Goal: Information Seeking & Learning: Learn about a topic

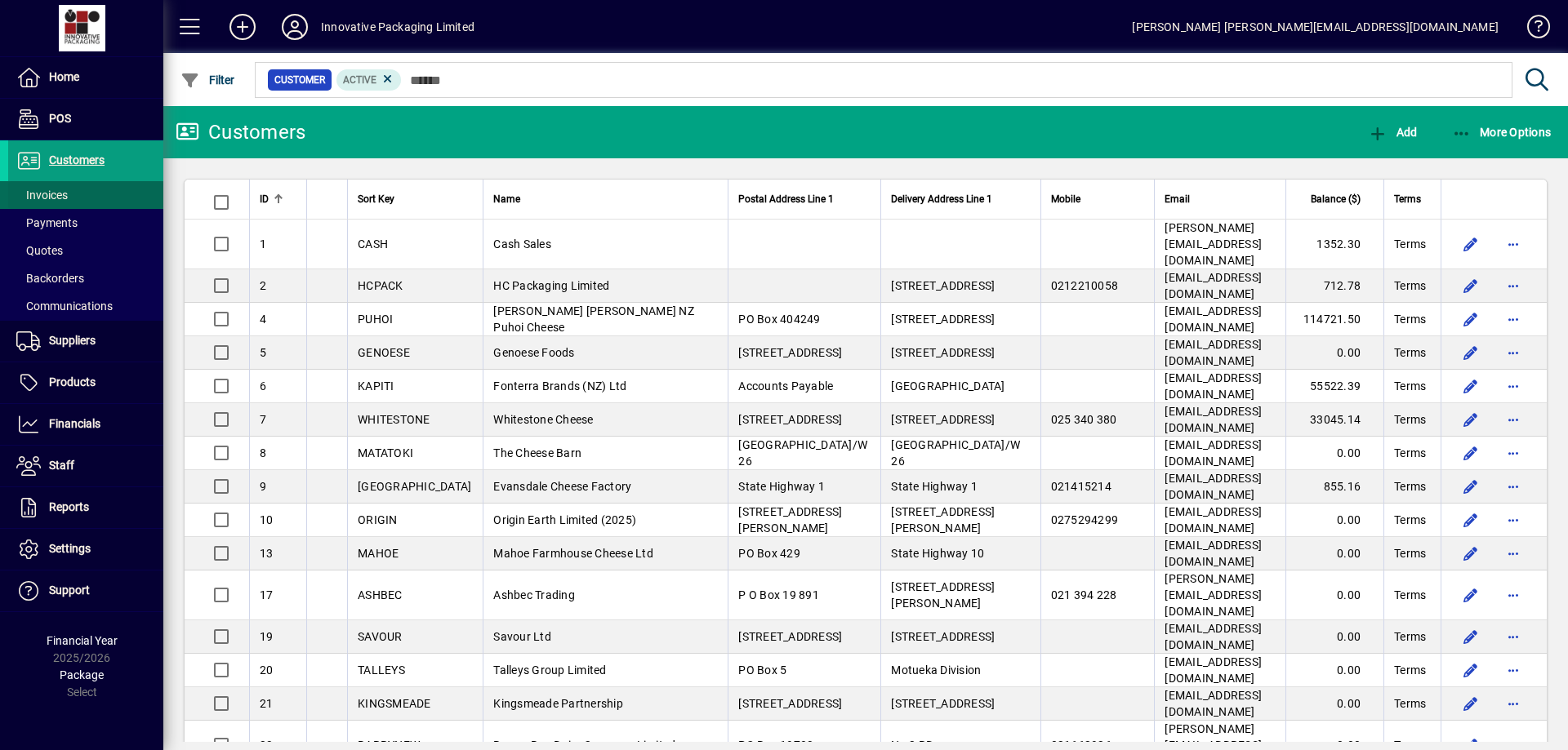
click at [51, 199] on span "Invoices" at bounding box center [42, 195] width 51 height 13
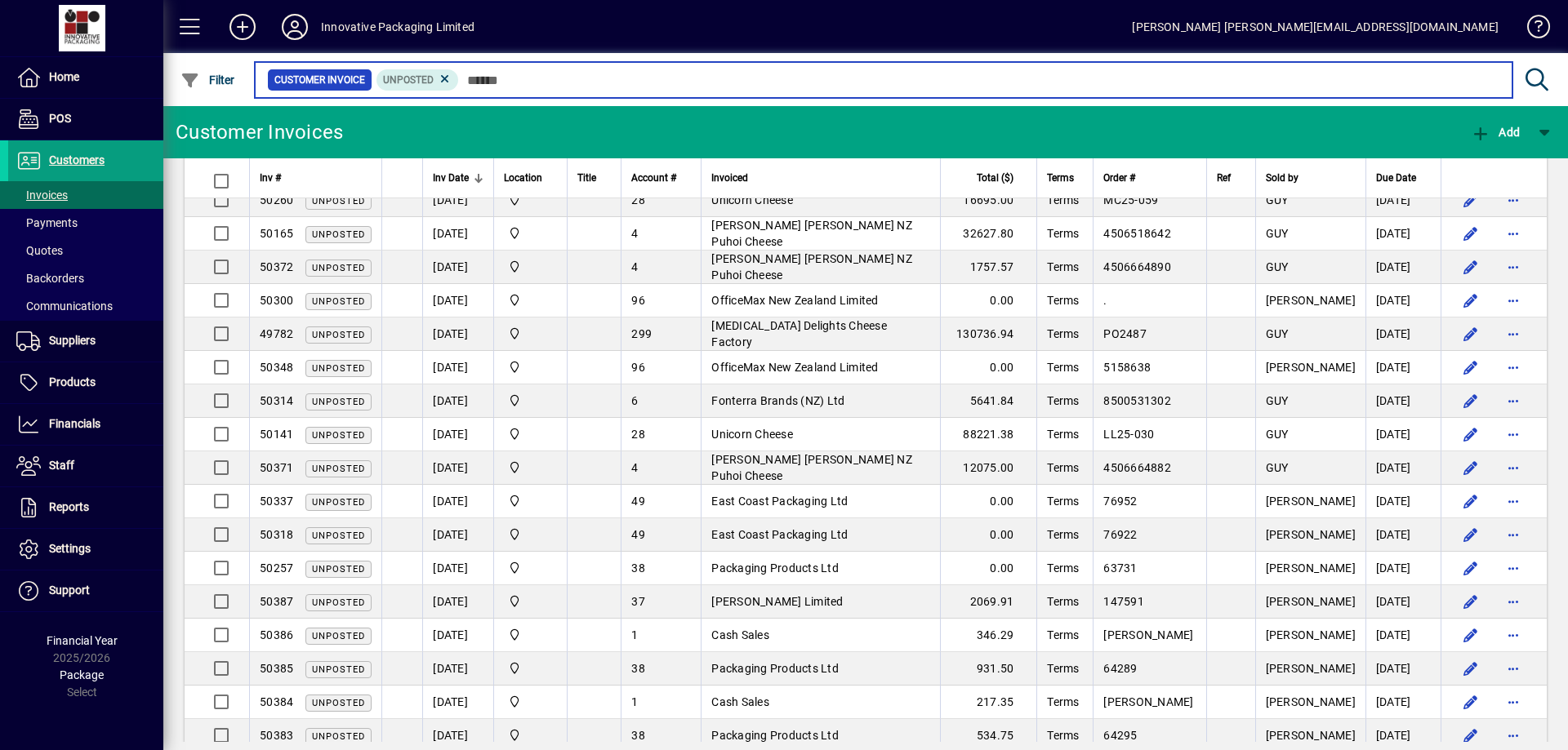
scroll to position [141, 0]
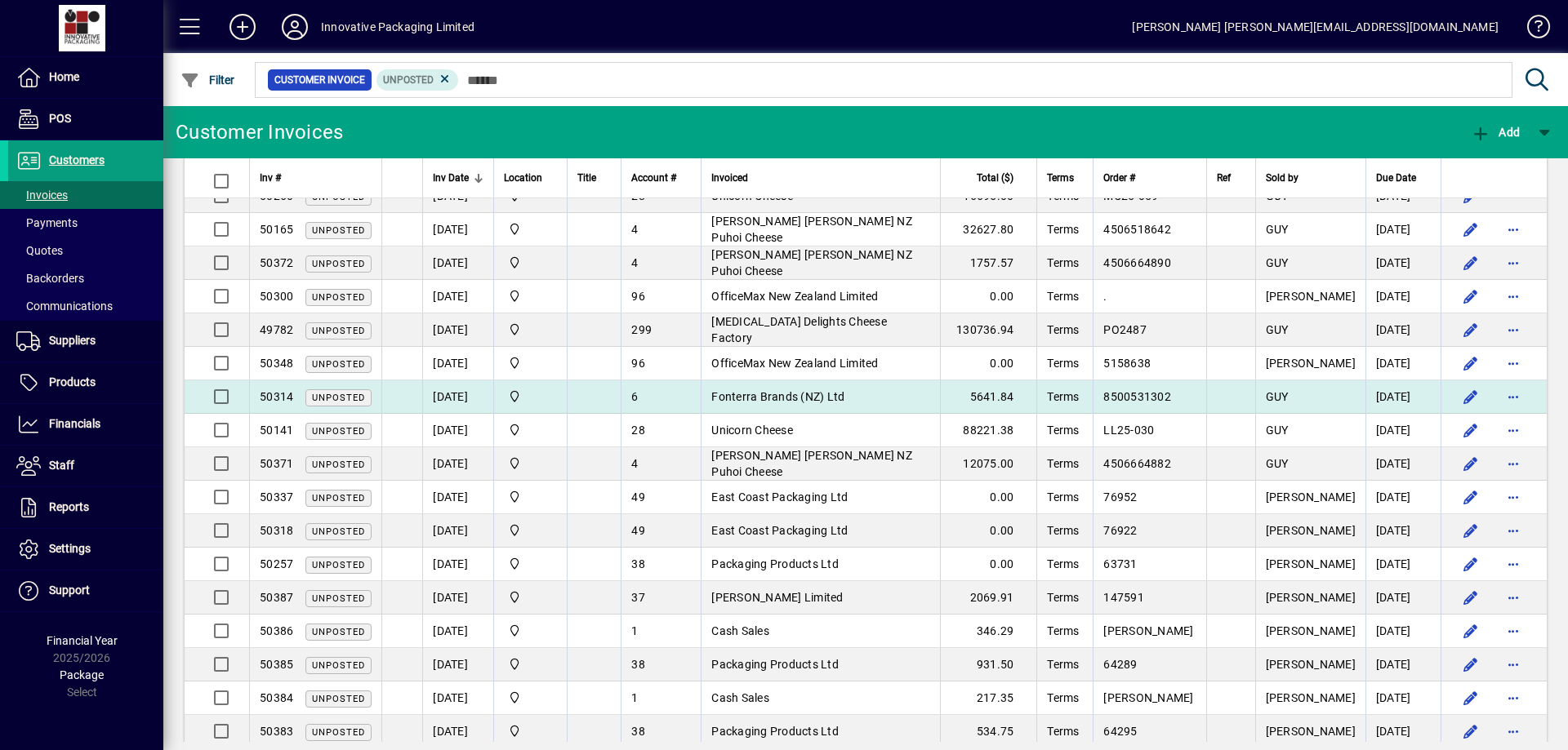
click at [744, 398] on span "Fonterra Brands (NZ) Ltd" at bounding box center [778, 397] width 133 height 13
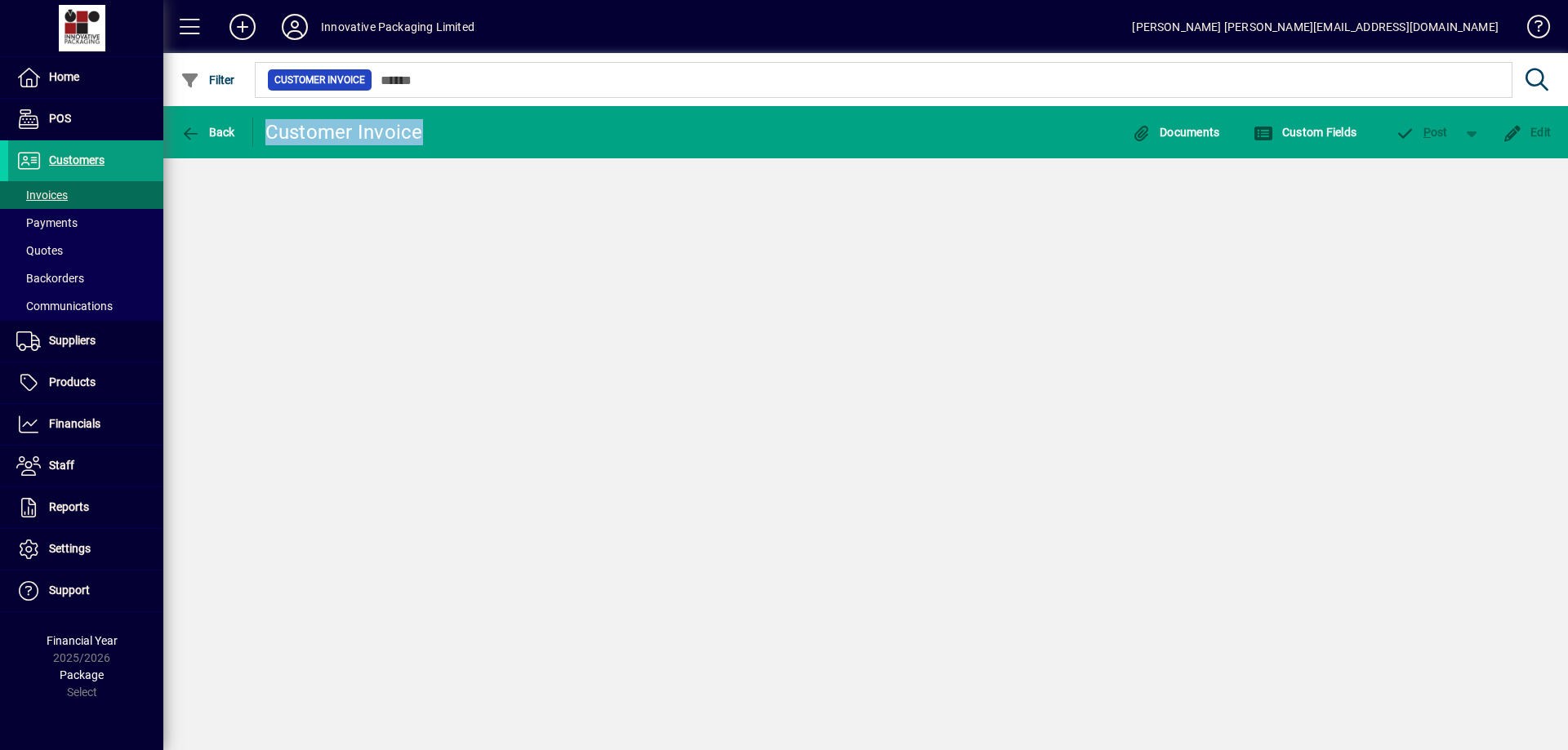
click at [744, 398] on div "Back Customer Invoice Documents Custom Fields P ost Edit" at bounding box center [866, 427] width 1404 height 644
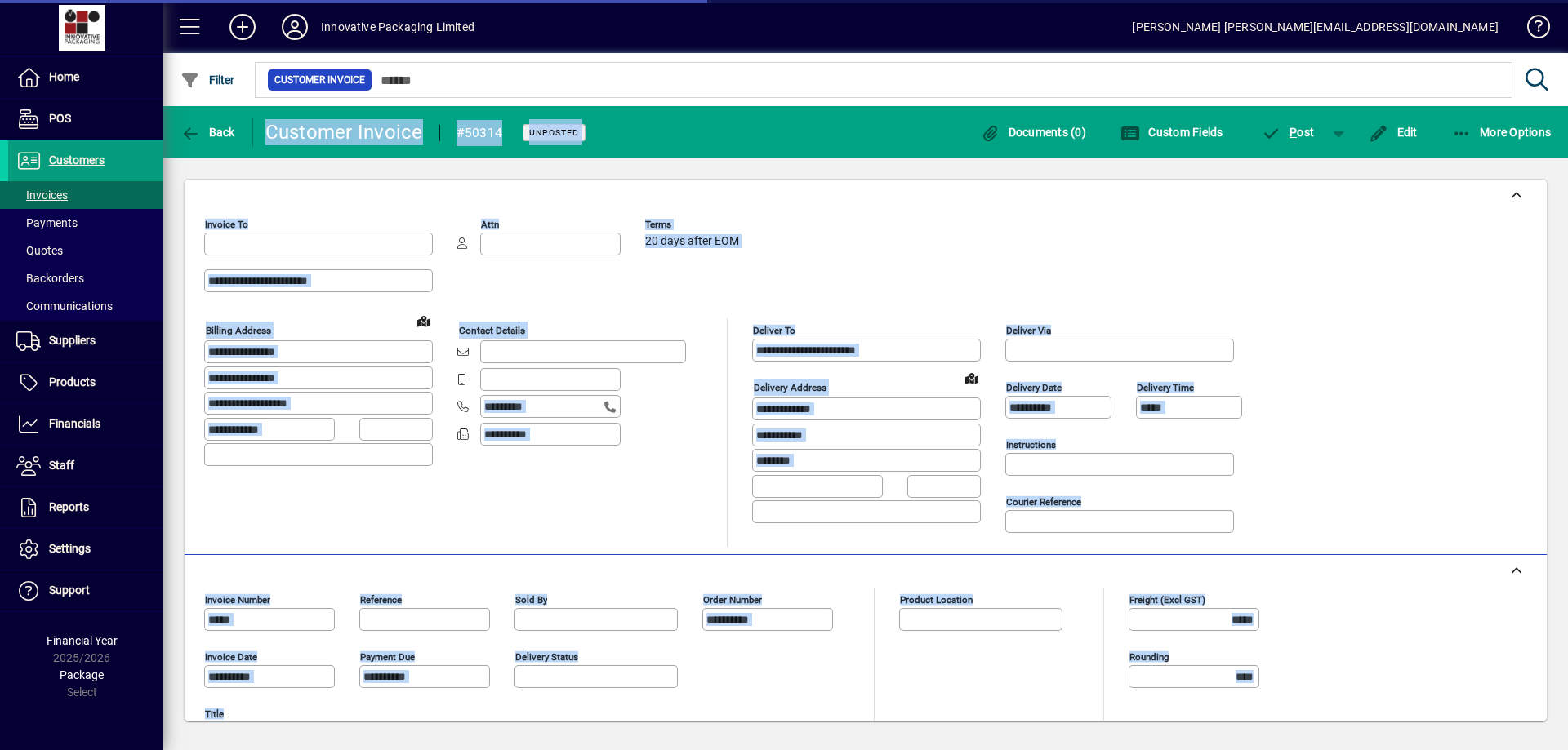
type input "**********"
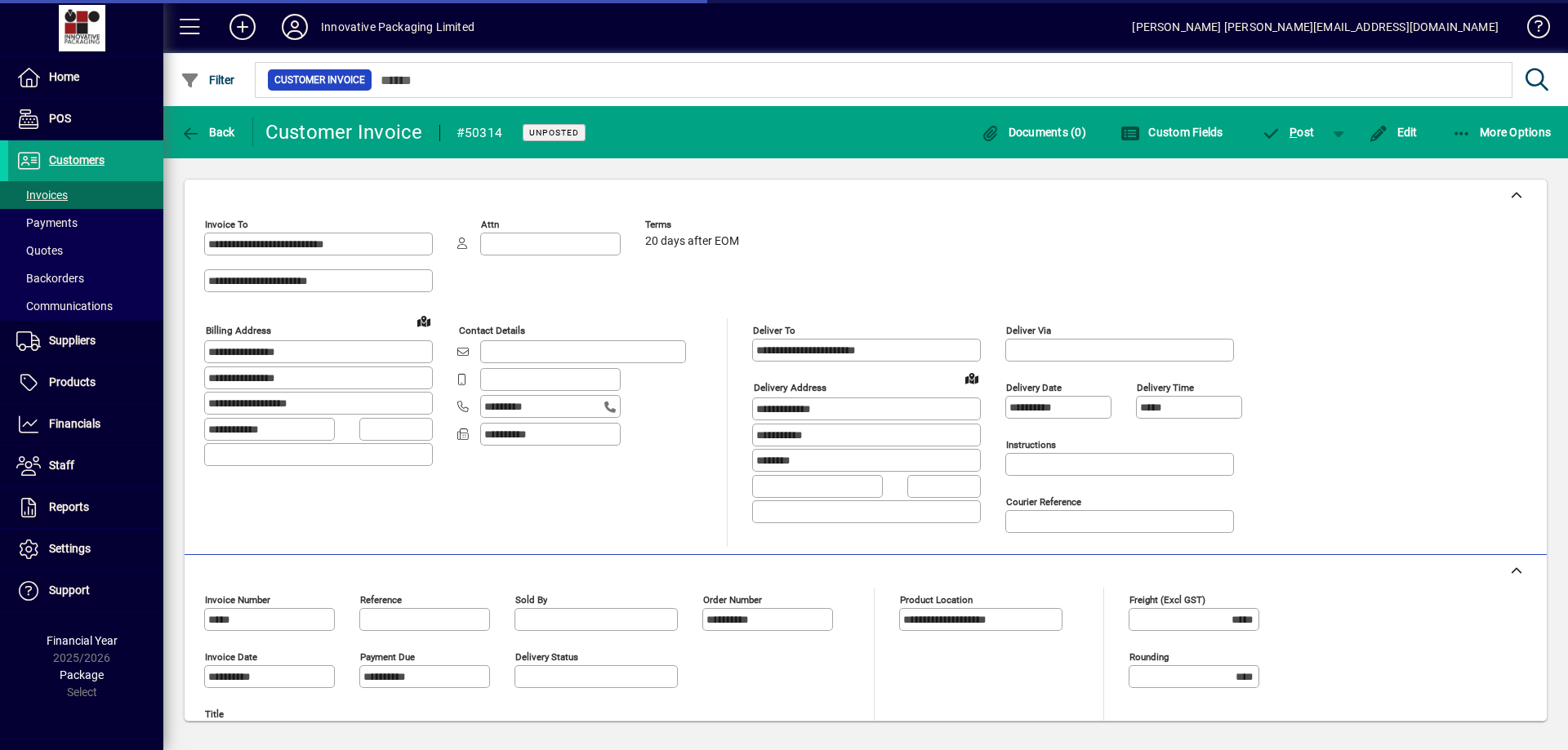
type input "*********"
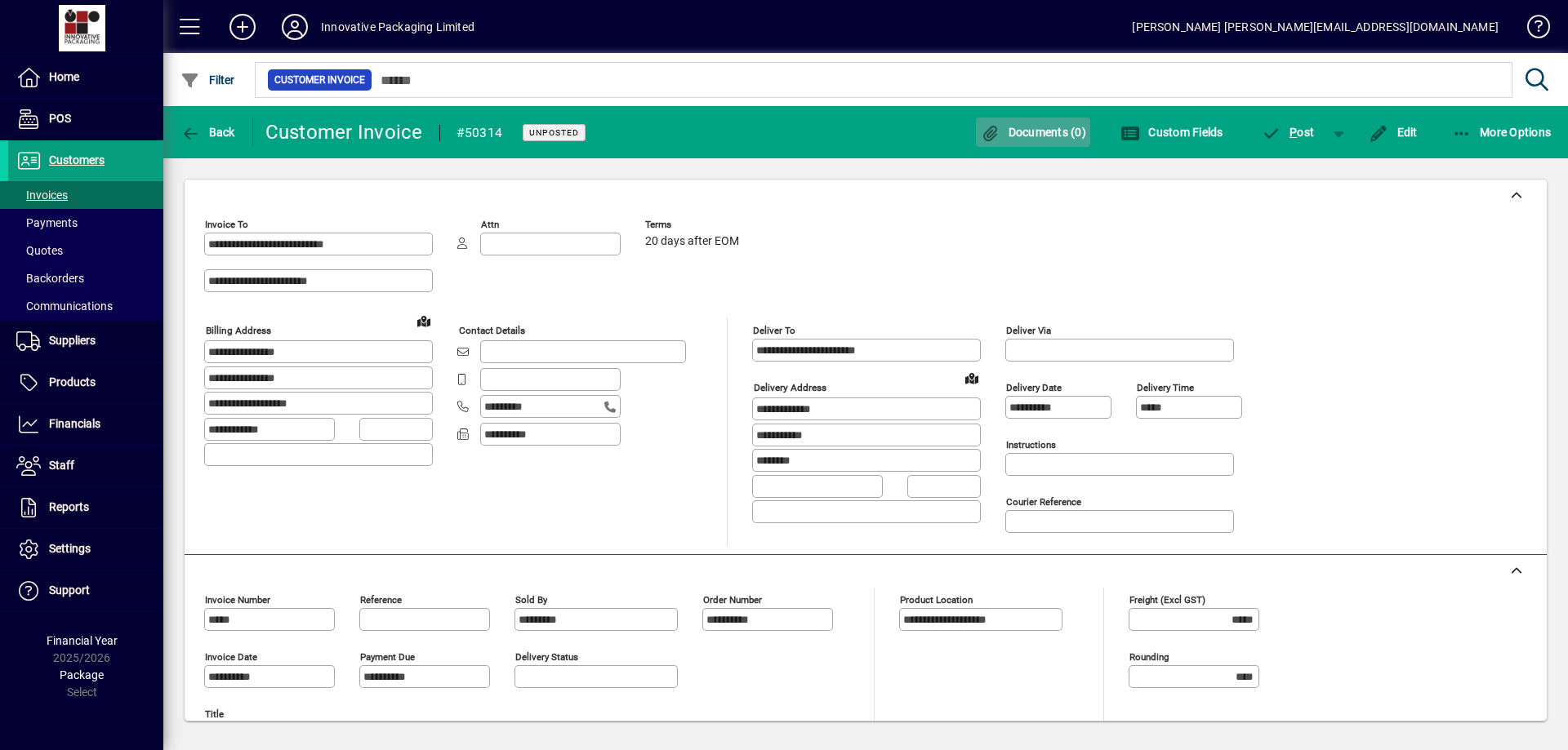
click at [1018, 127] on span "Documents (0)" at bounding box center [1032, 132] width 106 height 13
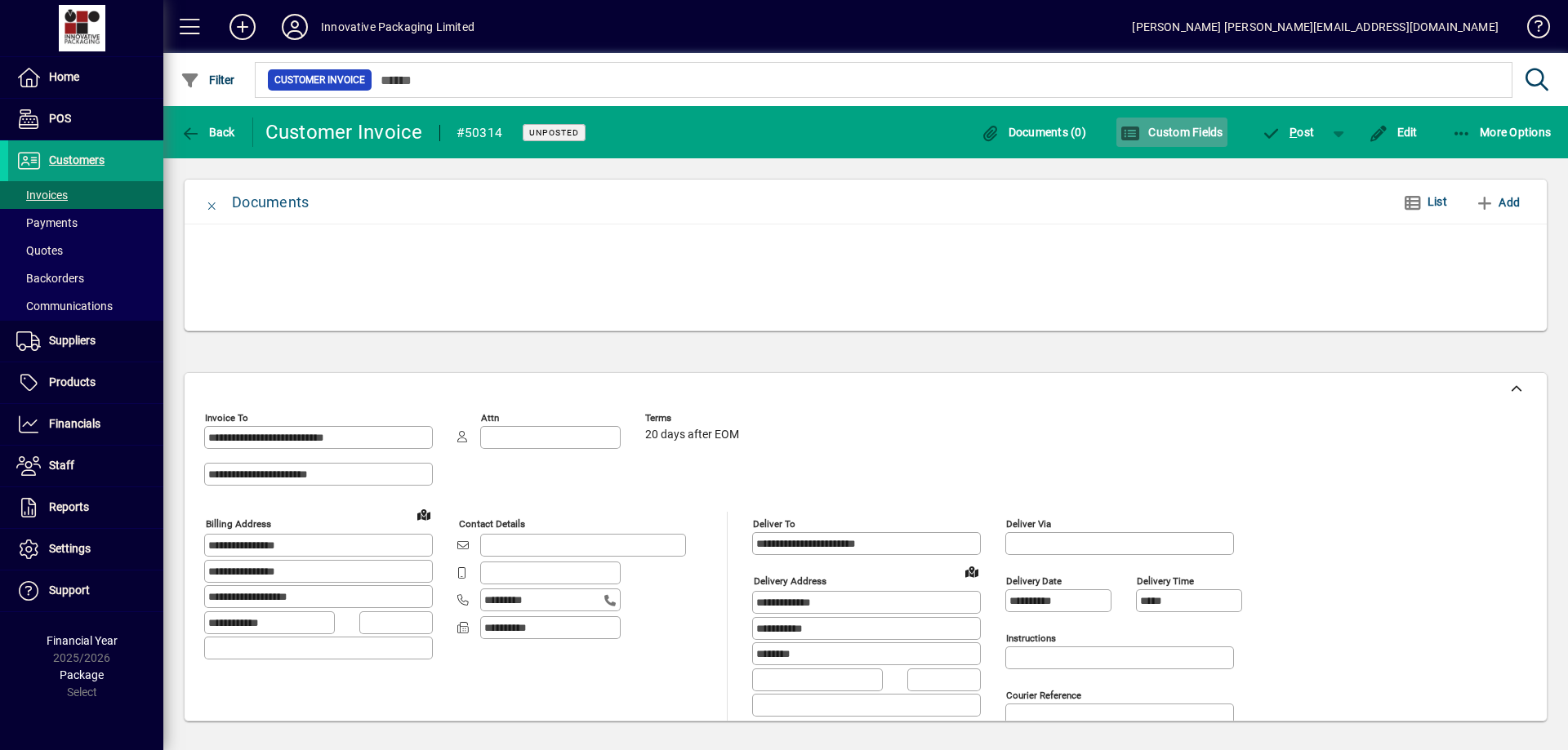
click at [1183, 136] on span "Custom Fields" at bounding box center [1172, 132] width 103 height 13
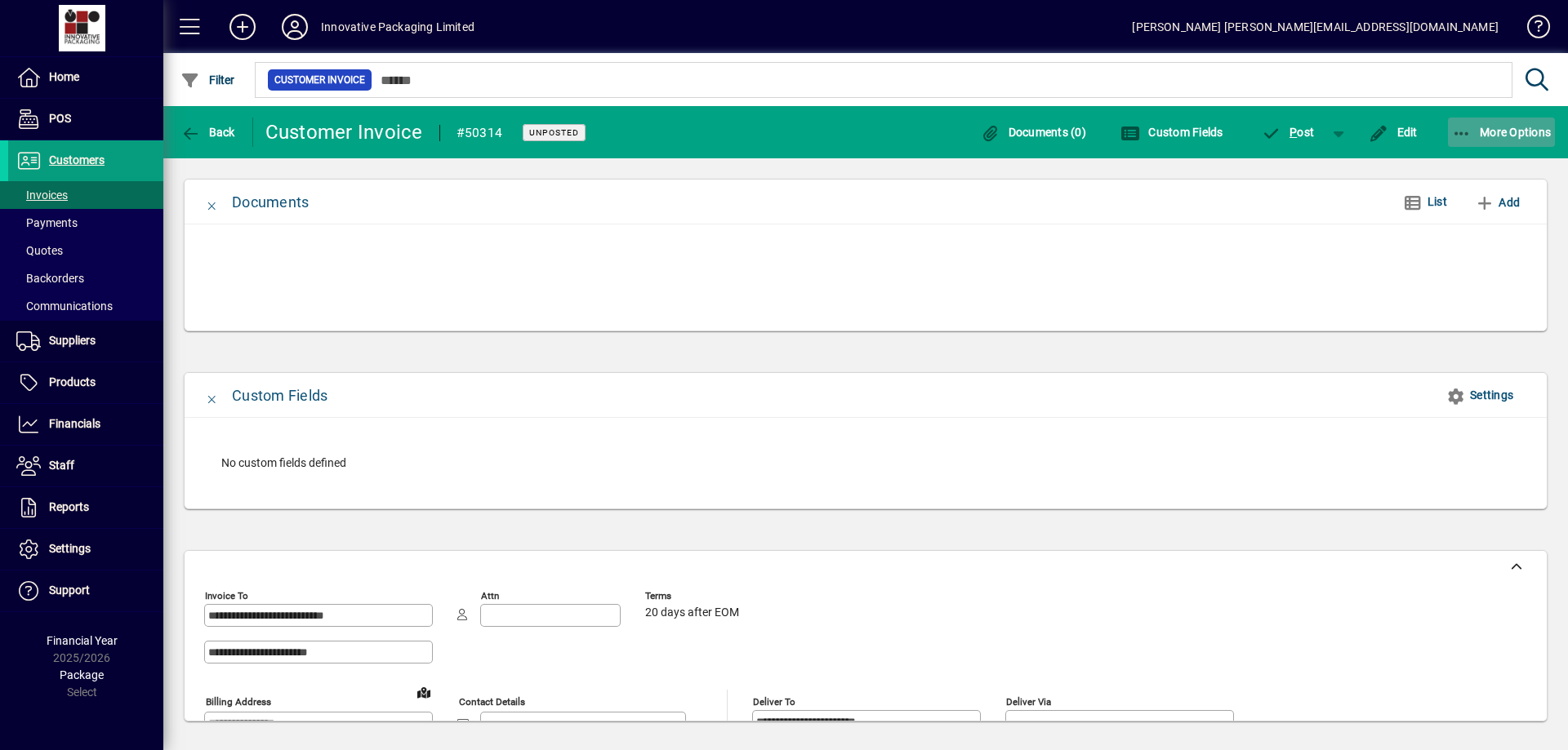
click at [1483, 134] on span "More Options" at bounding box center [1502, 132] width 99 height 13
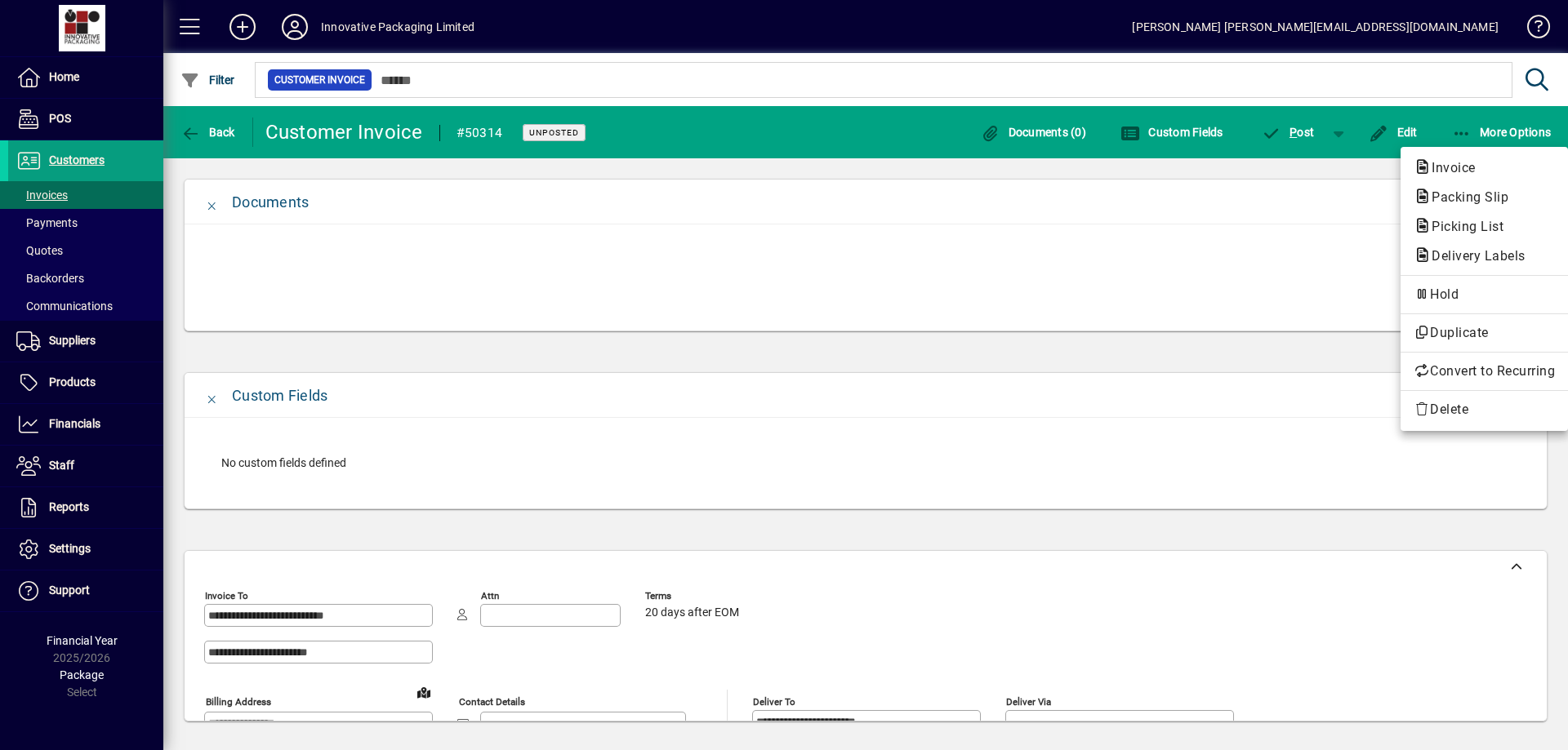
click at [1153, 237] on div at bounding box center [784, 375] width 1568 height 750
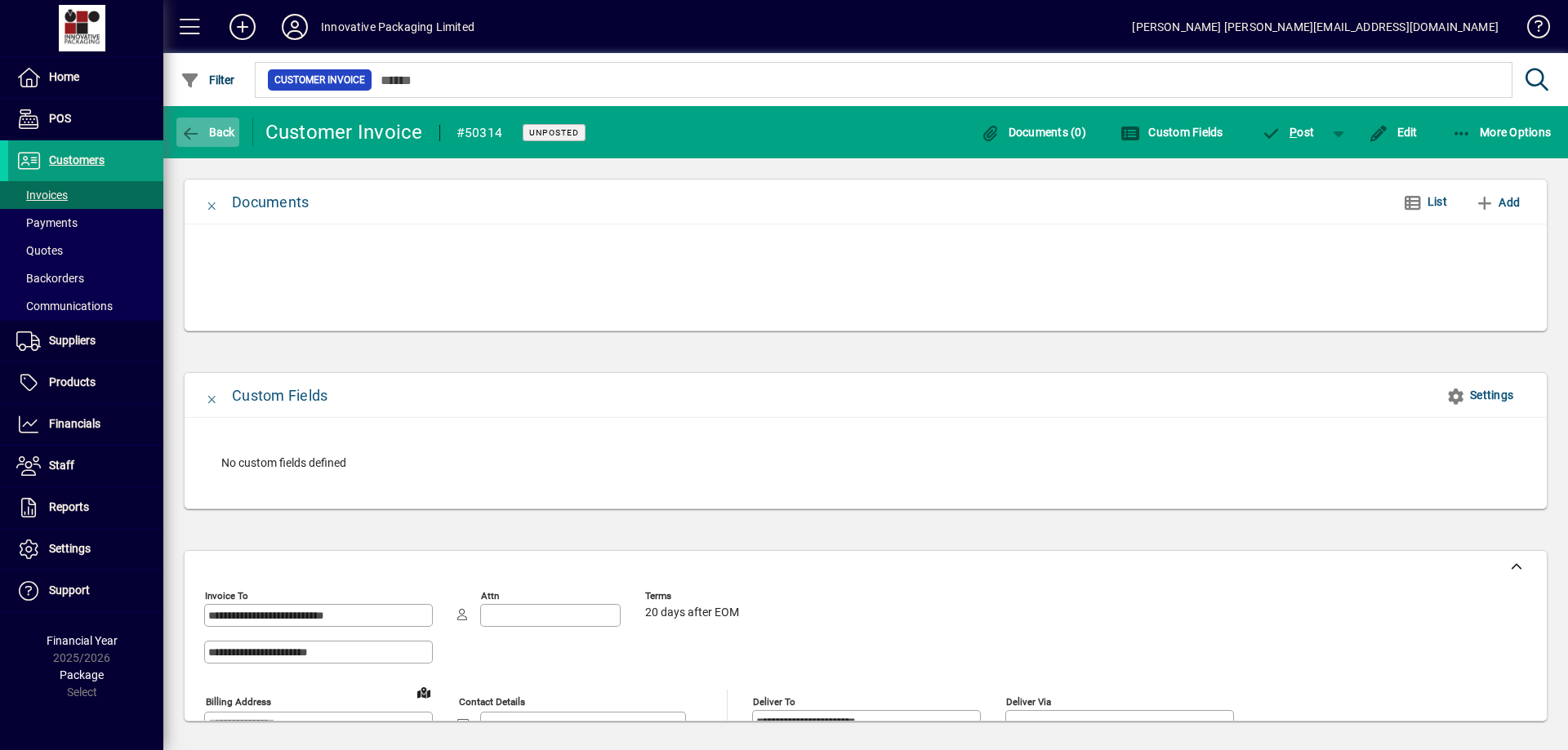
click at [208, 129] on span "Back" at bounding box center [208, 132] width 55 height 13
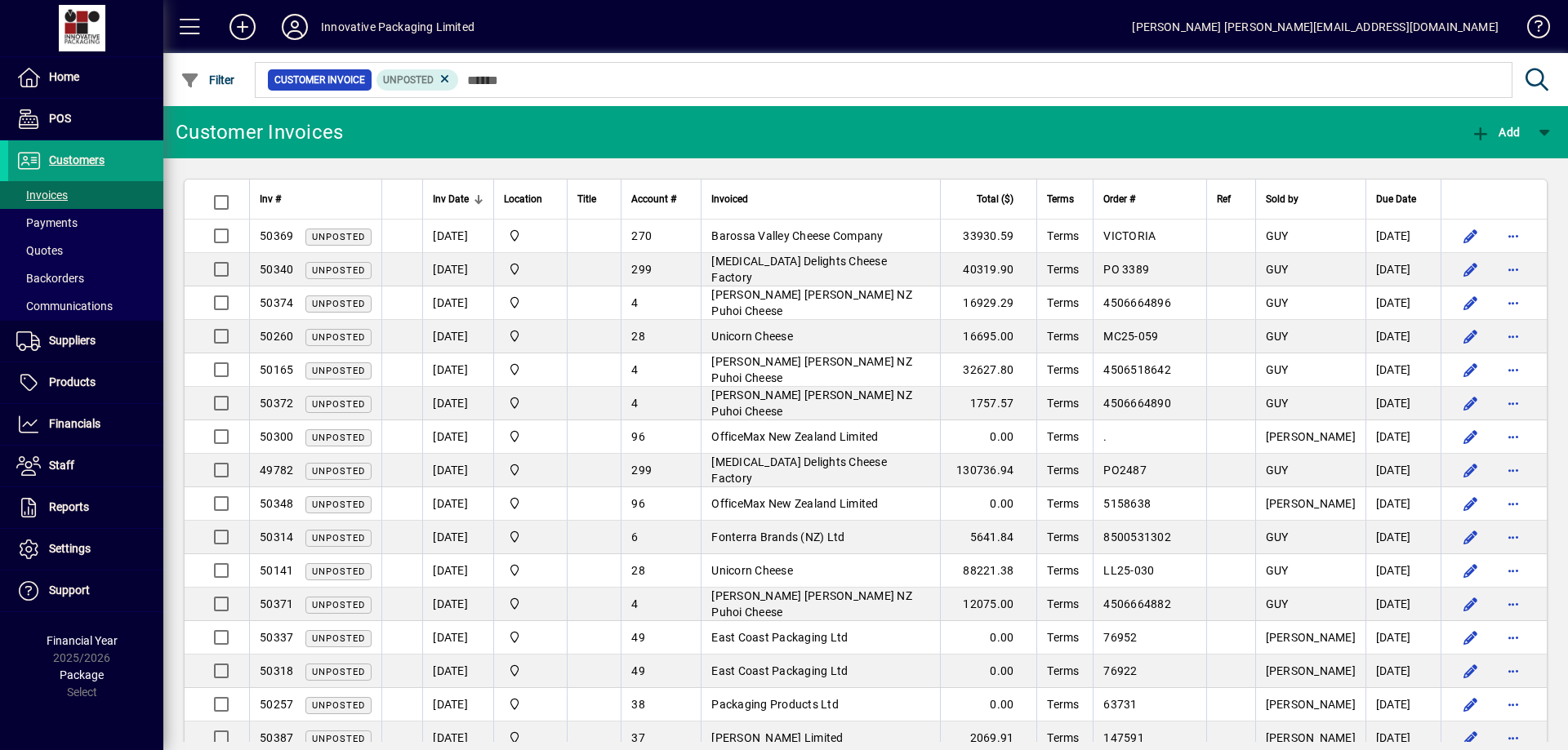
drag, startPoint x: 780, startPoint y: 300, endPoint x: 790, endPoint y: 233, distance: 67.7
click at [790, 233] on span "Barossa Valley Cheese Company" at bounding box center [797, 236] width 172 height 13
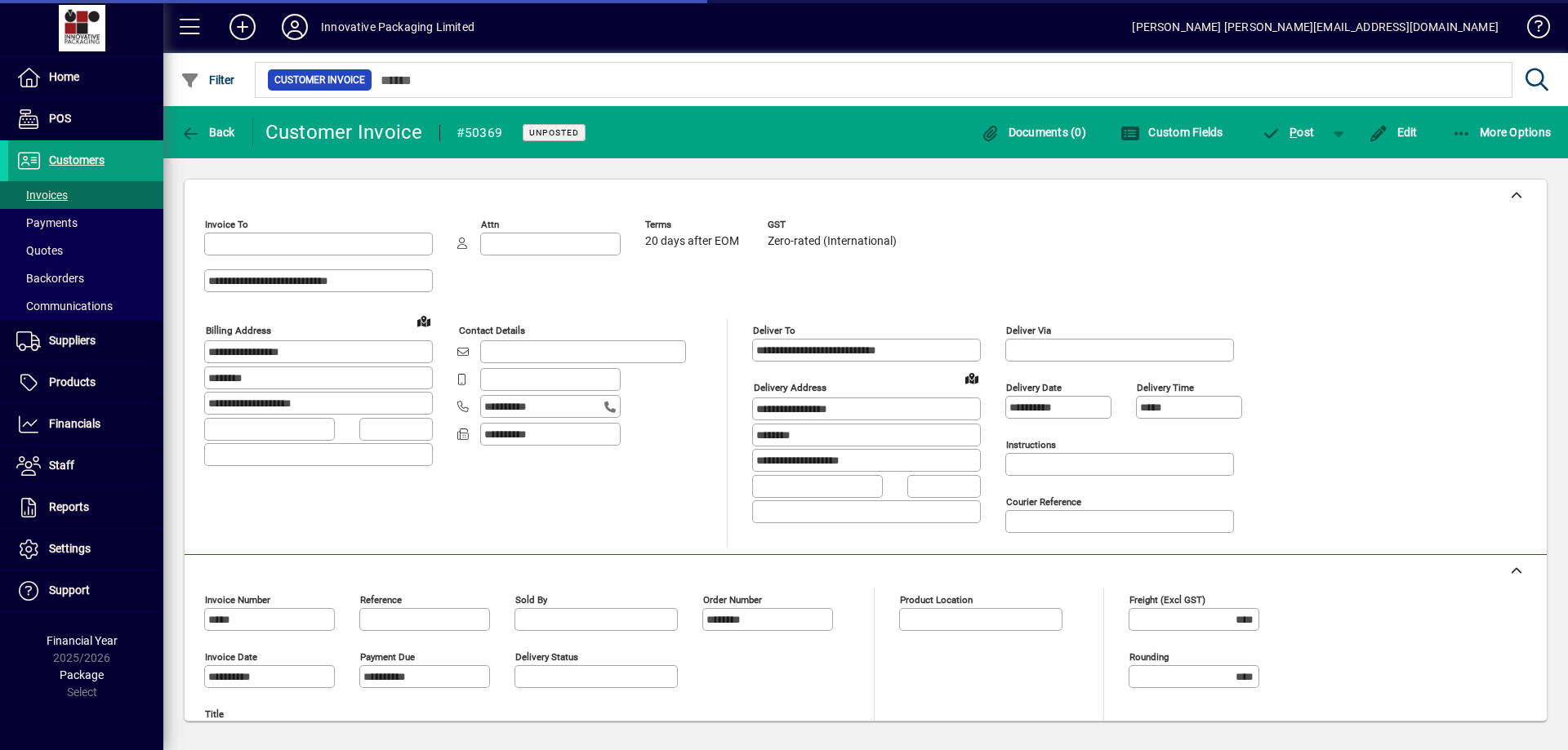
type input "**********"
type input "*********"
type input "**********"
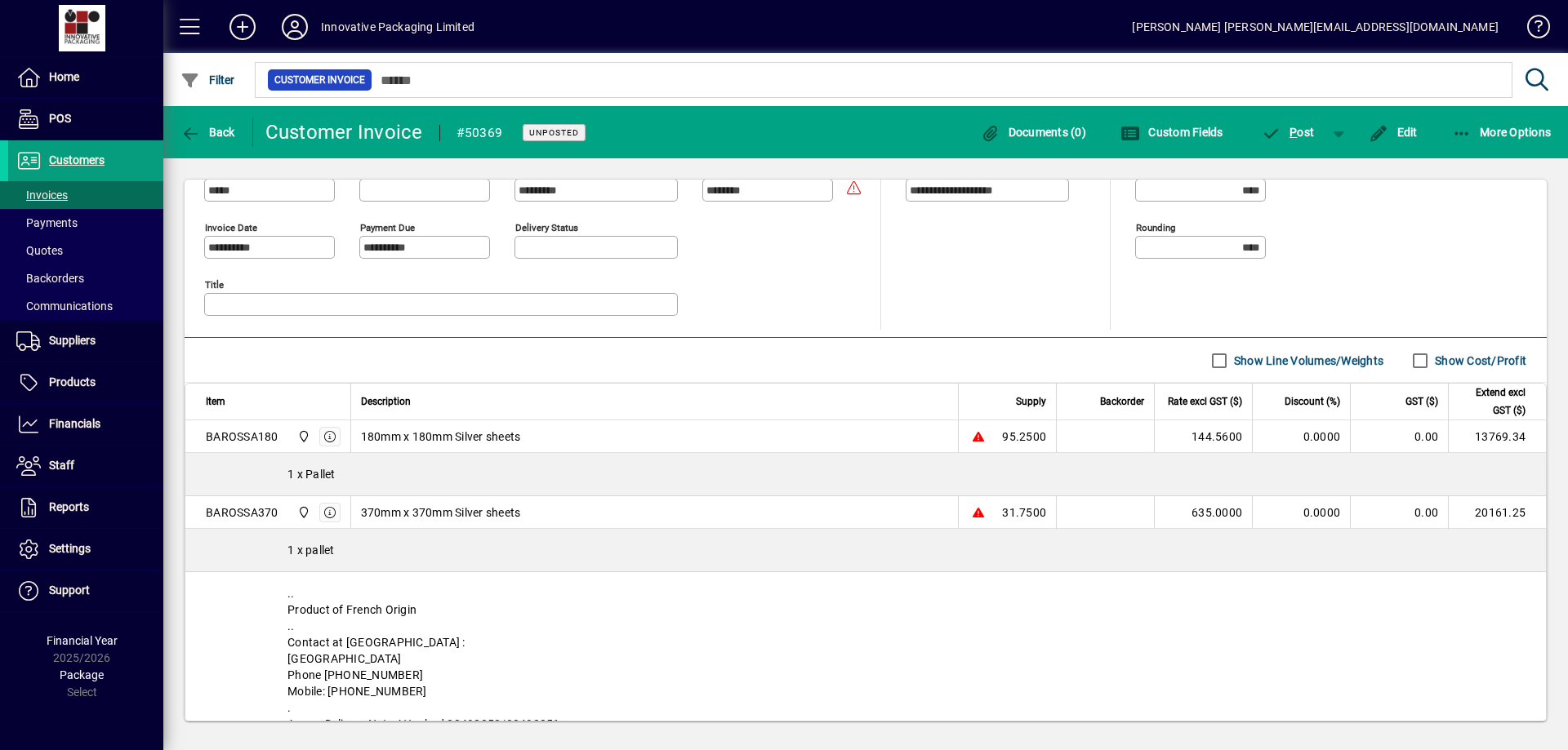
scroll to position [424, 0]
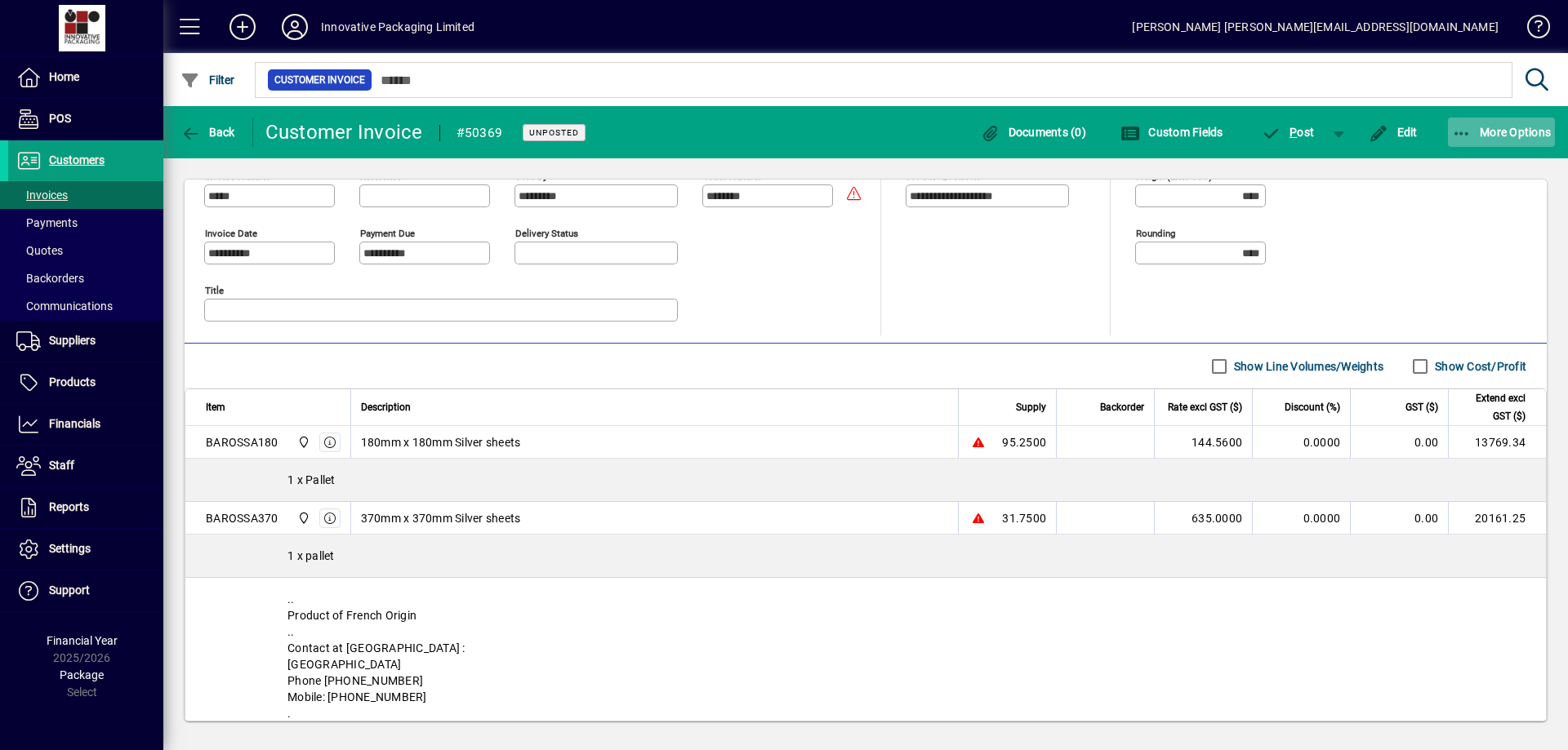
click at [1478, 131] on span "More Options" at bounding box center [1502, 132] width 99 height 13
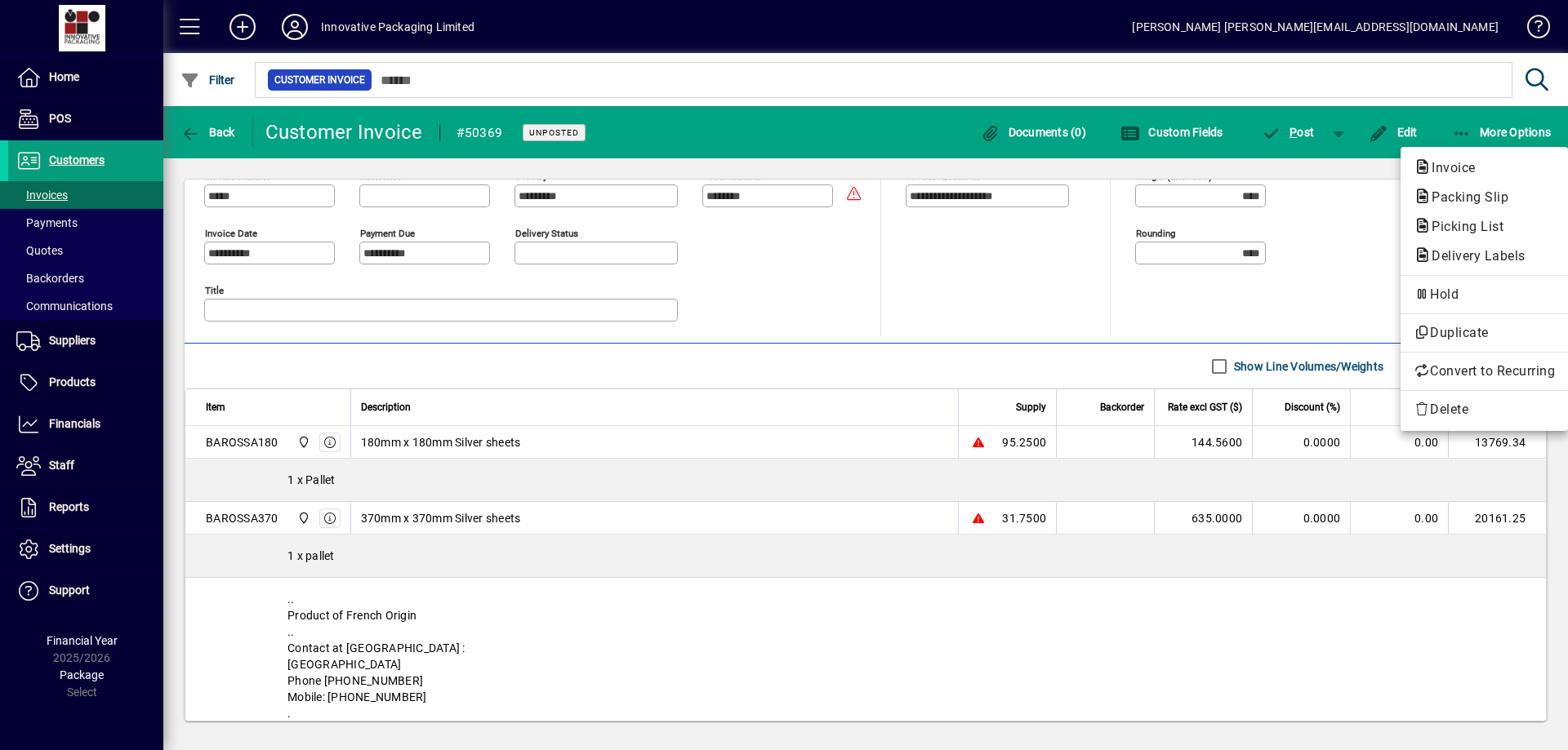
click at [58, 77] on div at bounding box center [784, 375] width 1568 height 750
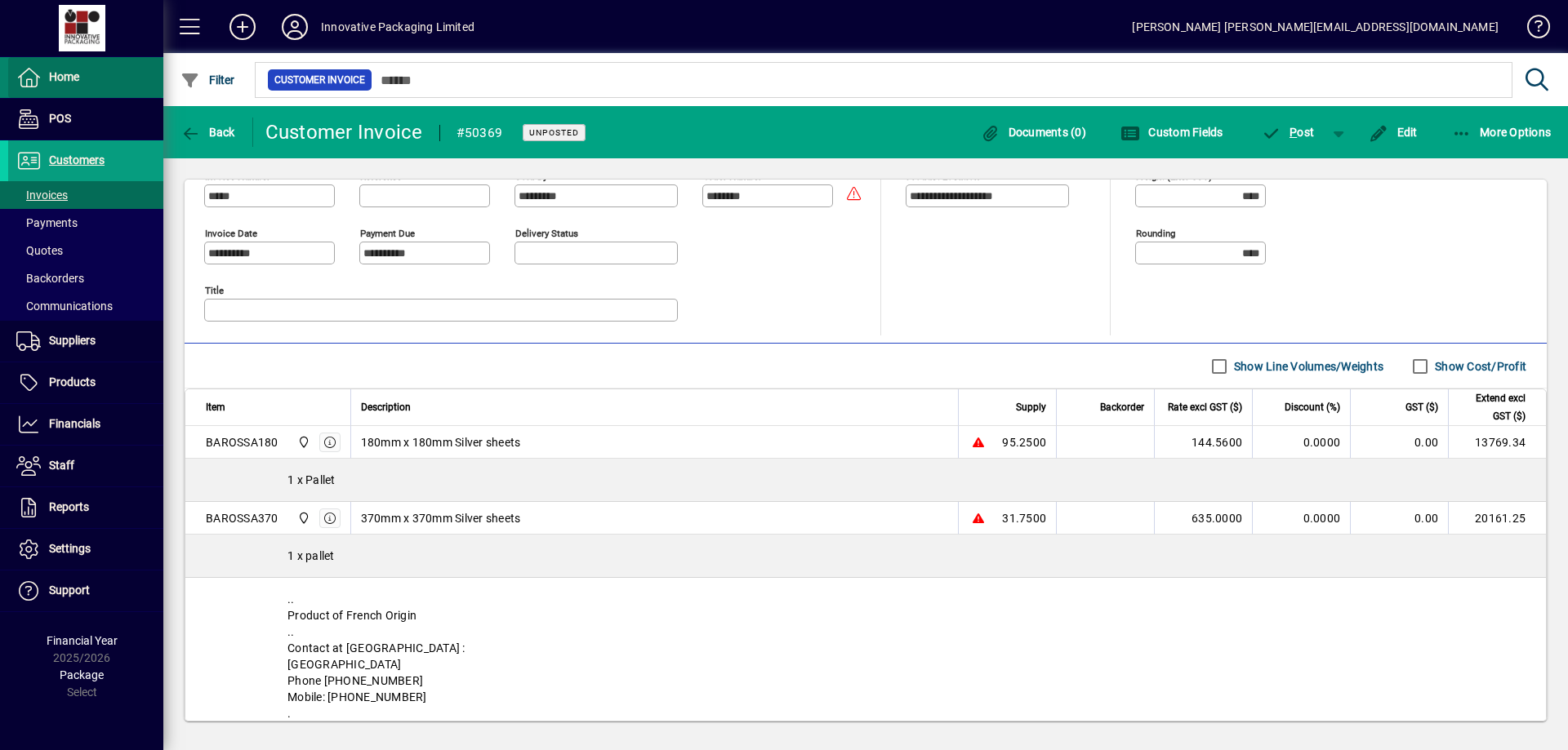
click at [58, 77] on span "Home" at bounding box center [63, 76] width 30 height 13
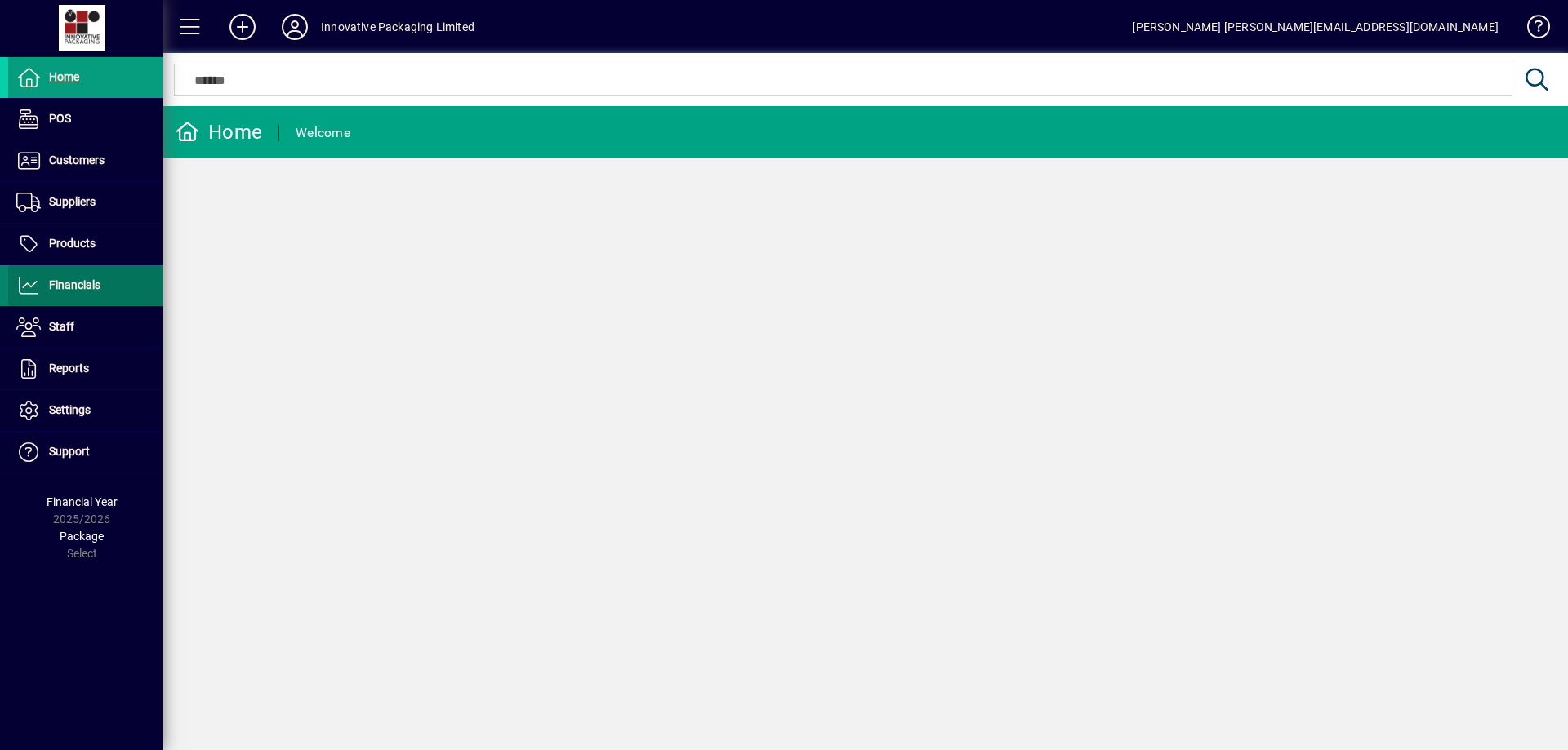
click at [79, 286] on span "Financials" at bounding box center [74, 285] width 51 height 13
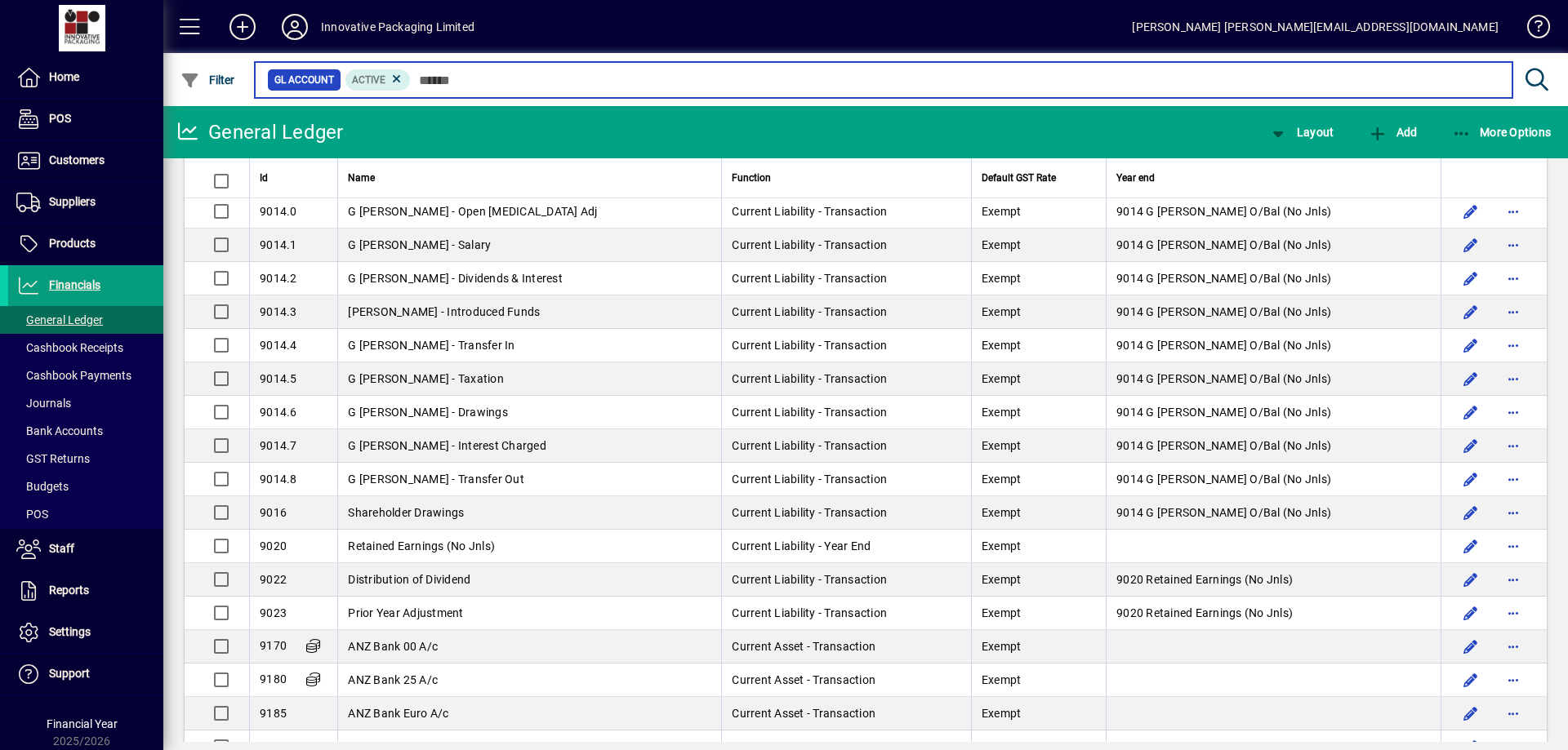
scroll to position [2039, 0]
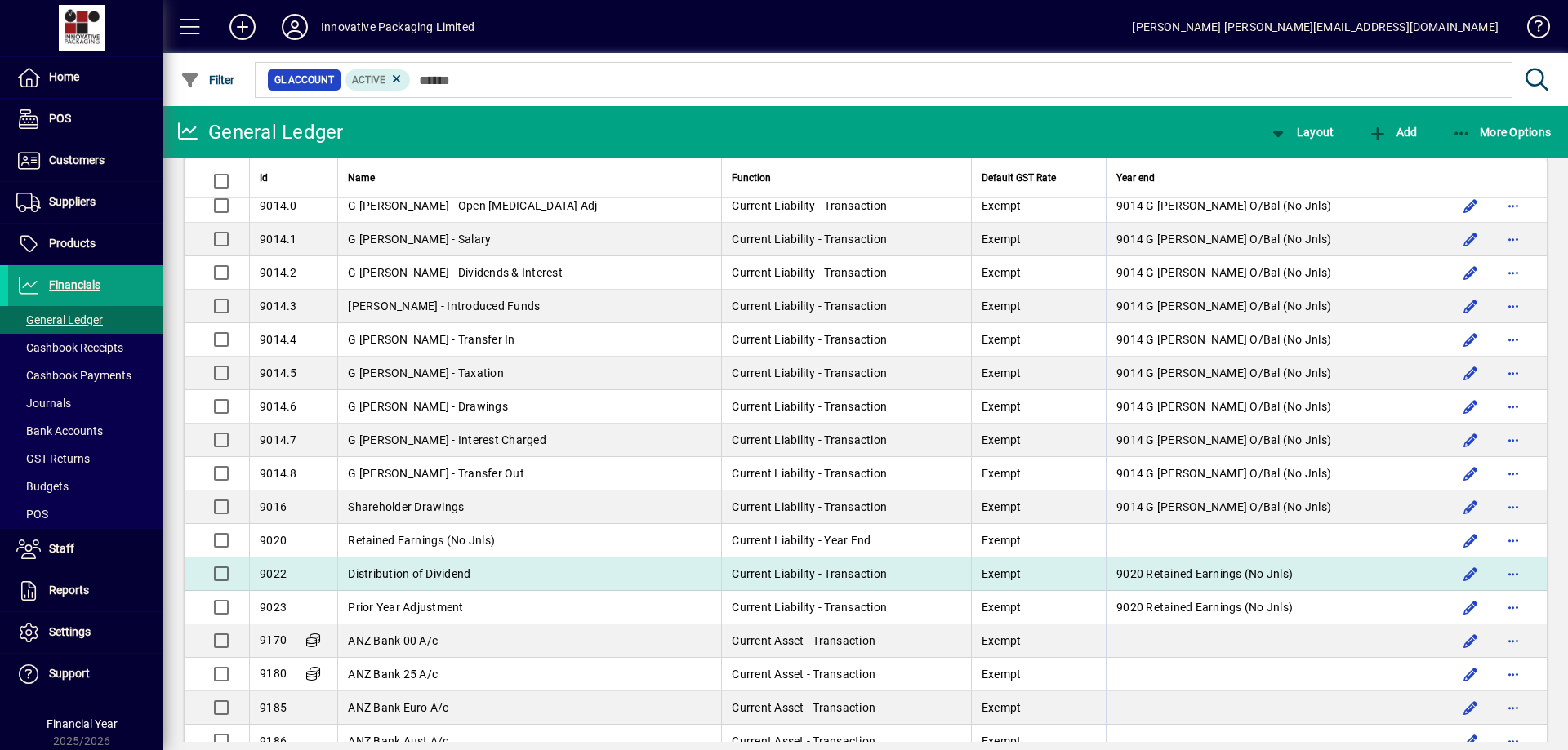
click at [445, 568] on span "Distribution of Dividend" at bounding box center [408, 574] width 122 height 13
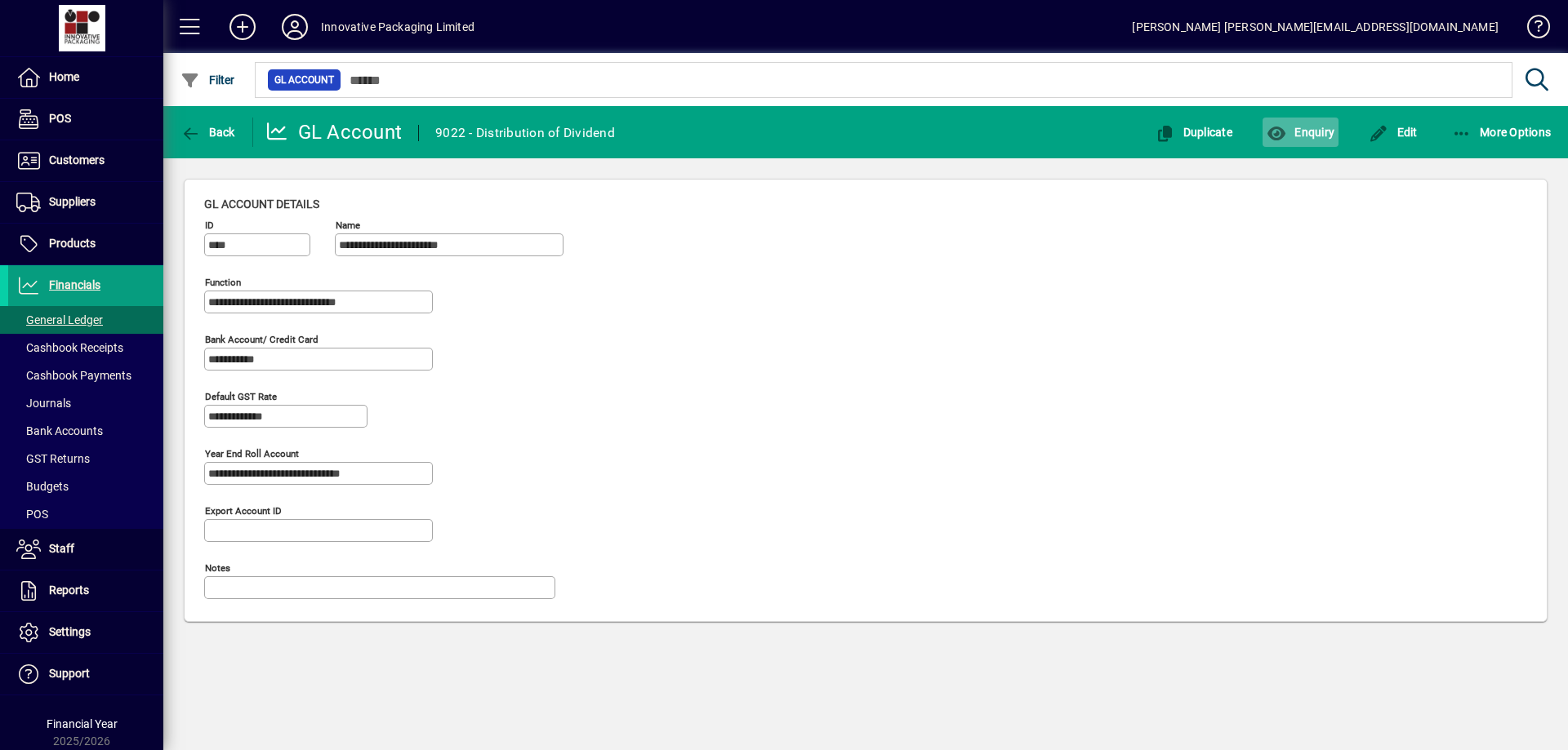
click at [1298, 136] on span "Enquiry" at bounding box center [1301, 132] width 68 height 13
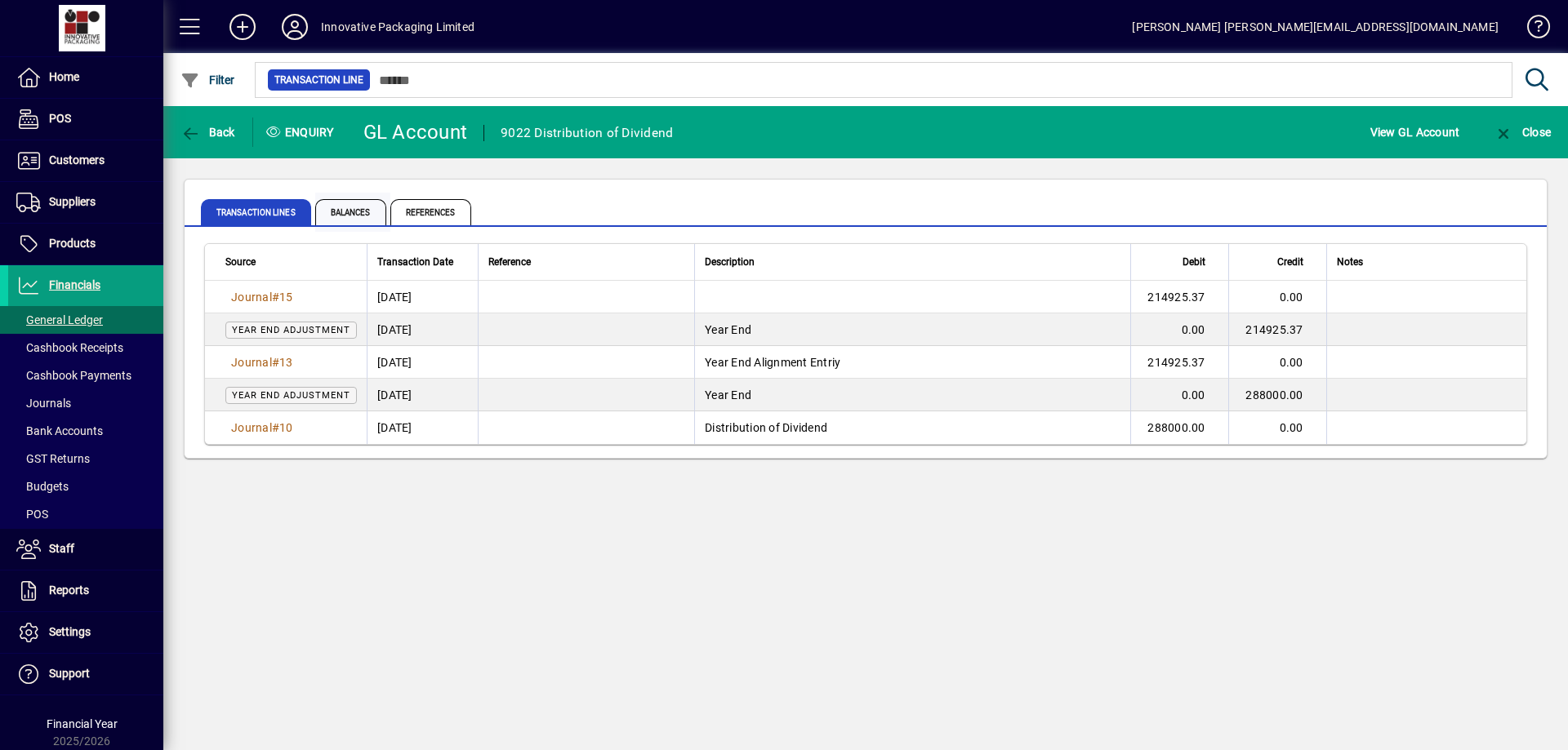
click at [345, 203] on span "Balances" at bounding box center [350, 212] width 71 height 26
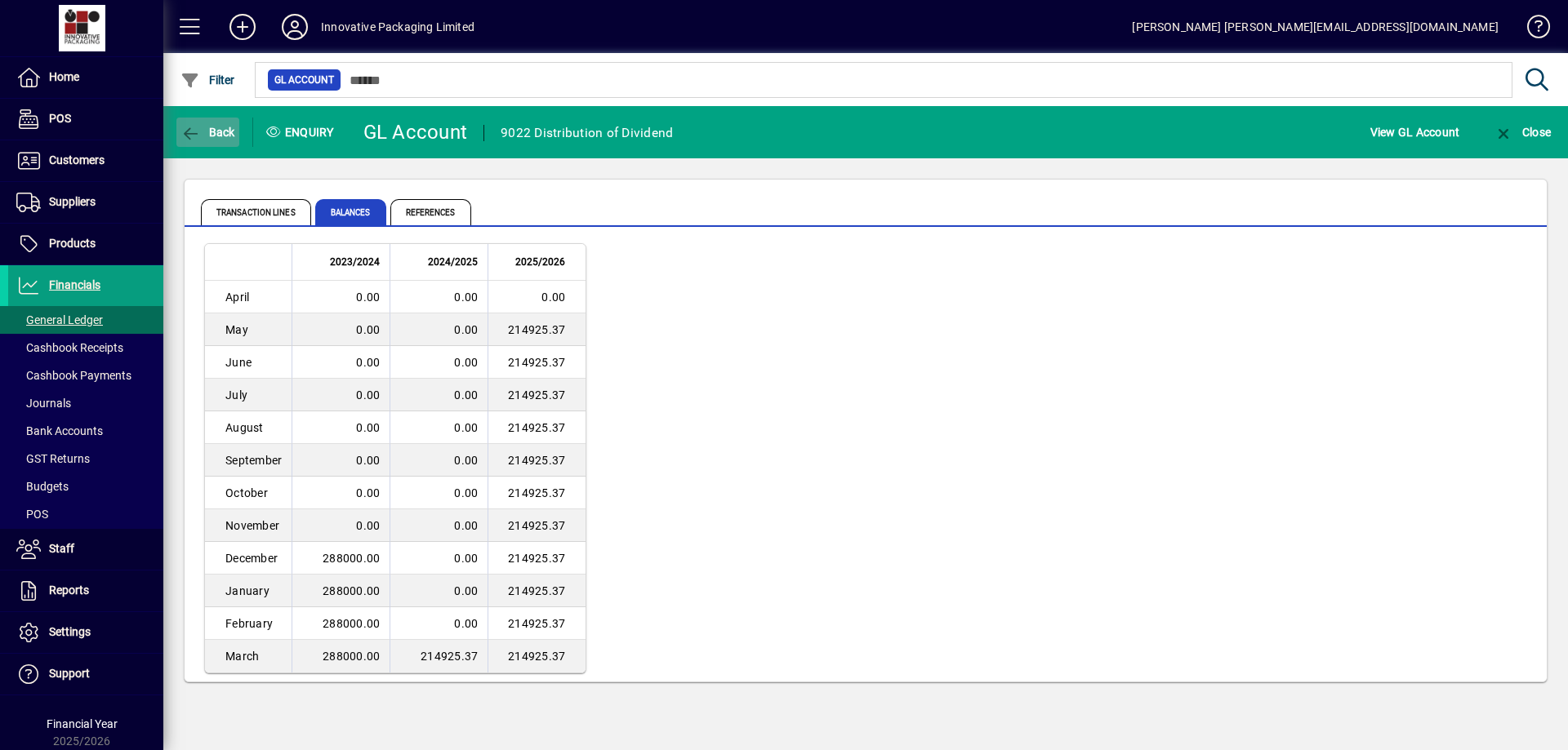
click at [216, 132] on span "Back" at bounding box center [208, 132] width 55 height 13
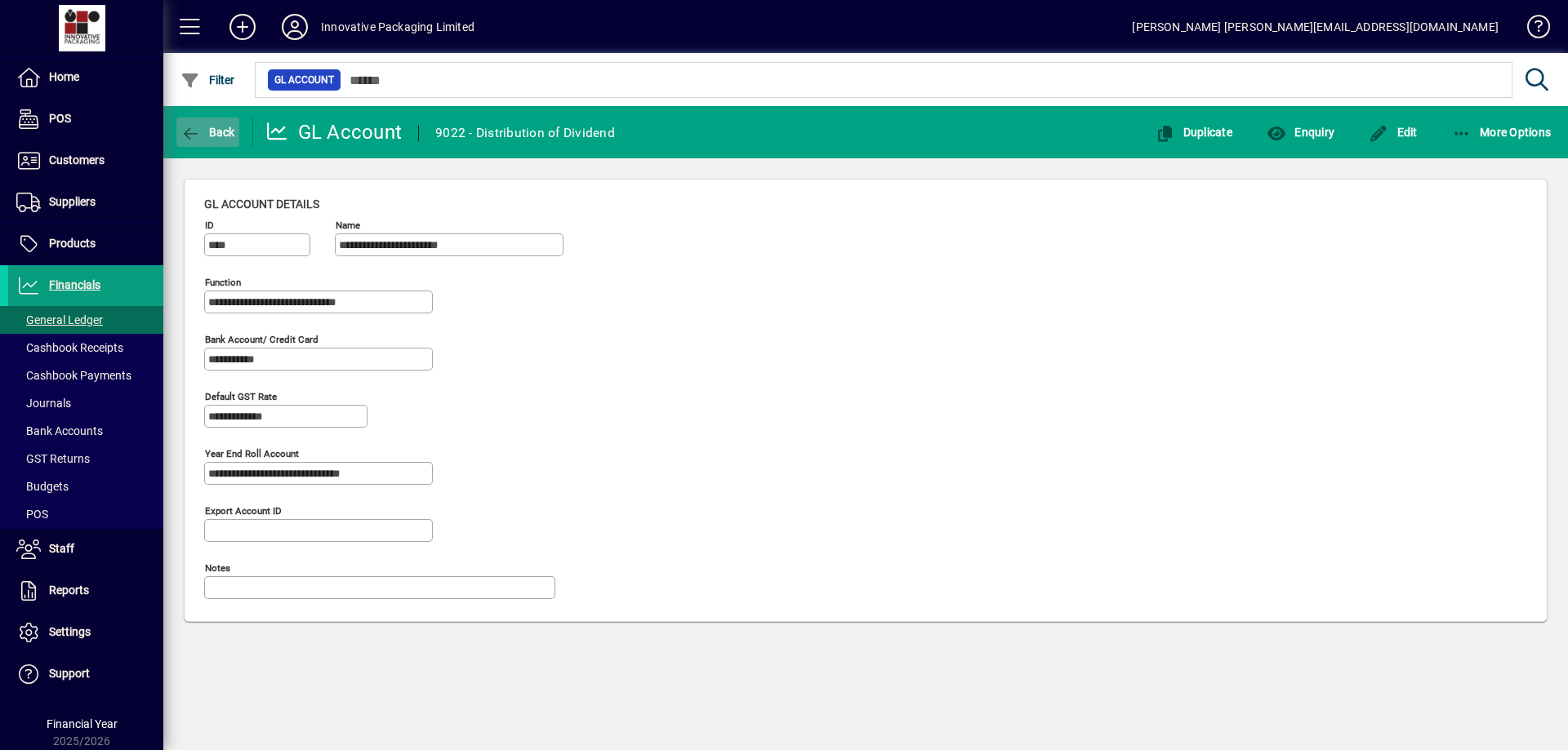
click at [210, 126] on span "Back" at bounding box center [208, 132] width 55 height 13
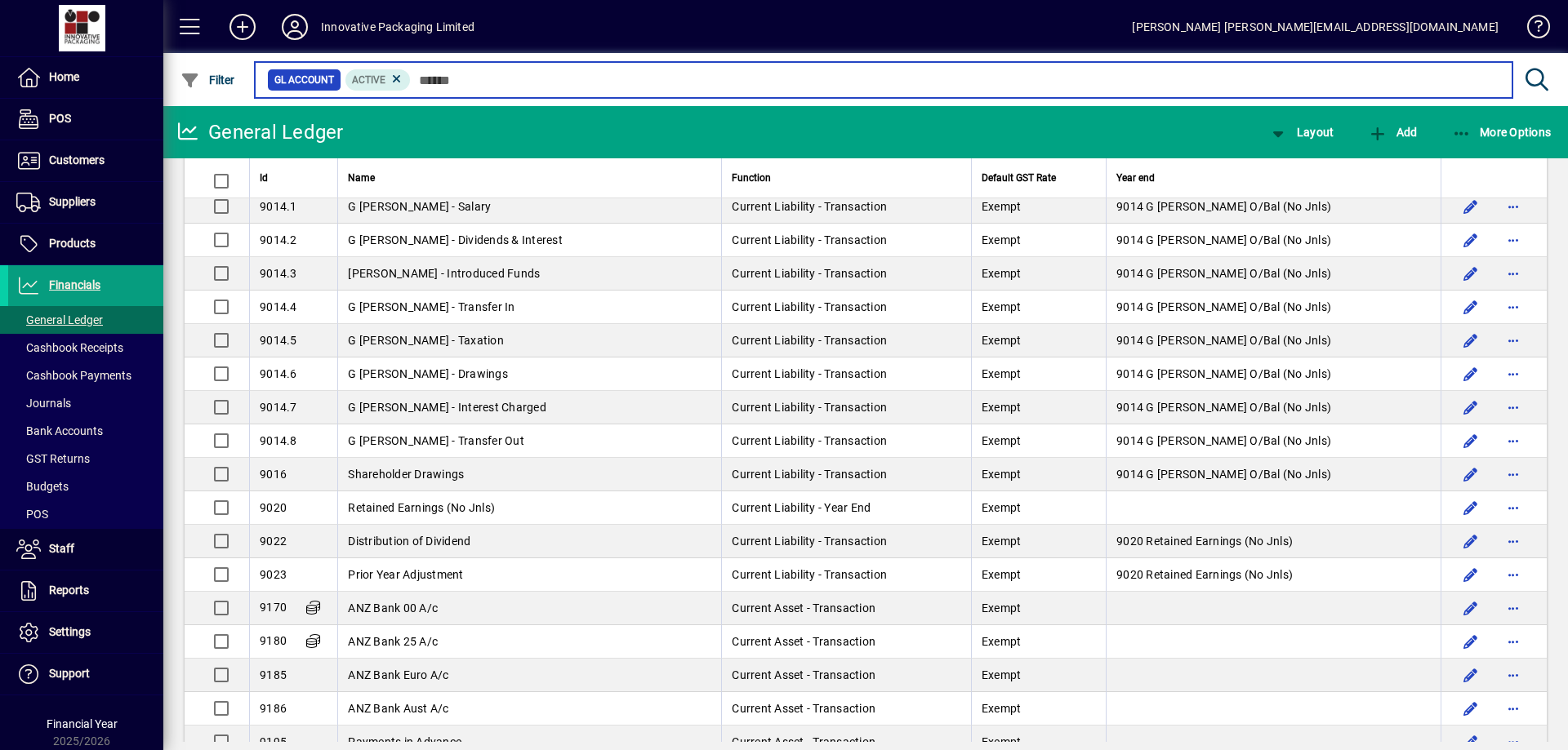
scroll to position [1952, 0]
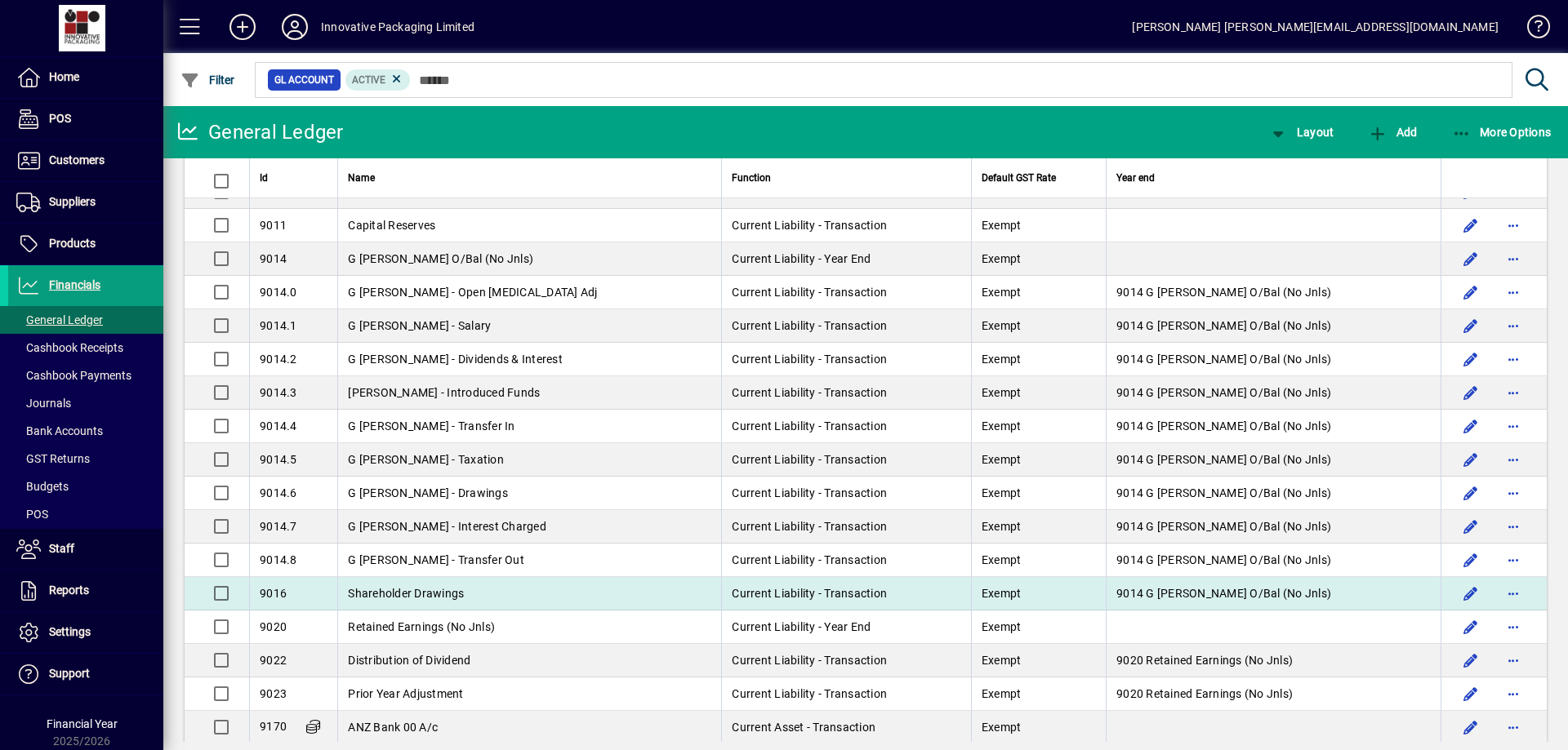
click at [436, 597] on span "Shareholder Drawings" at bounding box center [405, 594] width 116 height 13
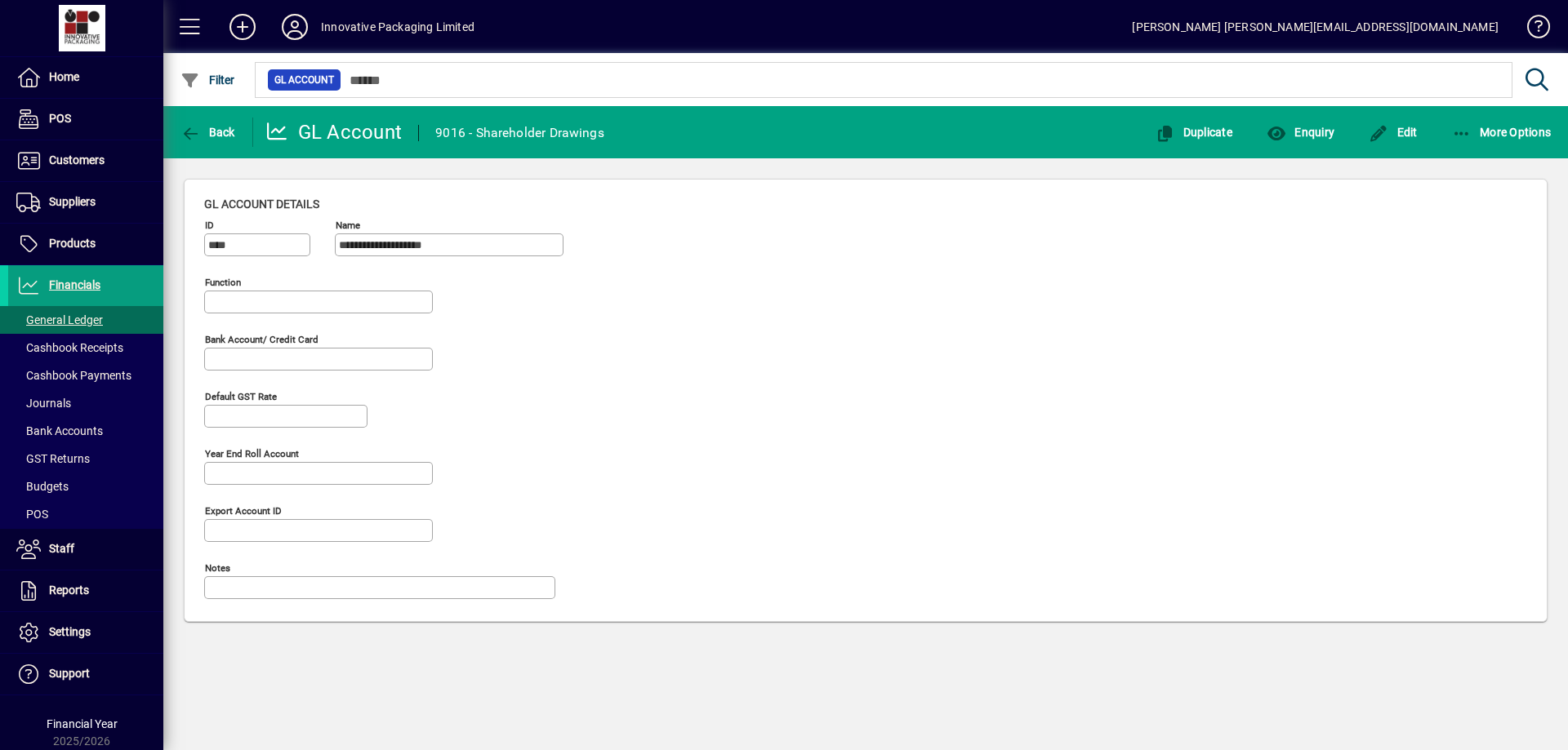
type input "**********"
click at [1310, 130] on span "Enquiry" at bounding box center [1301, 132] width 68 height 13
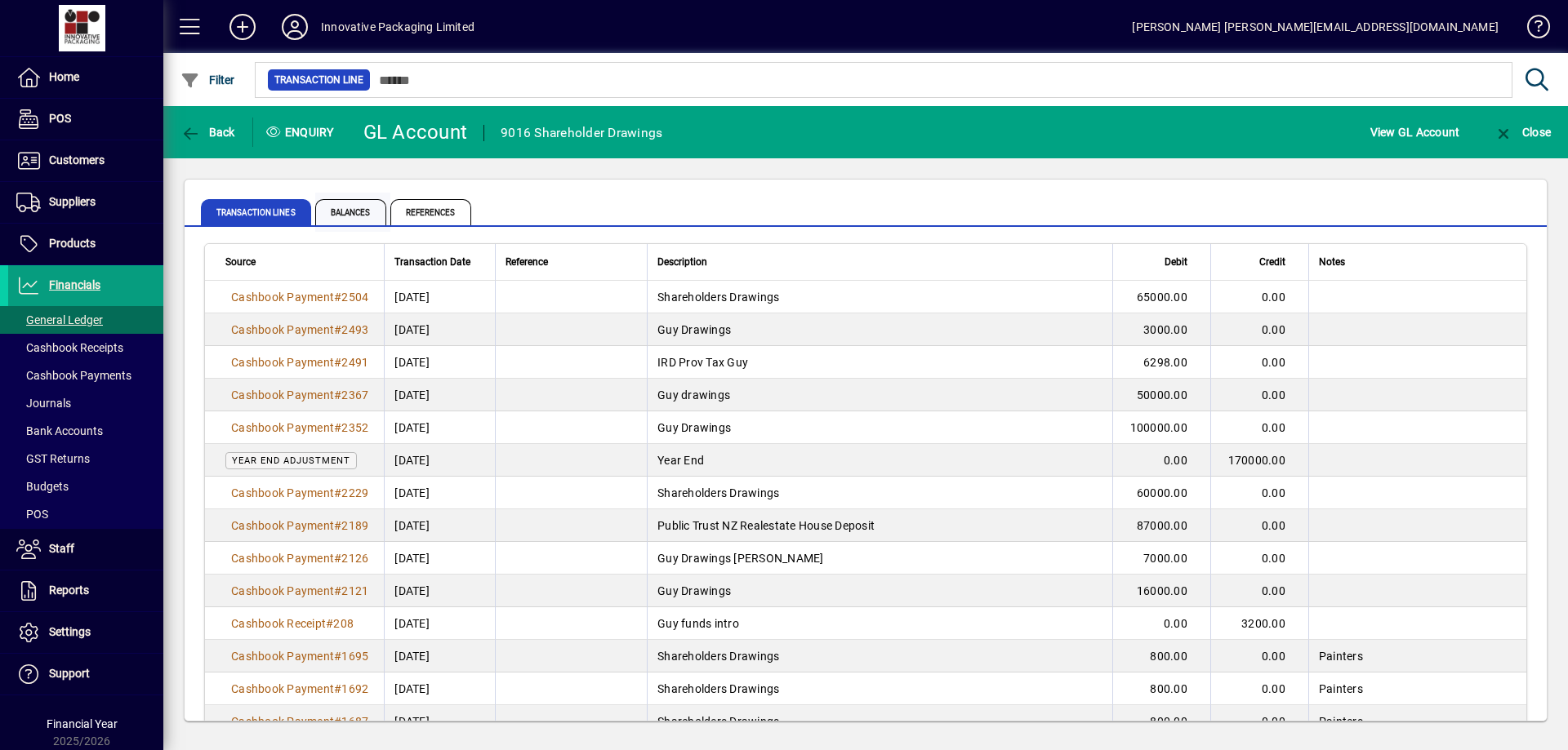
click at [348, 208] on span "Balances" at bounding box center [350, 212] width 71 height 26
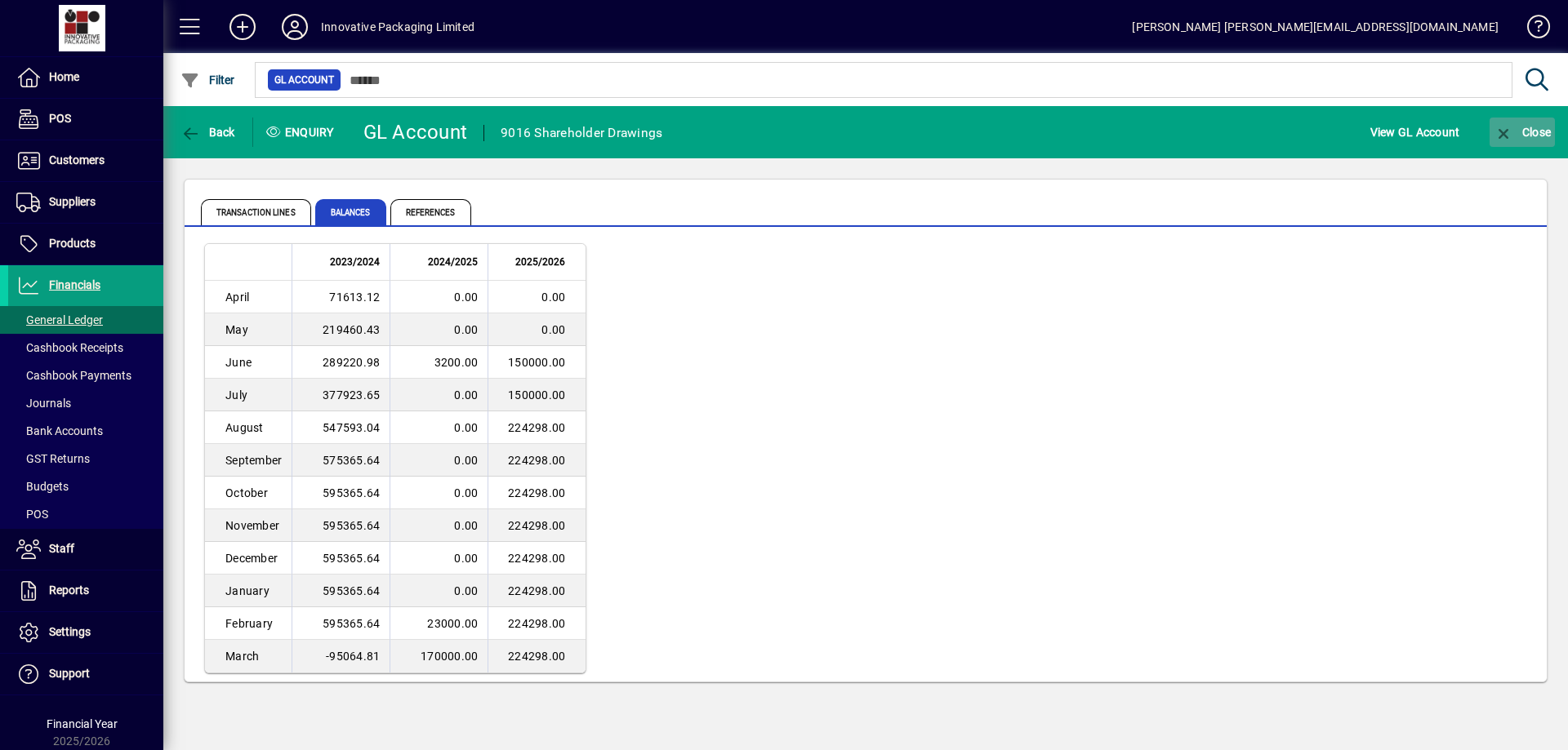
click at [1533, 138] on span "Close" at bounding box center [1522, 132] width 57 height 13
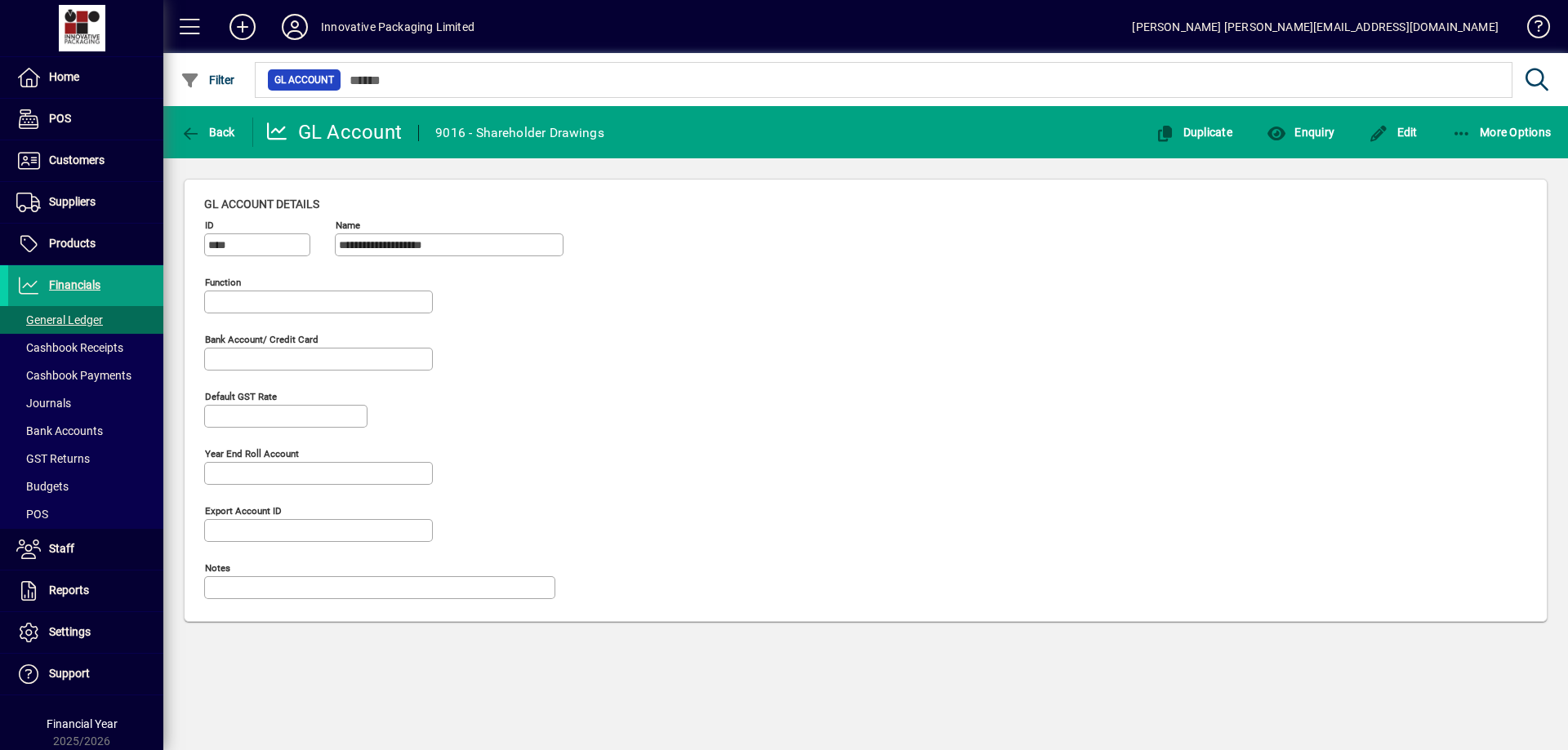
type input "**********"
click at [1508, 126] on span "More Options" at bounding box center [1502, 132] width 99 height 13
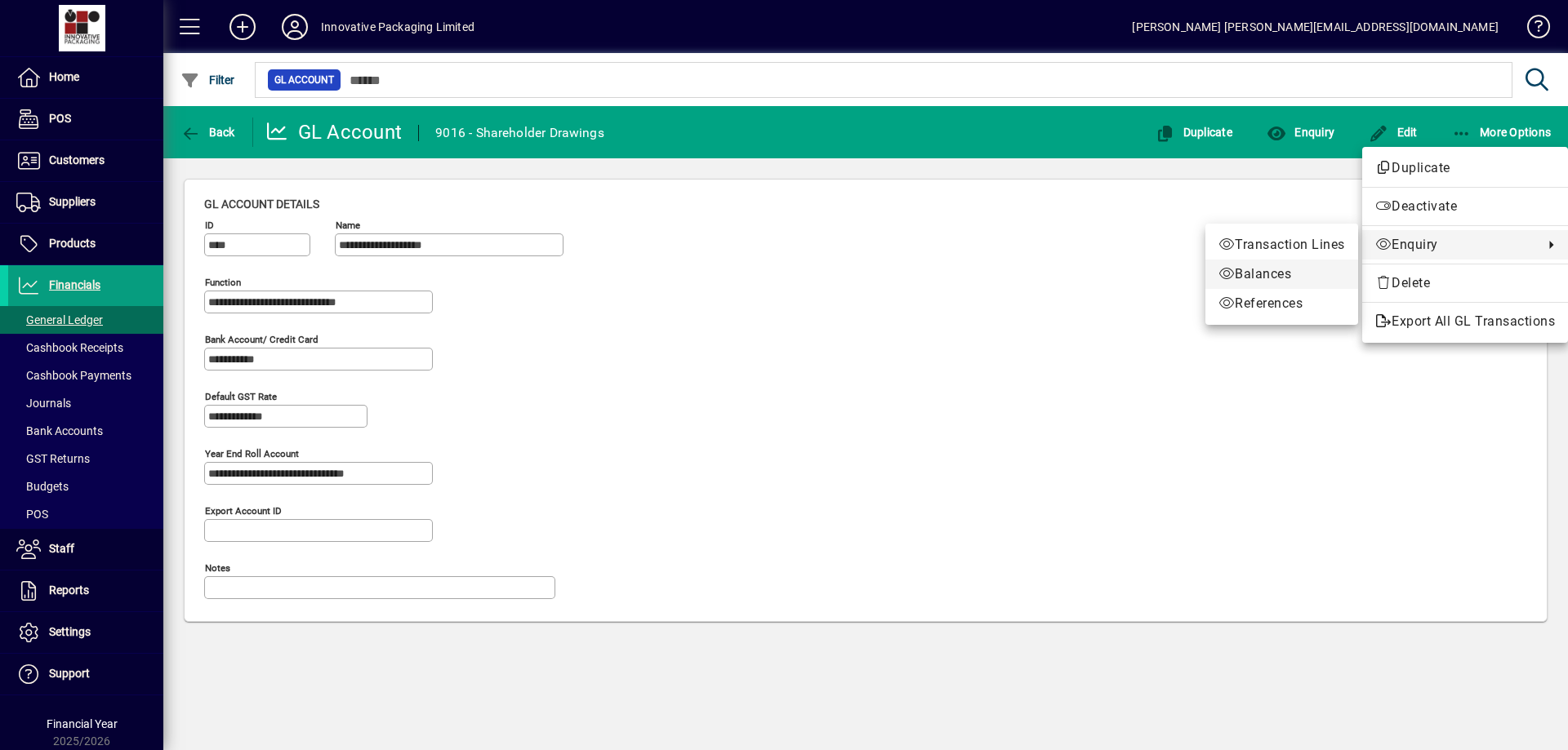
click at [1271, 274] on span "Balances" at bounding box center [1282, 274] width 127 height 19
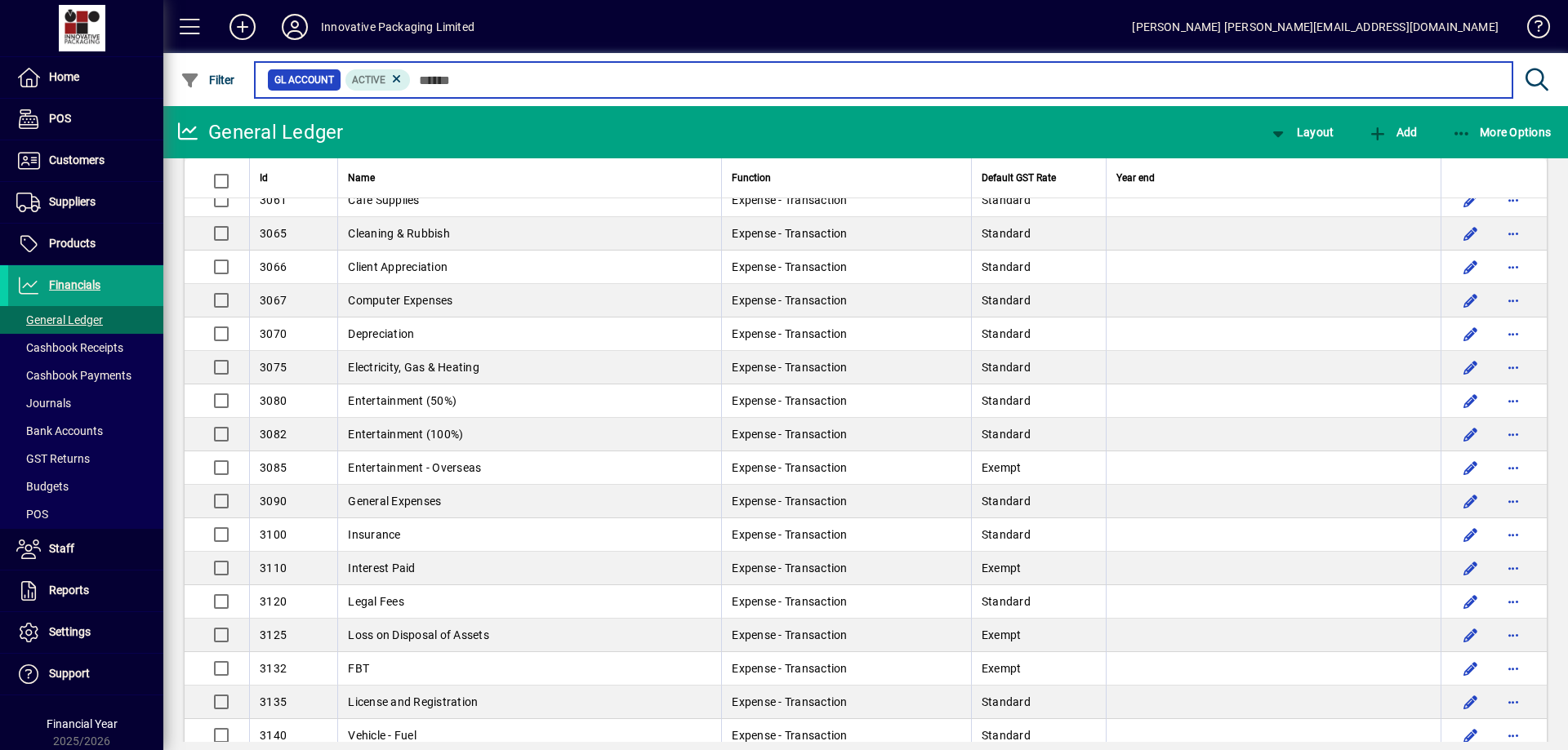
scroll to position [491, 0]
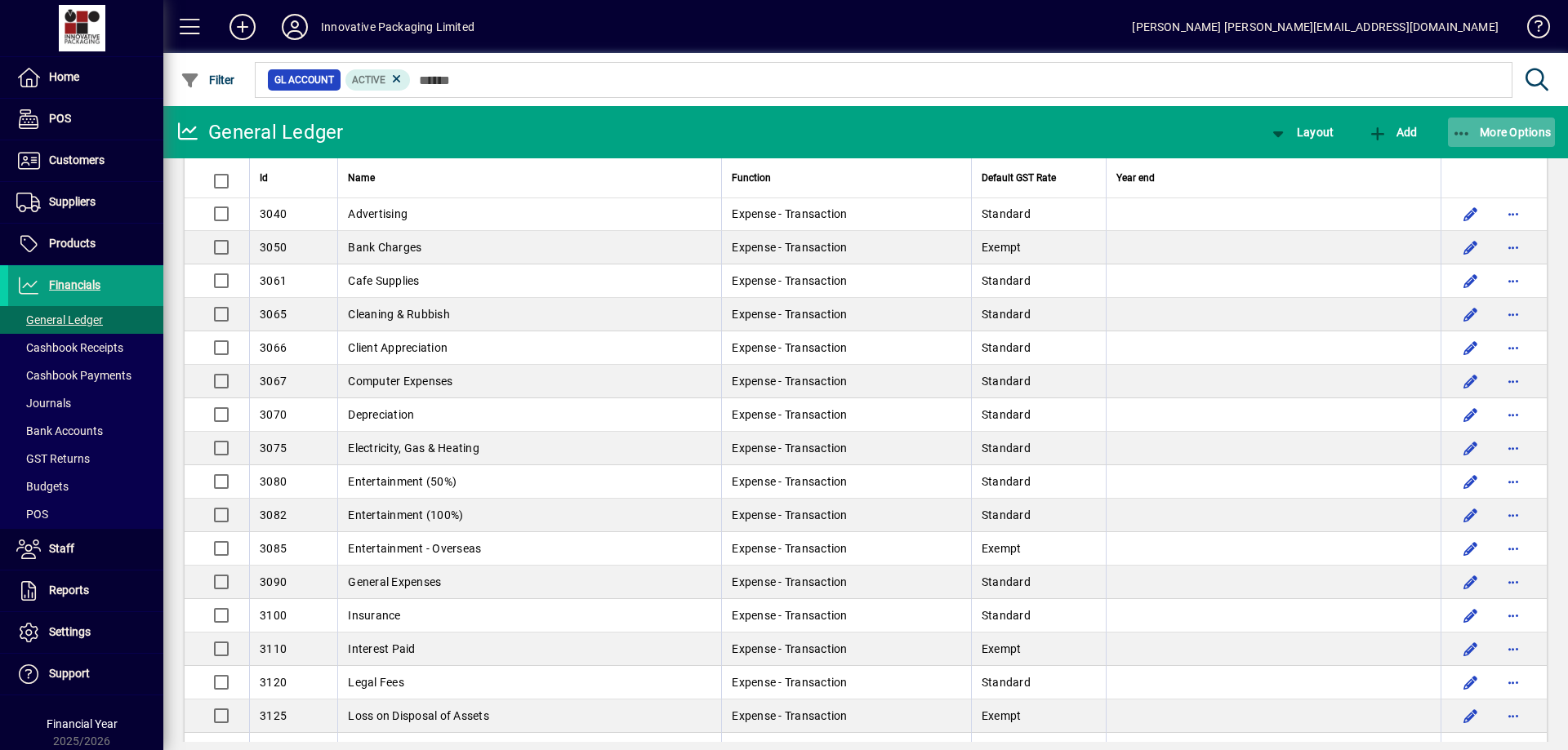
click at [1494, 128] on span "More Options" at bounding box center [1502, 132] width 99 height 13
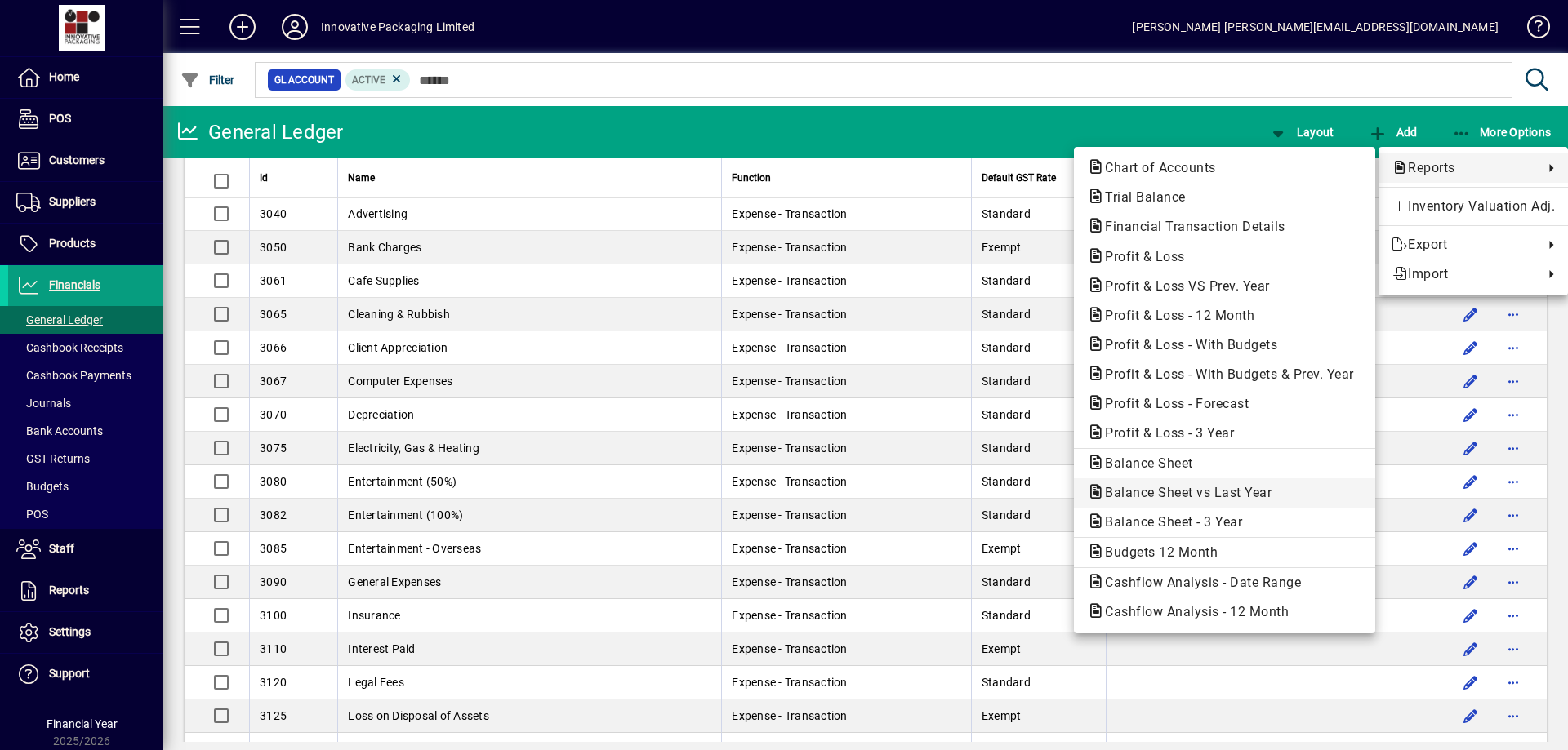
click at [1182, 494] on span "Balance Sheet vs Last Year" at bounding box center [1184, 493] width 193 height 16
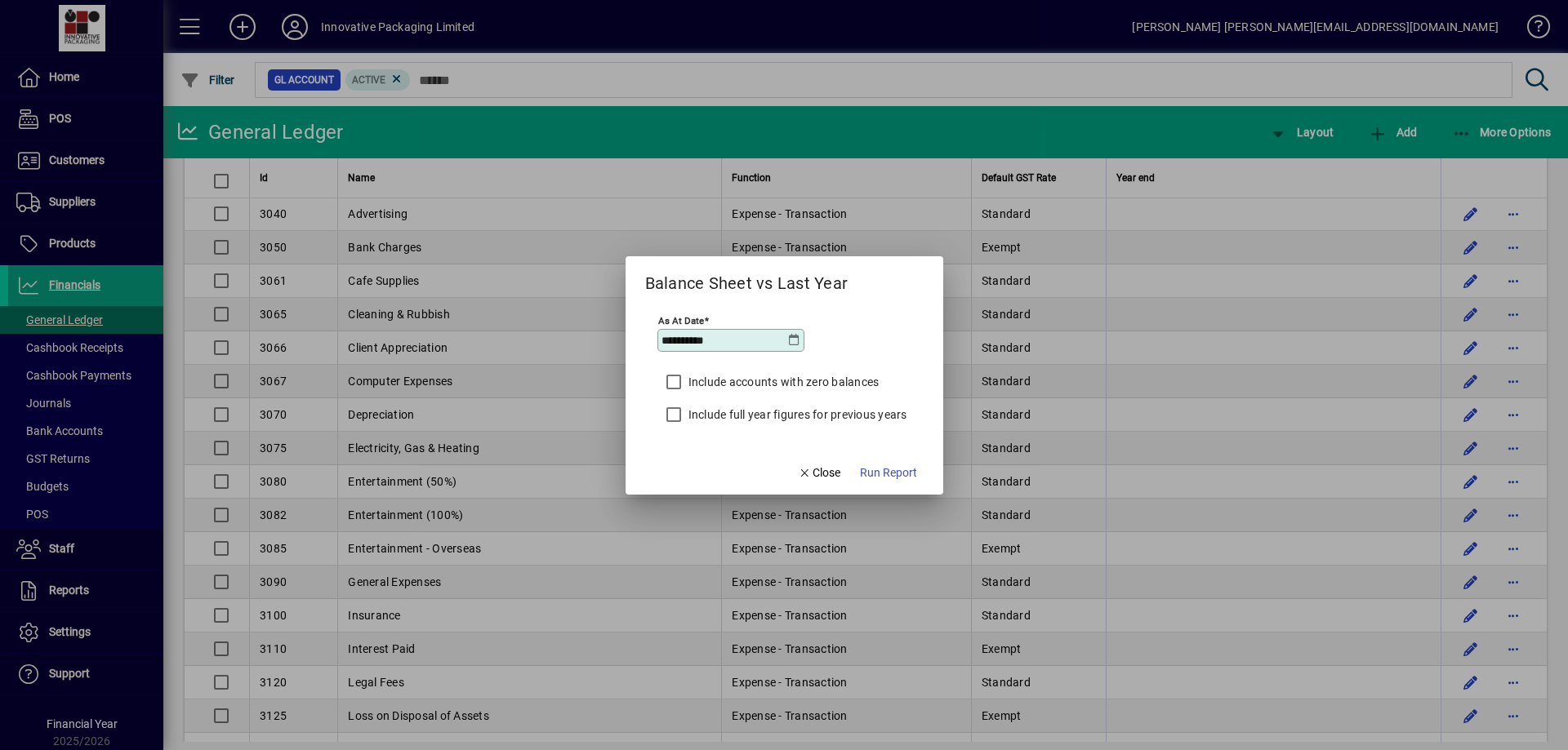
click at [795, 340] on icon at bounding box center [794, 340] width 13 height 13
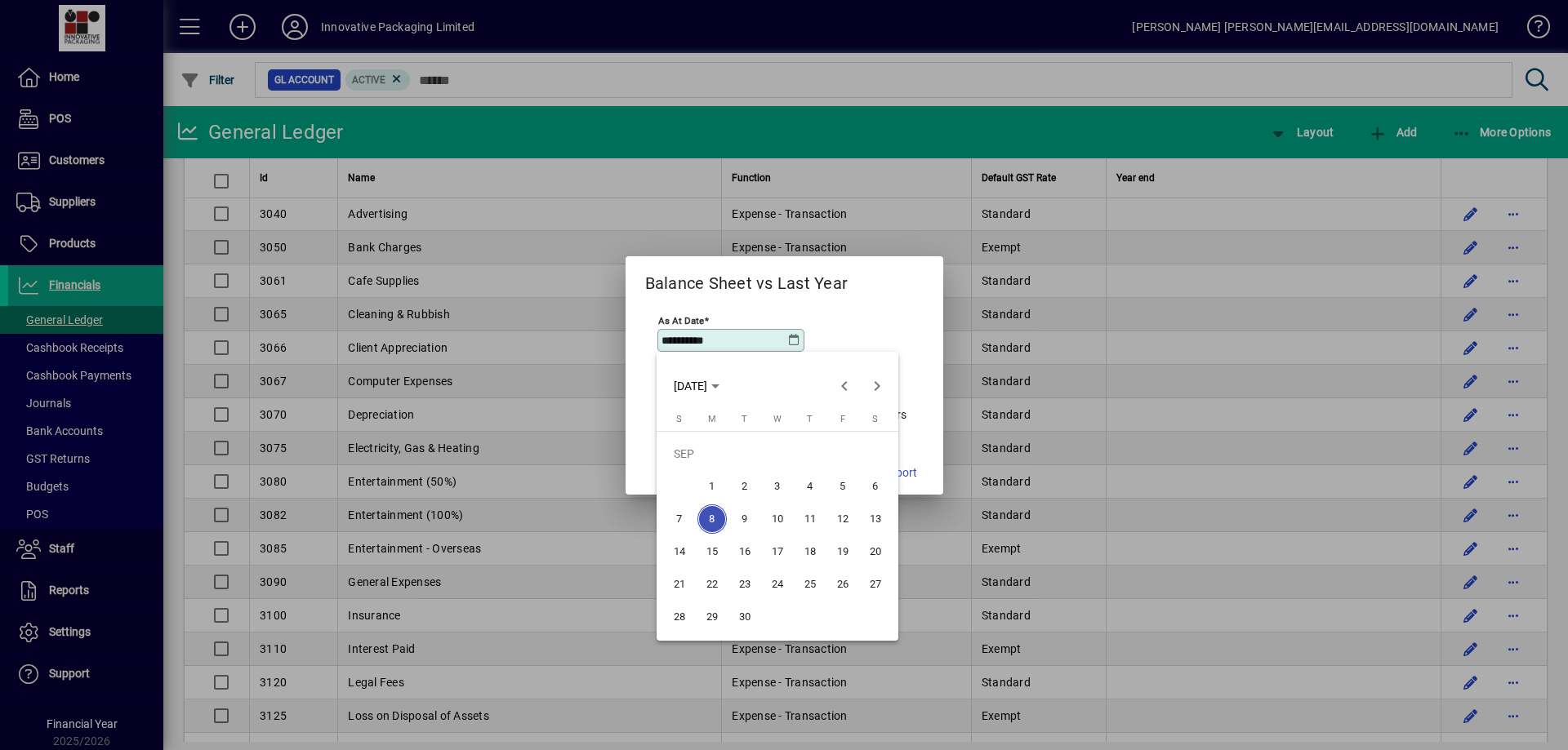
click at [795, 340] on div at bounding box center [784, 375] width 1568 height 750
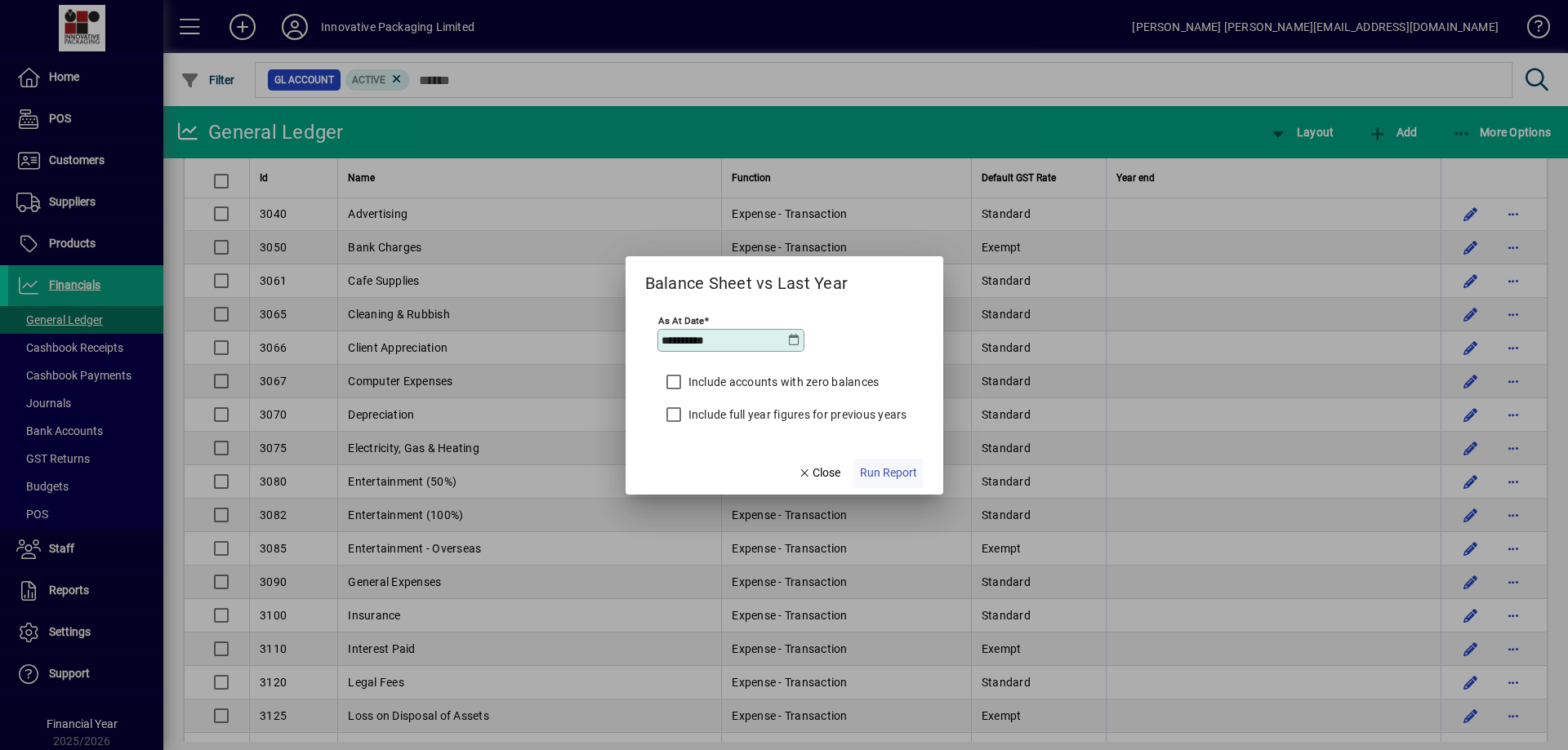
click at [892, 472] on span "Run Report" at bounding box center [889, 473] width 57 height 17
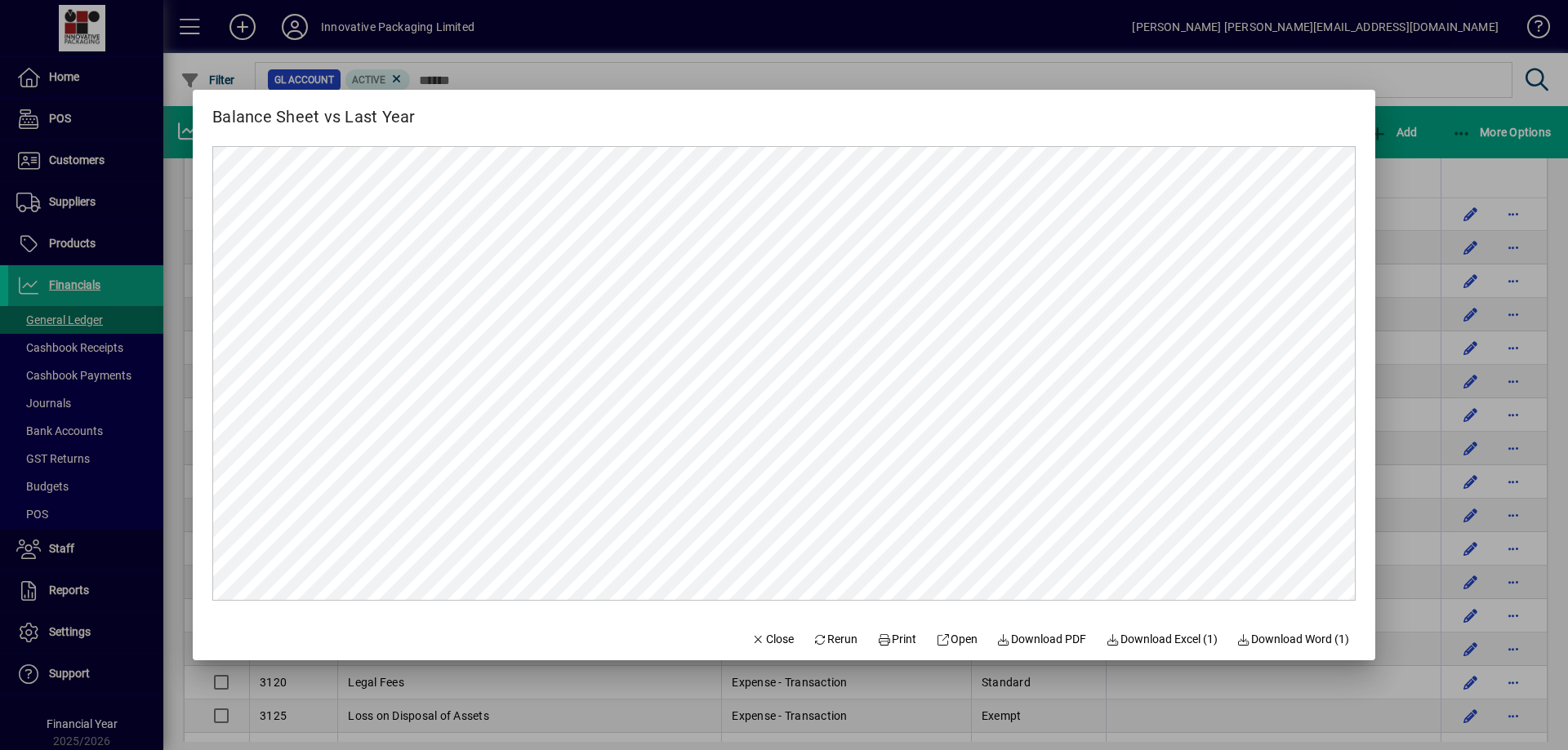
scroll to position [0, 0]
click at [890, 640] on span "Print" at bounding box center [896, 640] width 40 height 17
click at [1270, 80] on div at bounding box center [784, 375] width 1568 height 750
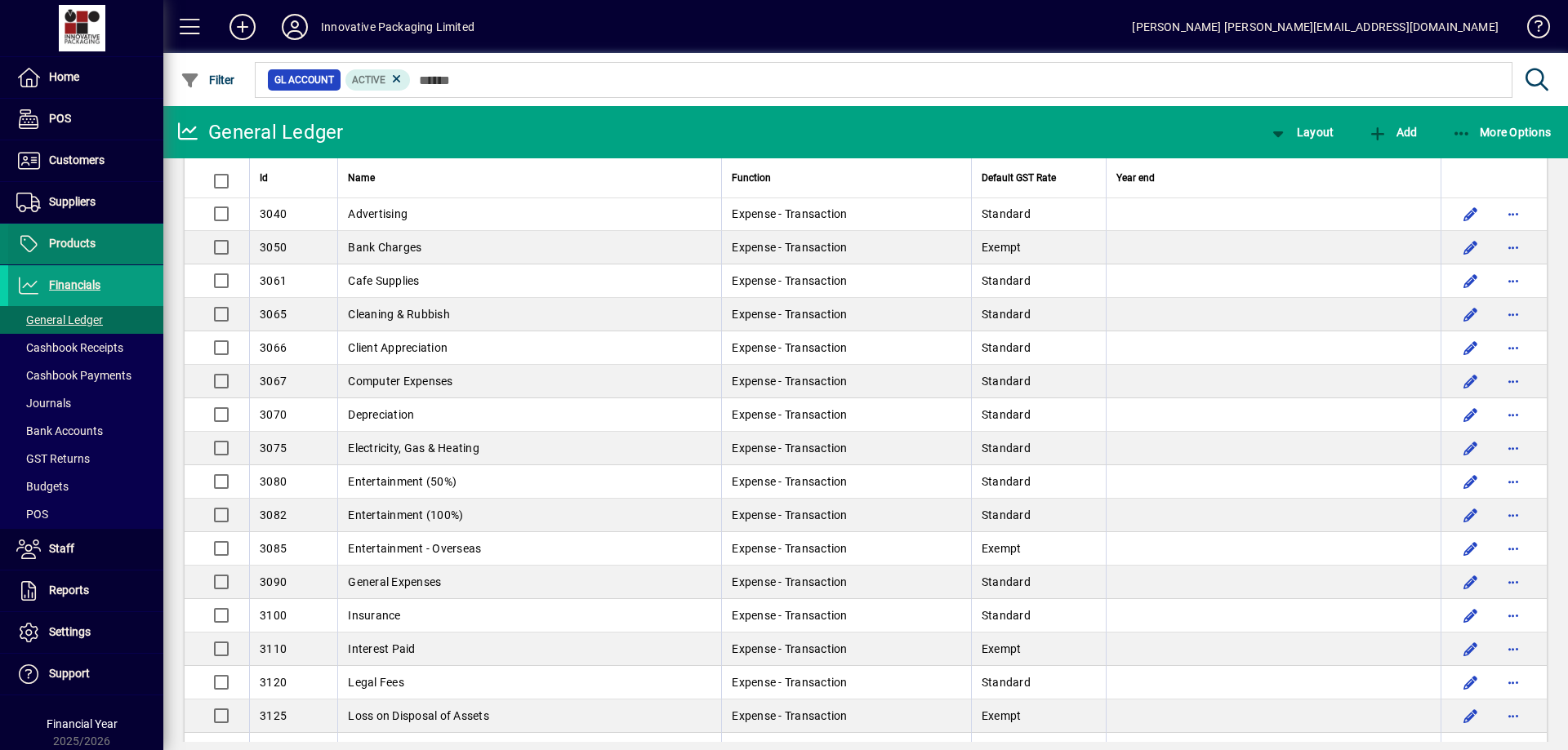
click at [74, 242] on span "Products" at bounding box center [72, 244] width 47 height 13
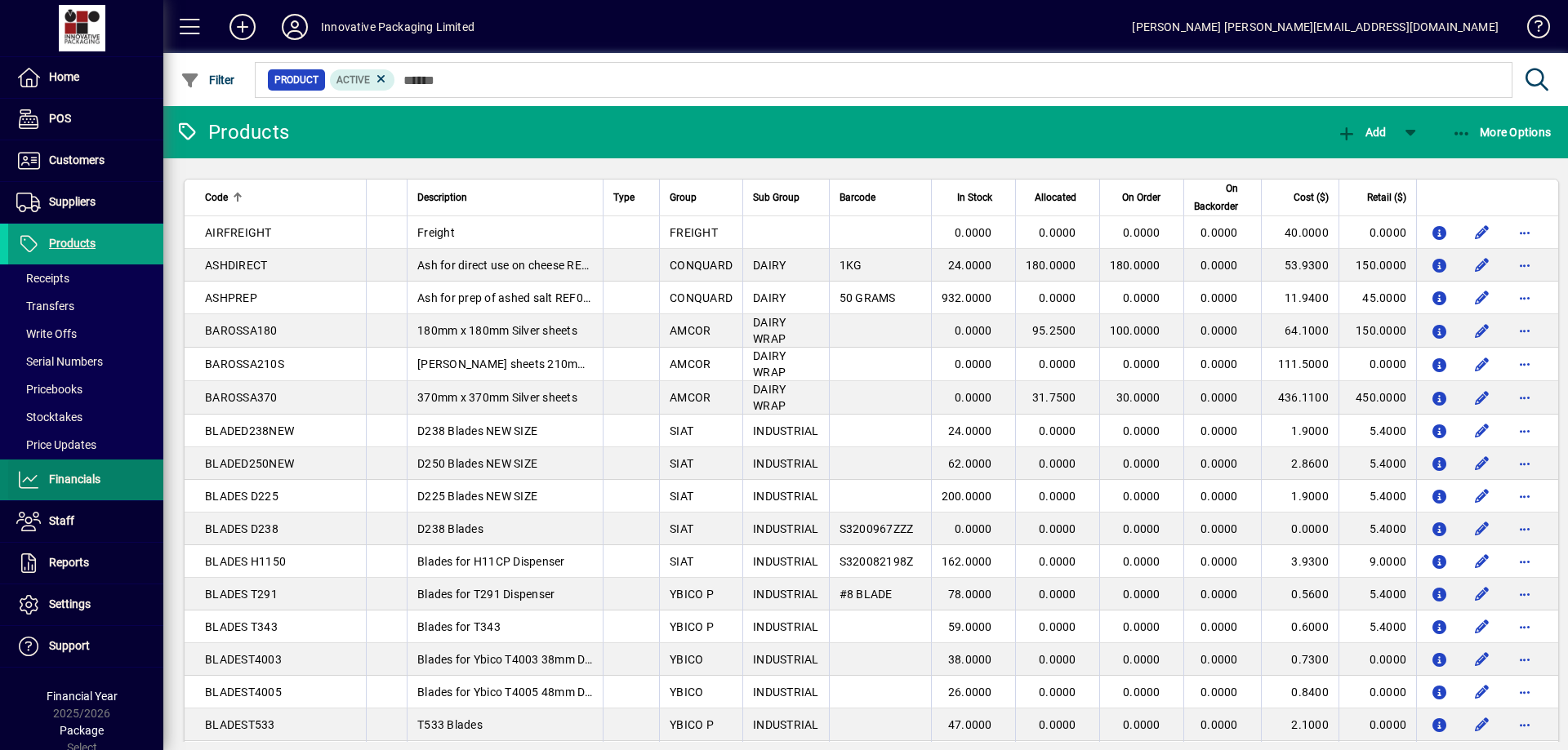
click at [83, 472] on span "Financials" at bounding box center [74, 479] width 51 height 13
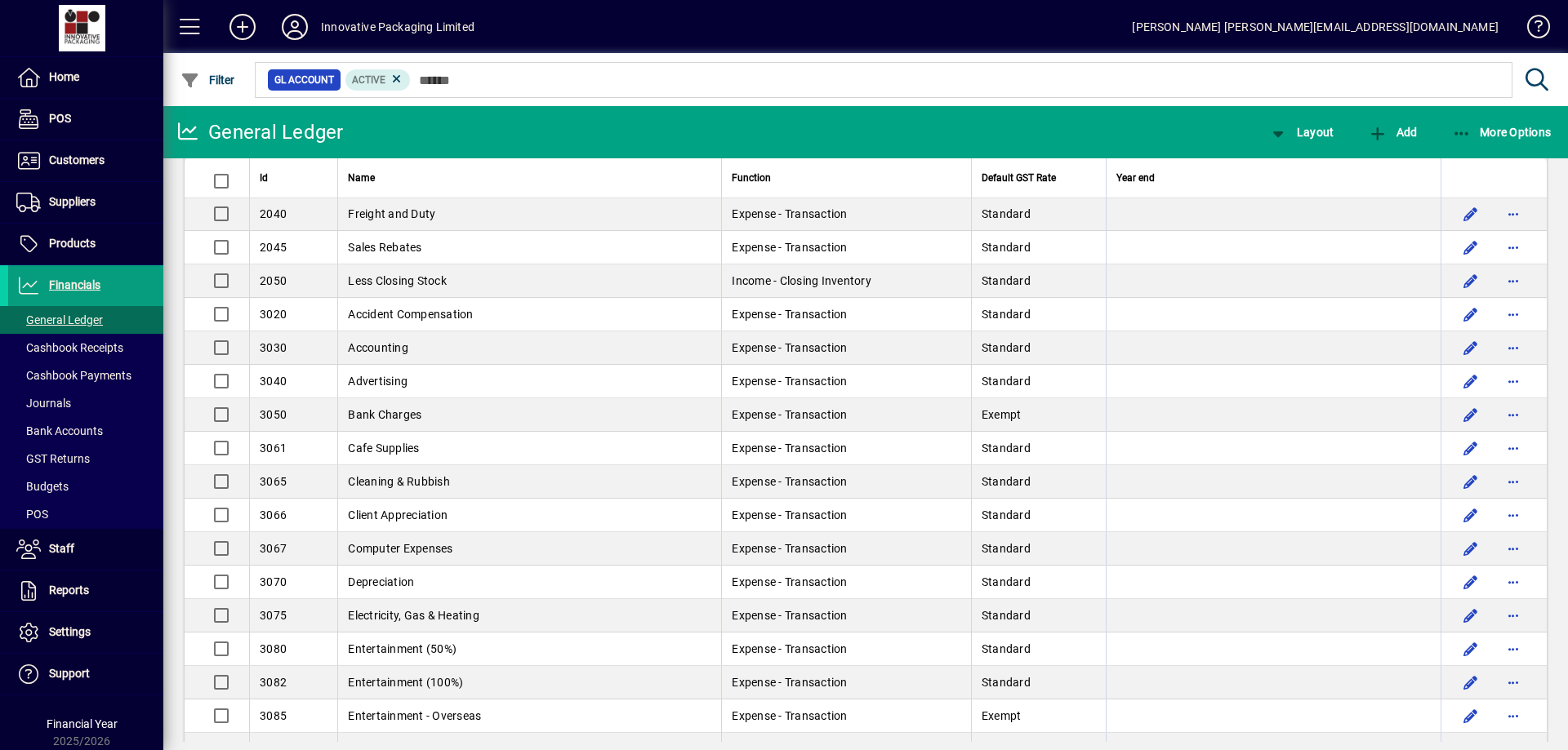
scroll to position [335, 0]
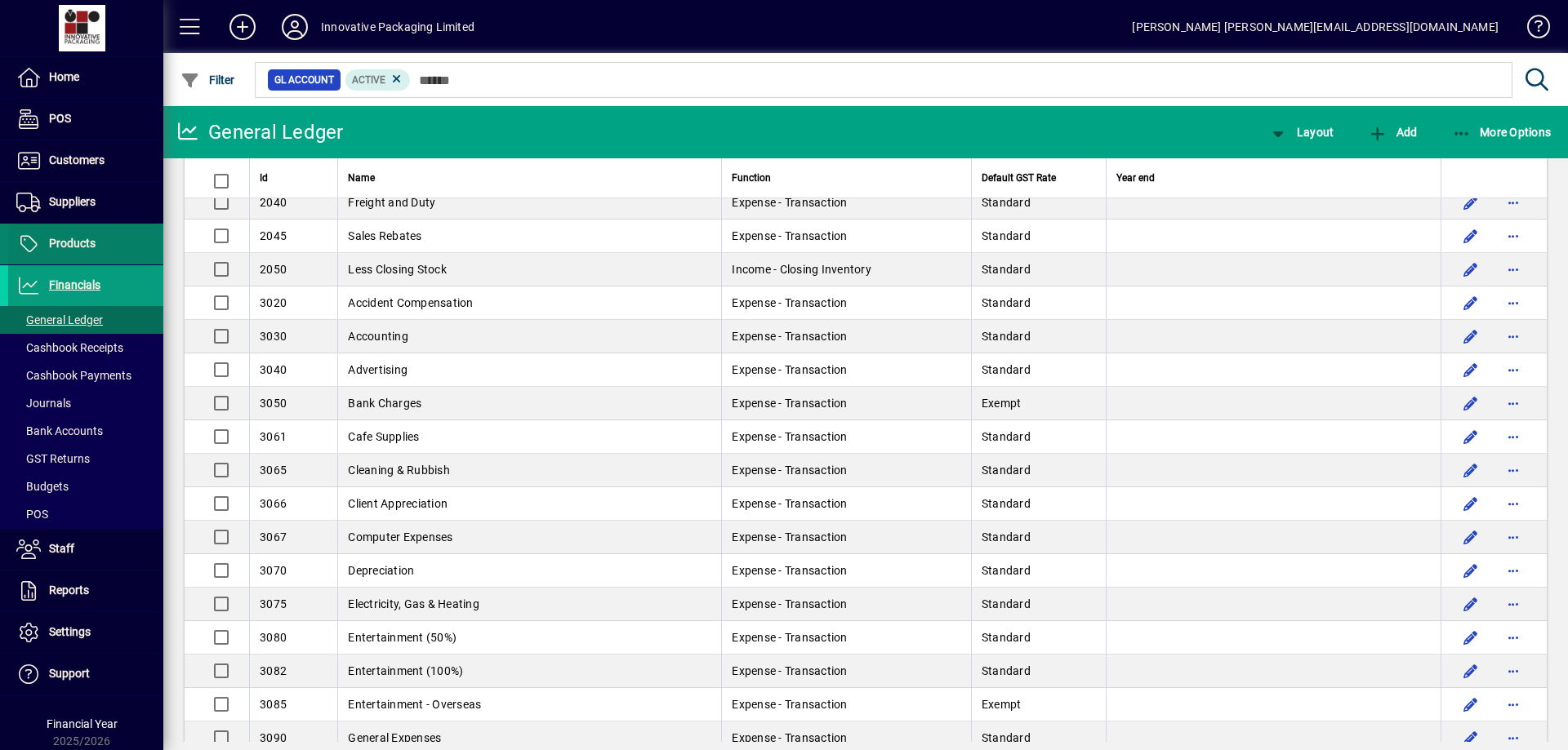
click at [84, 239] on span "Products" at bounding box center [72, 244] width 47 height 13
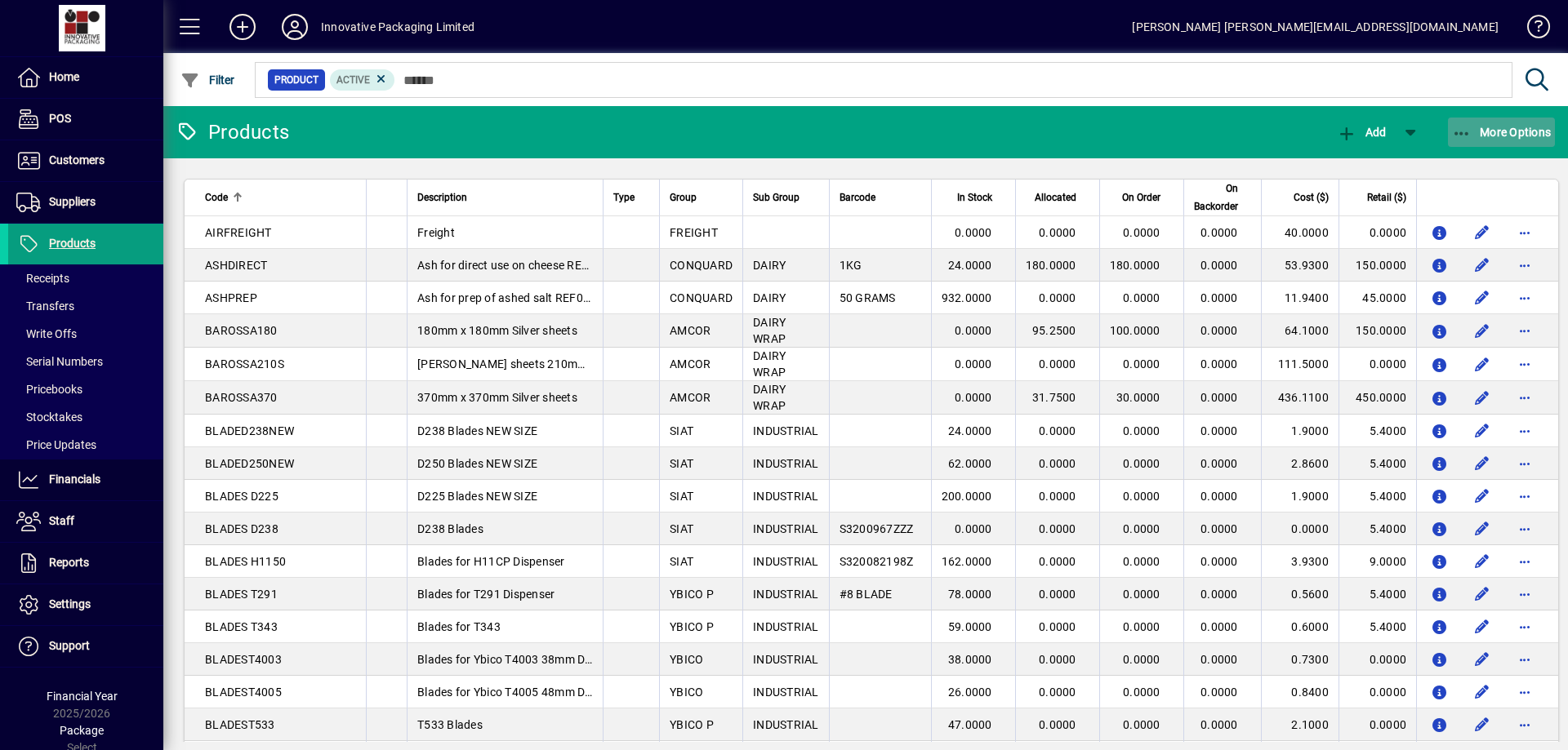
click at [1497, 123] on span "button" at bounding box center [1501, 132] width 108 height 40
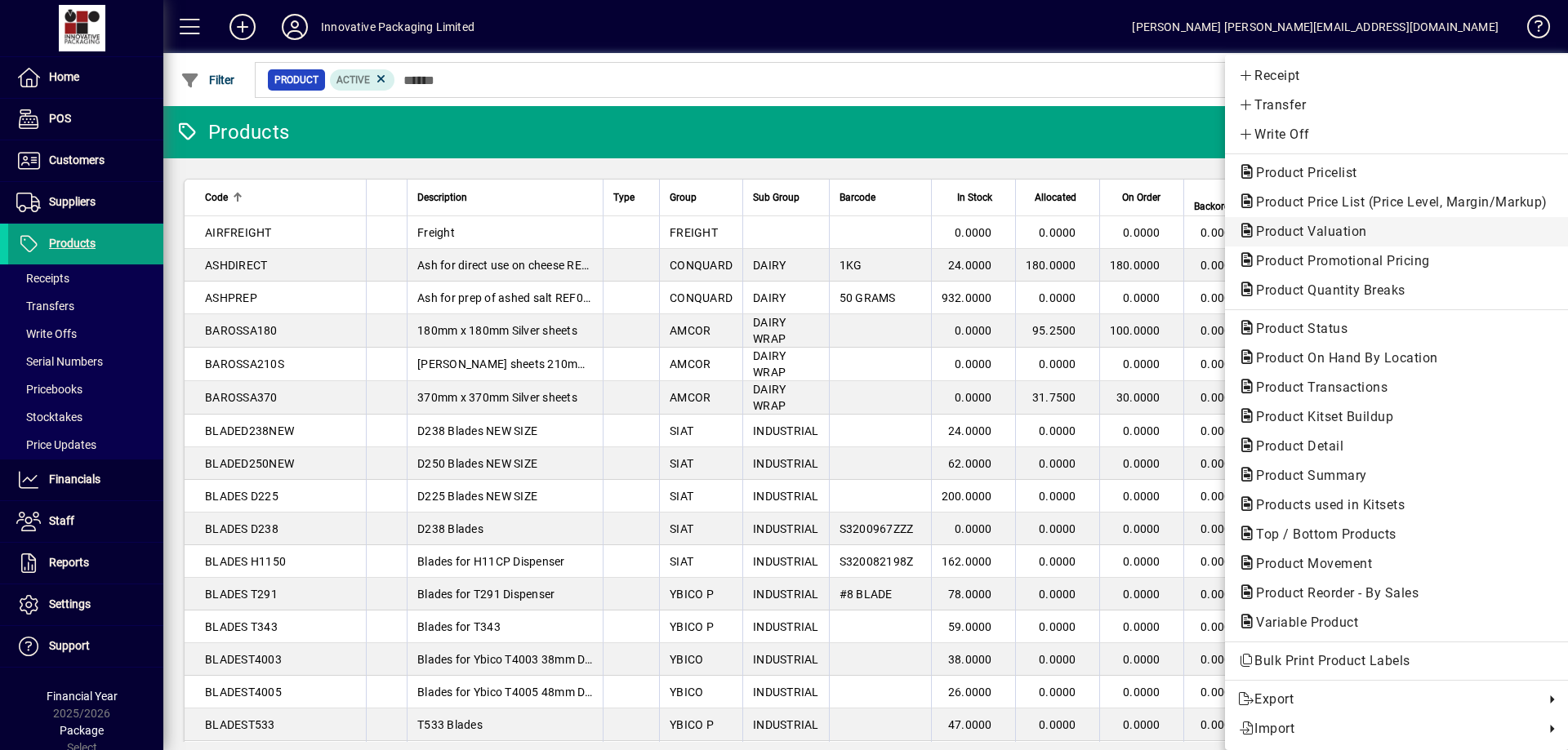
click at [1307, 231] on span "Product Valuation" at bounding box center [1306, 231] width 137 height 16
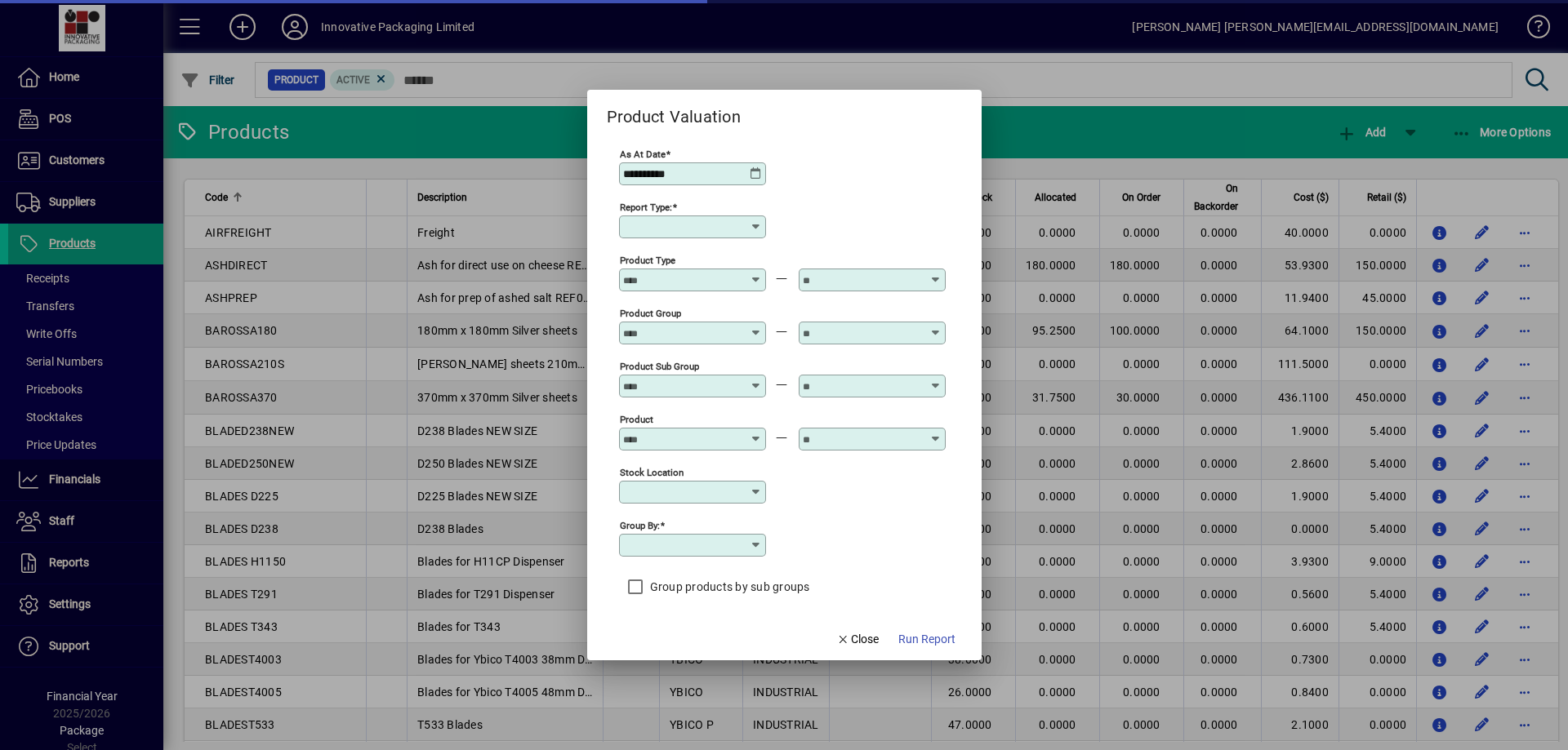
type input "******"
type input "**********"
click at [758, 274] on icon at bounding box center [756, 274] width 12 height 0
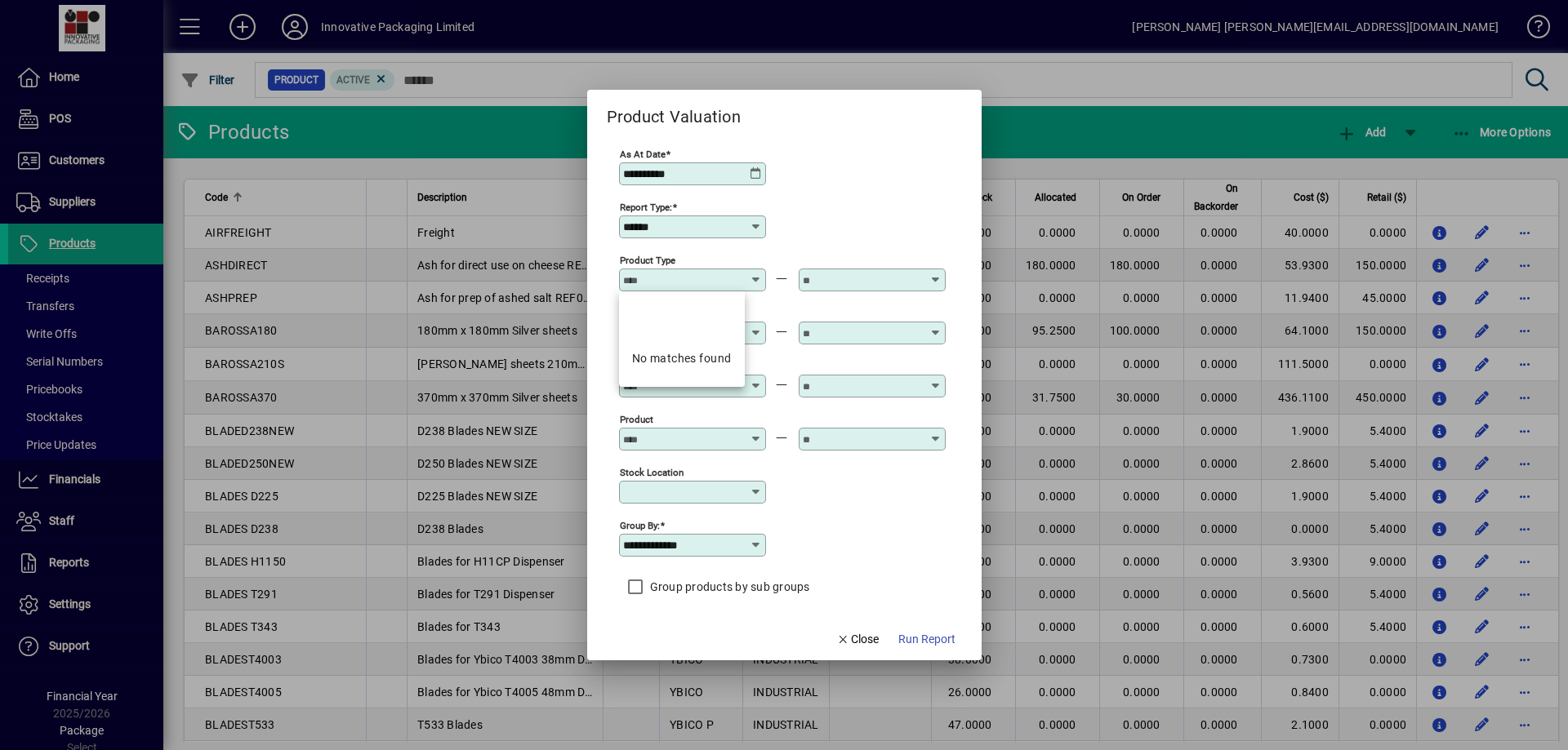
click at [645, 279] on input "Product Type" at bounding box center [683, 280] width 119 height 13
click at [926, 639] on span "Run Report" at bounding box center [926, 640] width 57 height 17
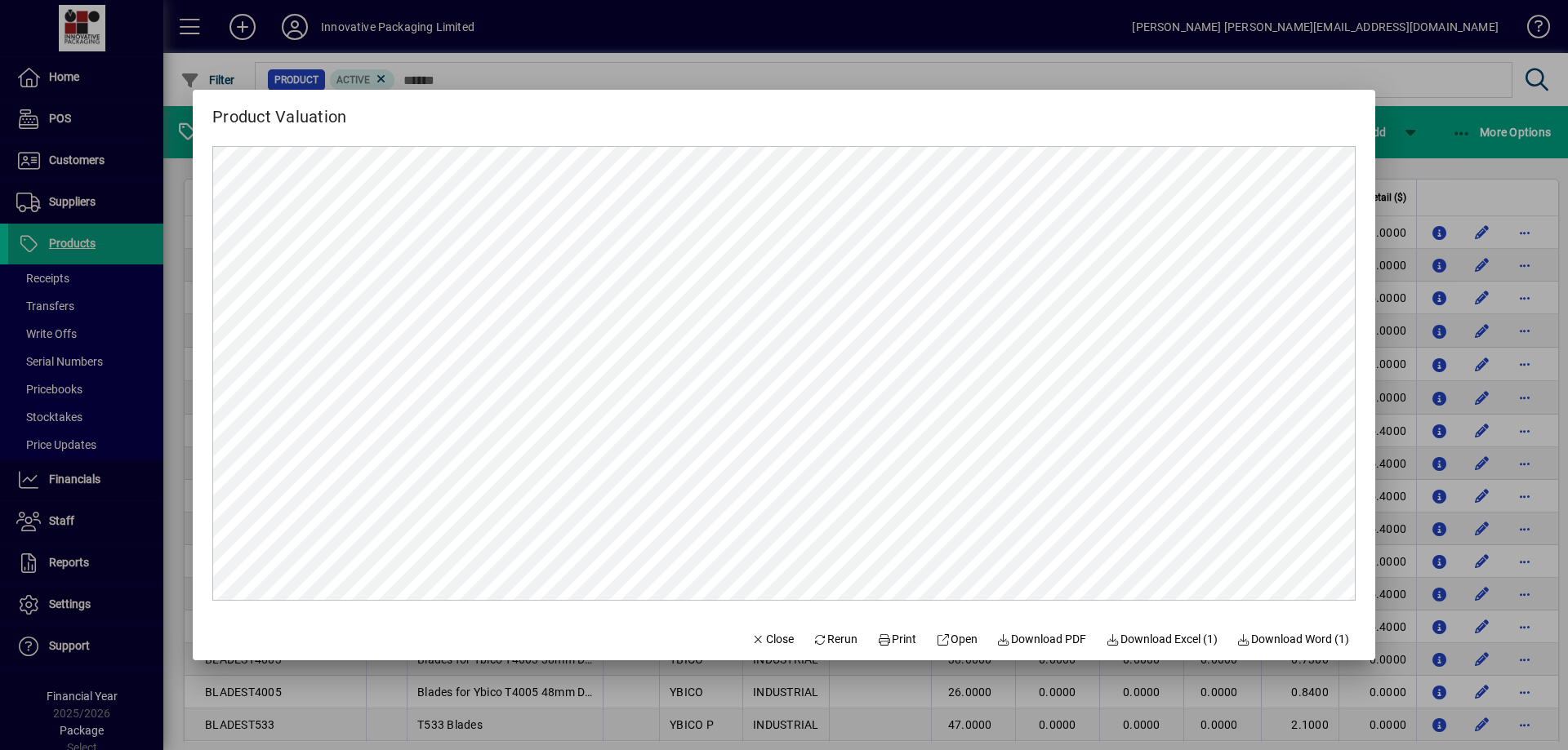
click at [758, 33] on div at bounding box center [784, 375] width 1568 height 750
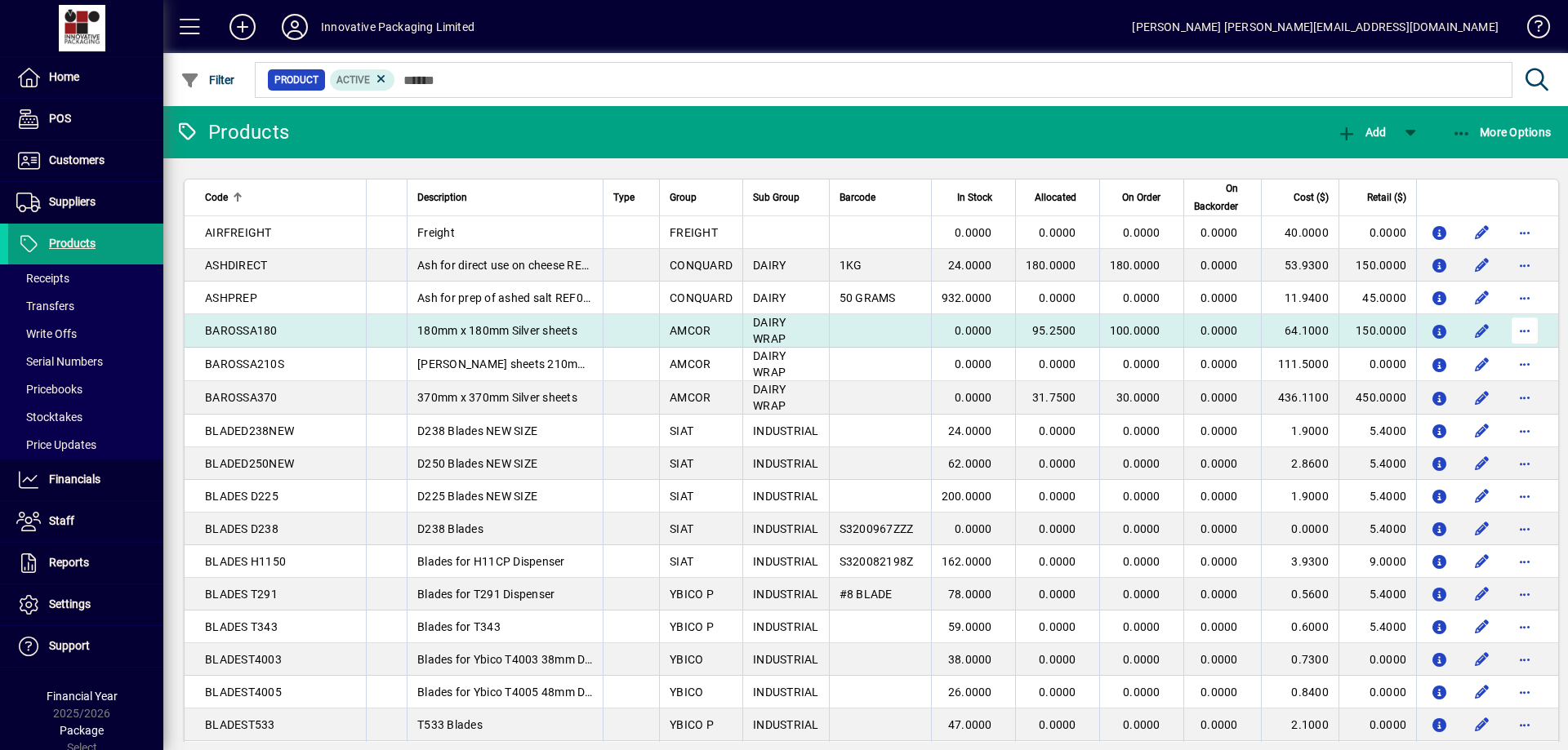
click at [1514, 329] on span "button" at bounding box center [1524, 330] width 40 height 40
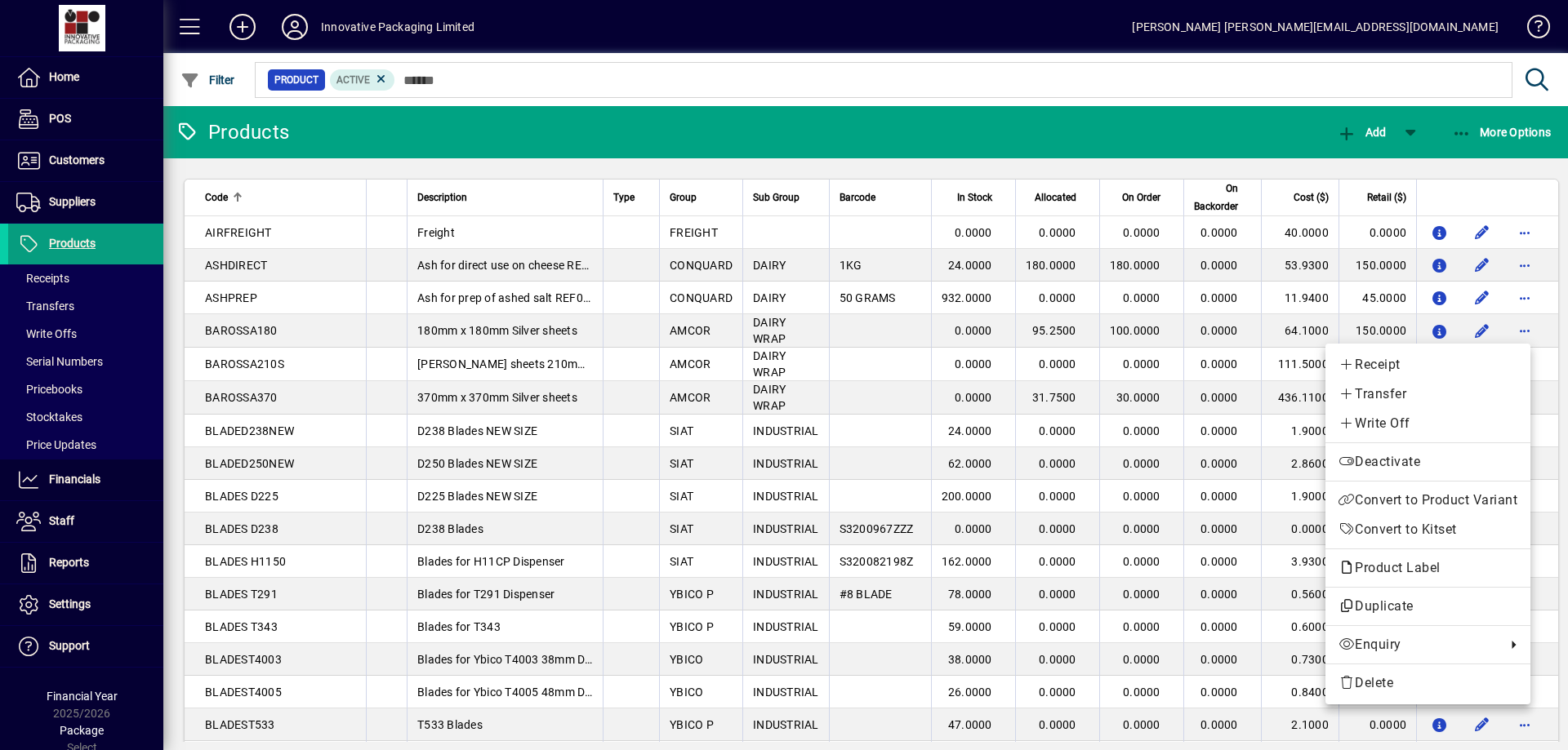
drag, startPoint x: 1562, startPoint y: 261, endPoint x: 1562, endPoint y: 330, distance: 69.0
click at [1562, 330] on div at bounding box center [784, 375] width 1568 height 750
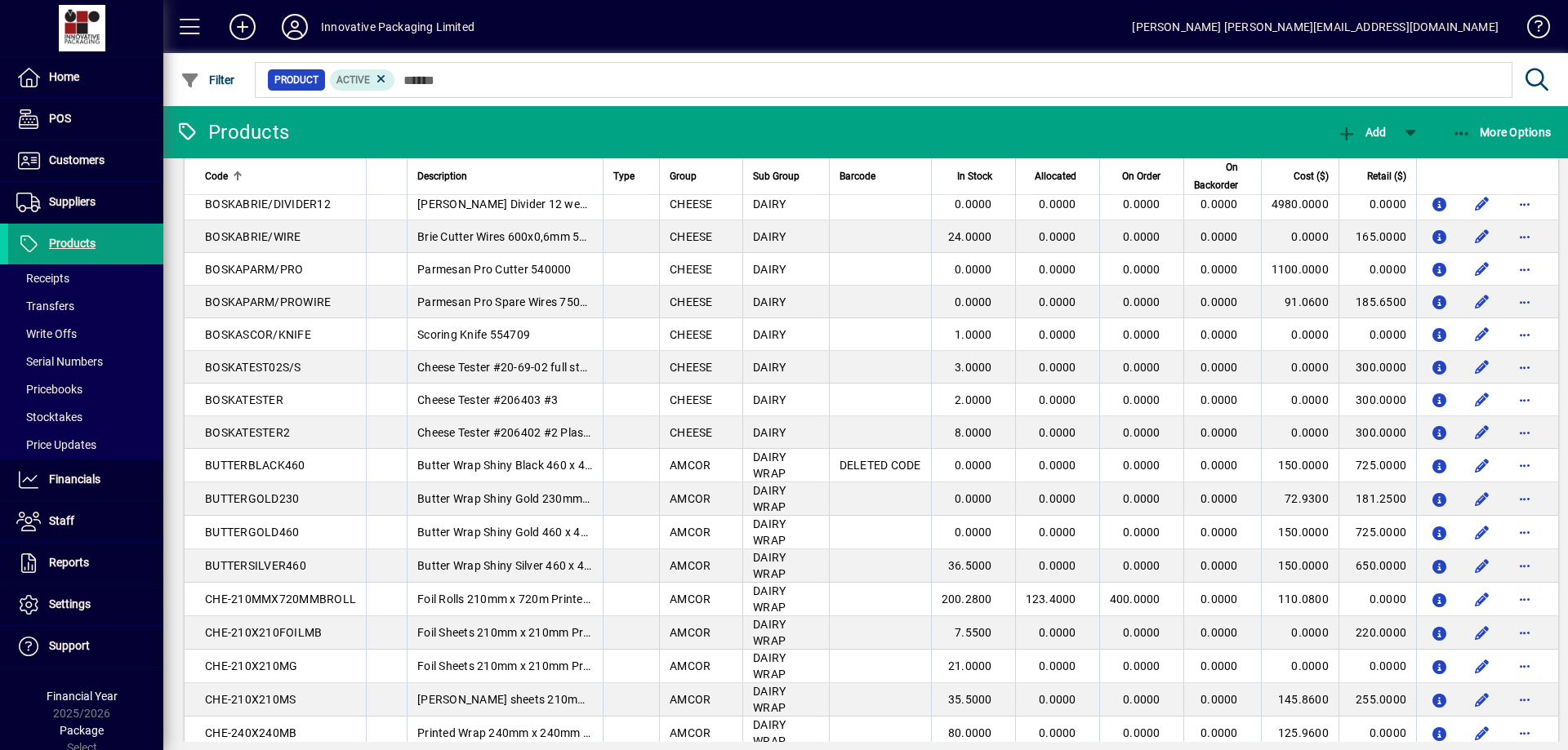
scroll to position [966, 0]
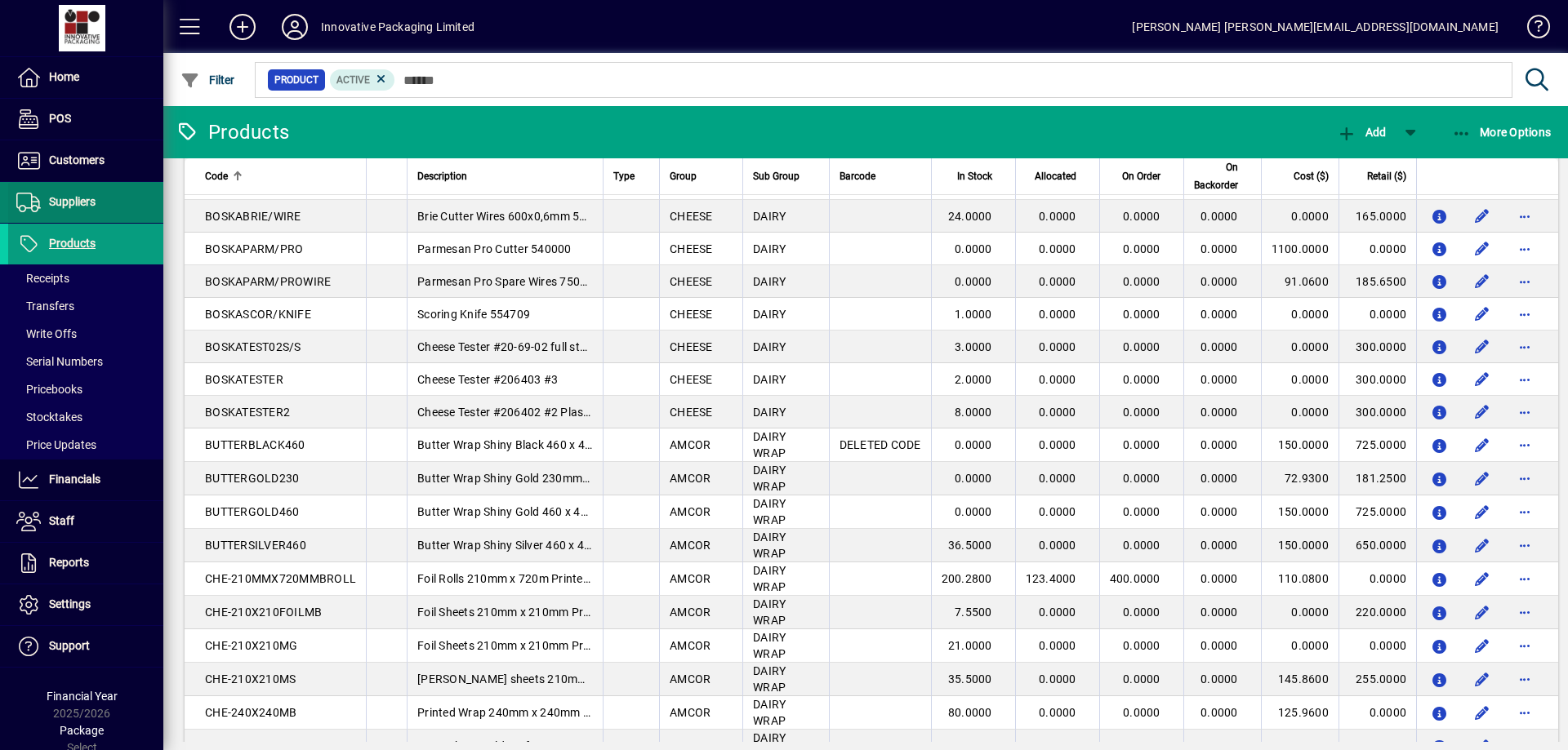
click at [85, 201] on span "Suppliers" at bounding box center [72, 201] width 47 height 13
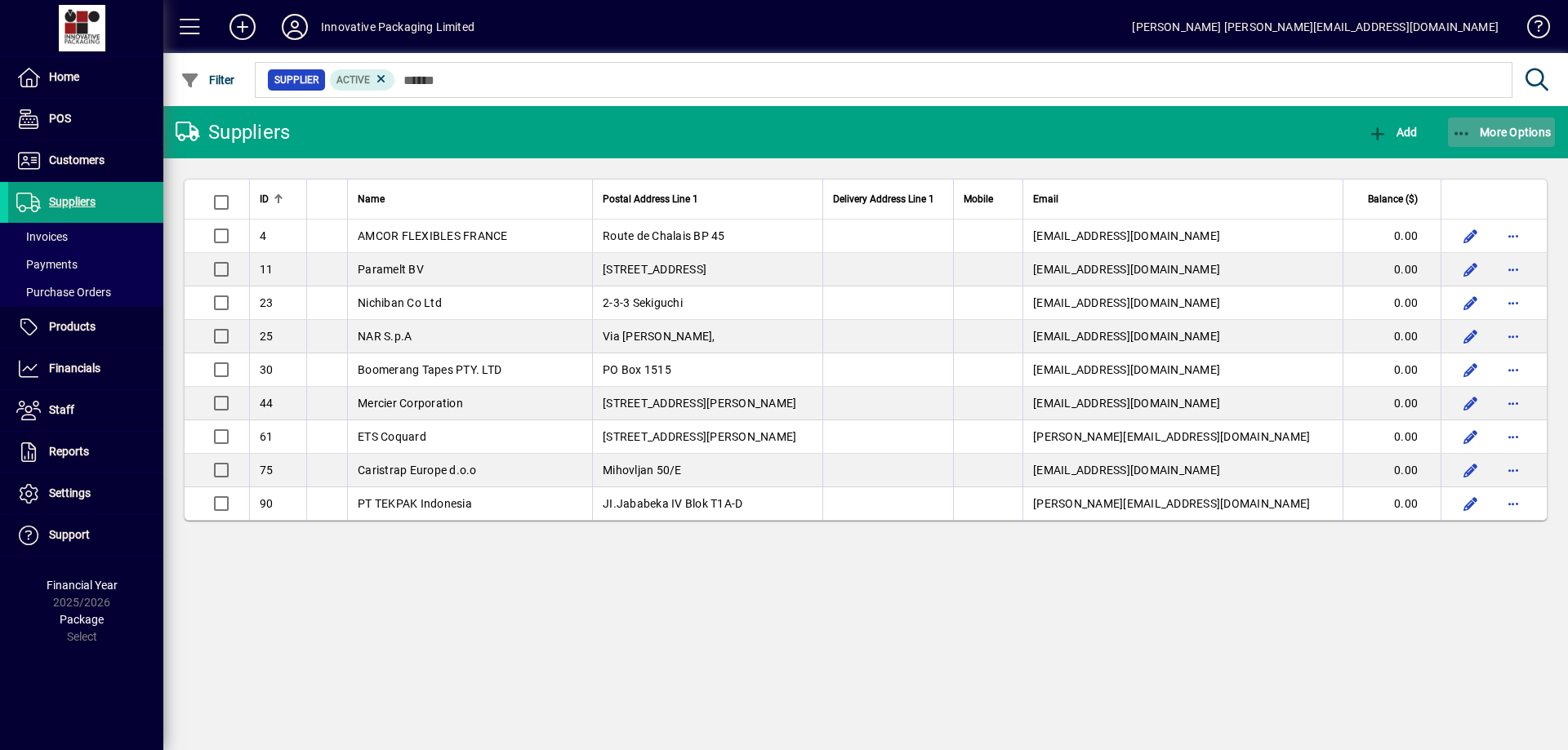
click at [1494, 128] on span "More Options" at bounding box center [1502, 132] width 99 height 13
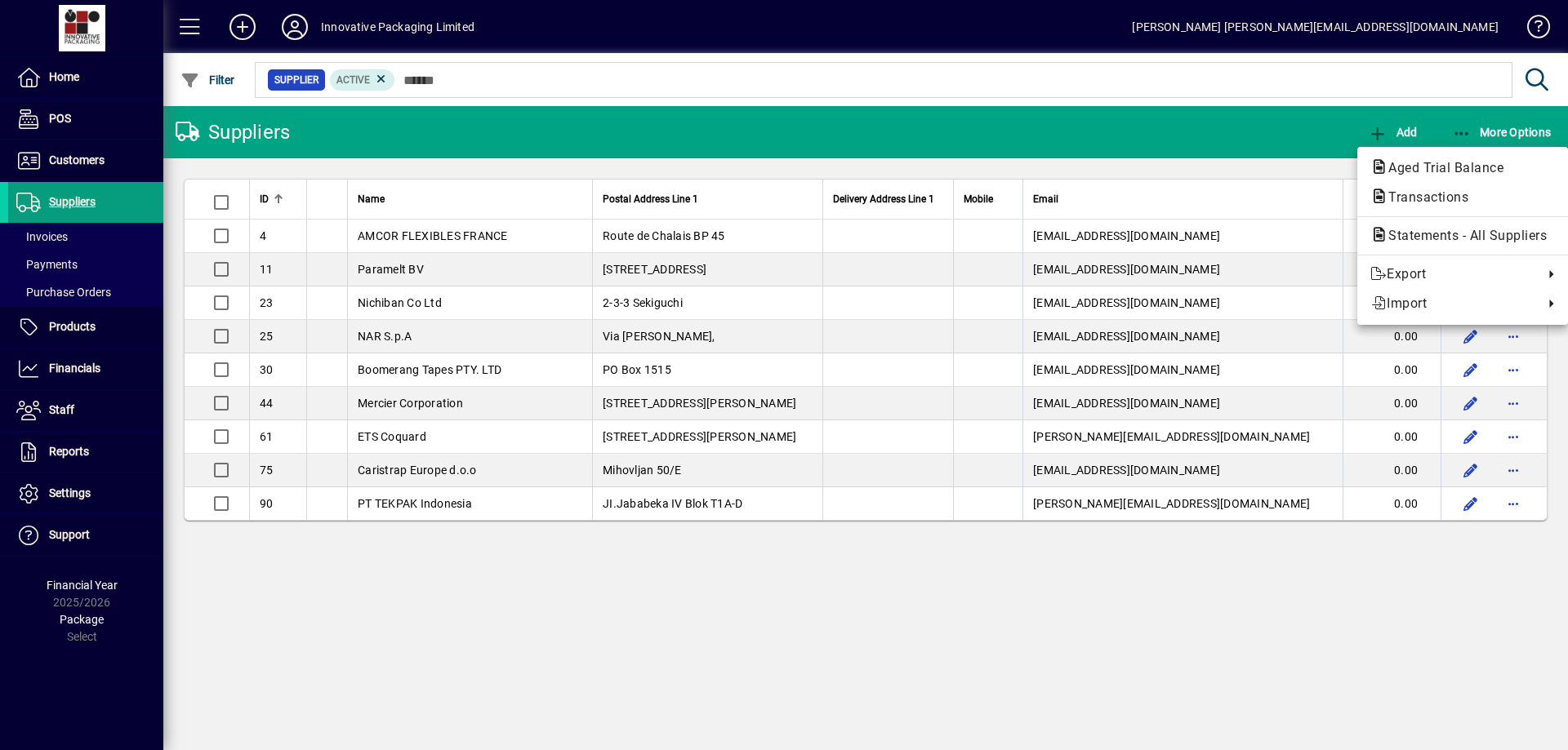
click at [627, 617] on div at bounding box center [784, 375] width 1568 height 750
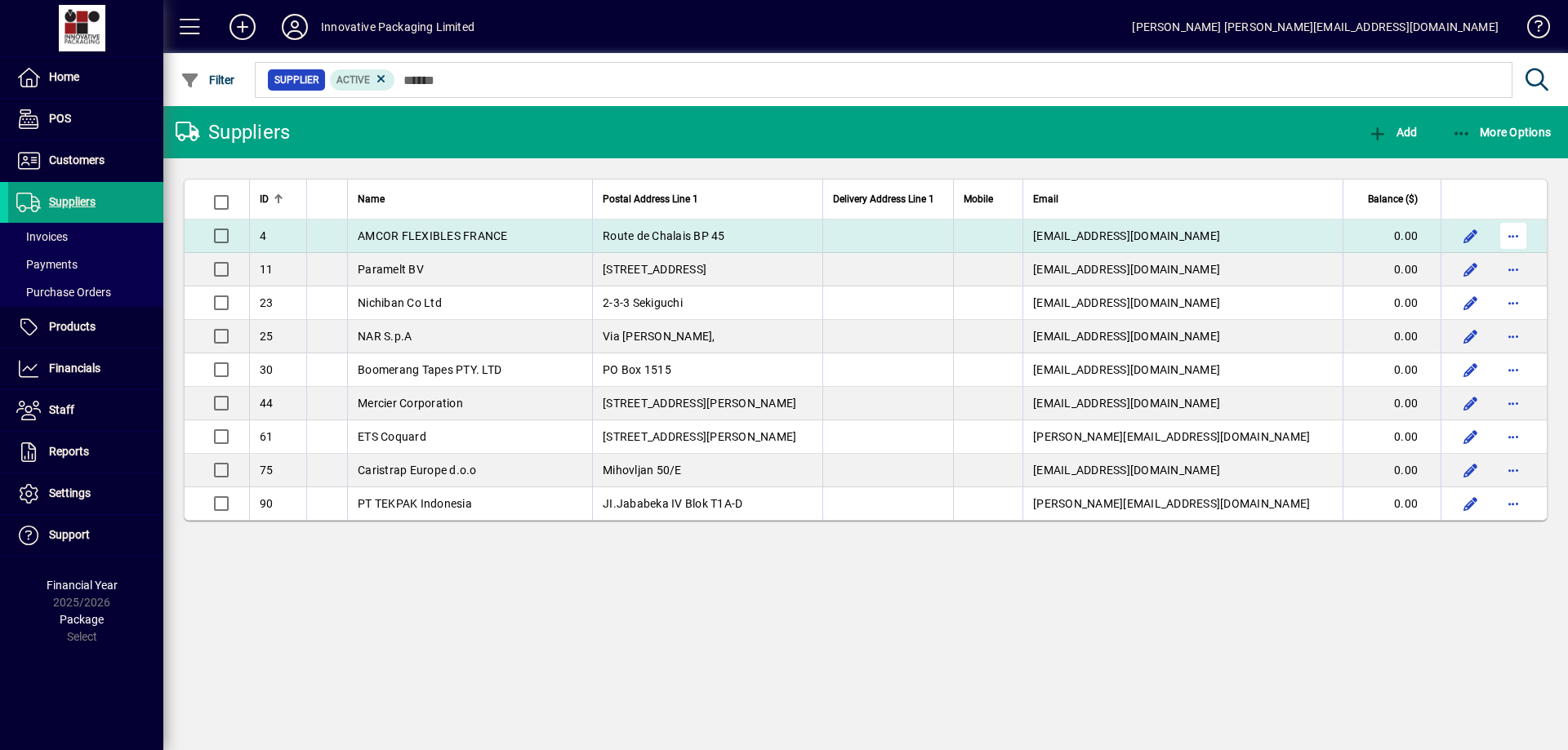
click at [1515, 233] on span "button" at bounding box center [1513, 235] width 40 height 40
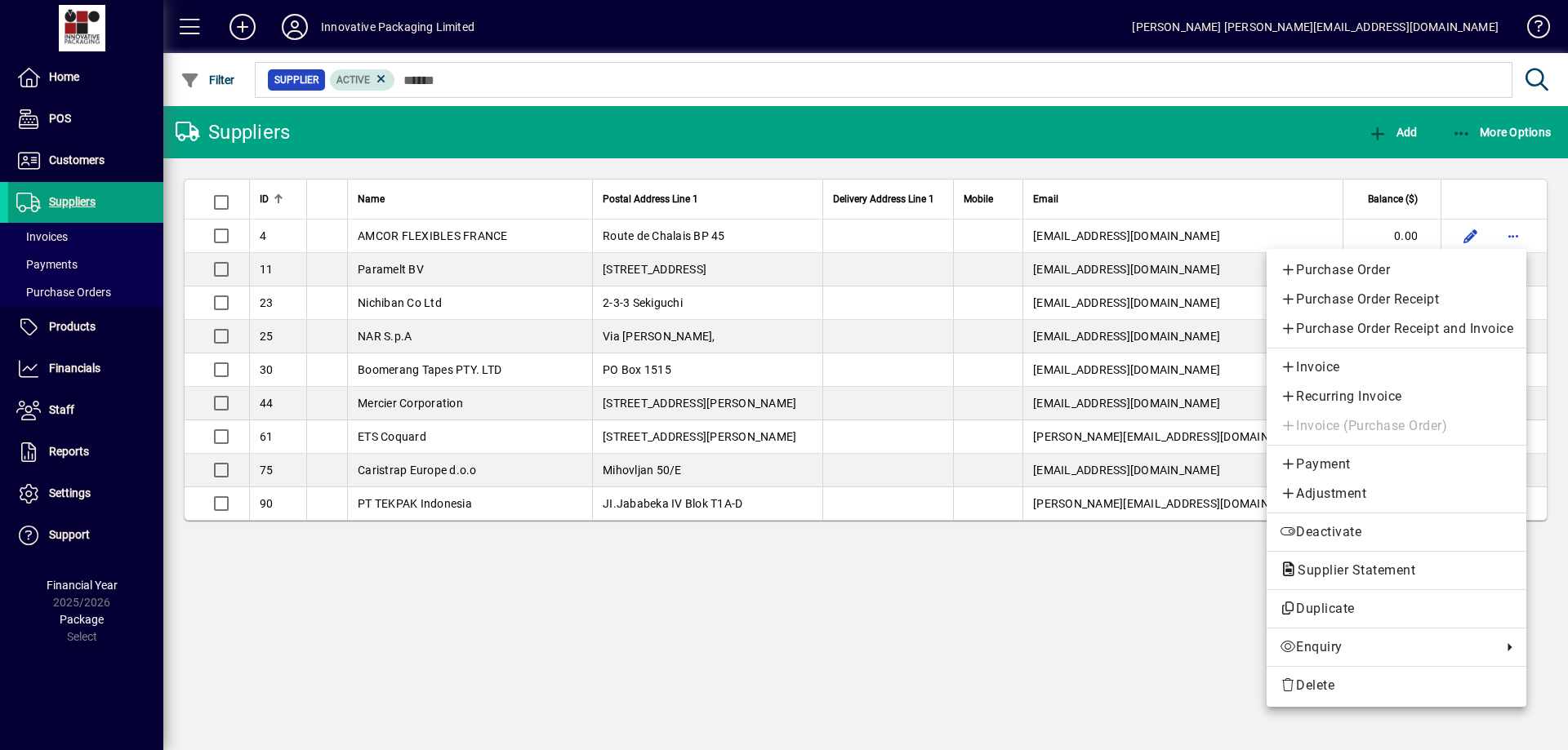
click at [369, 81] on div at bounding box center [784, 375] width 1568 height 750
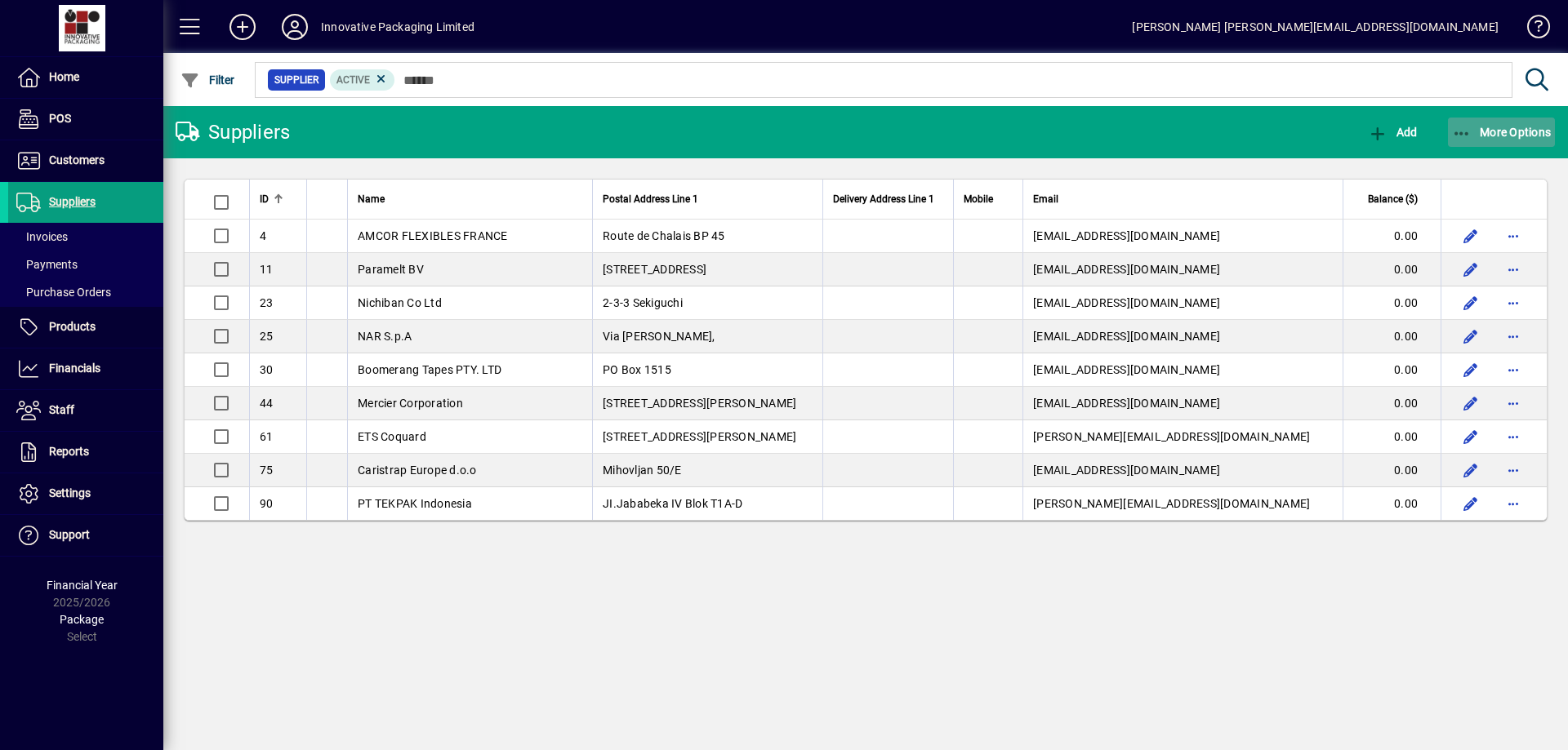
click at [1502, 126] on span "More Options" at bounding box center [1502, 132] width 99 height 13
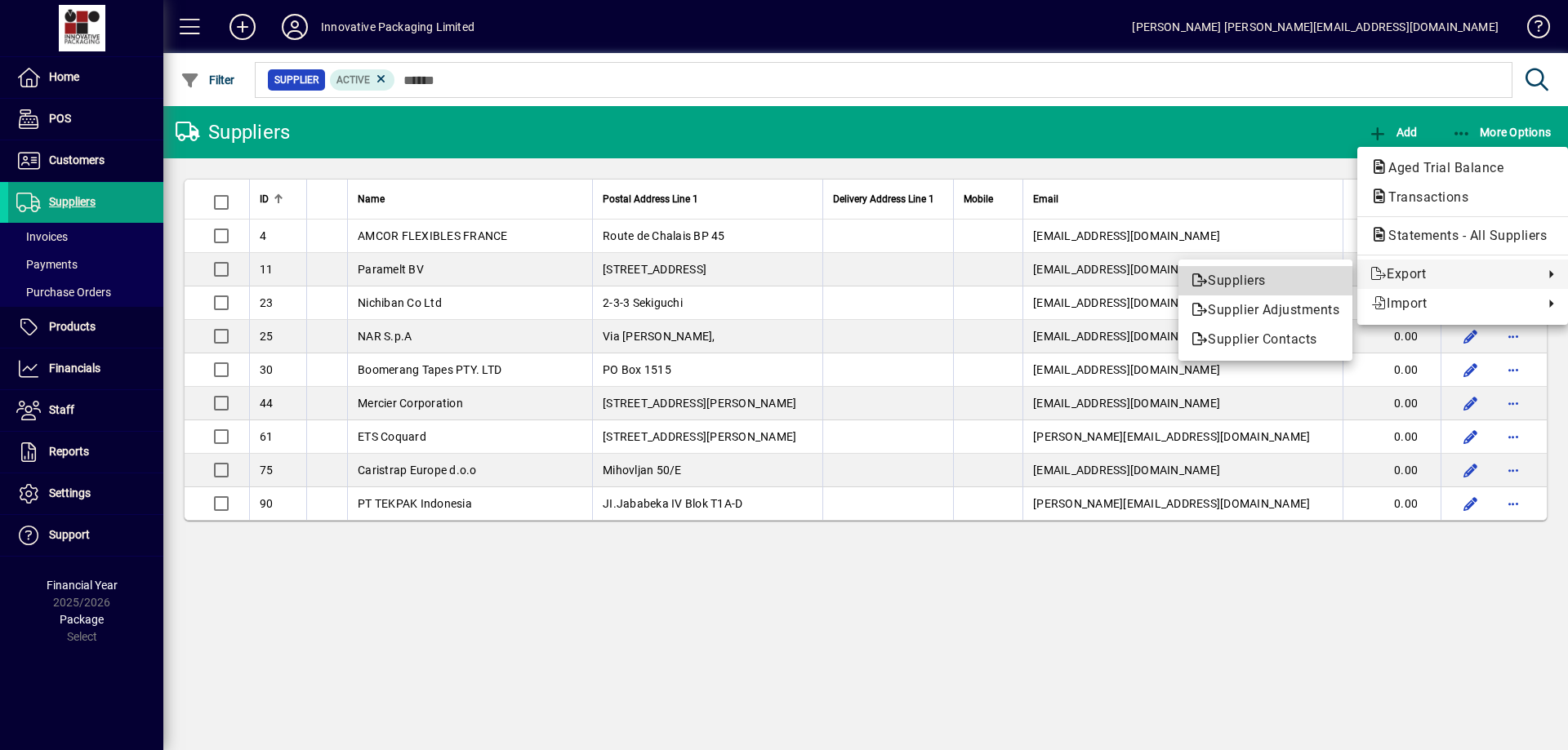
click at [1226, 276] on span "Suppliers" at bounding box center [1265, 280] width 148 height 19
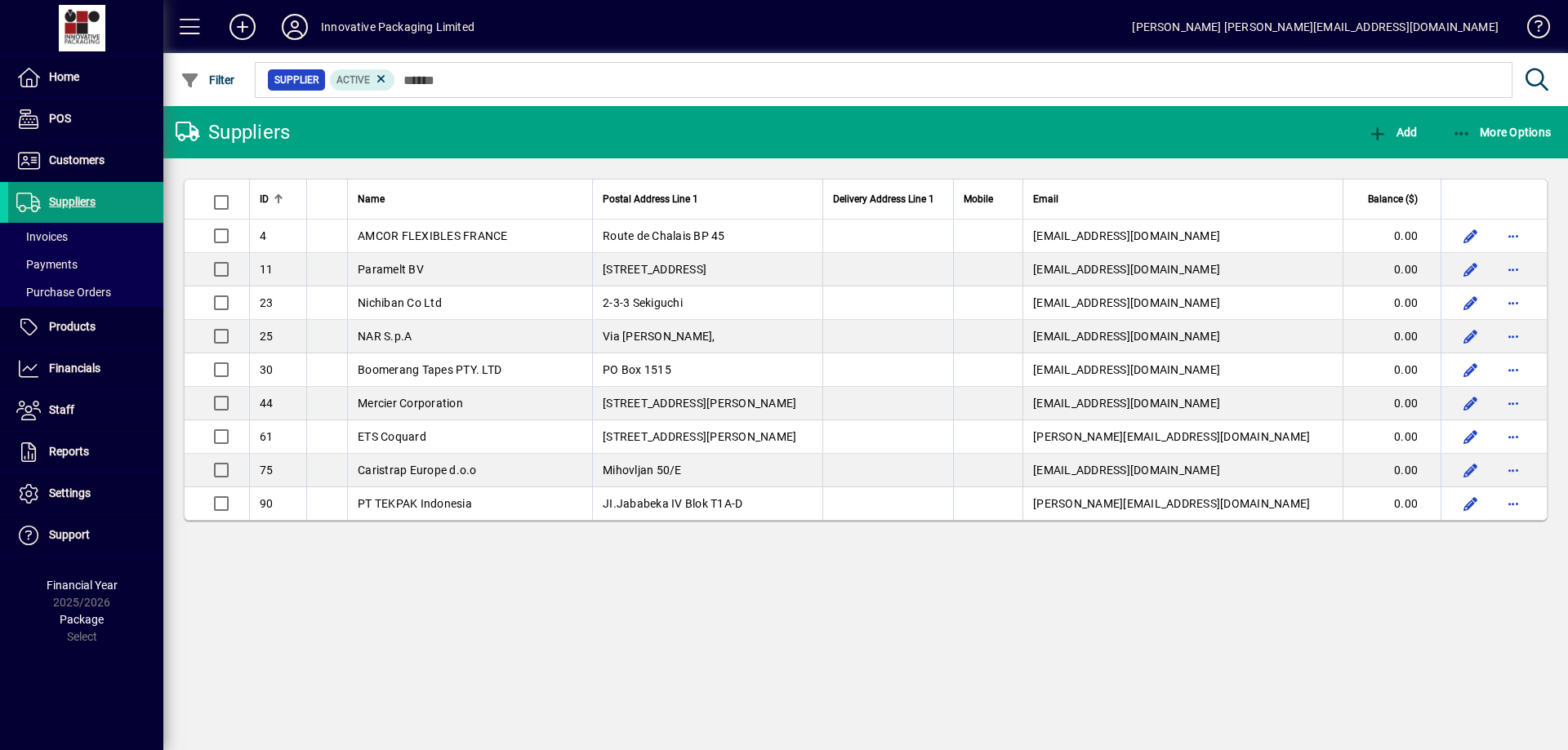
click at [79, 198] on span "Suppliers" at bounding box center [72, 201] width 47 height 13
click at [97, 290] on span "Purchase Orders" at bounding box center [63, 292] width 95 height 13
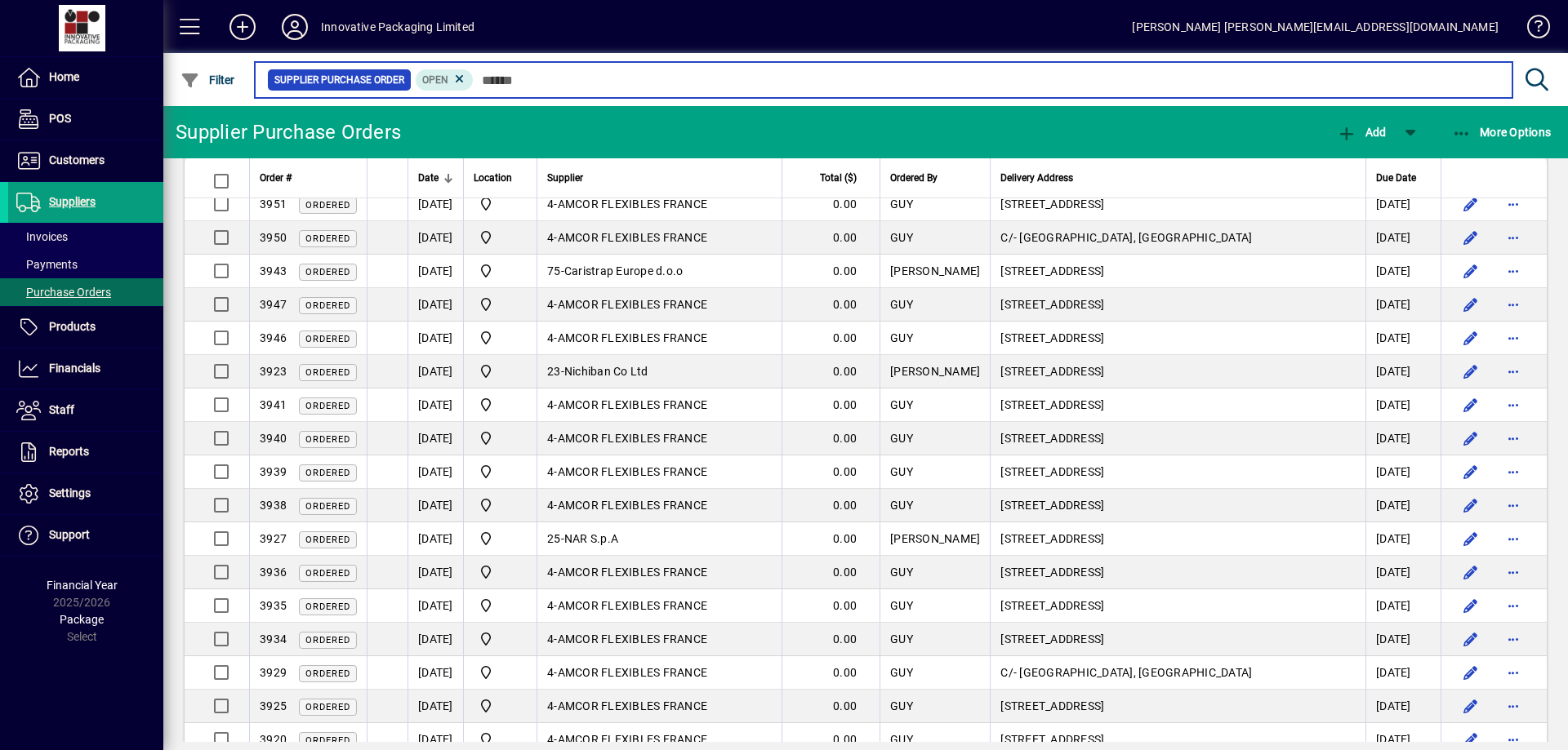
scroll to position [402, 0]
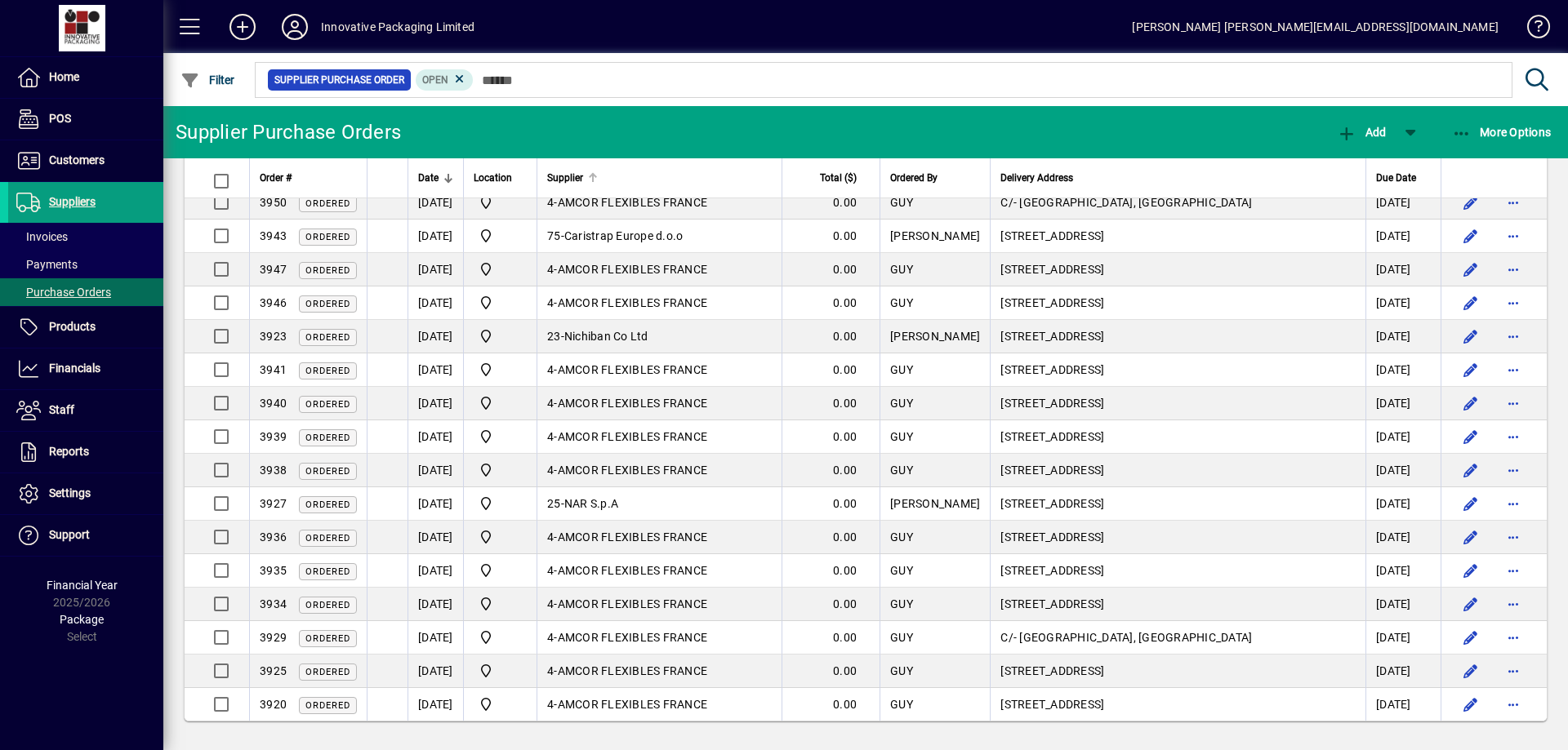
click at [597, 178] on div at bounding box center [593, 177] width 10 height 10
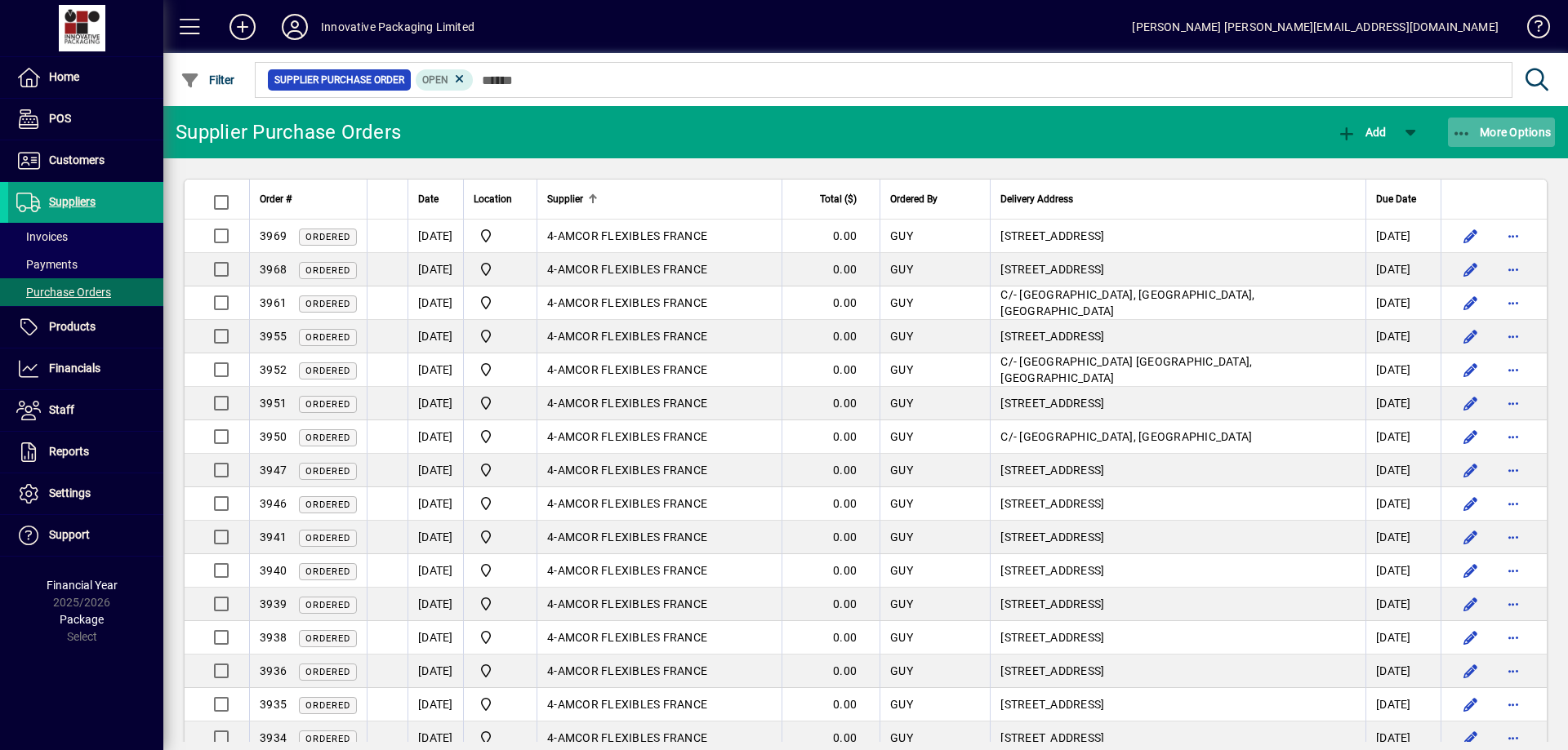
click at [1506, 131] on span "More Options" at bounding box center [1502, 132] width 99 height 13
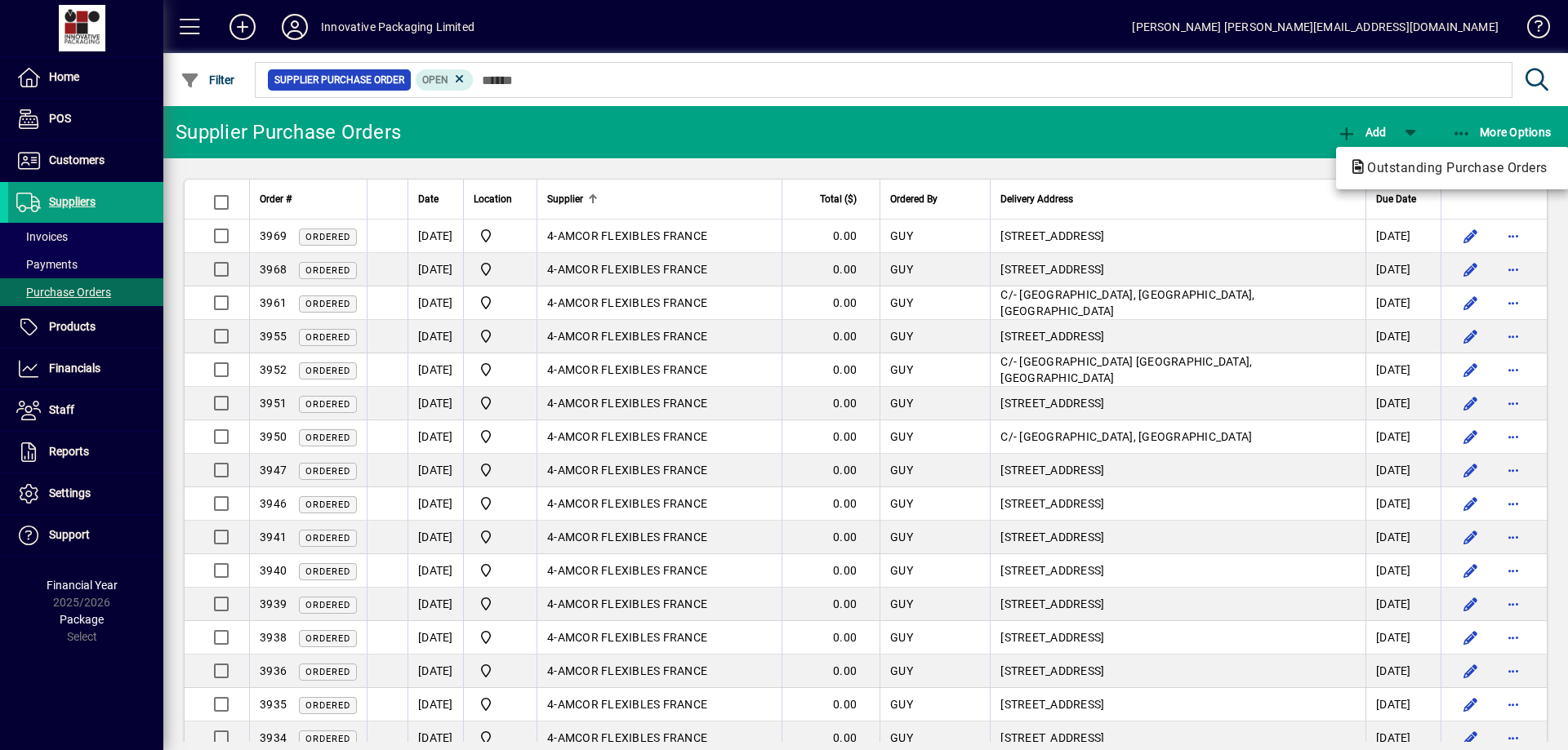
click at [214, 74] on div at bounding box center [784, 375] width 1568 height 750
click at [204, 74] on span "Filter" at bounding box center [208, 80] width 55 height 13
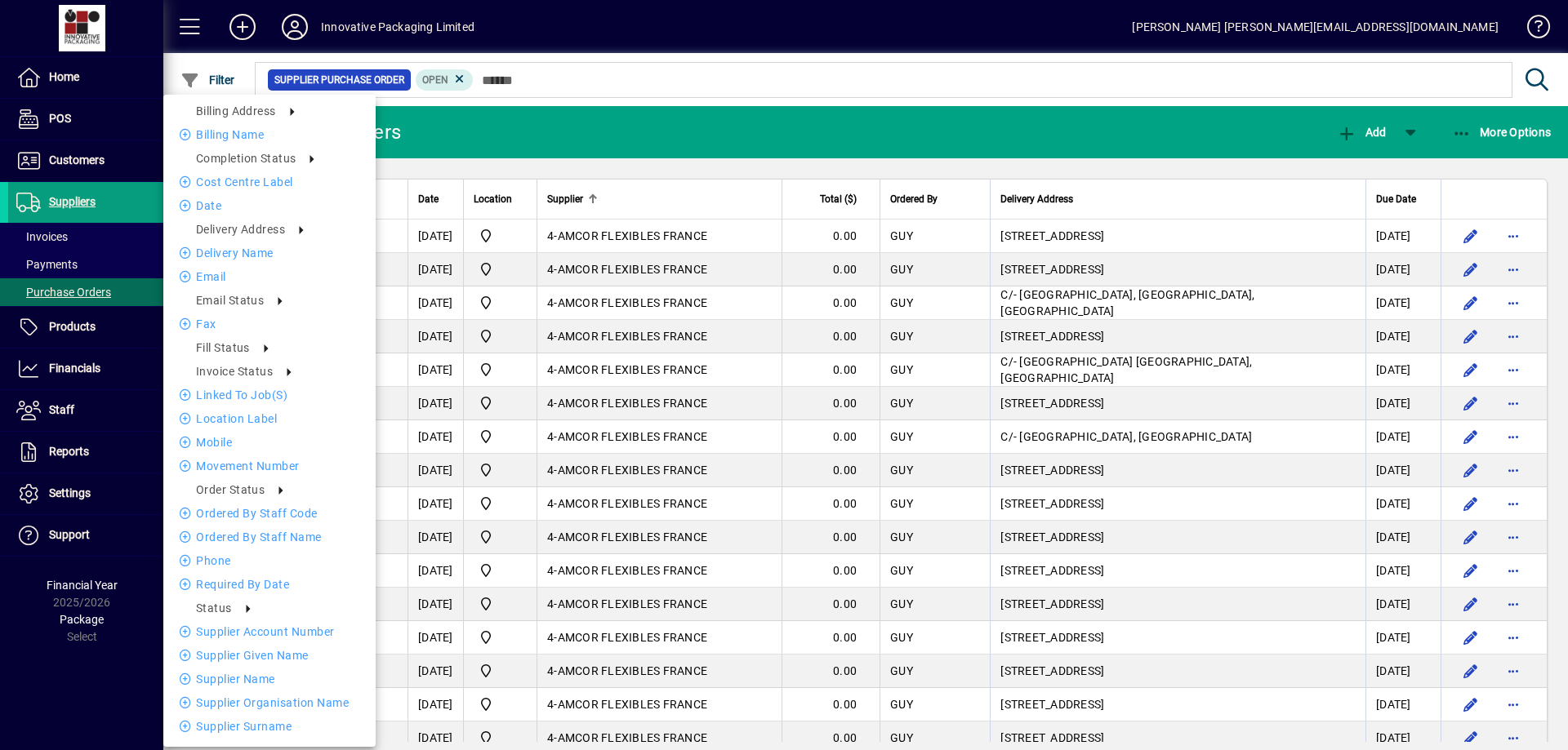
click at [579, 77] on div at bounding box center [784, 375] width 1568 height 750
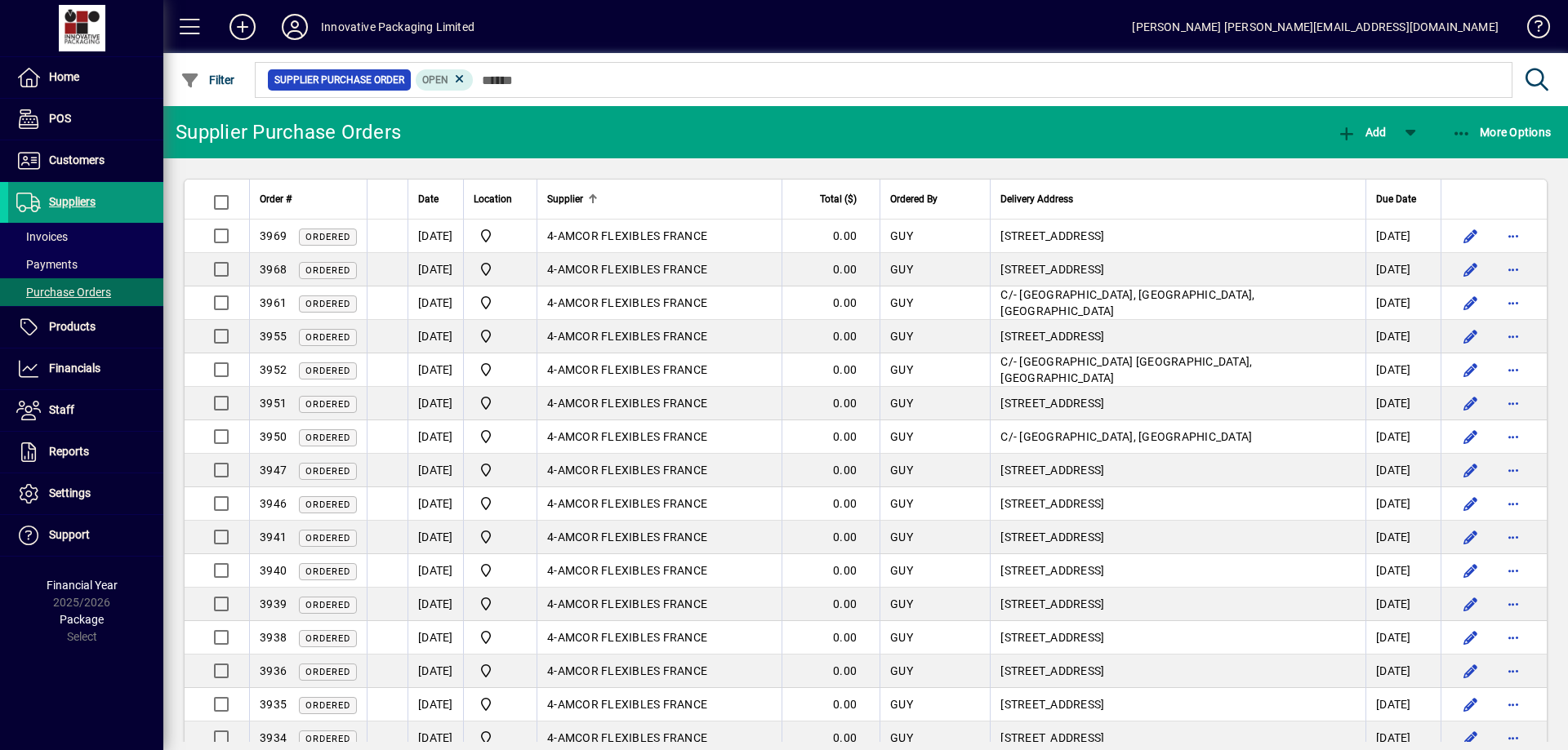
click at [76, 198] on span "Suppliers" at bounding box center [72, 201] width 47 height 13
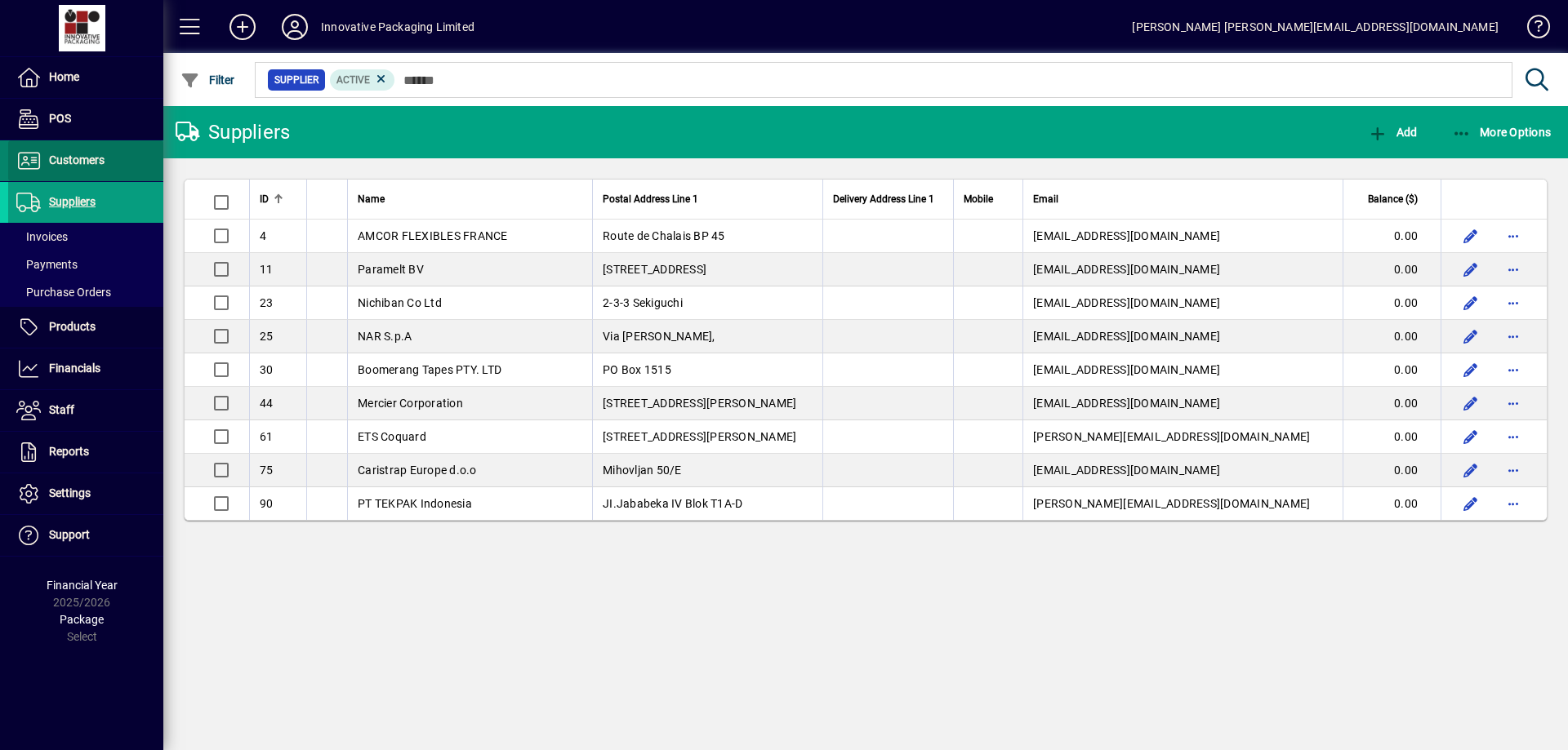
click at [82, 163] on span "Customers" at bounding box center [76, 160] width 55 height 13
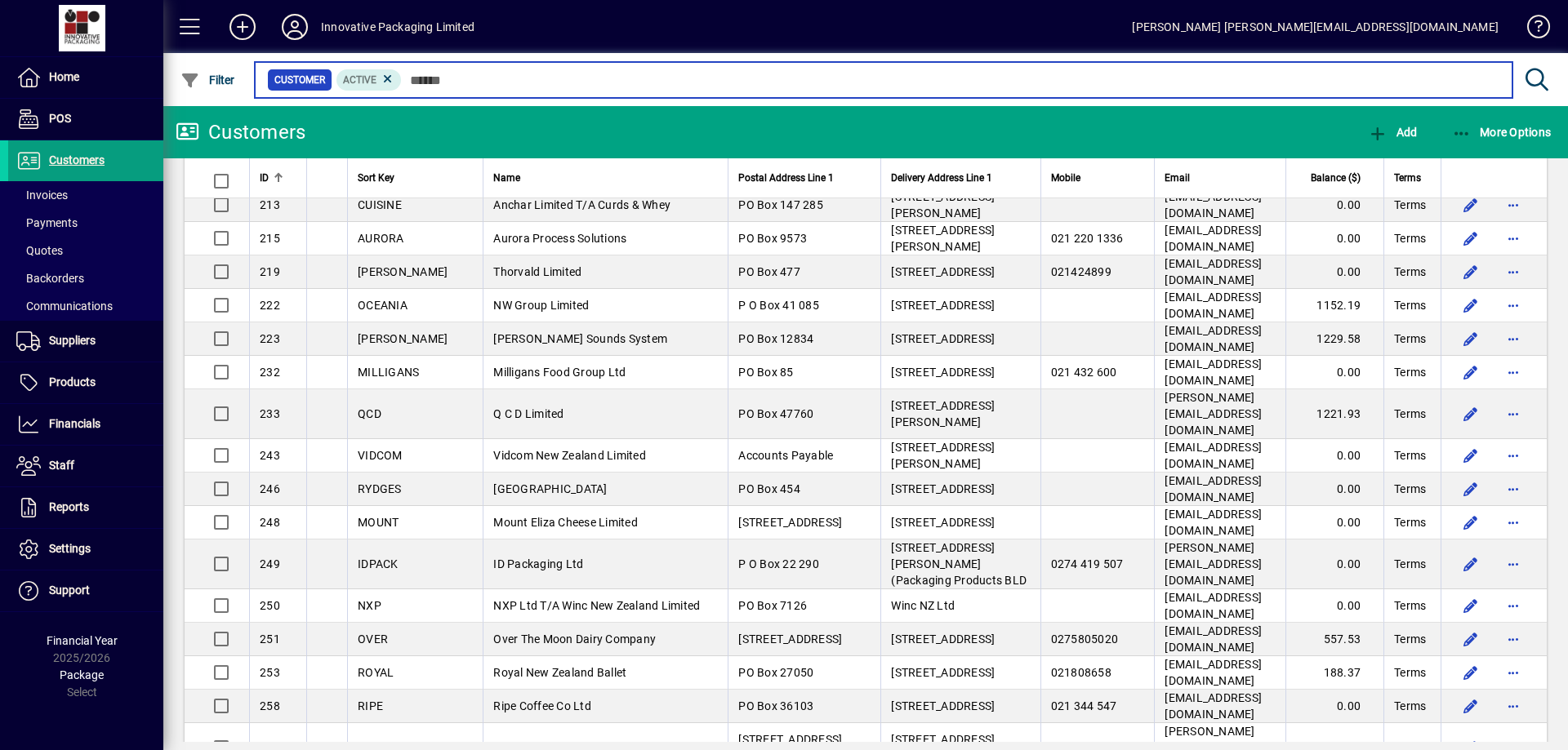
scroll to position [2957, 0]
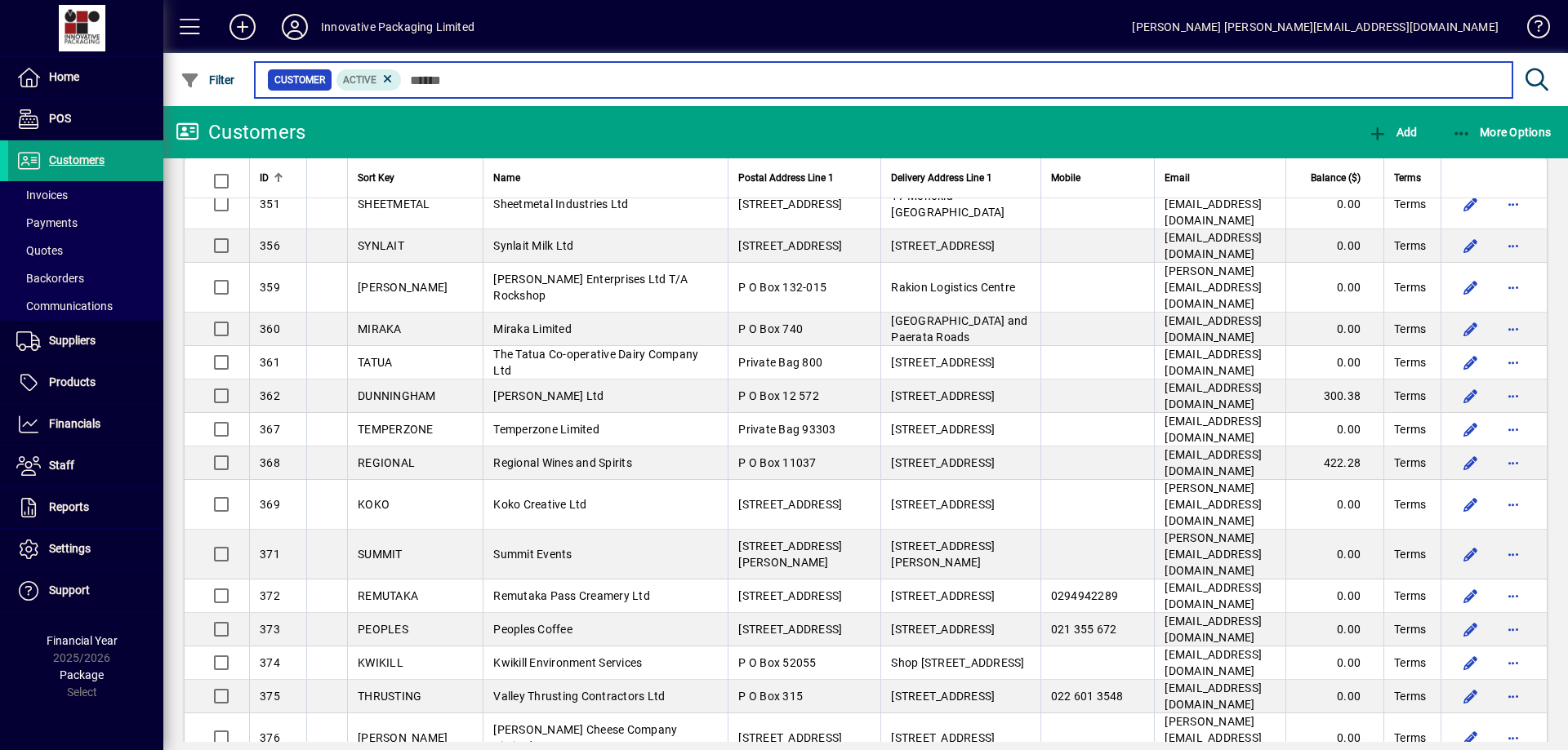
scroll to position [4568, 0]
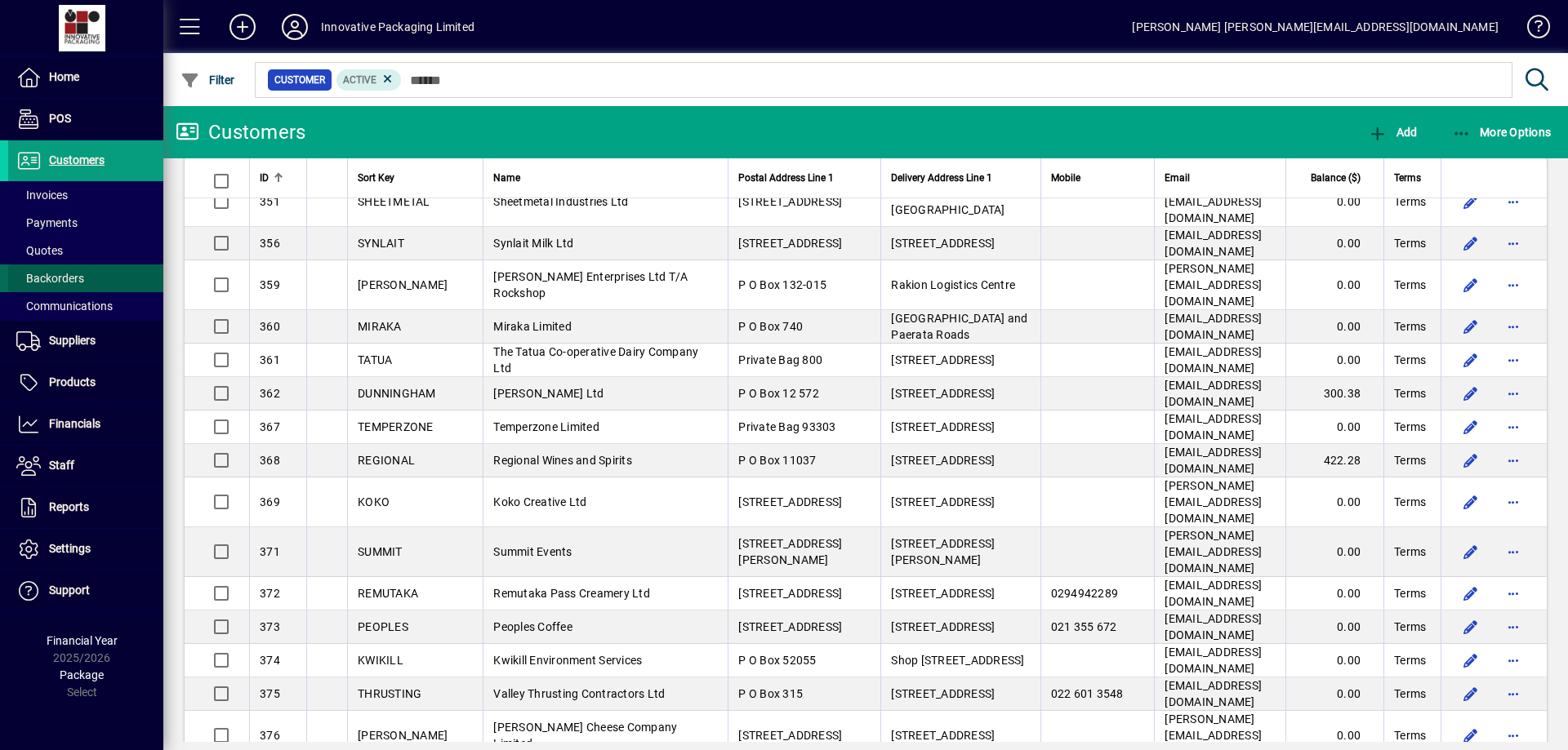
click at [50, 275] on span "Backorders" at bounding box center [51, 278] width 68 height 13
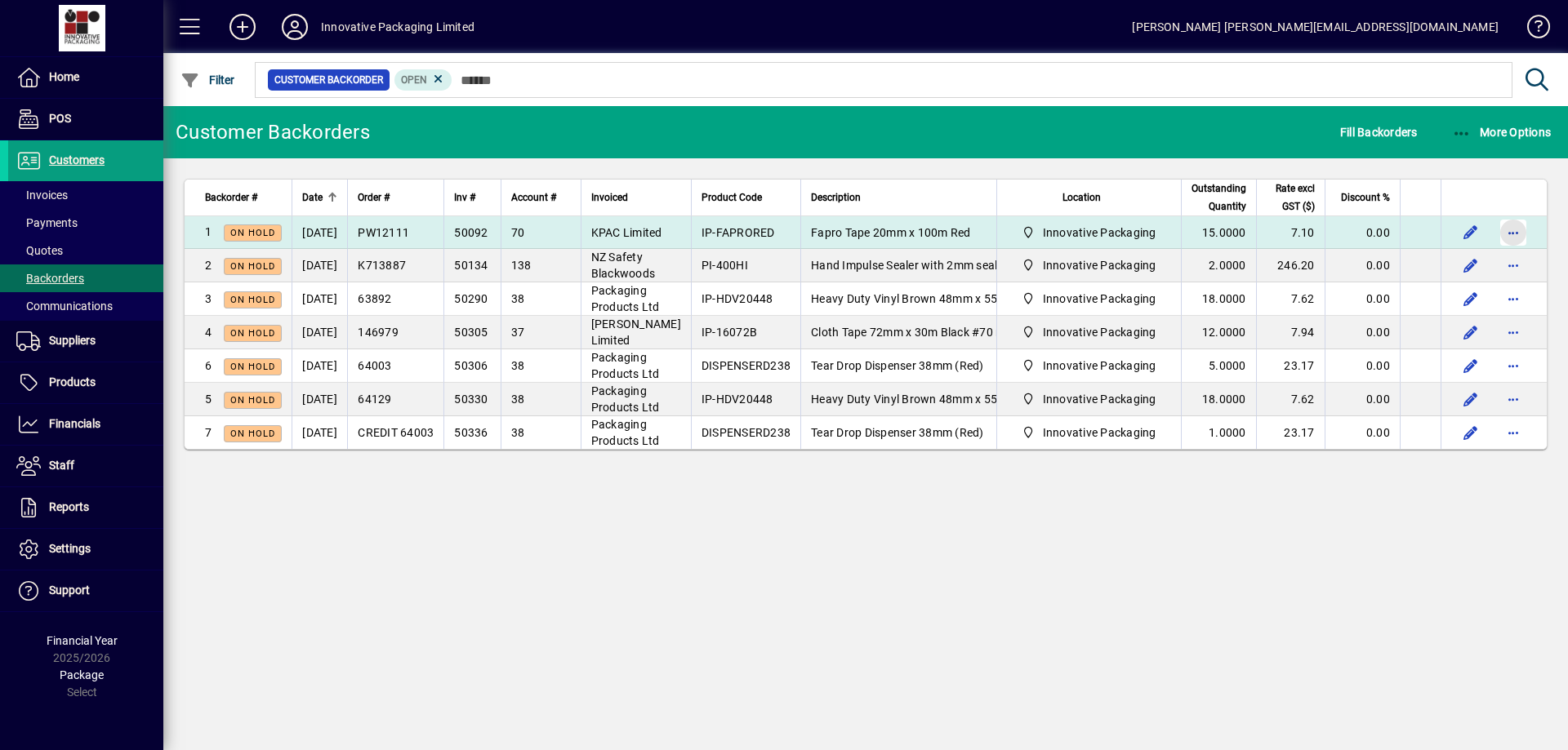
click at [1511, 233] on span "button" at bounding box center [1513, 233] width 40 height 40
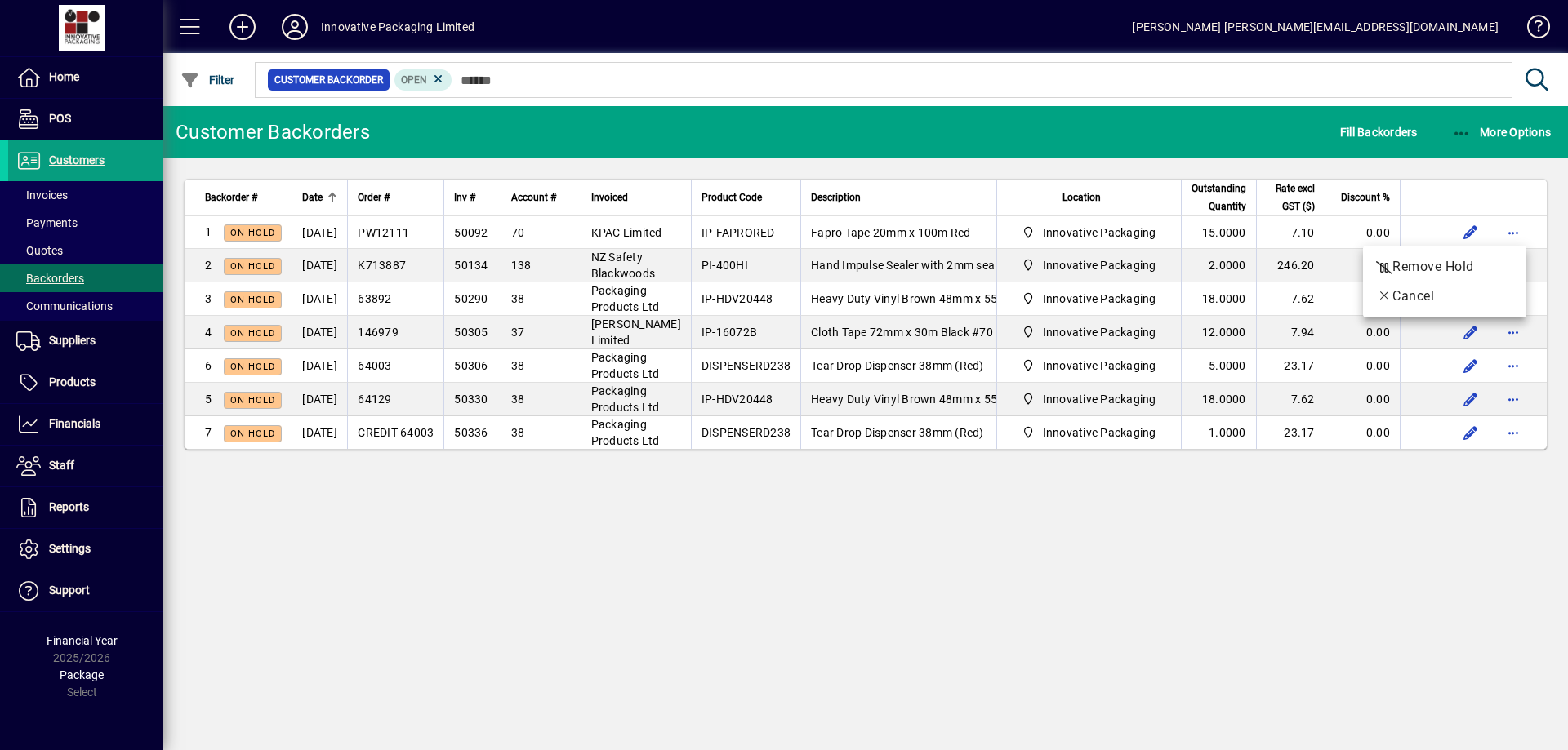
click at [1207, 642] on div at bounding box center [784, 375] width 1568 height 750
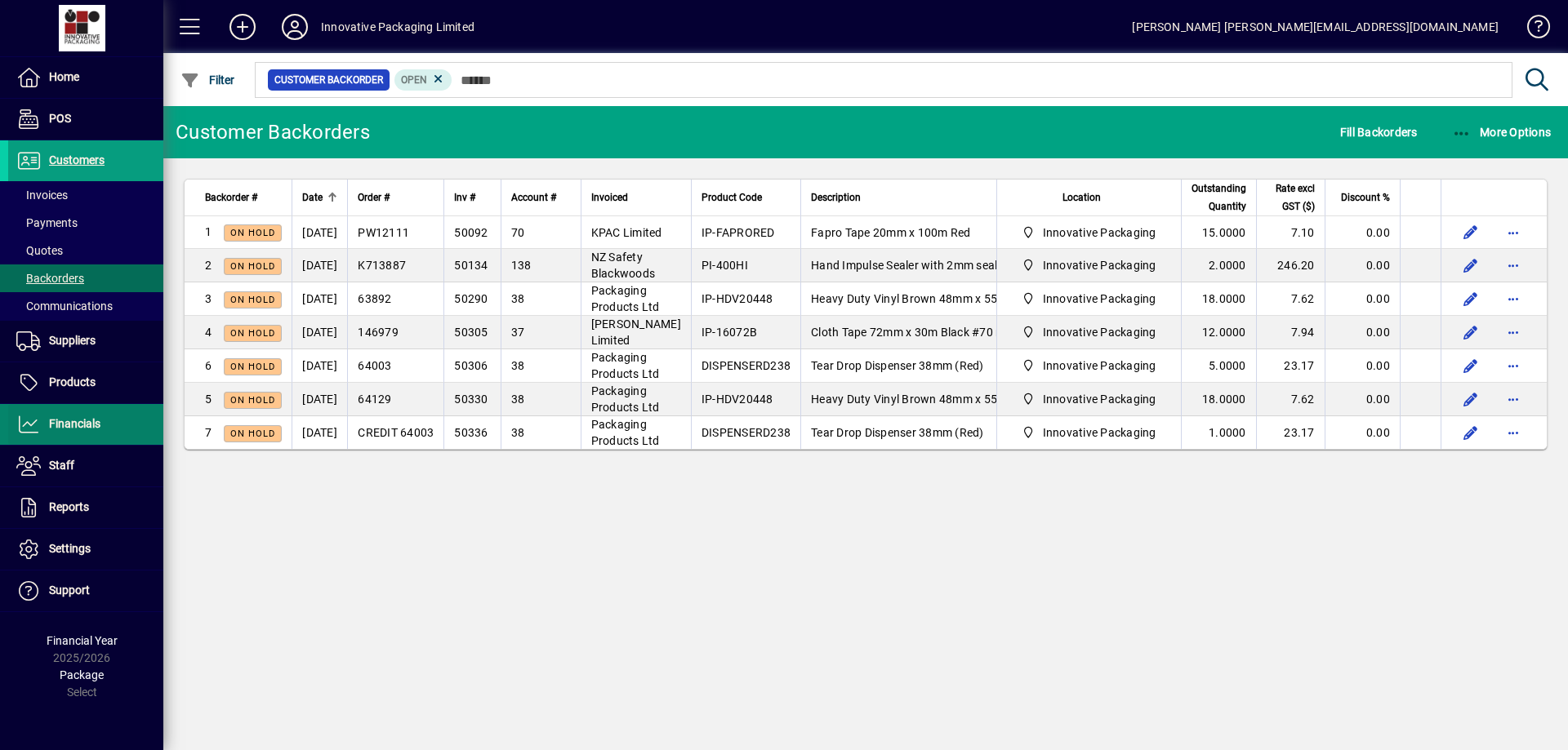
click at [74, 419] on span "Financials" at bounding box center [74, 424] width 51 height 13
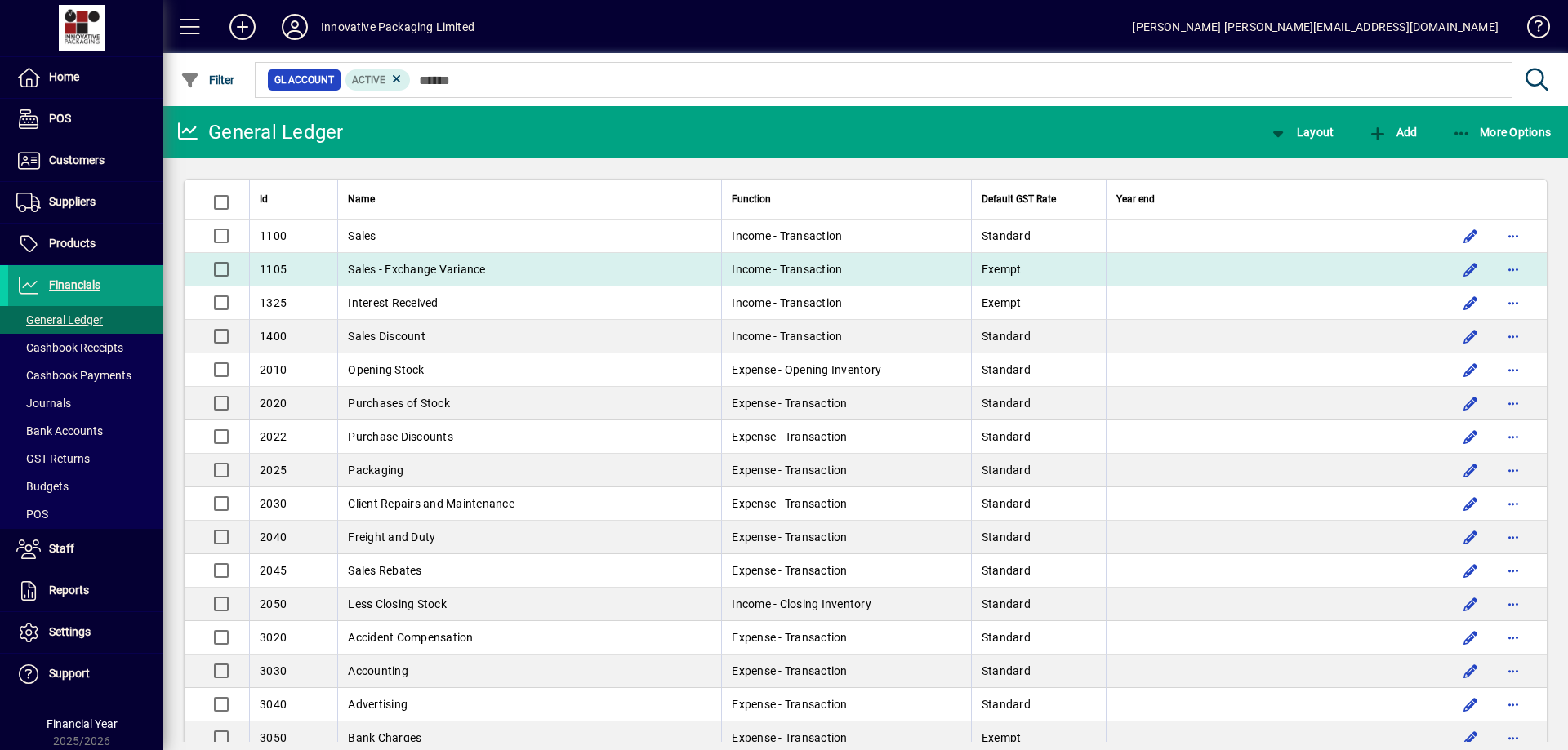
click at [446, 265] on span "Sales - Exchange Variance" at bounding box center [415, 269] width 137 height 13
click at [446, 265] on div "General Ledger Layout Add More Options Id Name Function Default GST Rate Year e…" at bounding box center [866, 427] width 1404 height 644
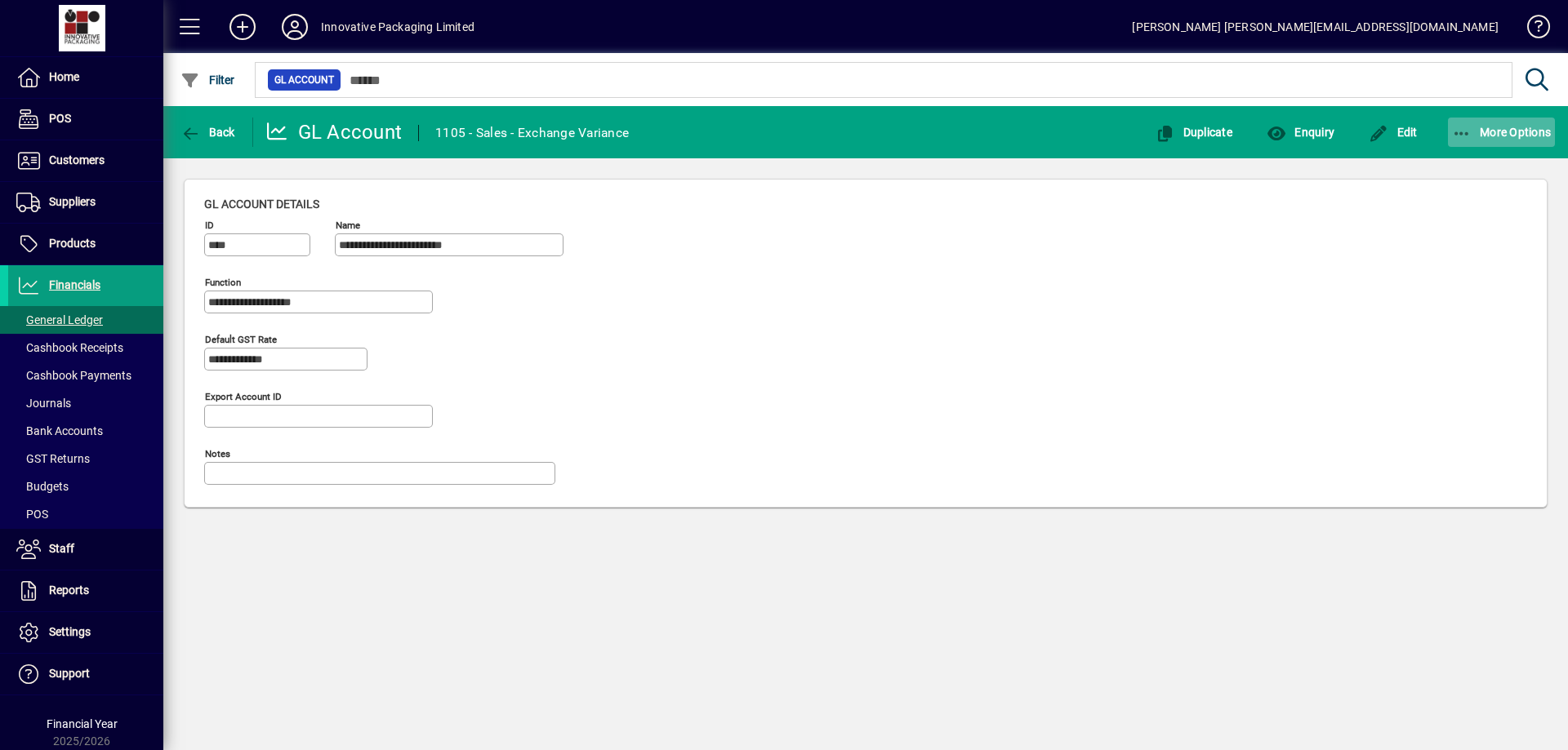
click at [1518, 127] on span "More Options" at bounding box center [1502, 132] width 99 height 13
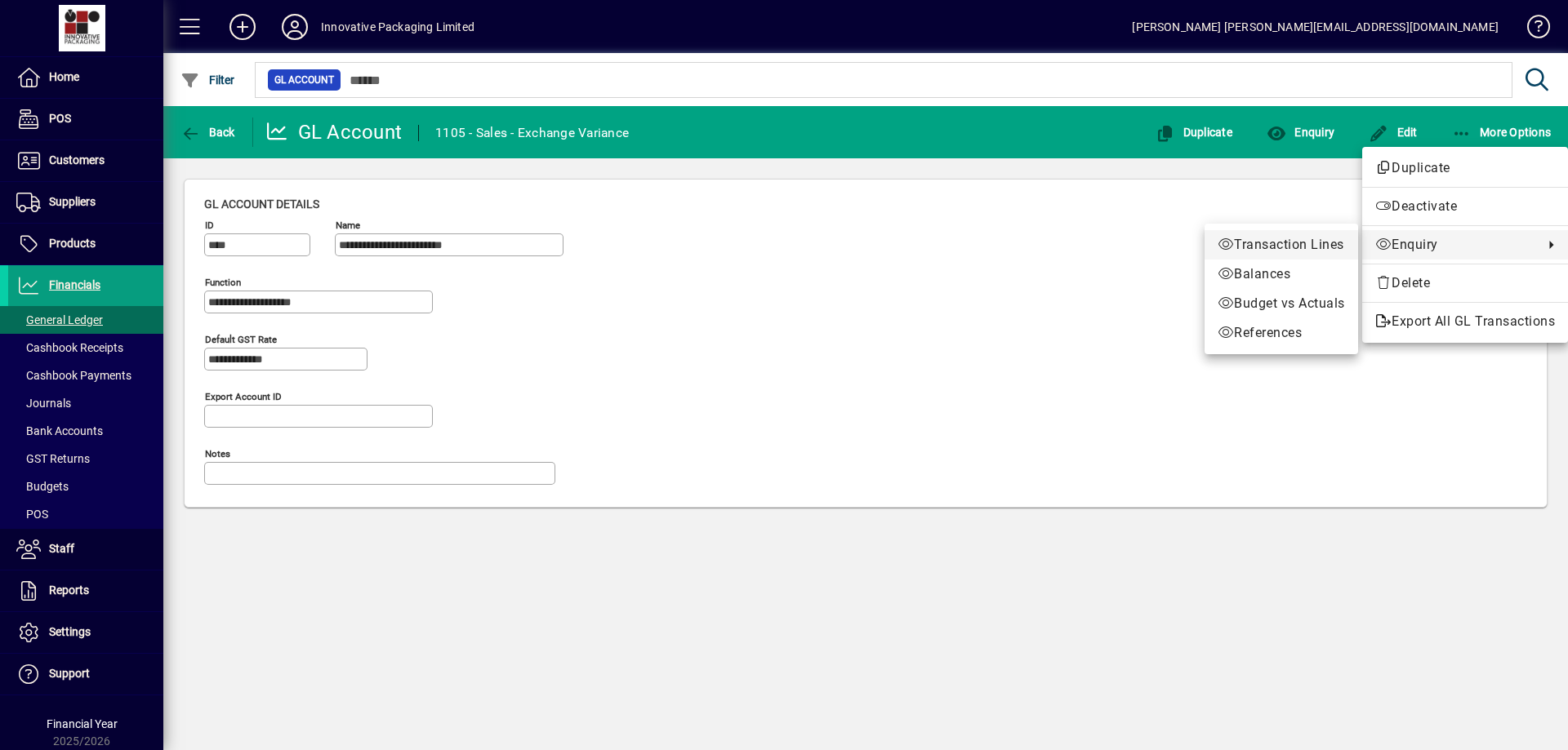
click at [1285, 244] on span "Transaction Lines" at bounding box center [1281, 244] width 128 height 19
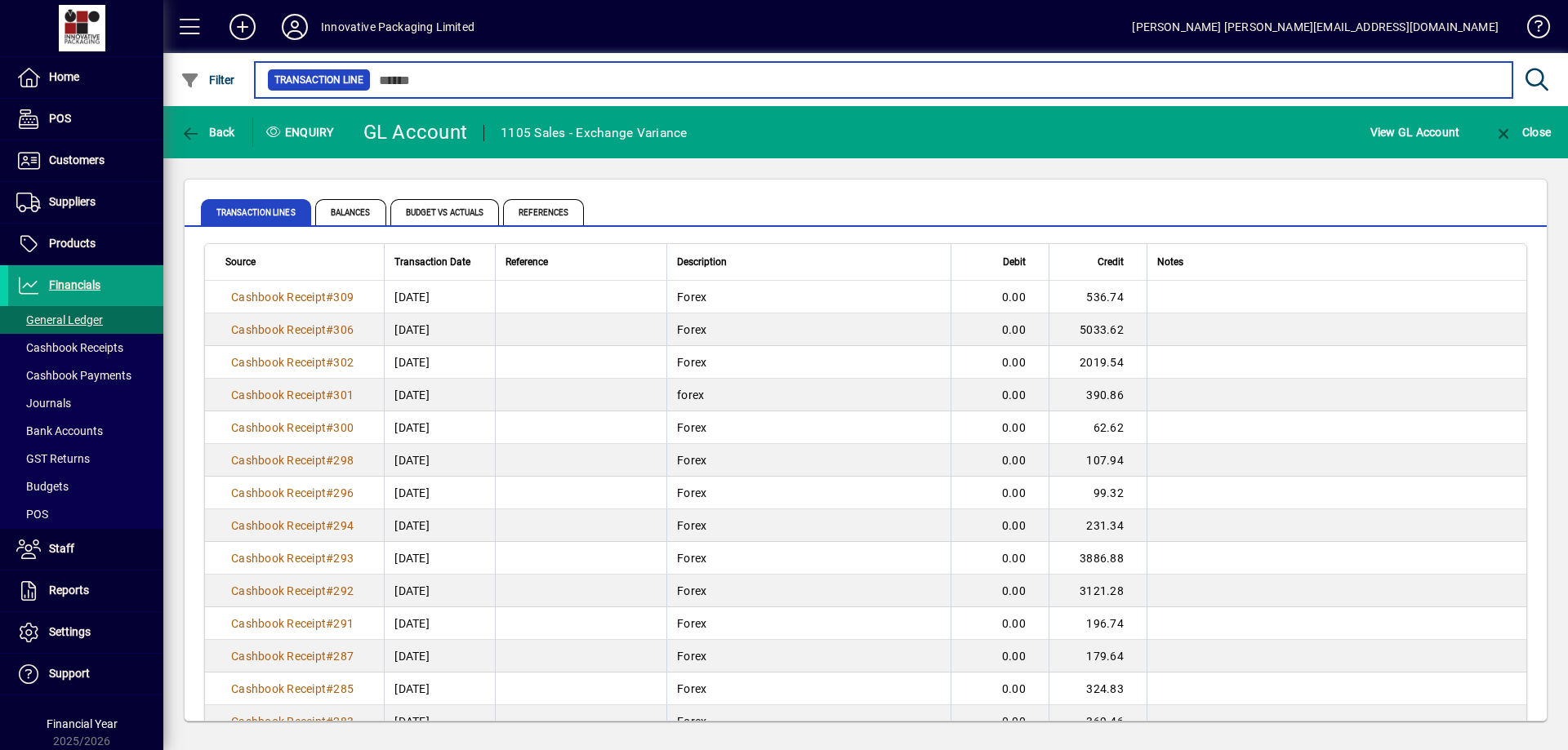
scroll to position [24, 0]
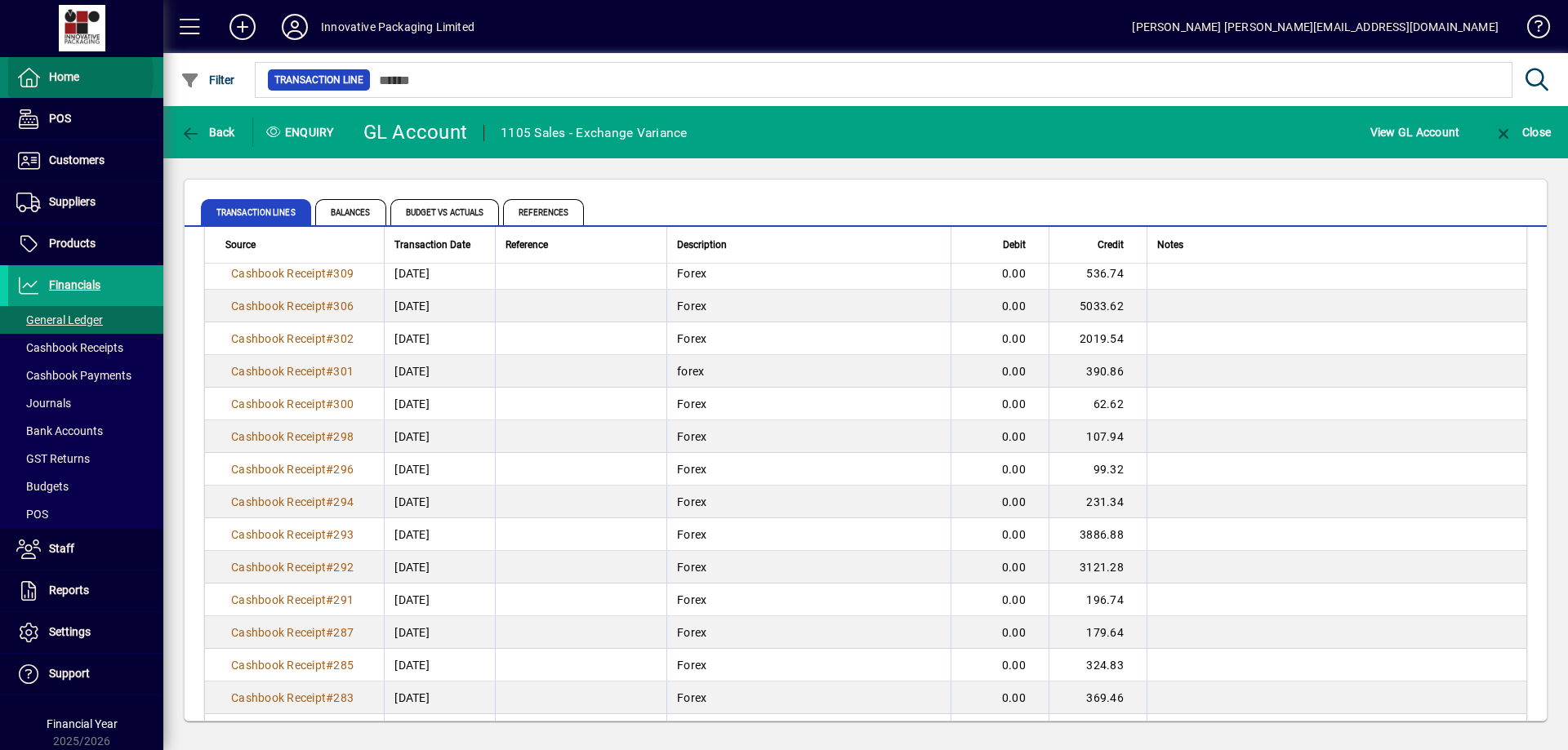
click at [59, 79] on span "Home" at bounding box center [63, 76] width 30 height 13
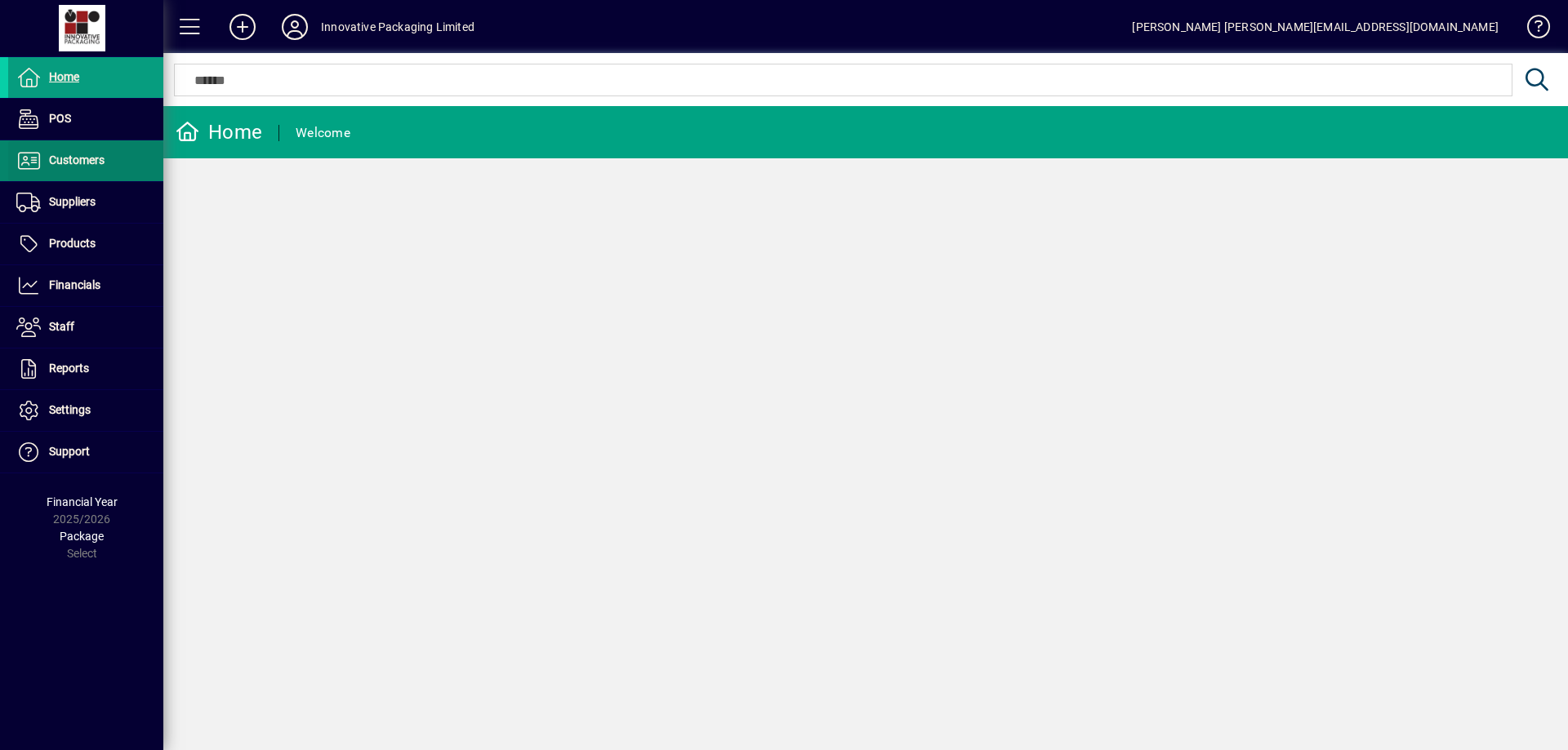
click at [74, 157] on span "Customers" at bounding box center [76, 160] width 55 height 13
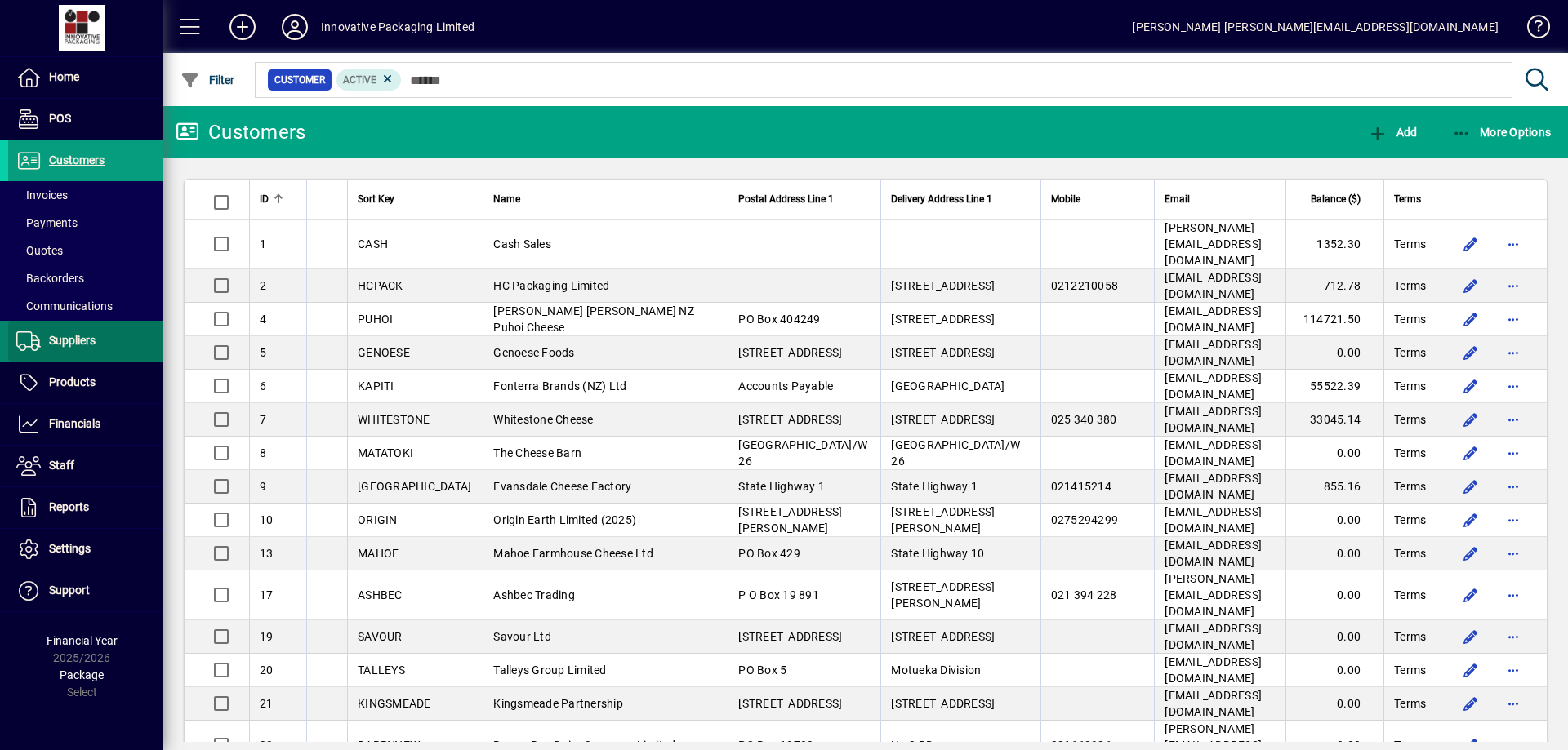
click at [63, 335] on span "Suppliers" at bounding box center [72, 340] width 47 height 13
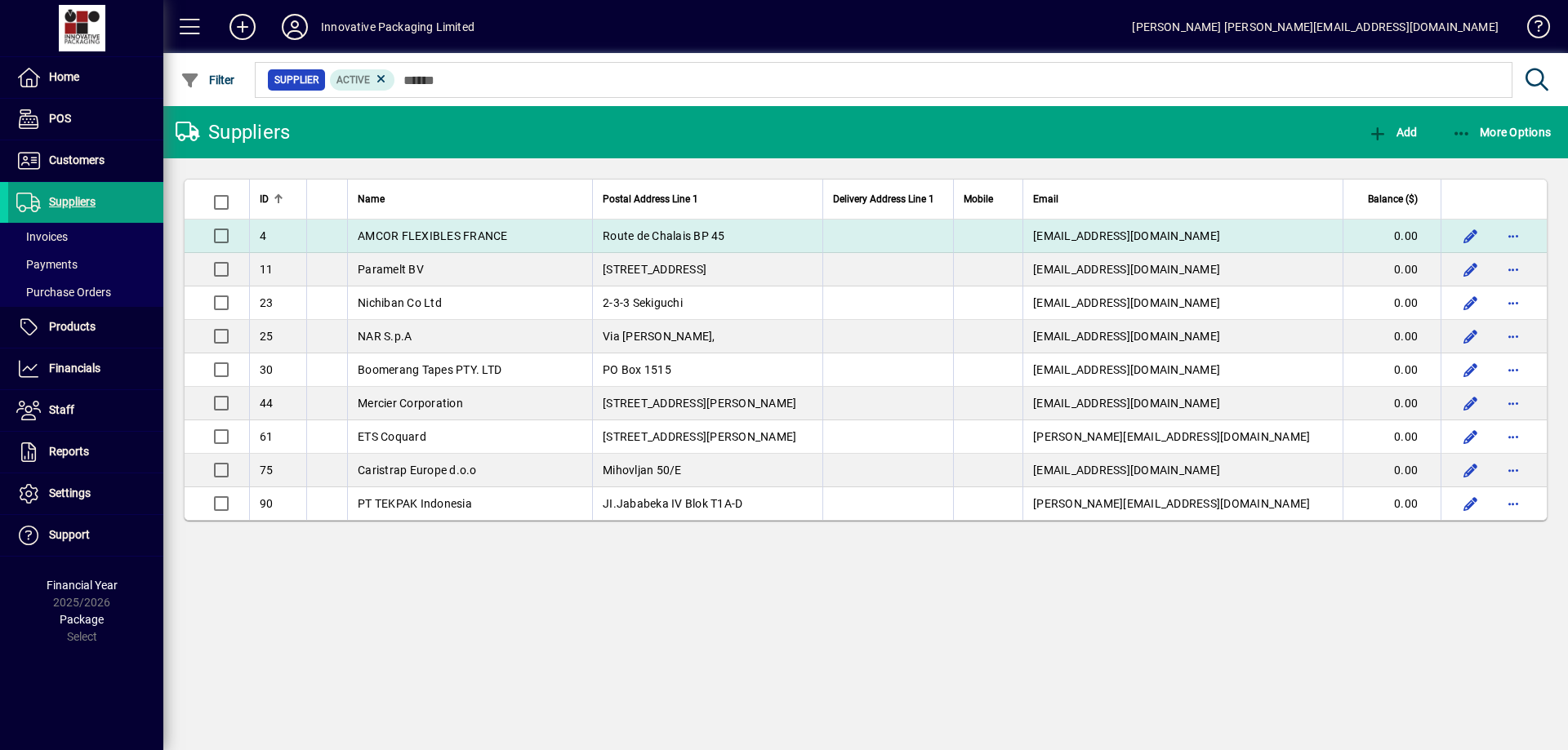
click at [476, 236] on span "AMCOR FLEXIBLES FRANCE" at bounding box center [432, 236] width 150 height 13
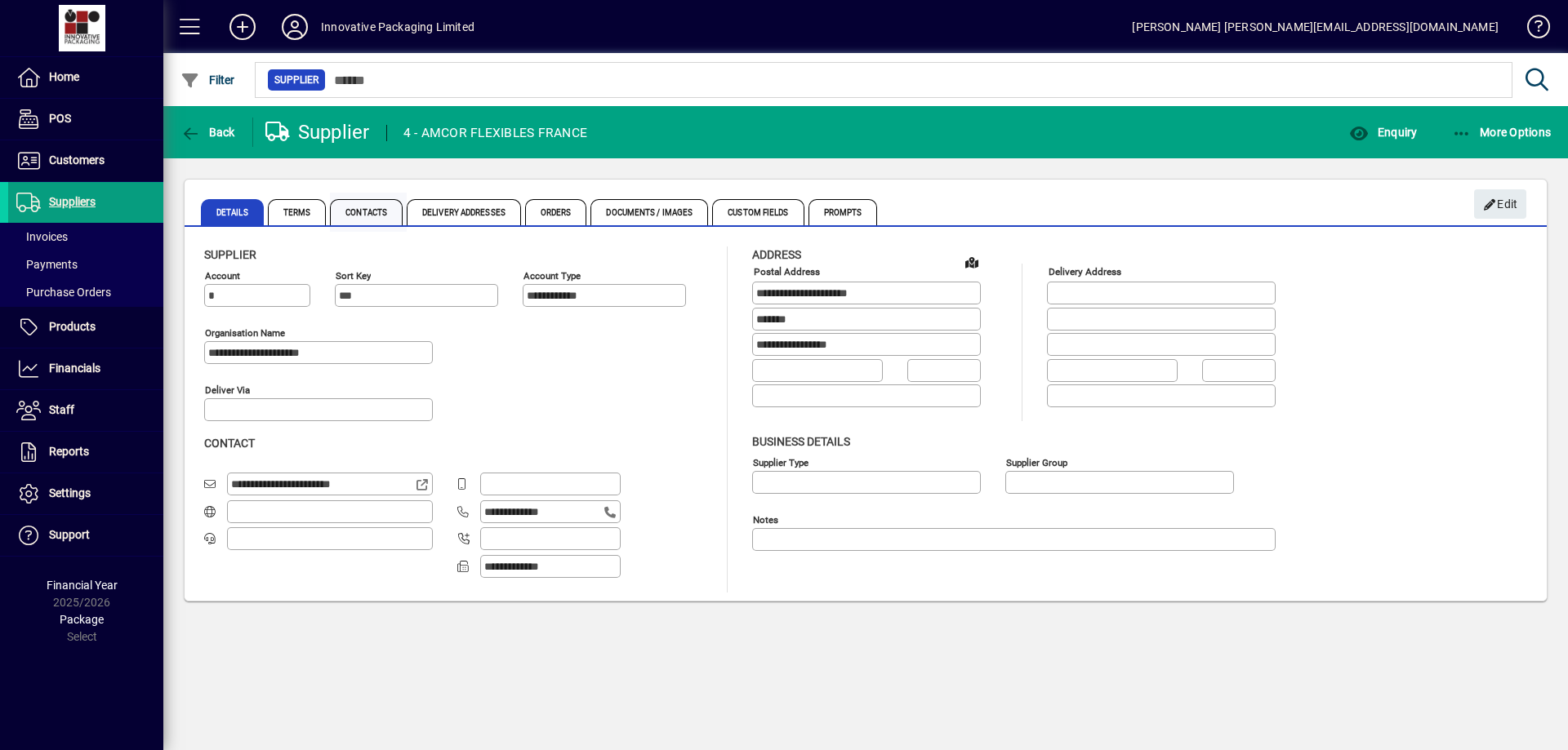
click at [357, 210] on span "Contacts" at bounding box center [366, 212] width 73 height 26
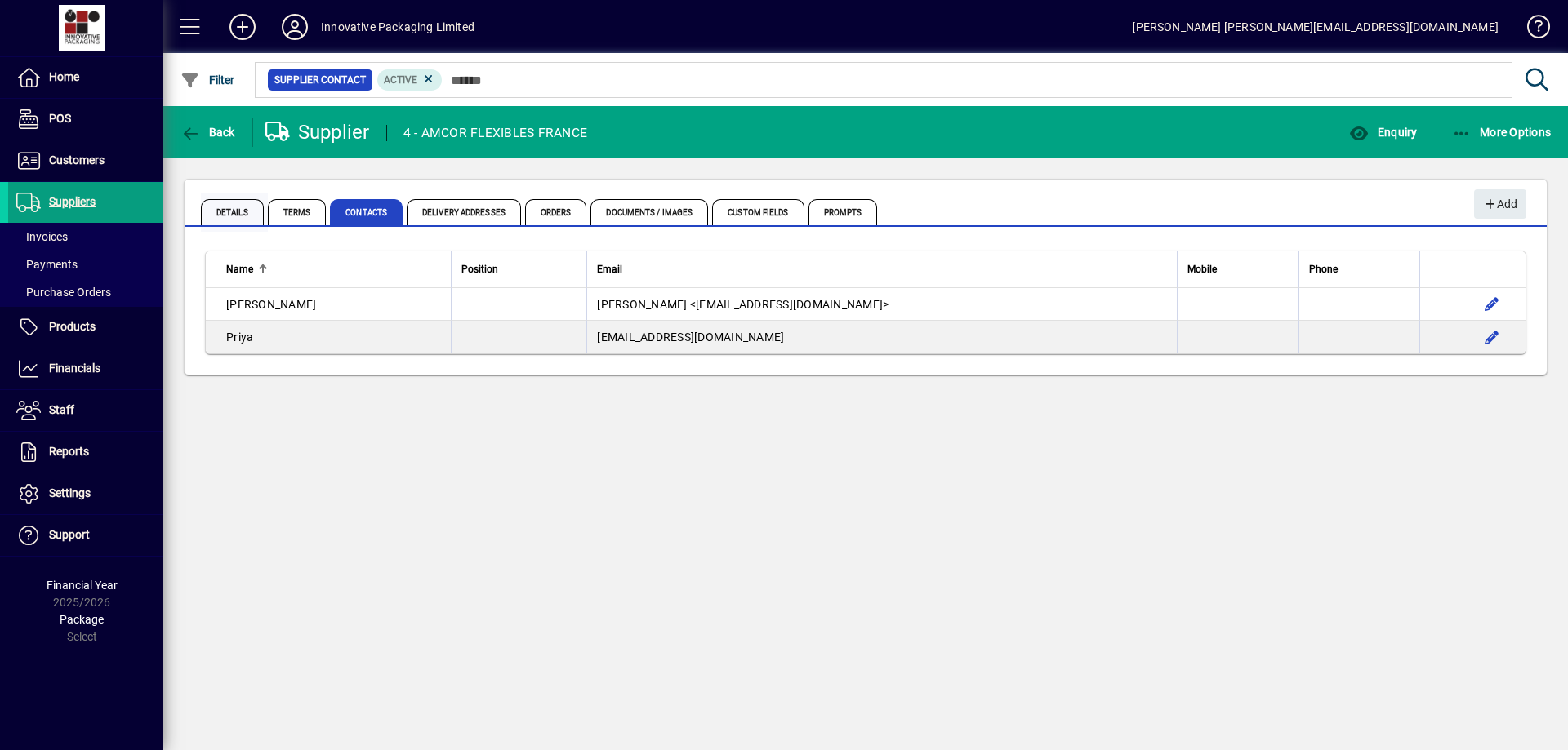
click at [235, 211] on span "Details" at bounding box center [233, 212] width 62 height 26
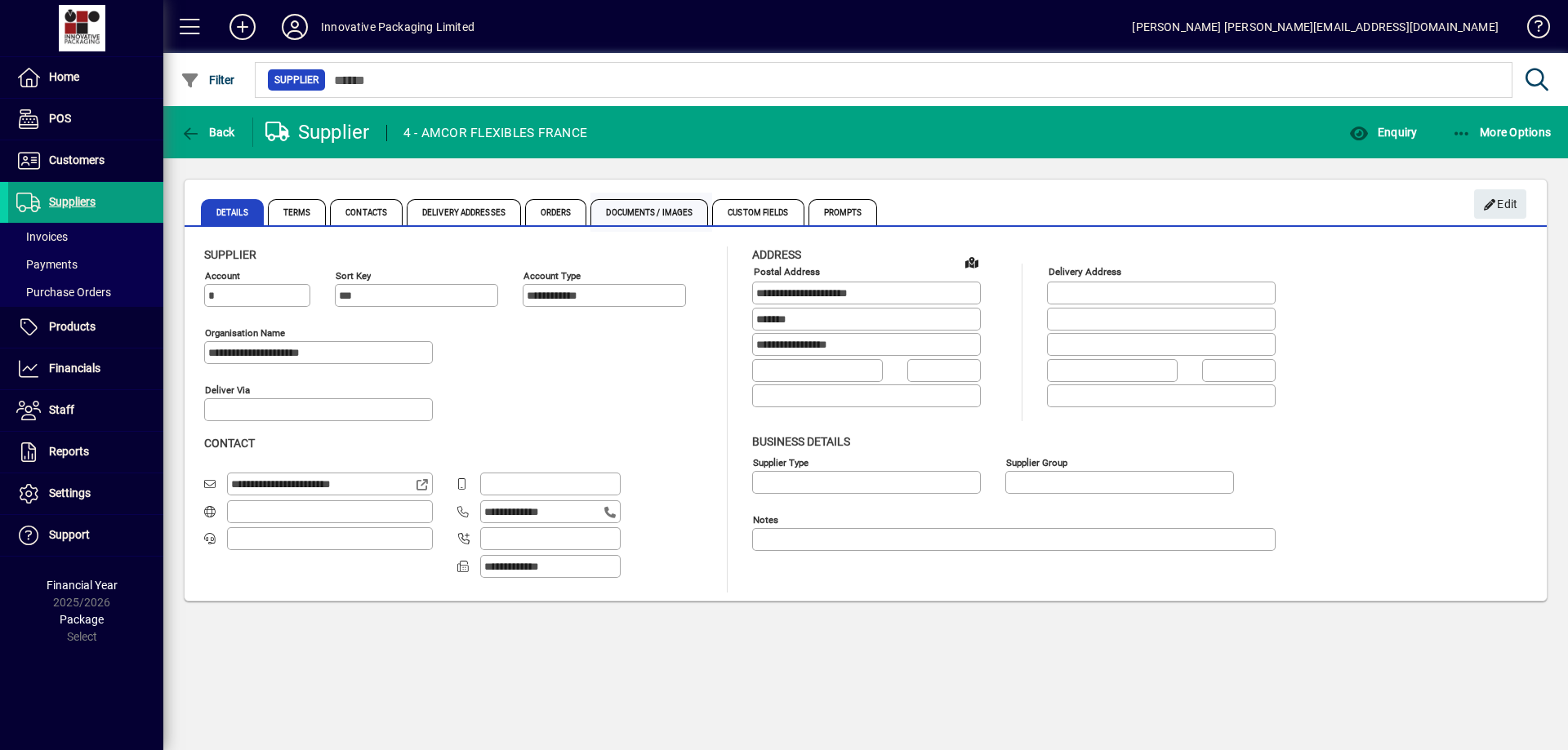
click at [656, 211] on span "Documents / Images" at bounding box center [649, 212] width 118 height 26
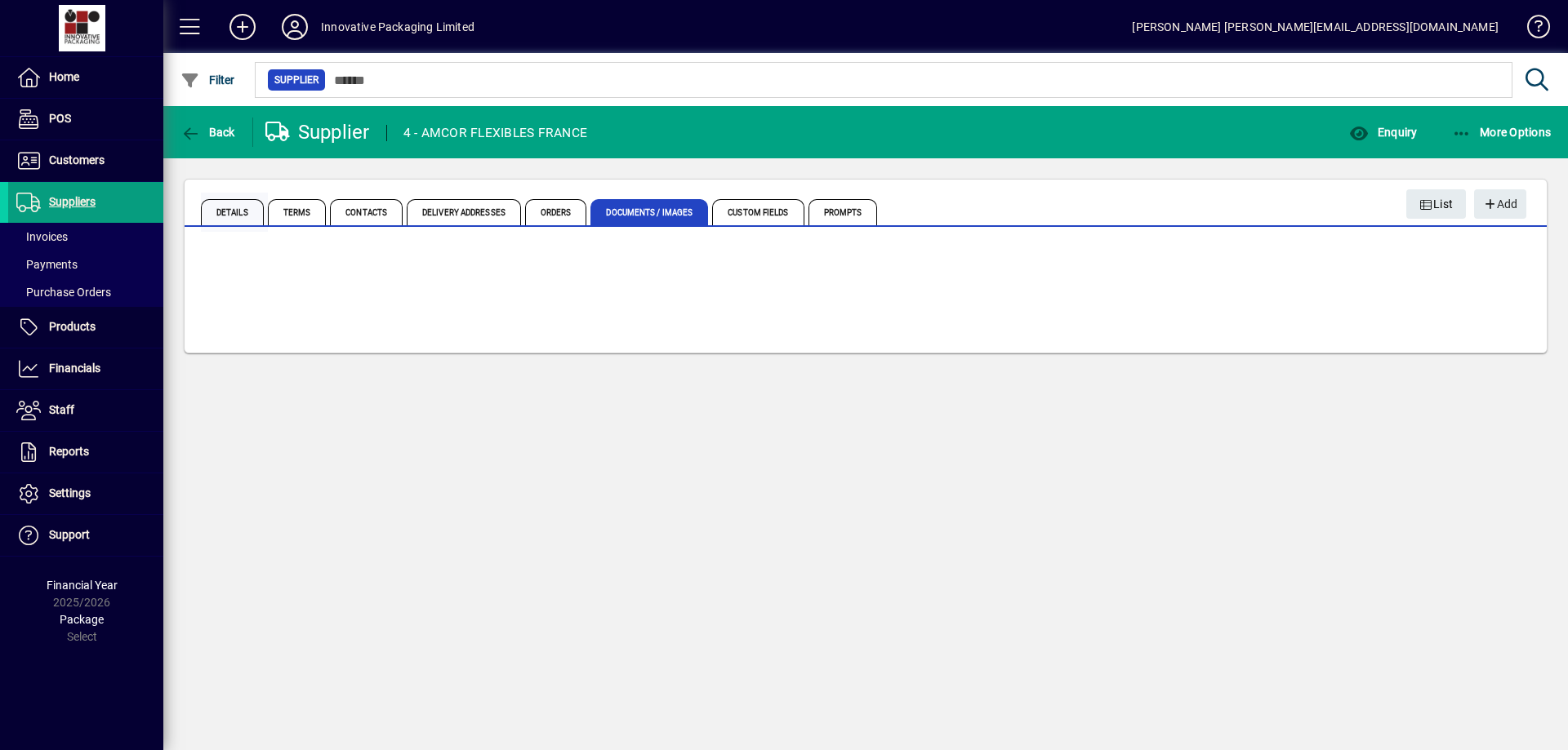
click at [232, 216] on span "Details" at bounding box center [233, 212] width 62 height 26
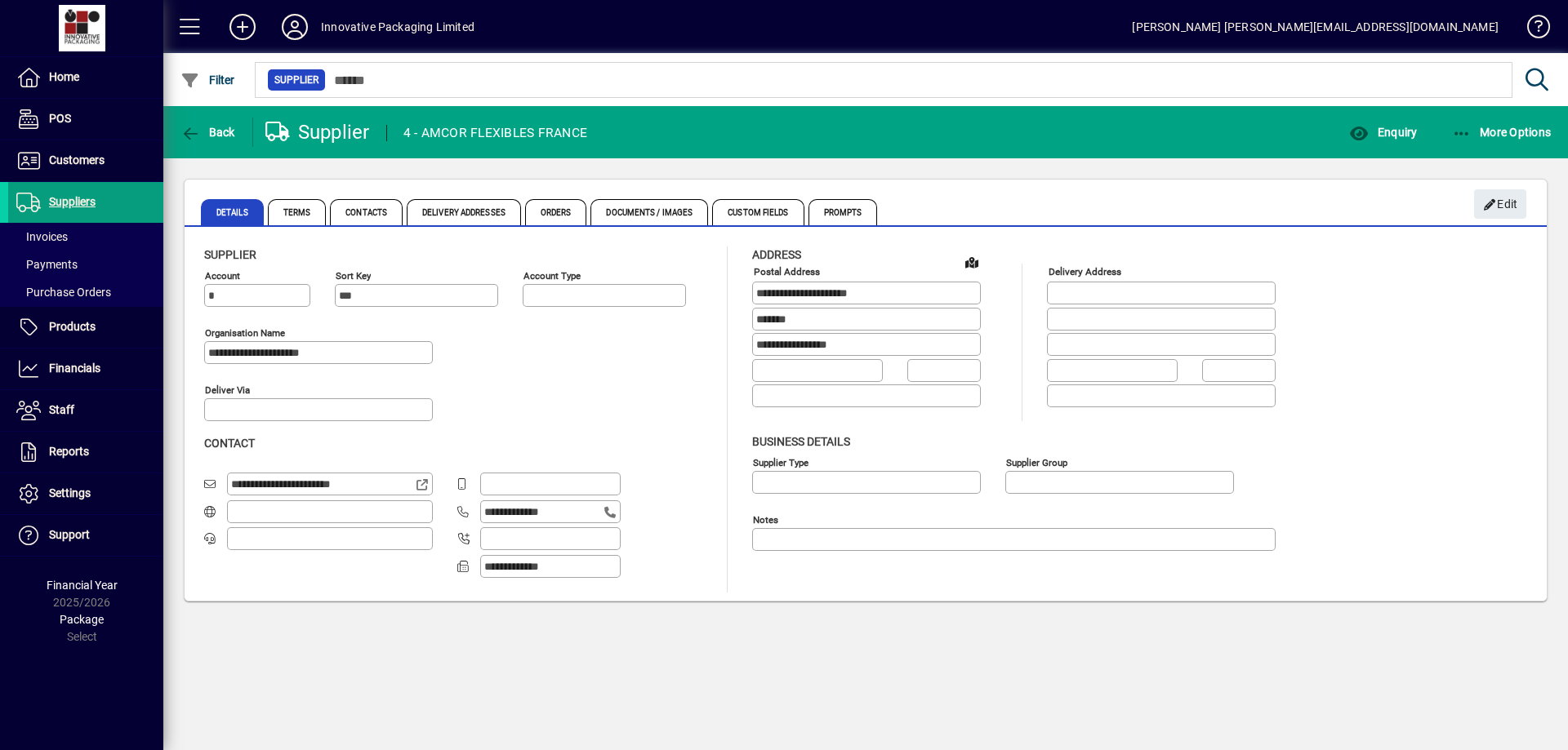
type input "**********"
click at [64, 80] on span "Home" at bounding box center [63, 76] width 30 height 13
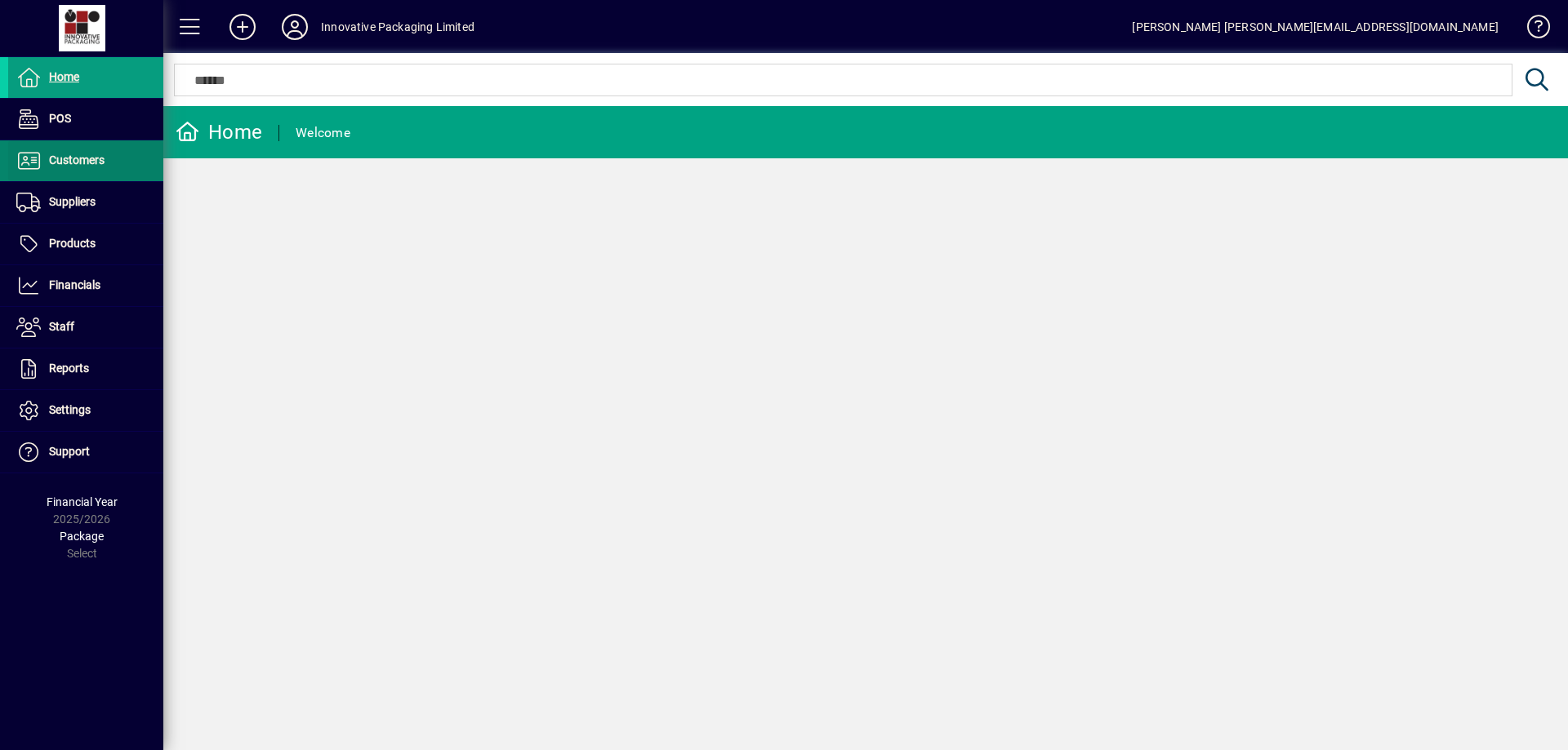
click at [92, 164] on span "Customers" at bounding box center [76, 160] width 55 height 13
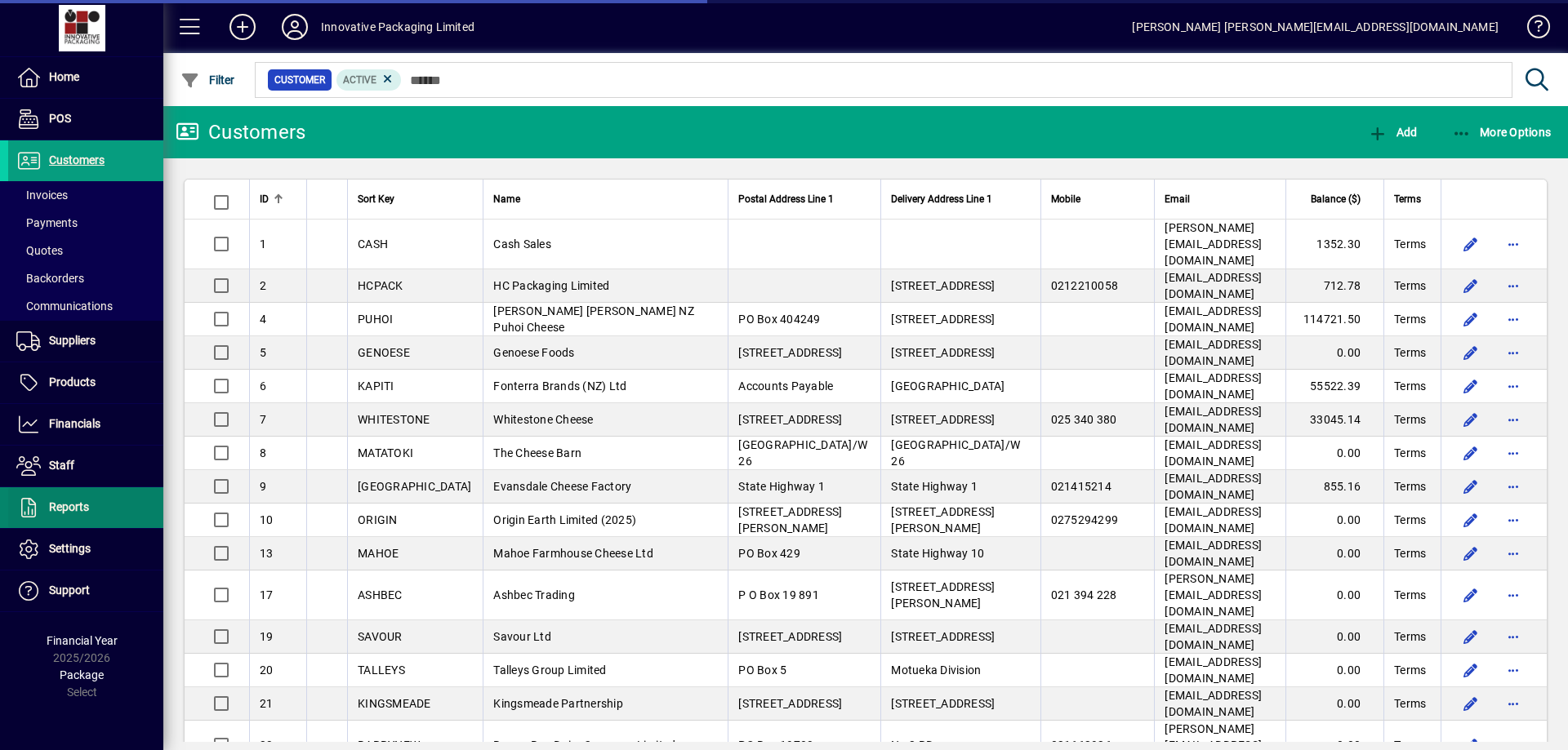
click at [74, 509] on span "Reports" at bounding box center [69, 507] width 40 height 13
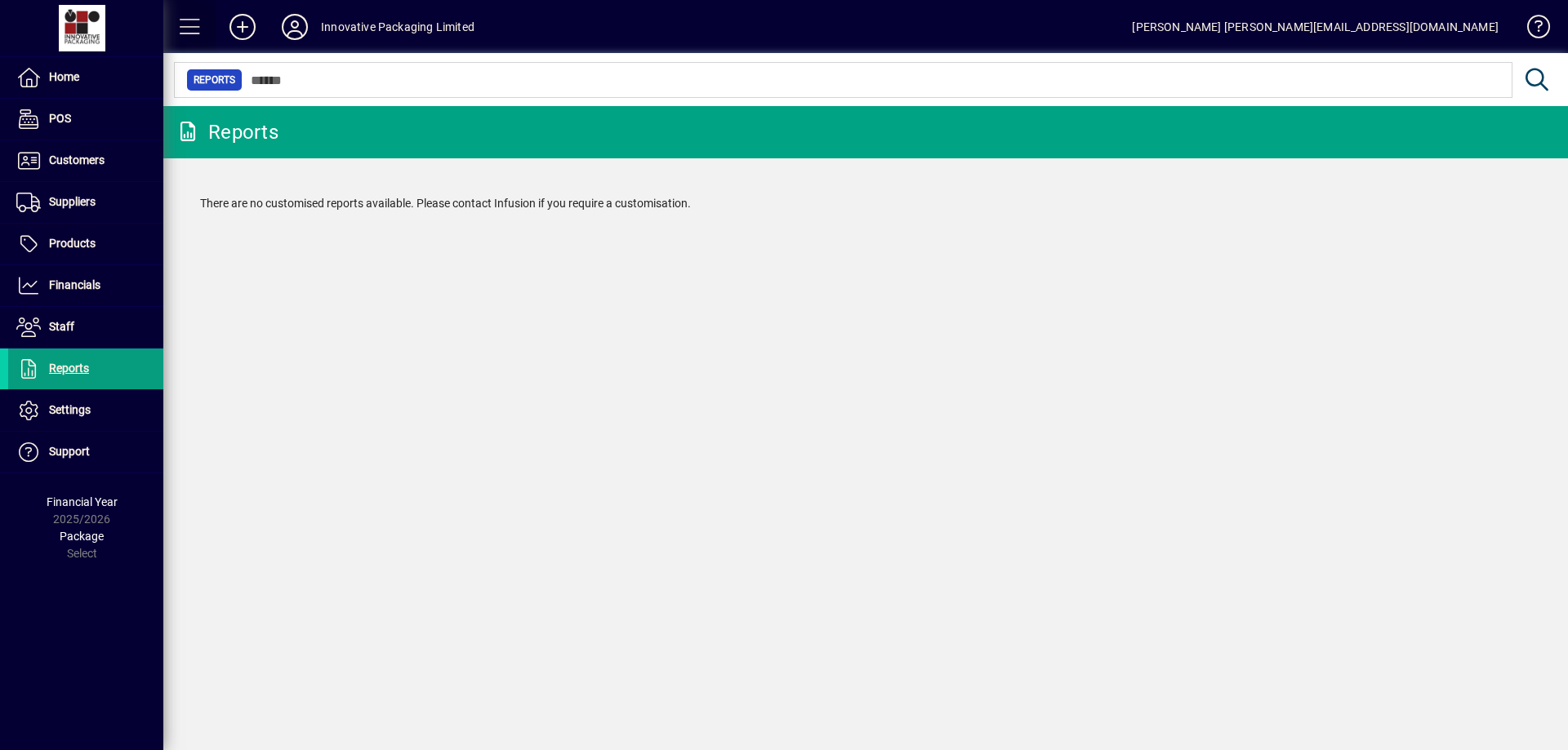
click at [194, 28] on span at bounding box center [190, 27] width 40 height 40
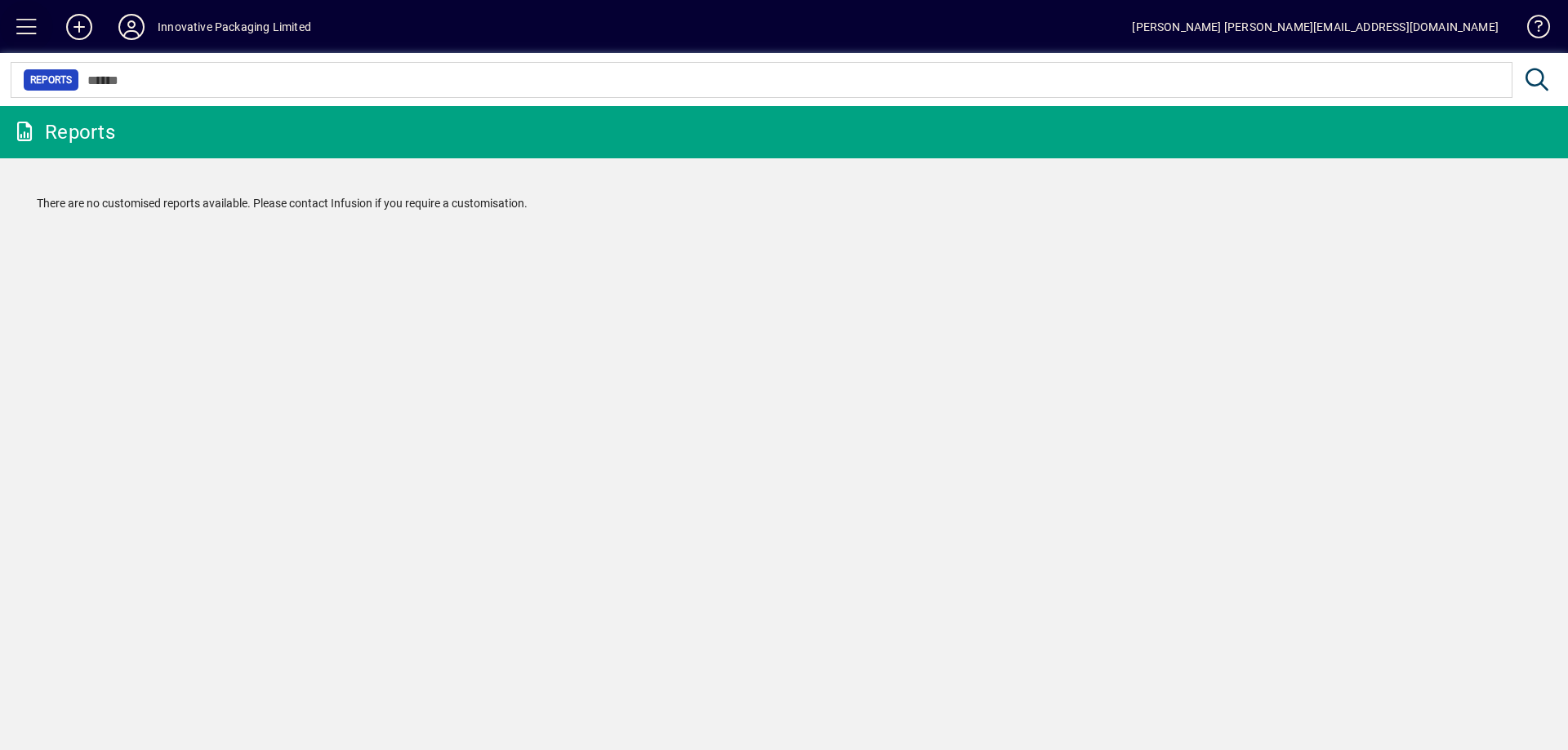
click at [33, 28] on span at bounding box center [27, 27] width 40 height 40
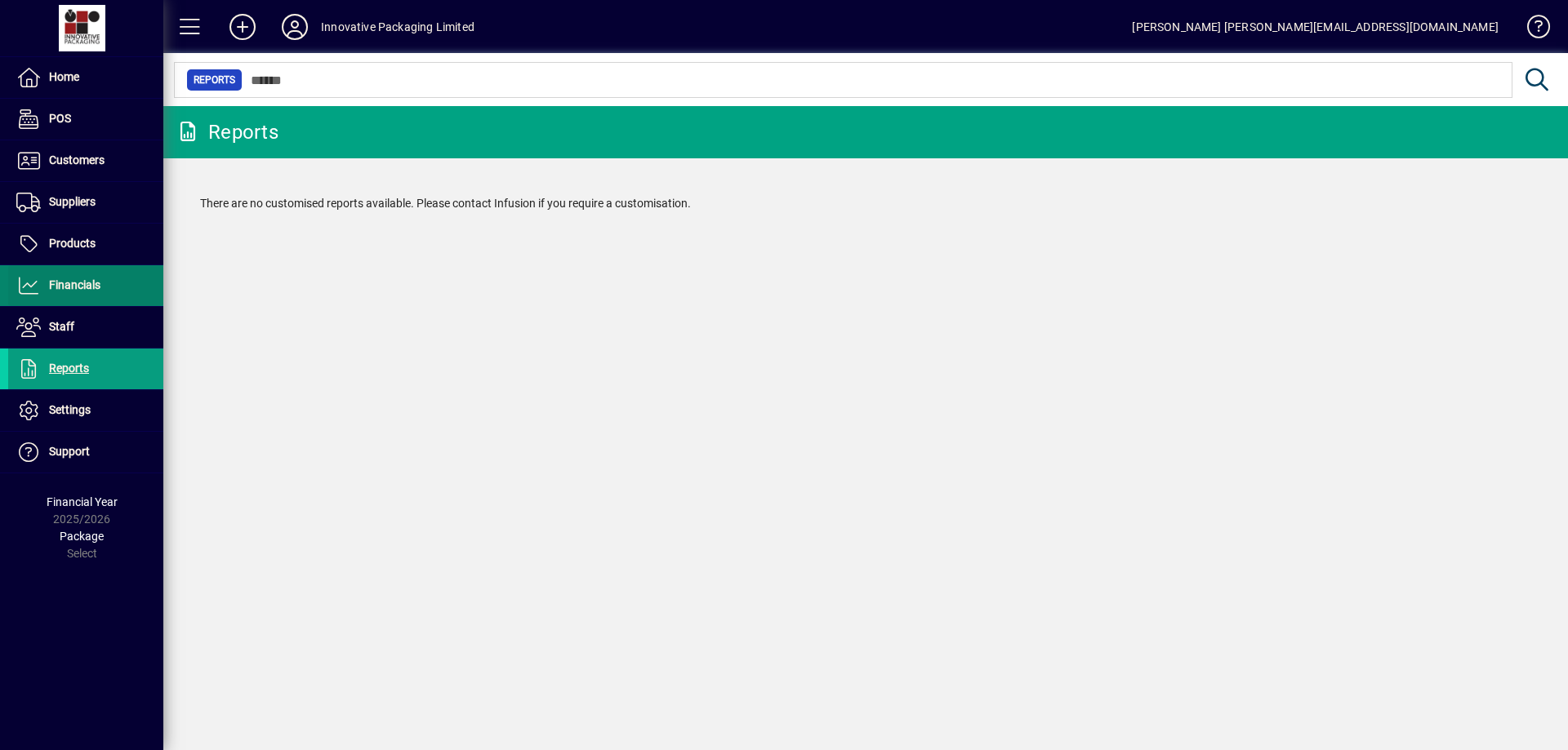
click at [85, 282] on span "Financials" at bounding box center [74, 285] width 51 height 13
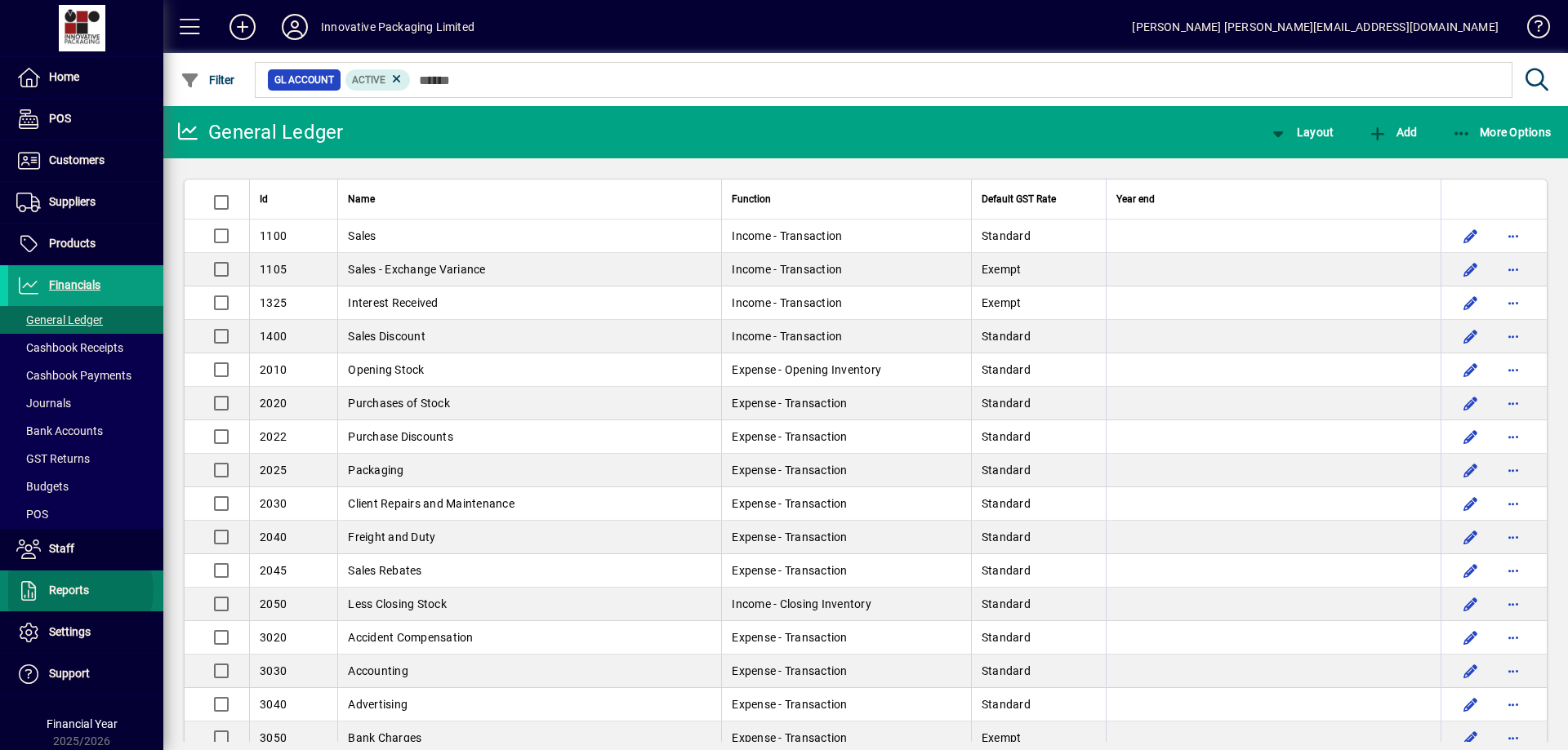
click at [72, 590] on span "Reports" at bounding box center [69, 590] width 40 height 13
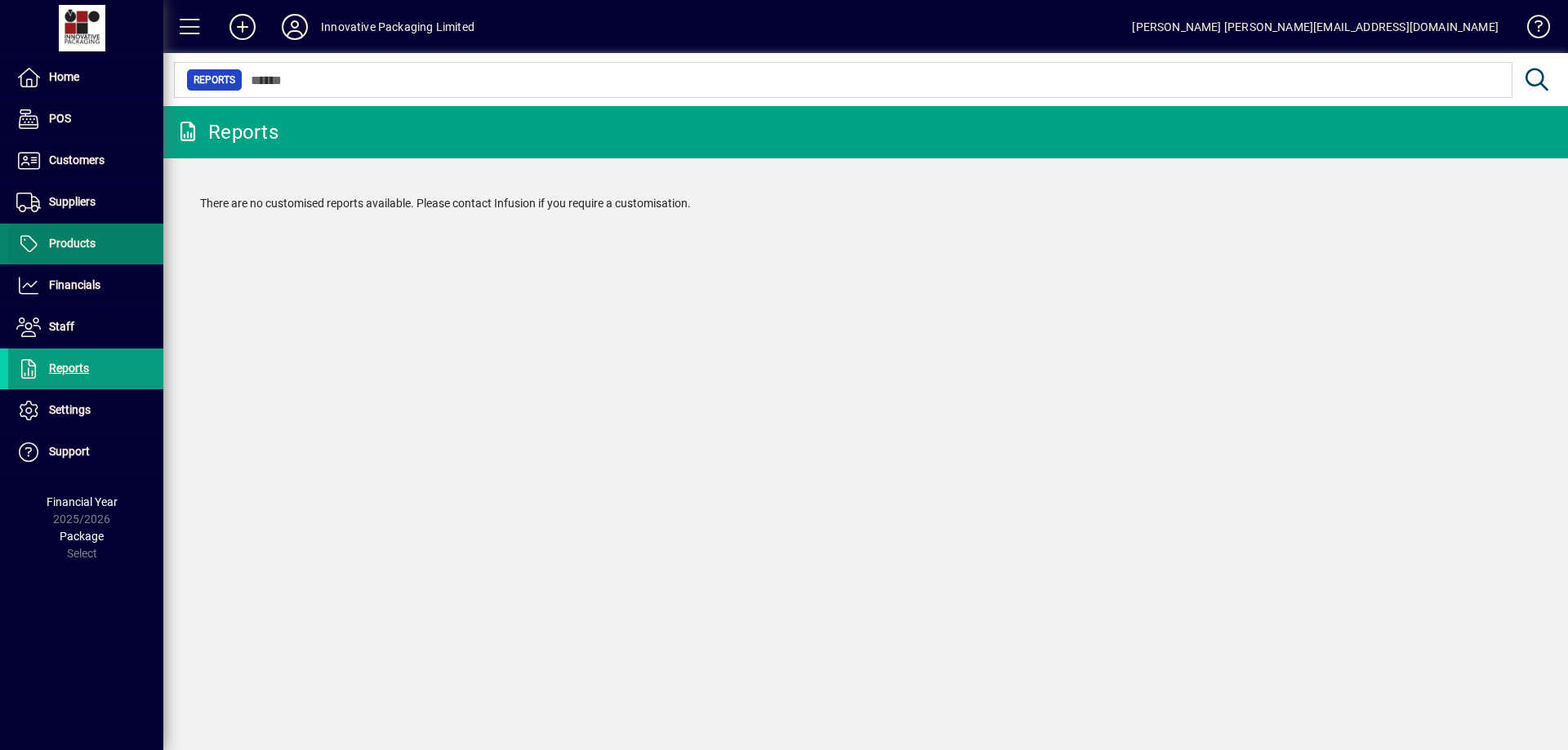
click at [84, 244] on span "Products" at bounding box center [72, 244] width 47 height 13
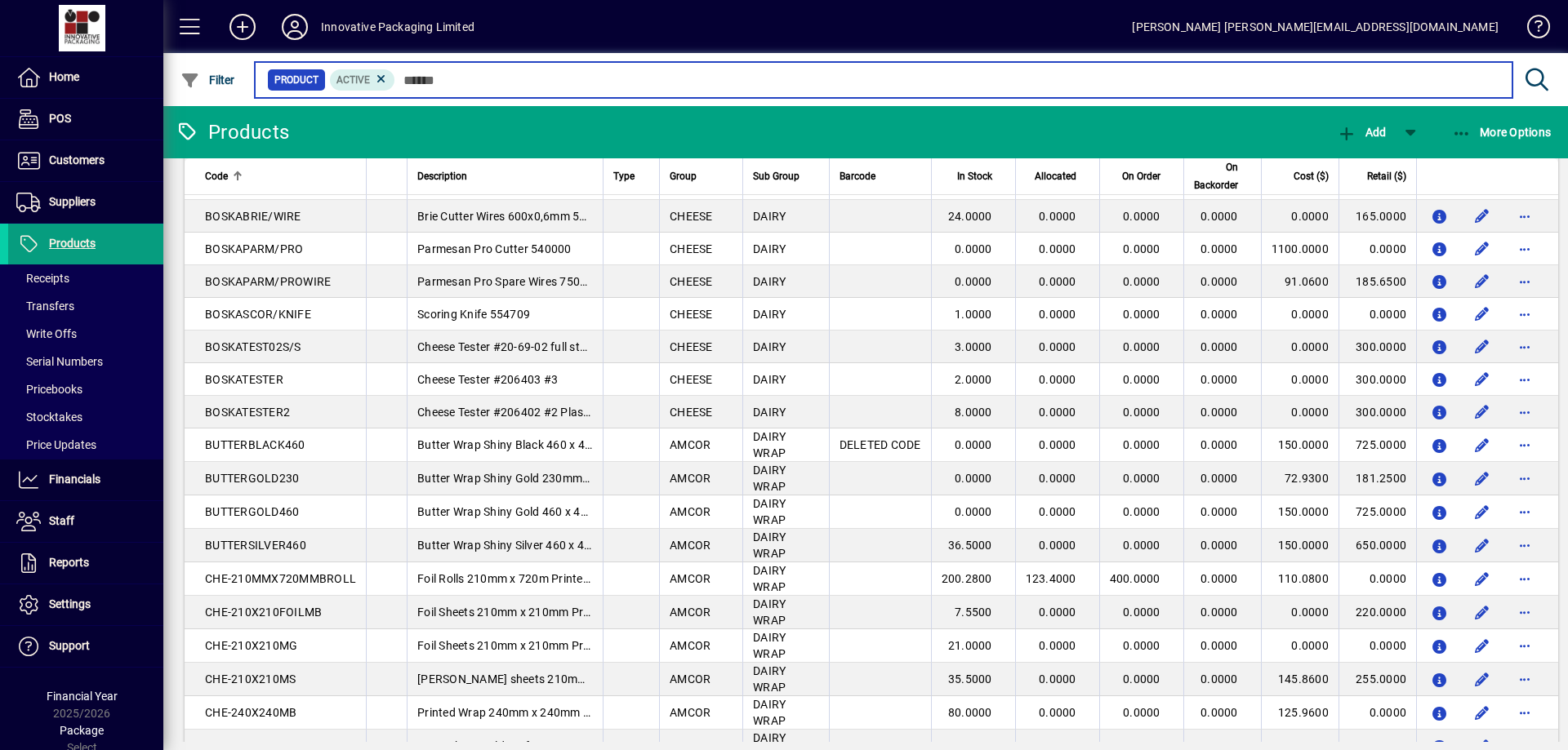
scroll to position [981, 0]
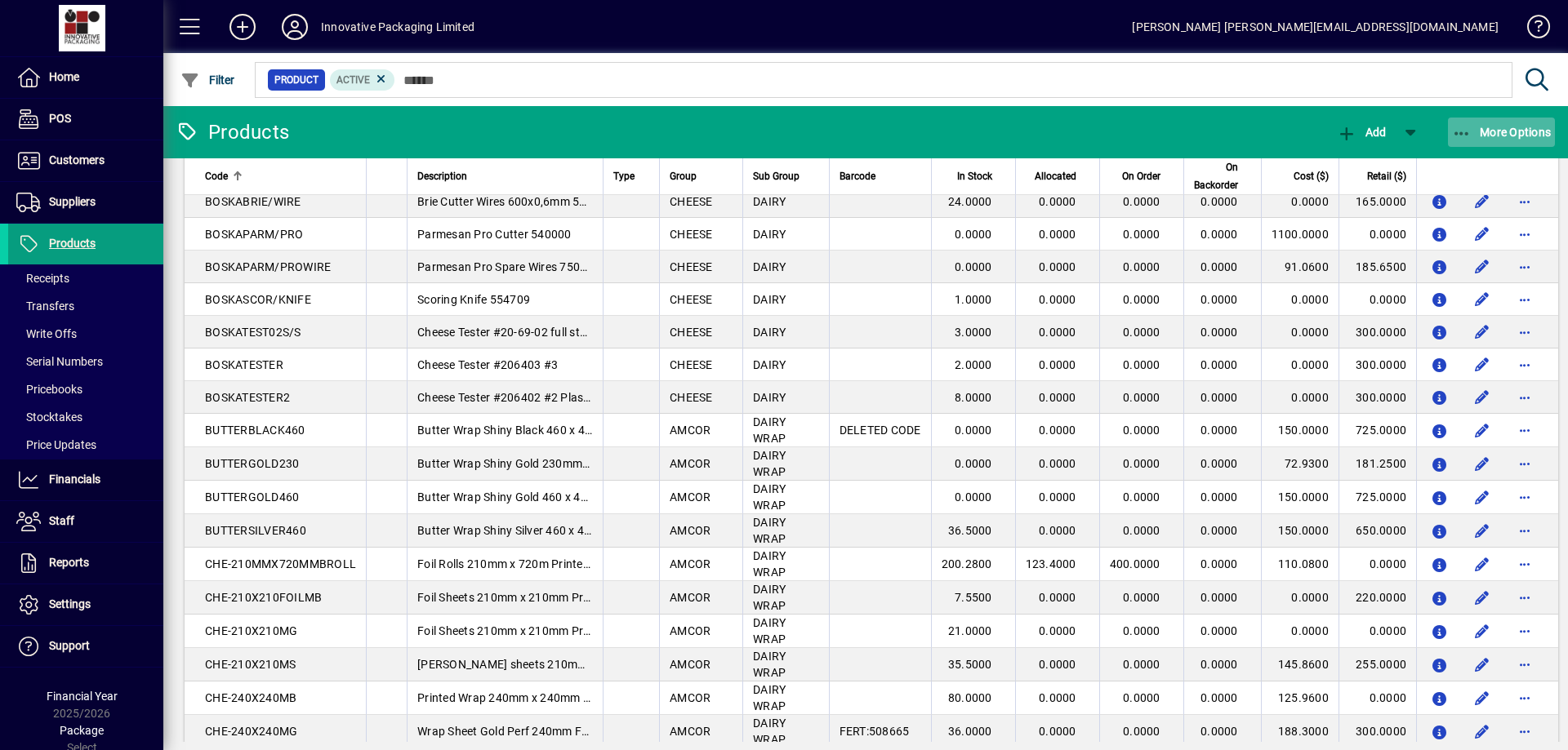
click at [1483, 131] on span "More Options" at bounding box center [1502, 132] width 99 height 13
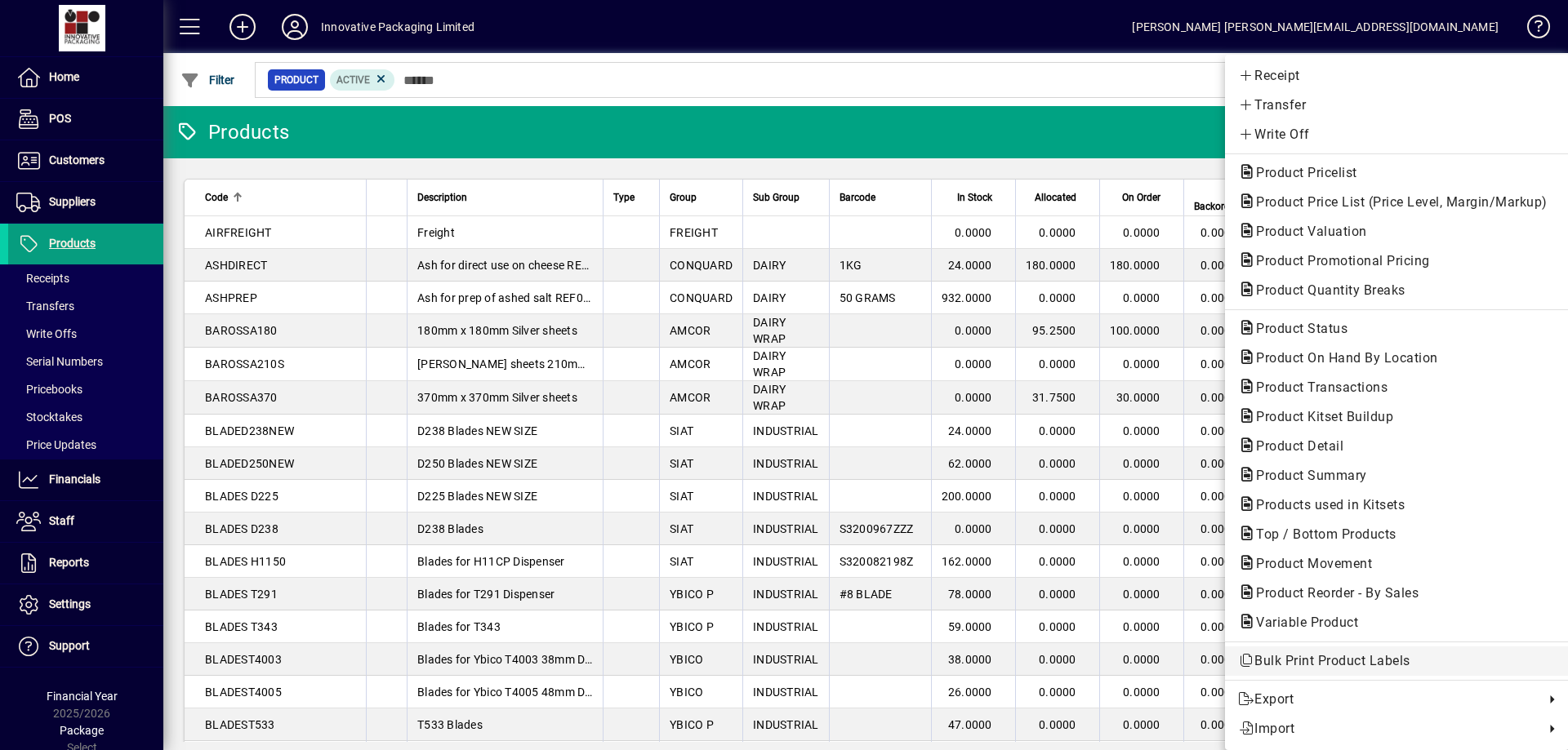
scroll to position [981, 0]
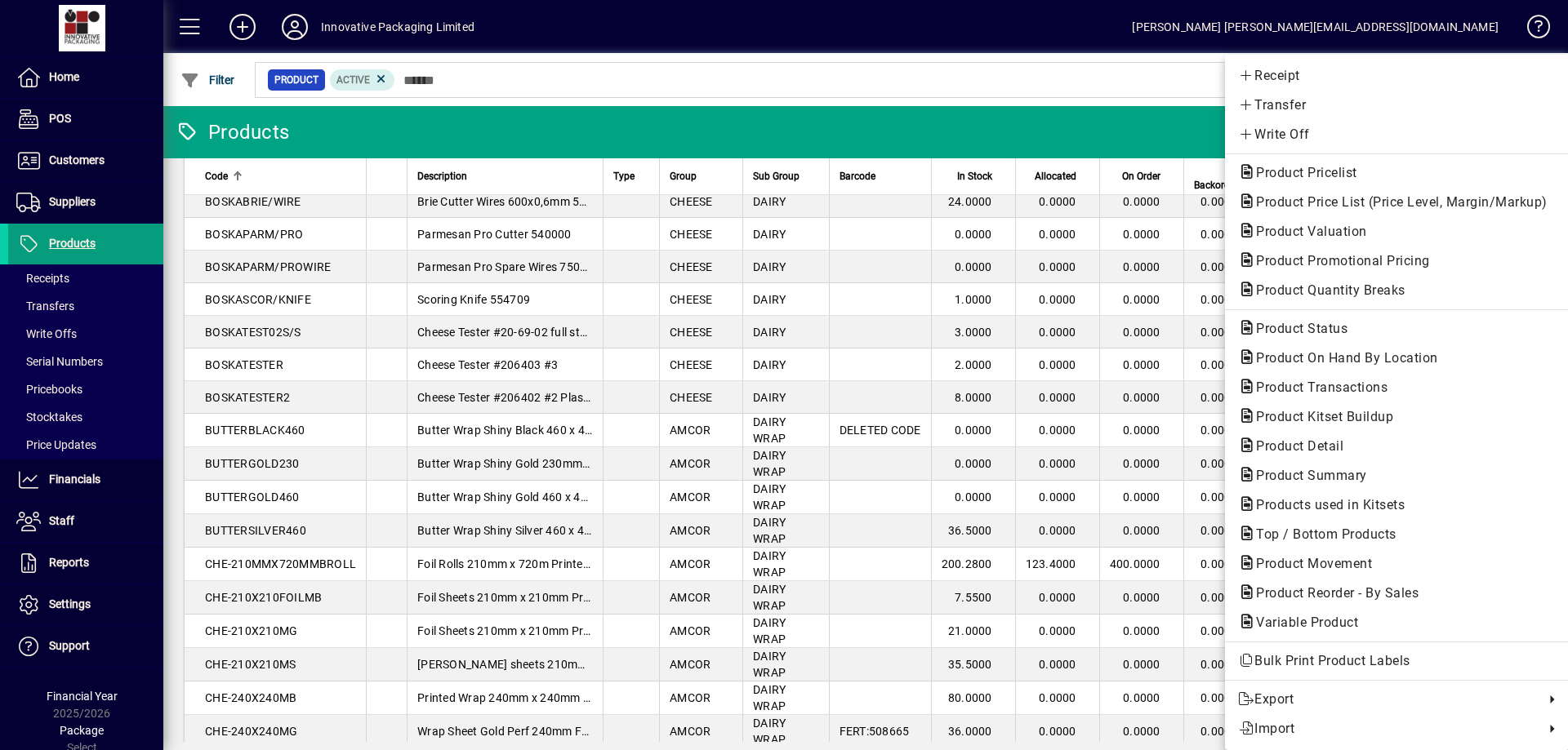
click at [66, 159] on div at bounding box center [784, 375] width 1568 height 750
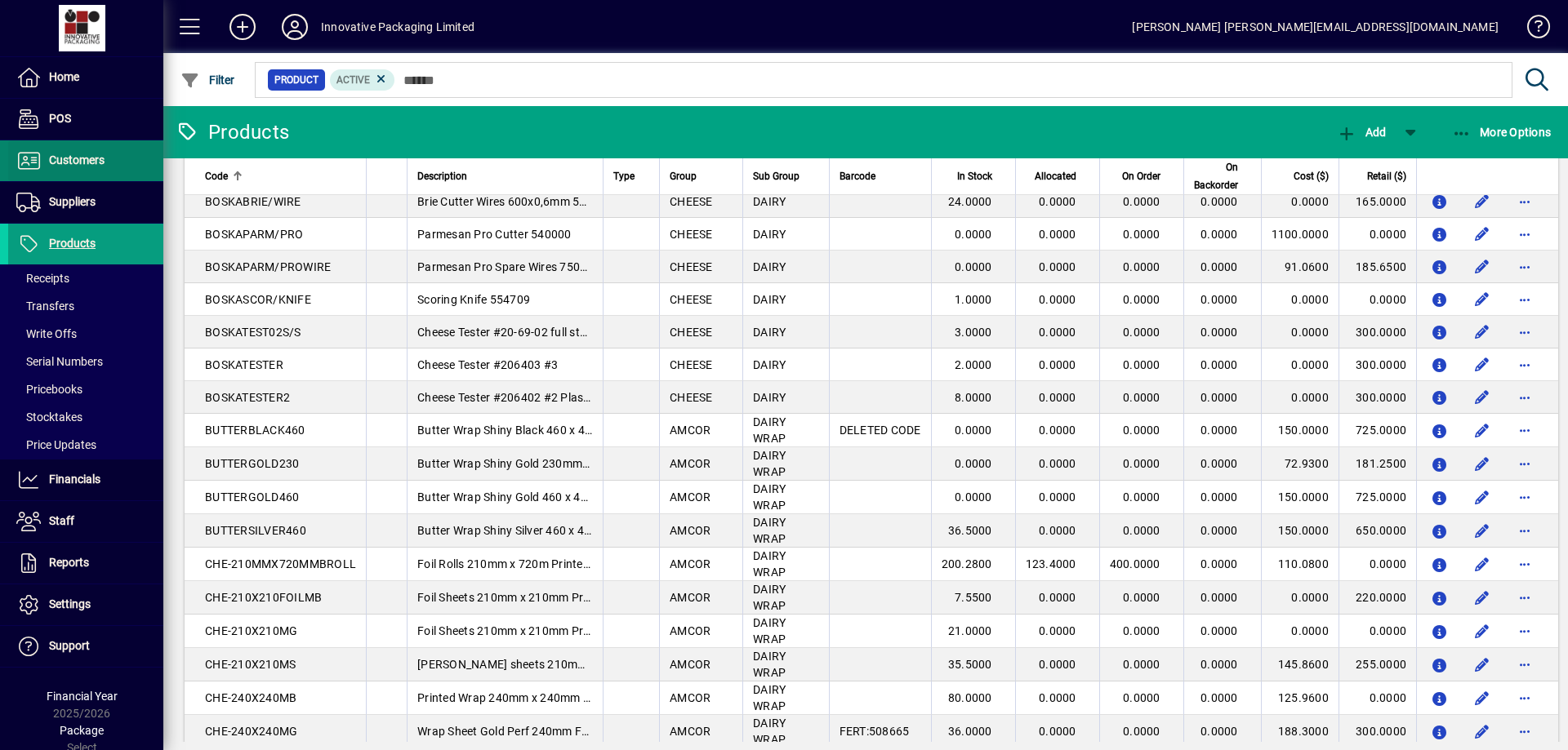
click at [66, 159] on span "Customers" at bounding box center [76, 160] width 55 height 13
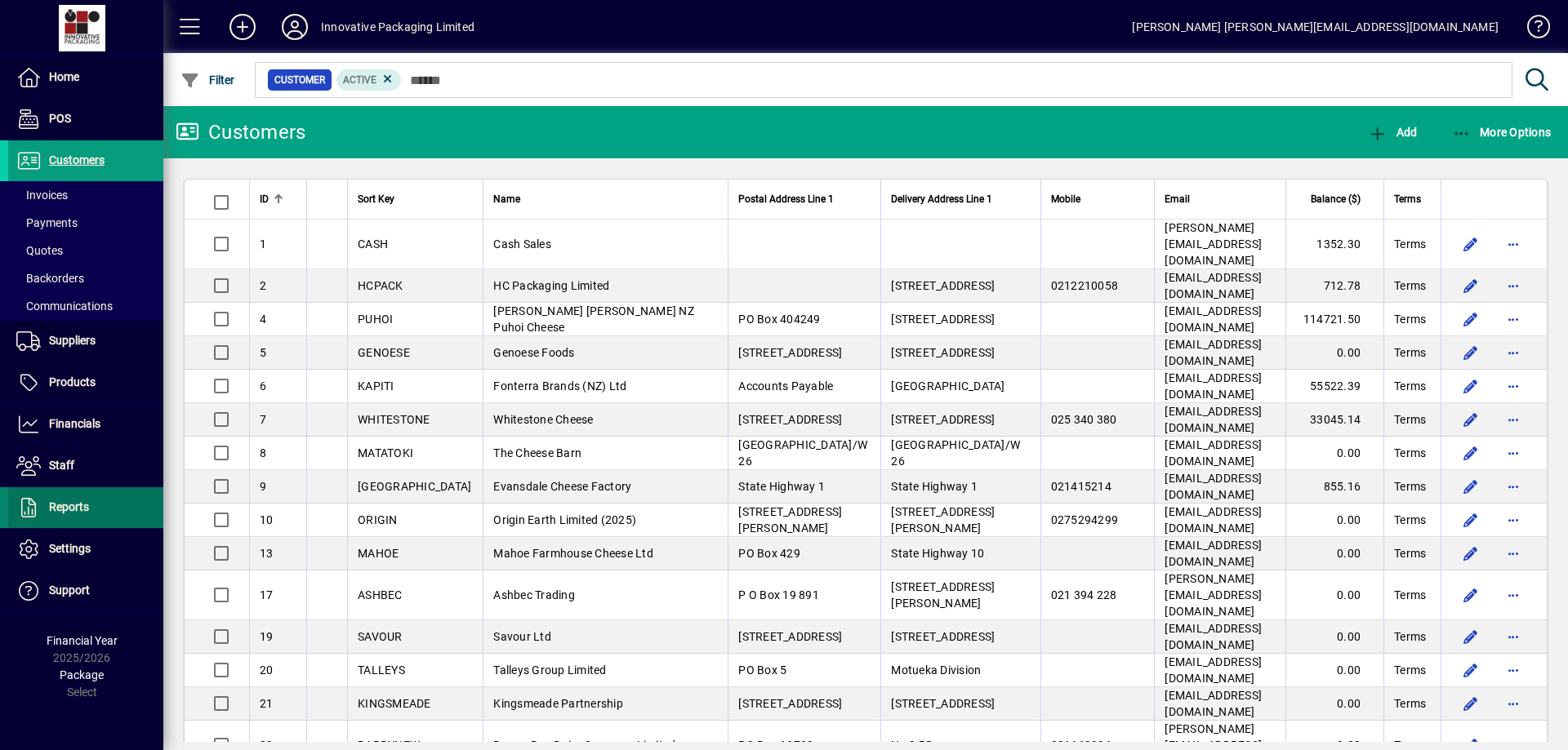
click at [87, 508] on span "Reports" at bounding box center [69, 507] width 40 height 13
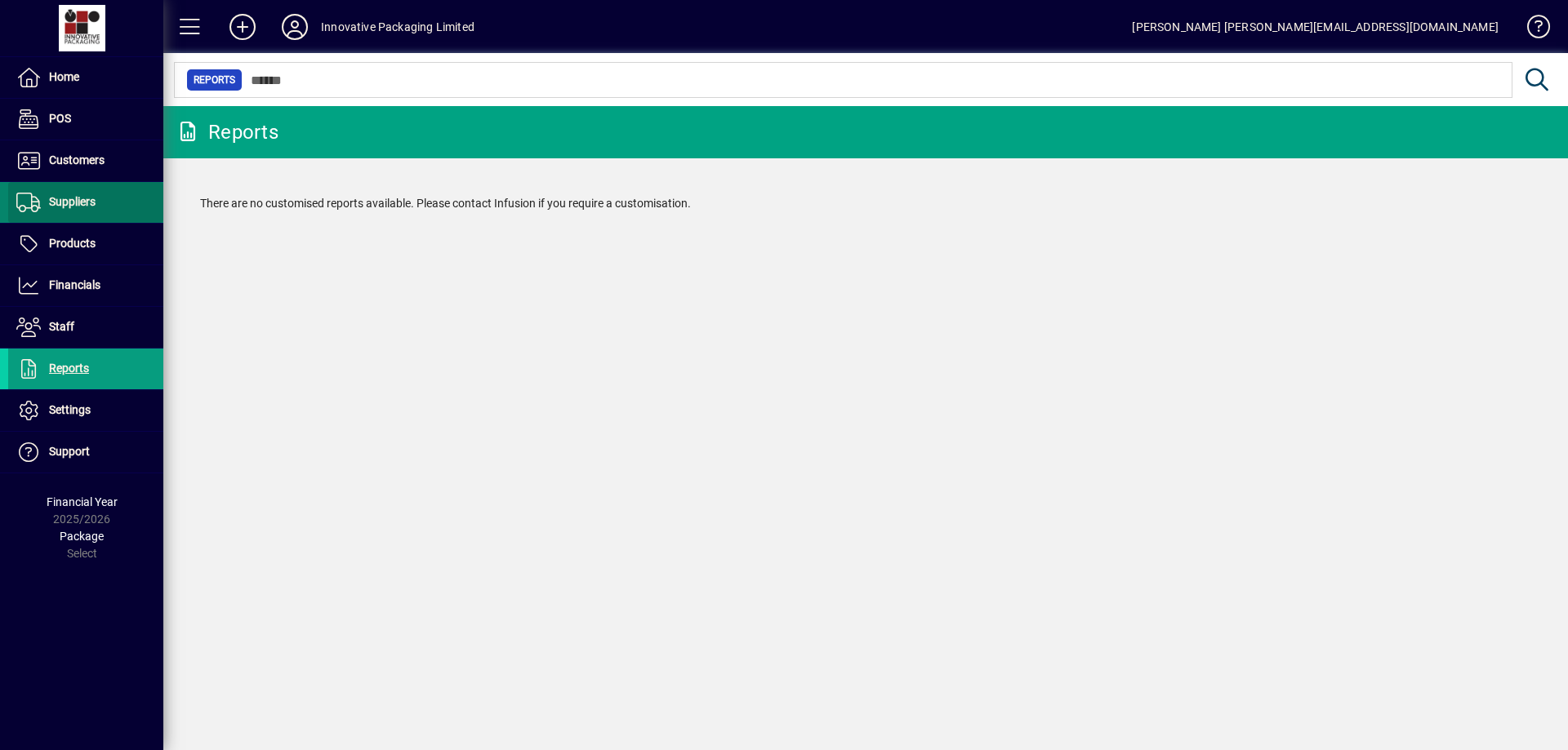
click at [85, 201] on span "Suppliers" at bounding box center [72, 201] width 47 height 13
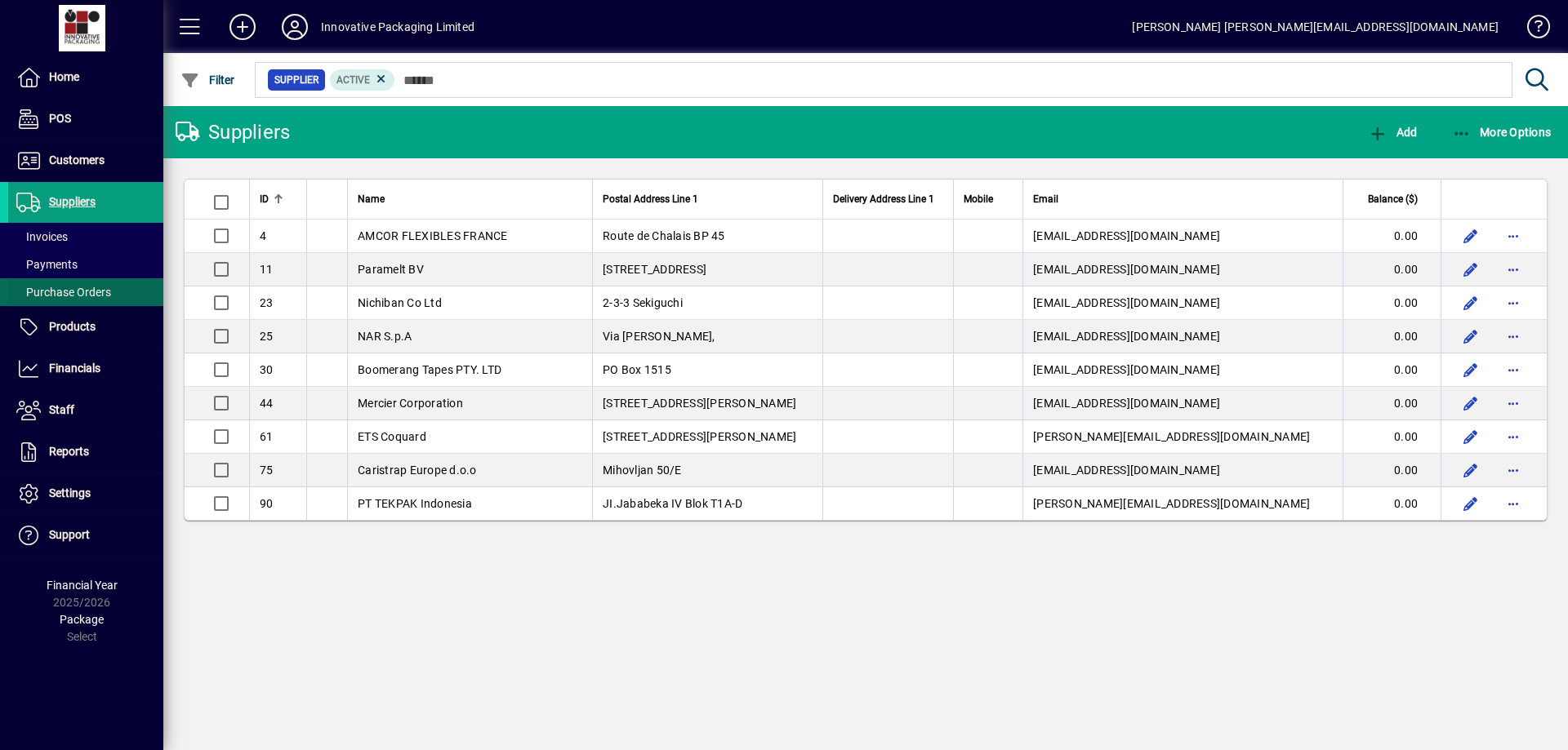
click at [78, 290] on span "Purchase Orders" at bounding box center [63, 292] width 95 height 13
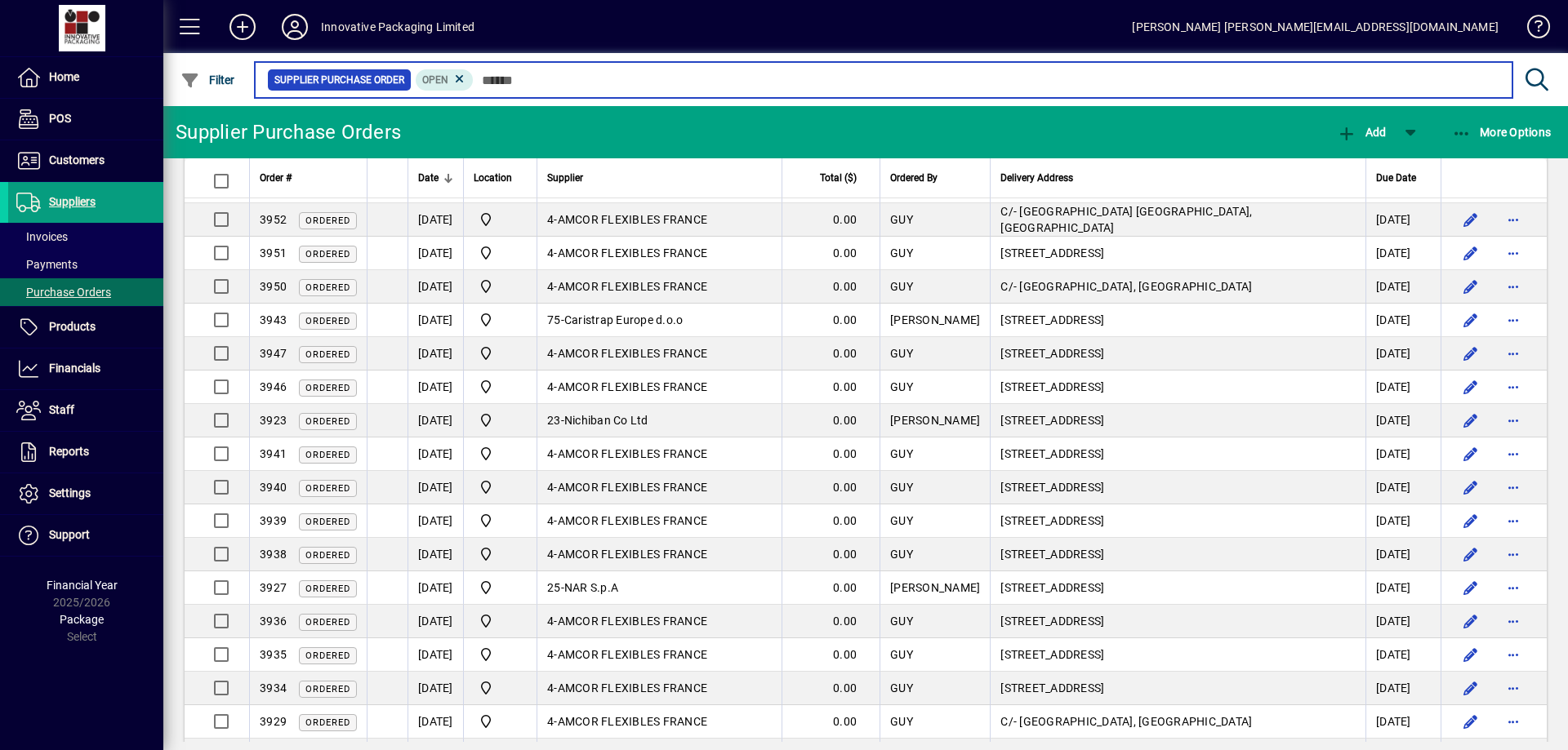
scroll to position [402, 0]
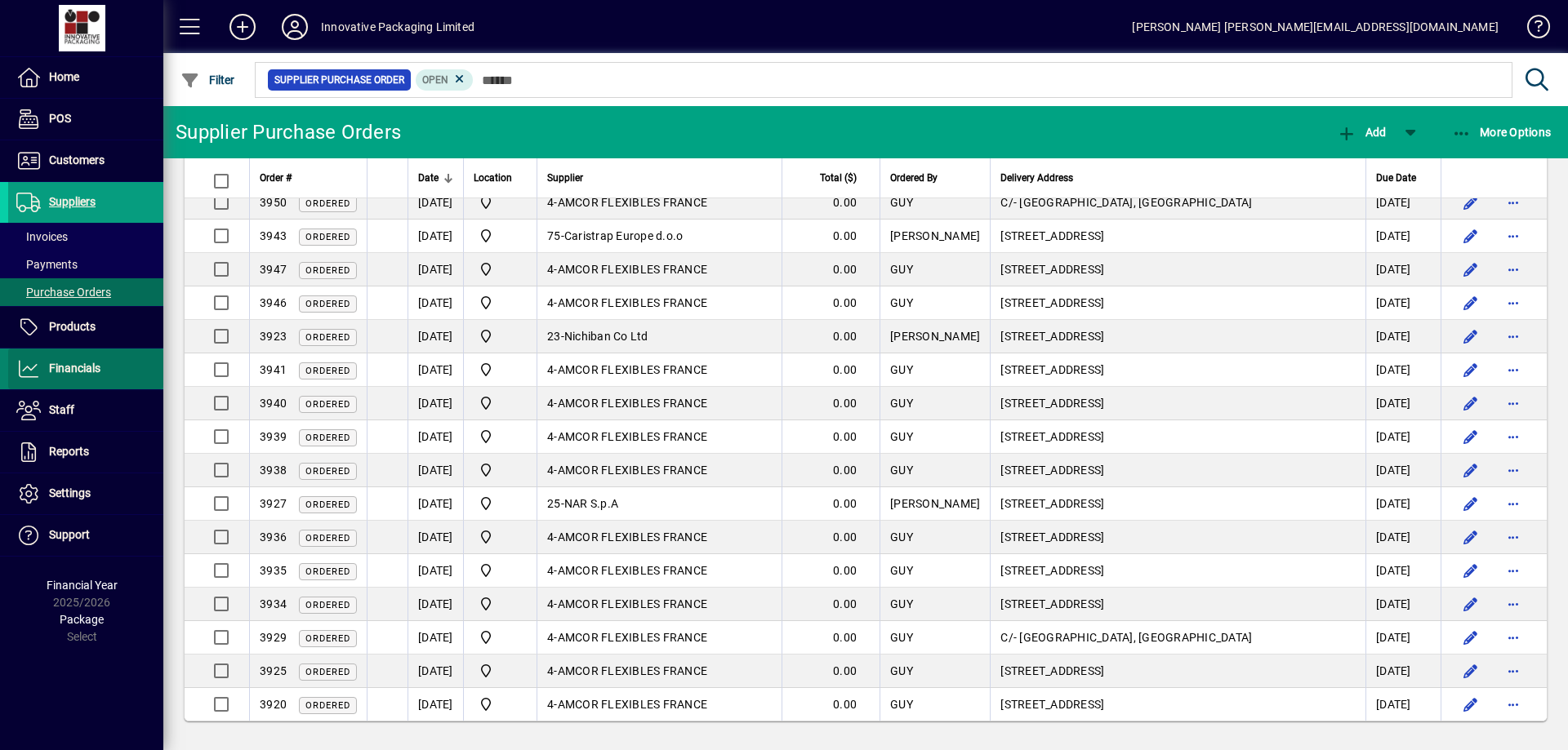
click at [81, 363] on span "Financials" at bounding box center [74, 369] width 51 height 13
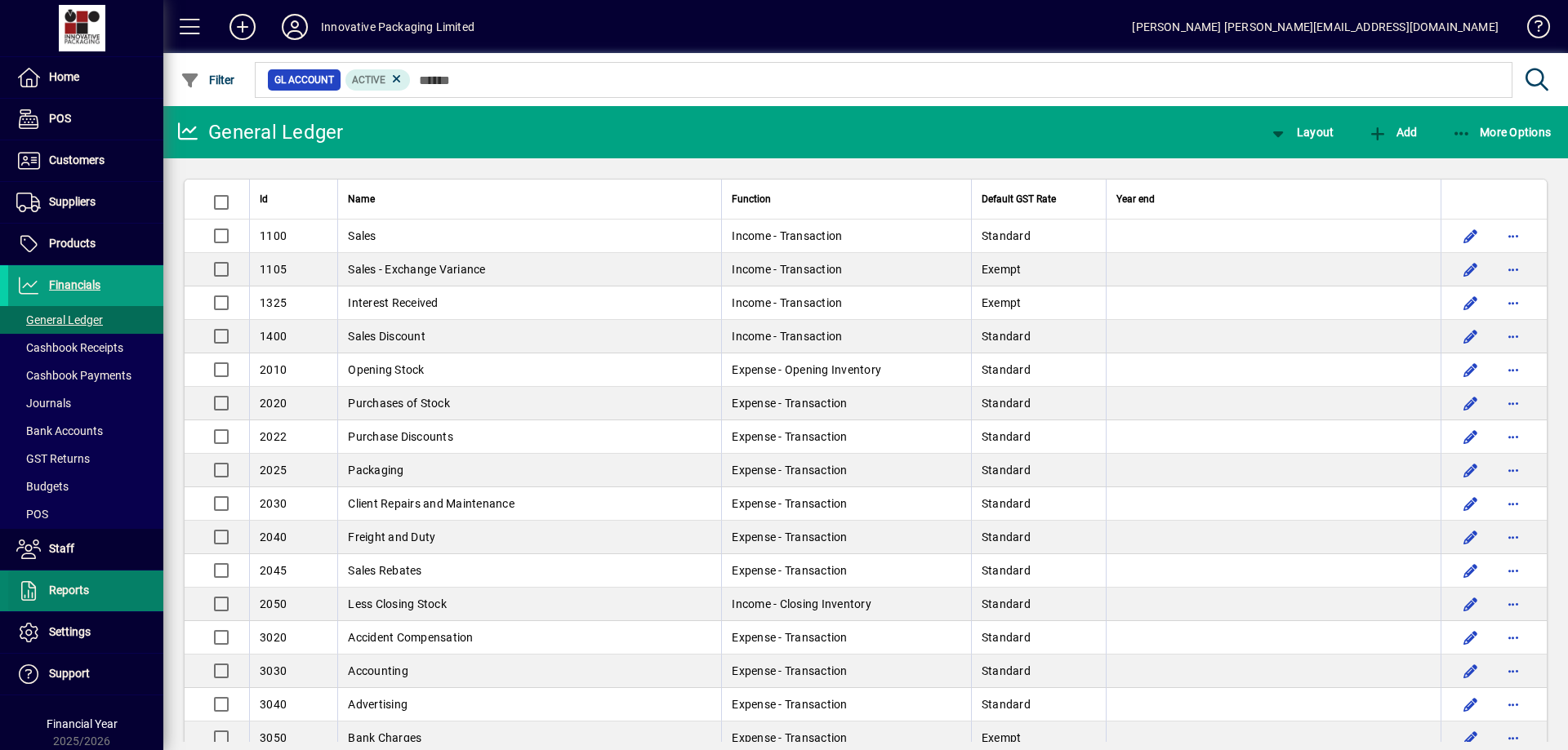
click at [66, 589] on span "Reports" at bounding box center [69, 590] width 40 height 13
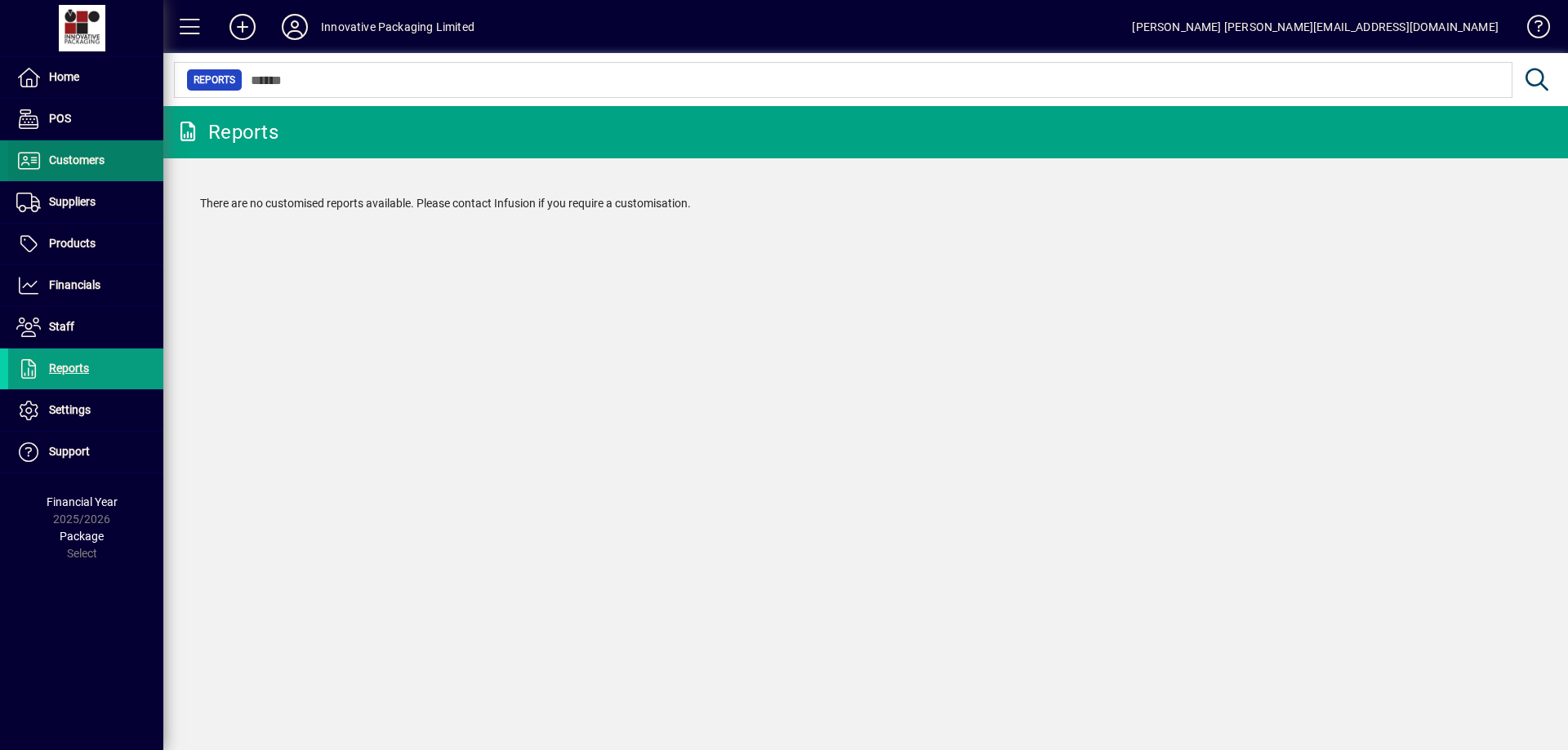
click at [77, 158] on span "Customers" at bounding box center [76, 160] width 55 height 13
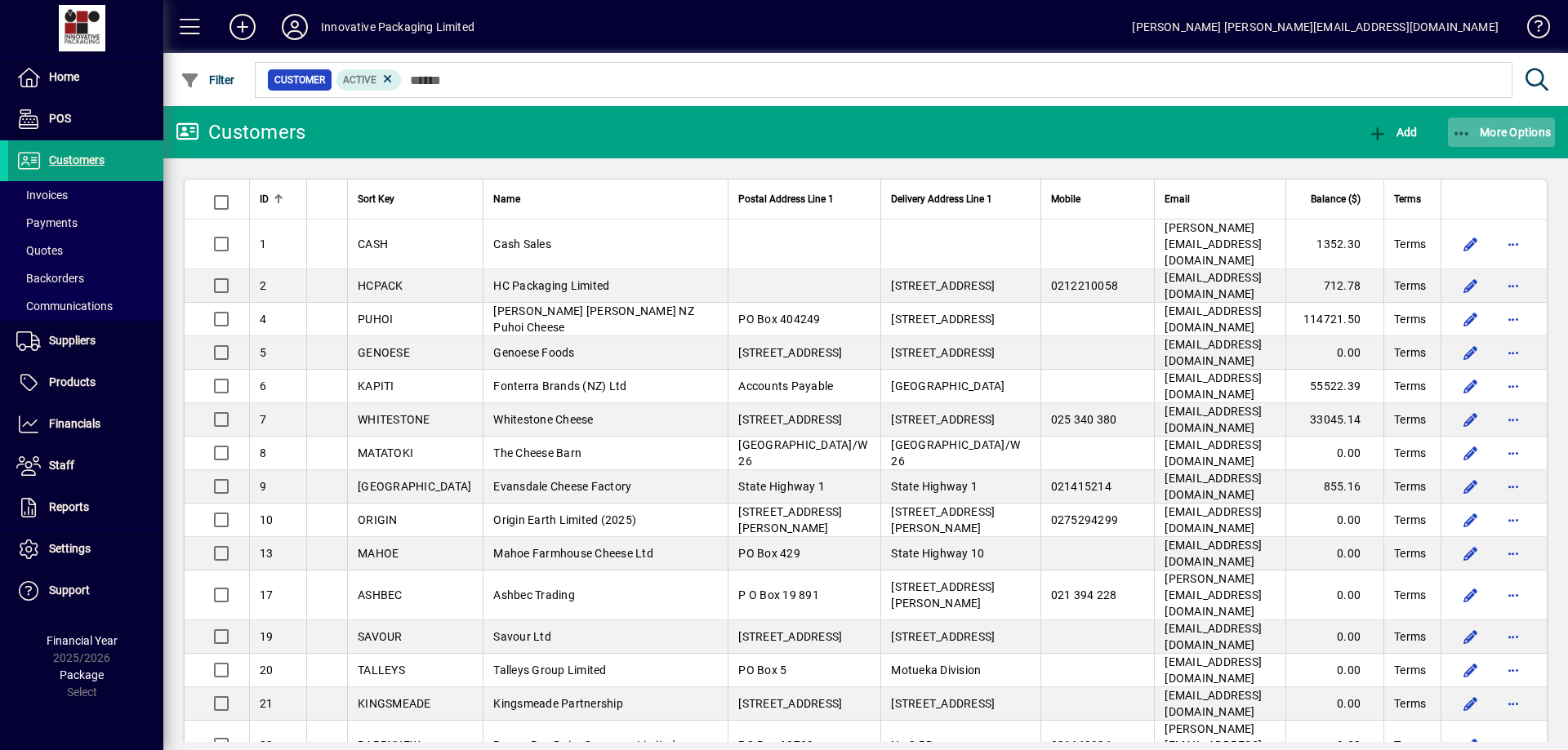
click at [1494, 131] on span "More Options" at bounding box center [1502, 132] width 99 height 13
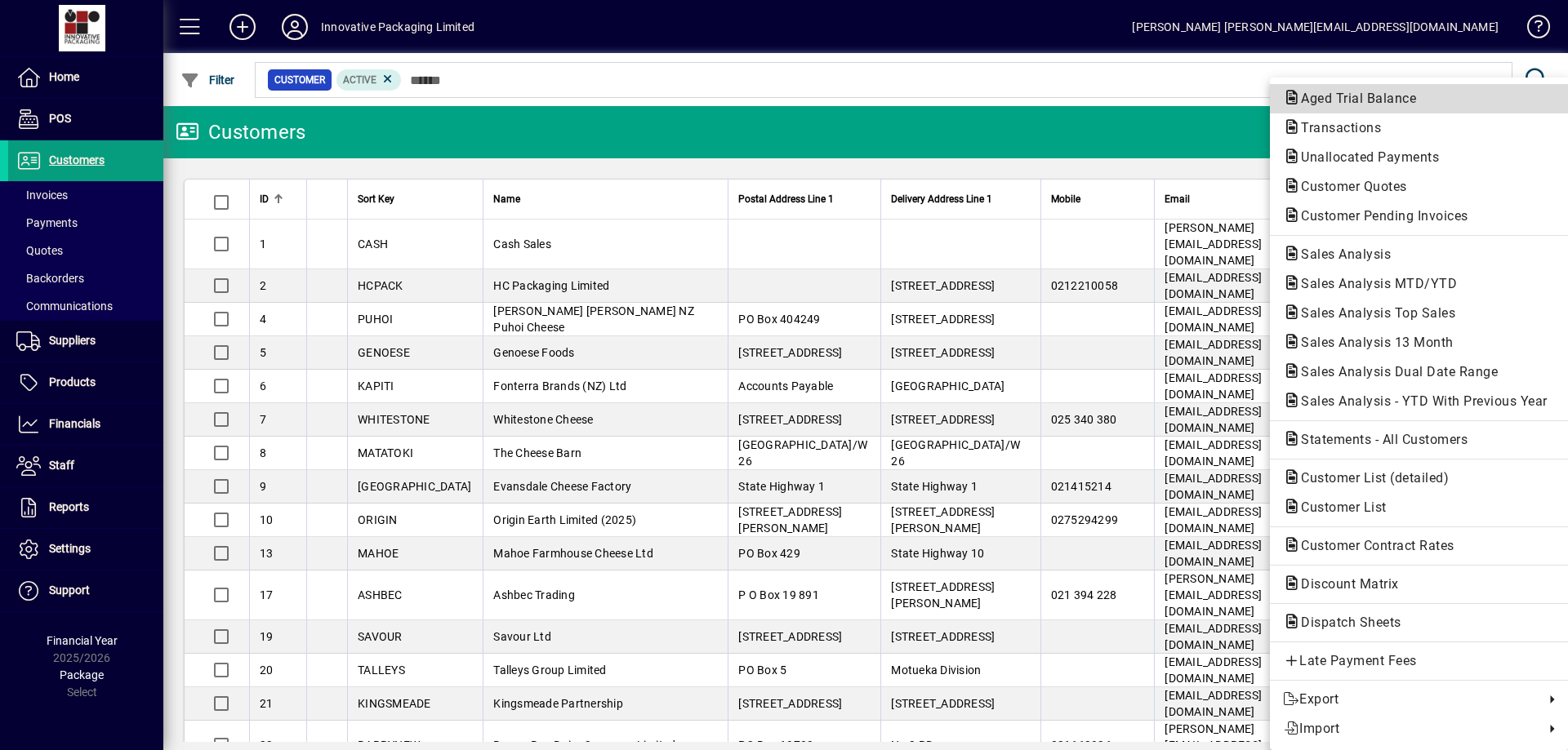
click at [1349, 98] on span "Aged Trial Balance" at bounding box center [1354, 98] width 142 height 16
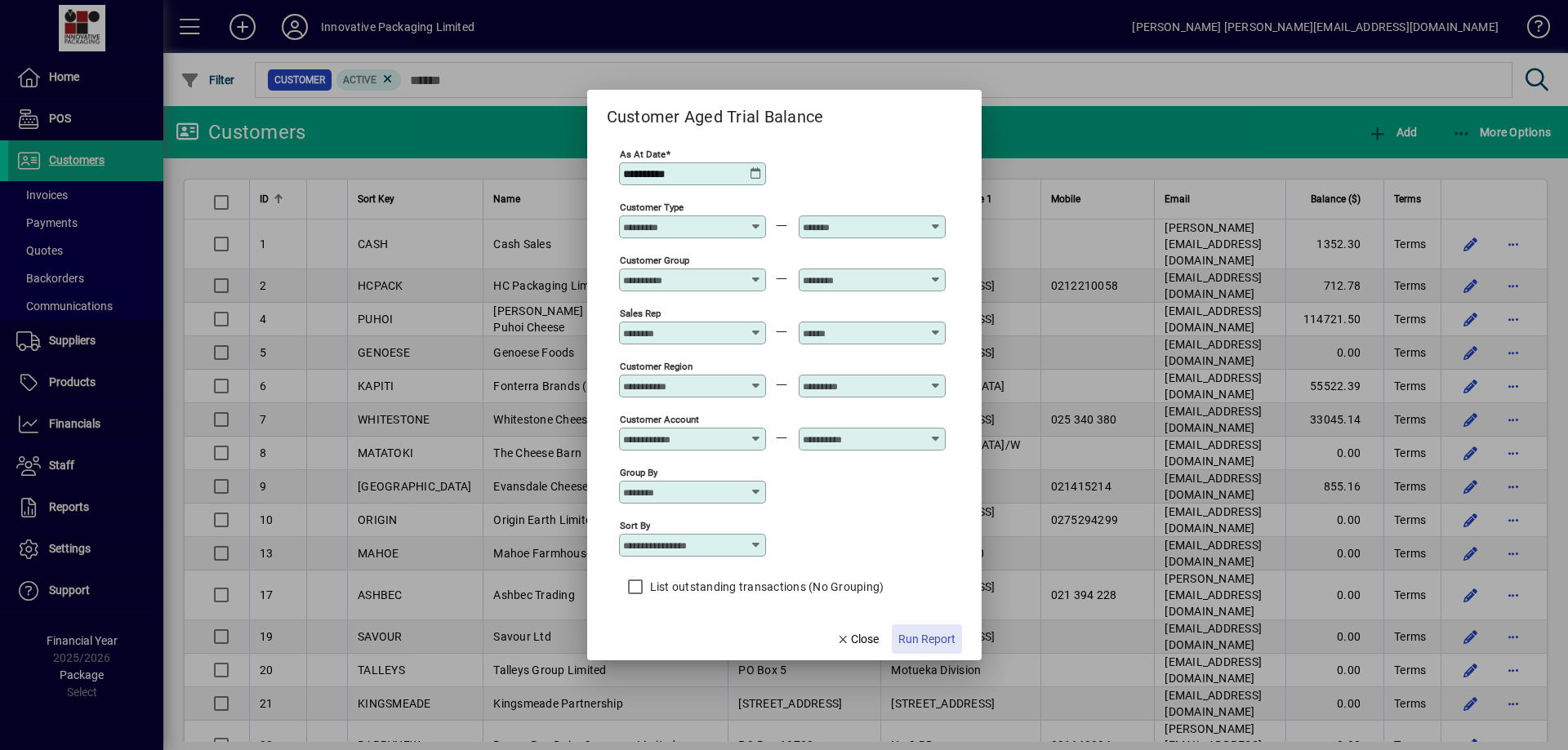
click at [926, 642] on span "Run Report" at bounding box center [926, 640] width 57 height 17
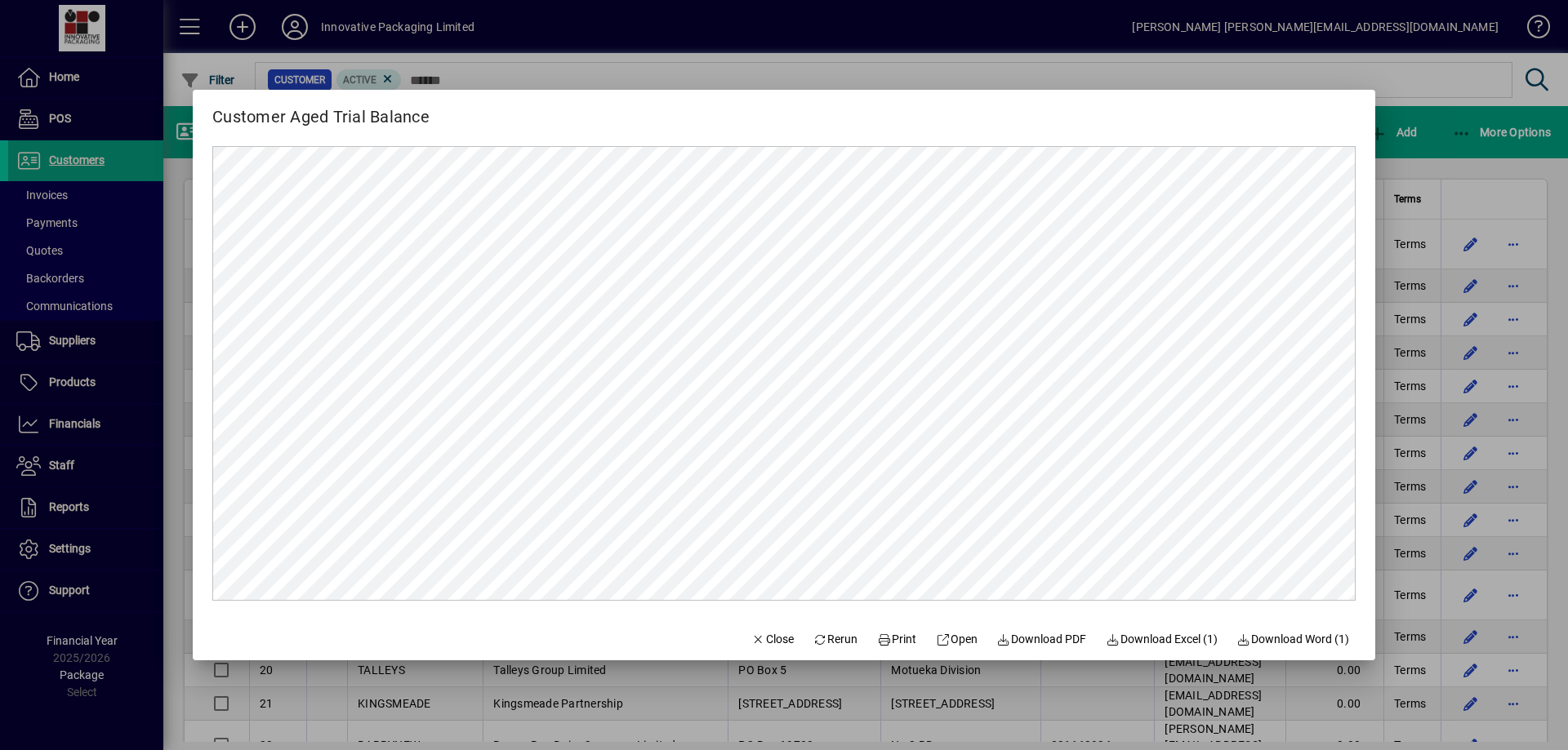
click at [579, 71] on div at bounding box center [784, 375] width 1568 height 750
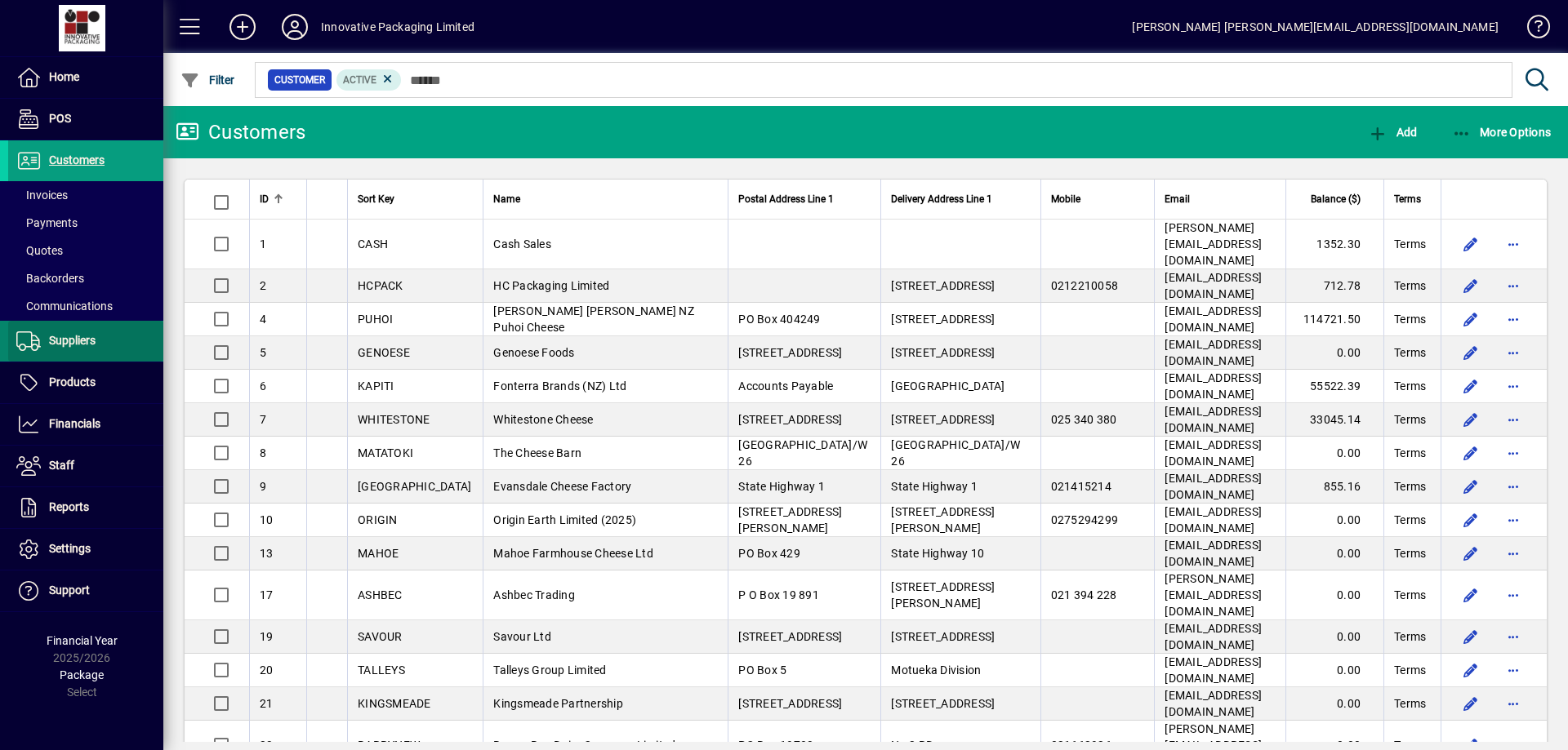
click at [62, 335] on span "Suppliers" at bounding box center [72, 340] width 47 height 13
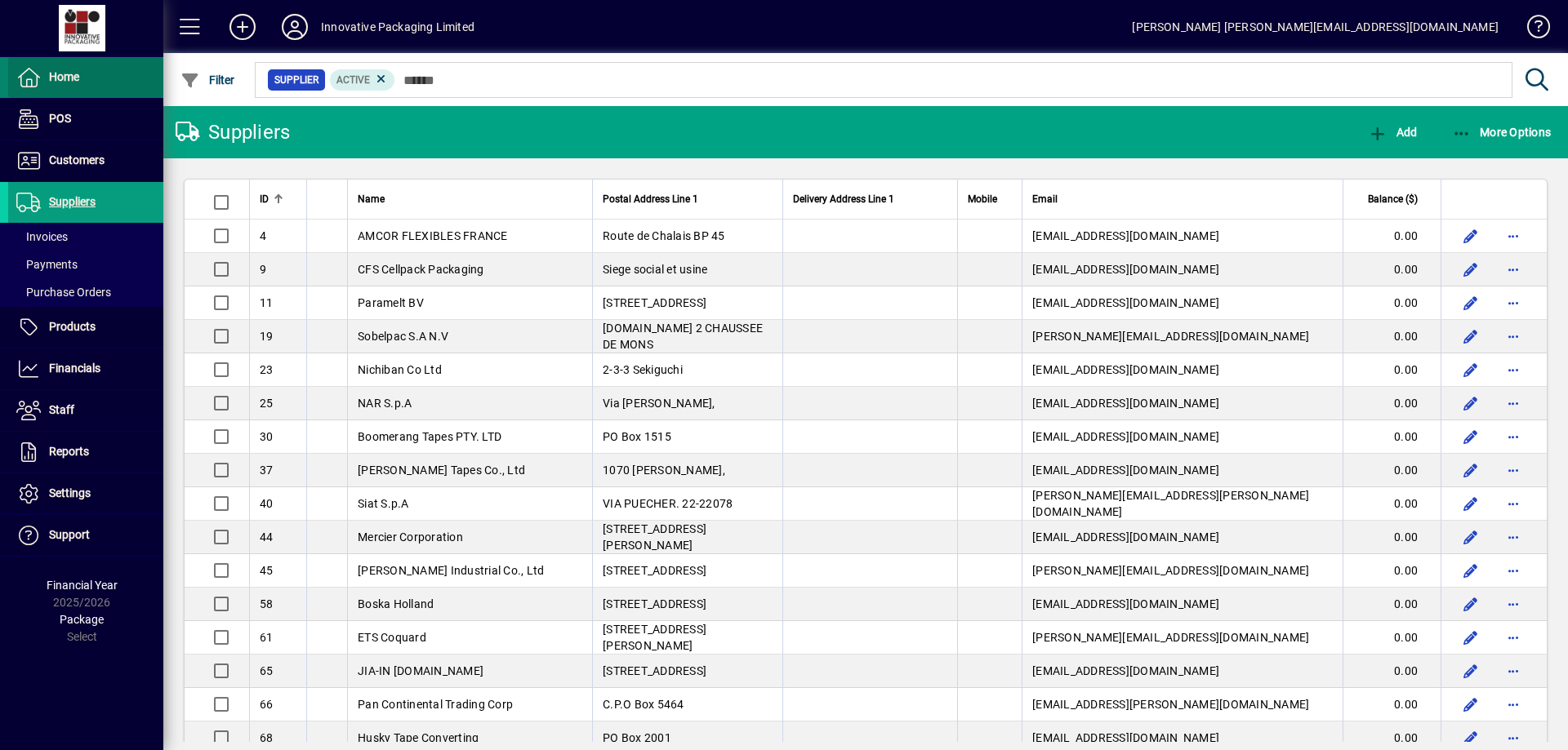
click at [62, 77] on span "Home" at bounding box center [63, 76] width 30 height 13
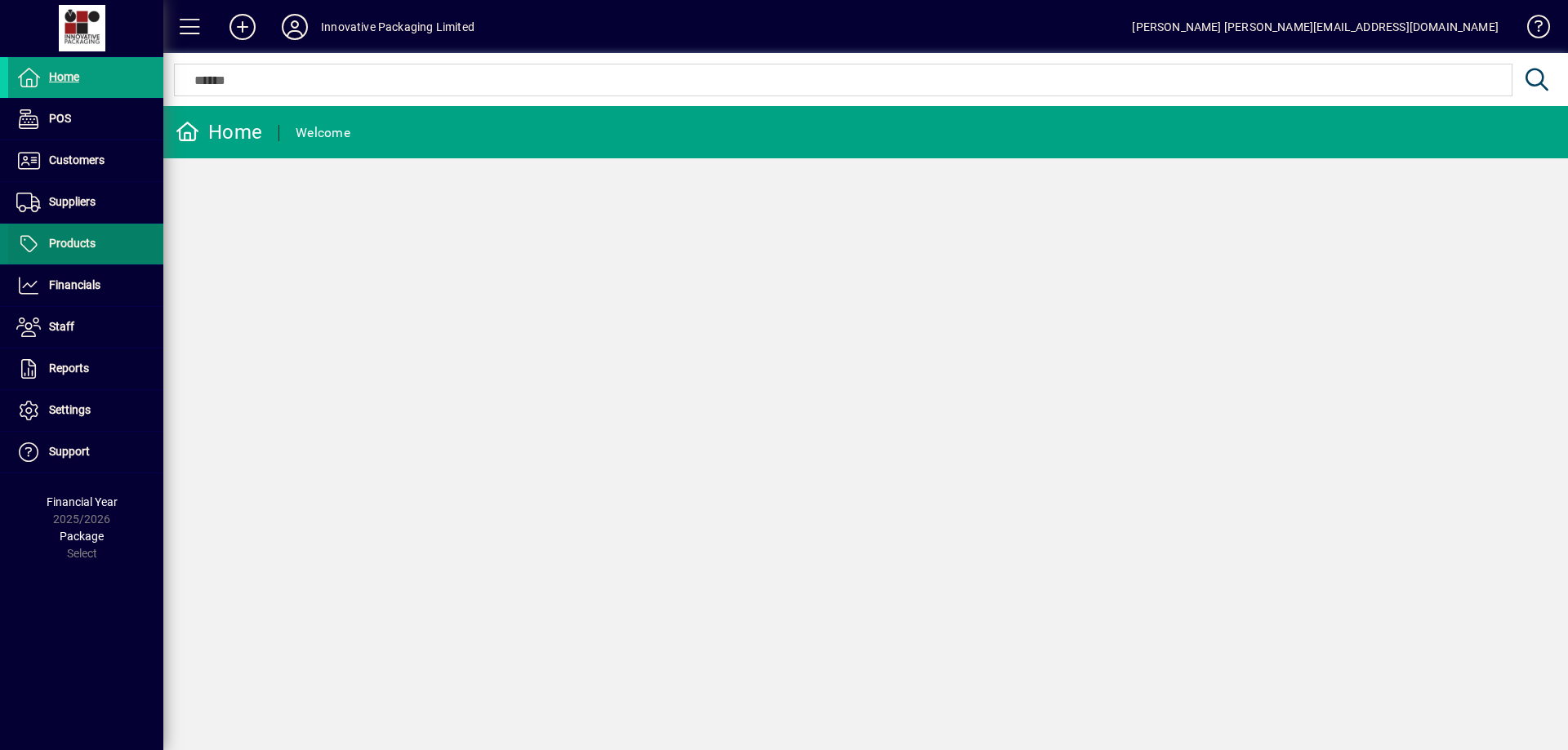
click at [76, 245] on span "Products" at bounding box center [72, 244] width 47 height 13
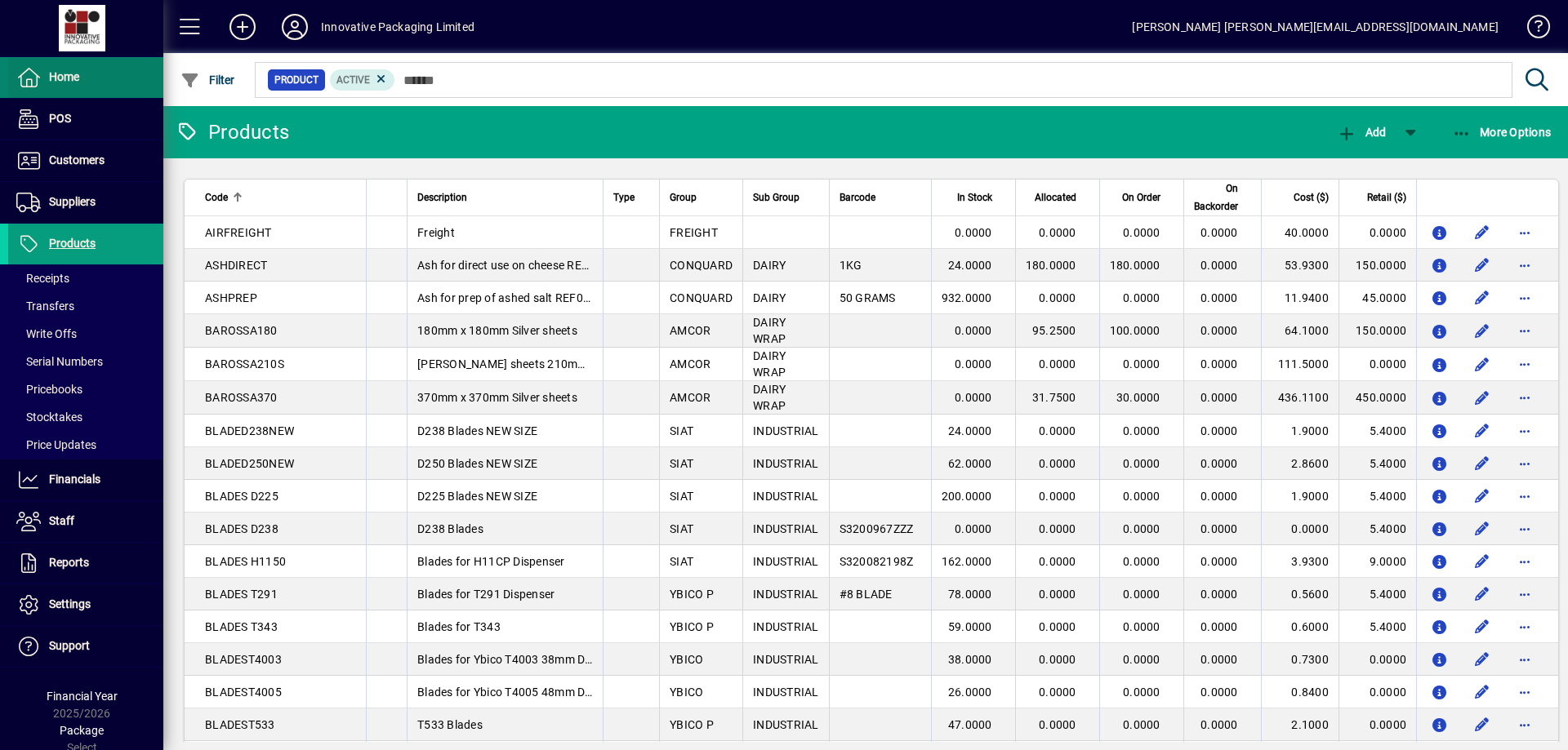
click at [60, 73] on span "Home" at bounding box center [63, 76] width 30 height 13
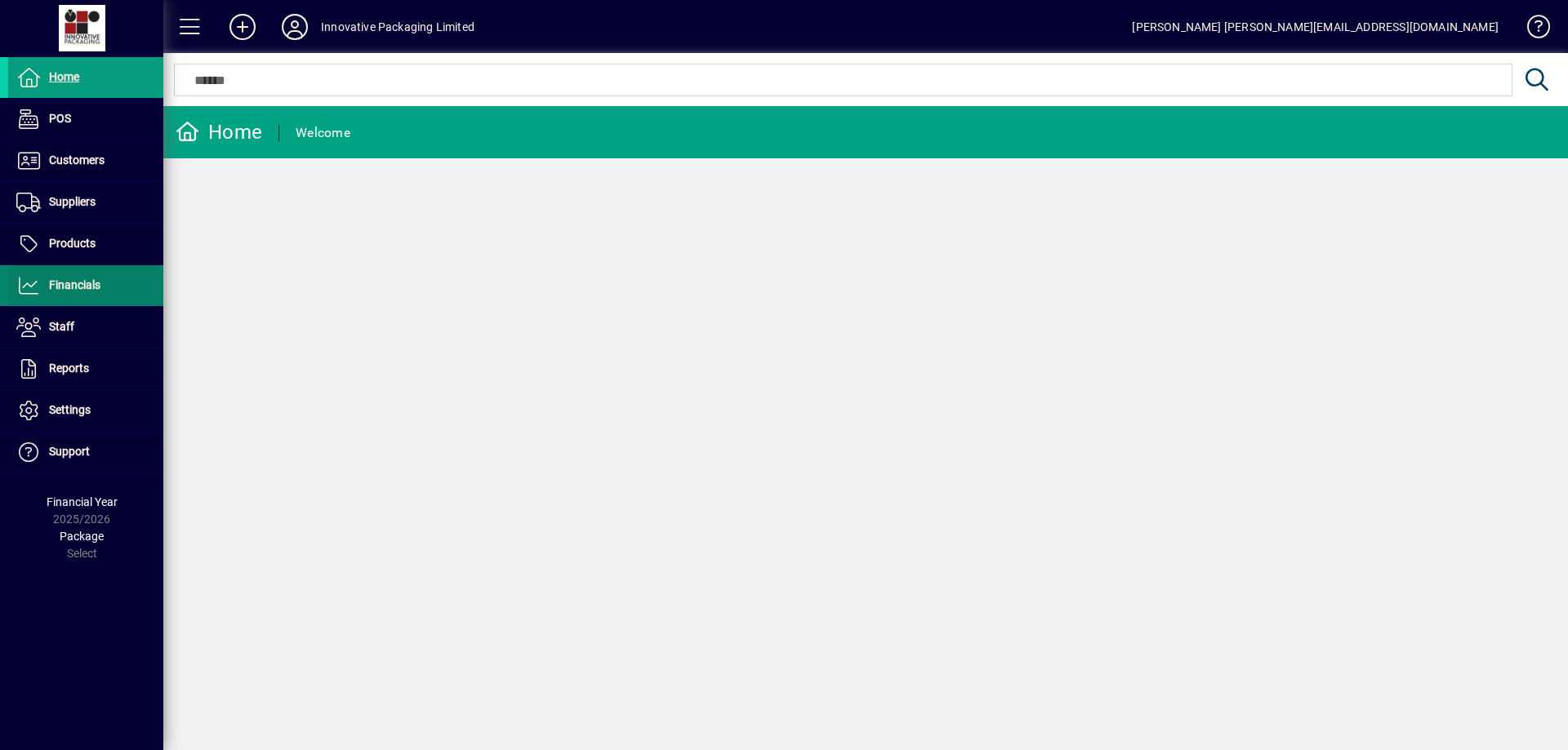
click at [78, 279] on span "Financials" at bounding box center [74, 285] width 51 height 13
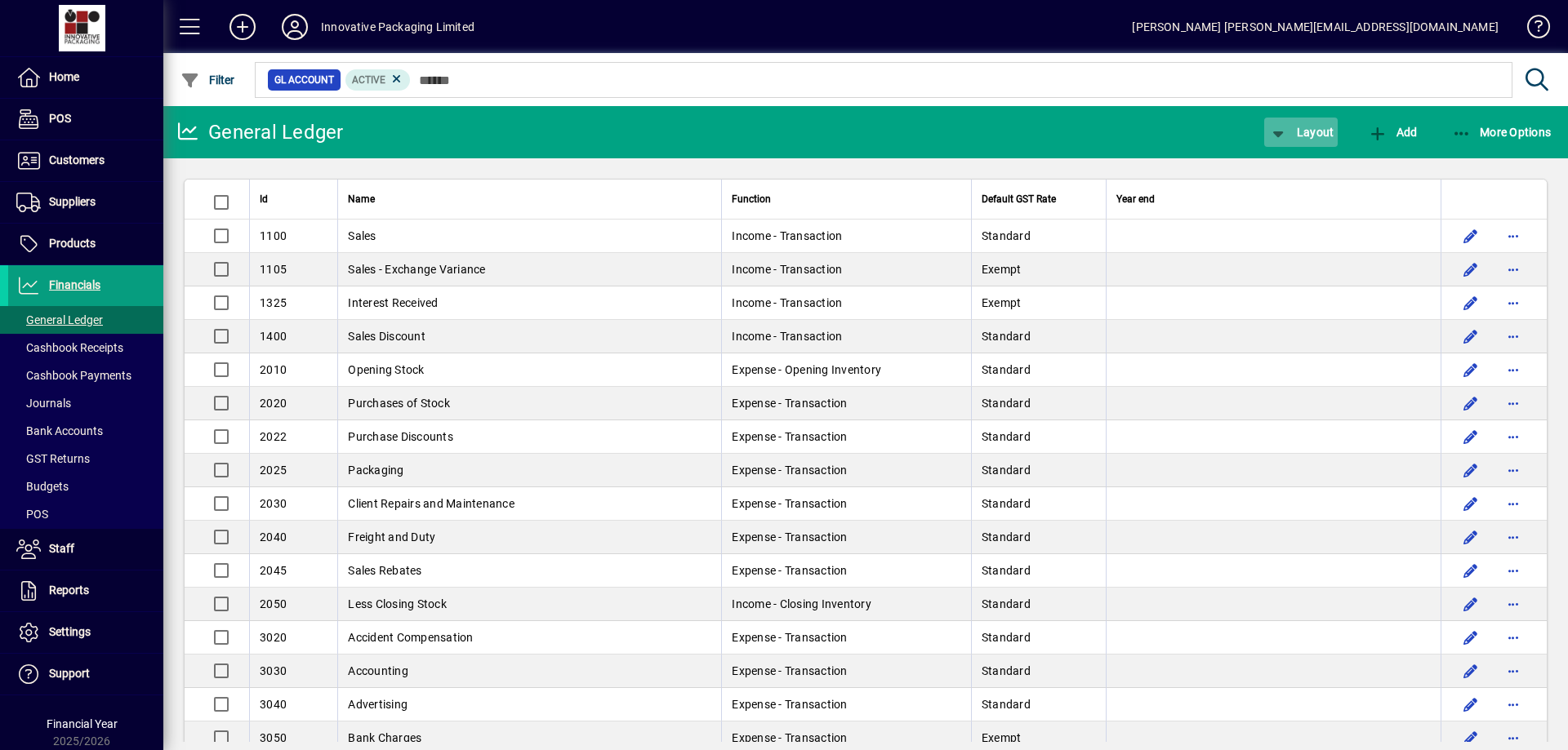
click at [1306, 131] on span "Layout" at bounding box center [1301, 132] width 65 height 13
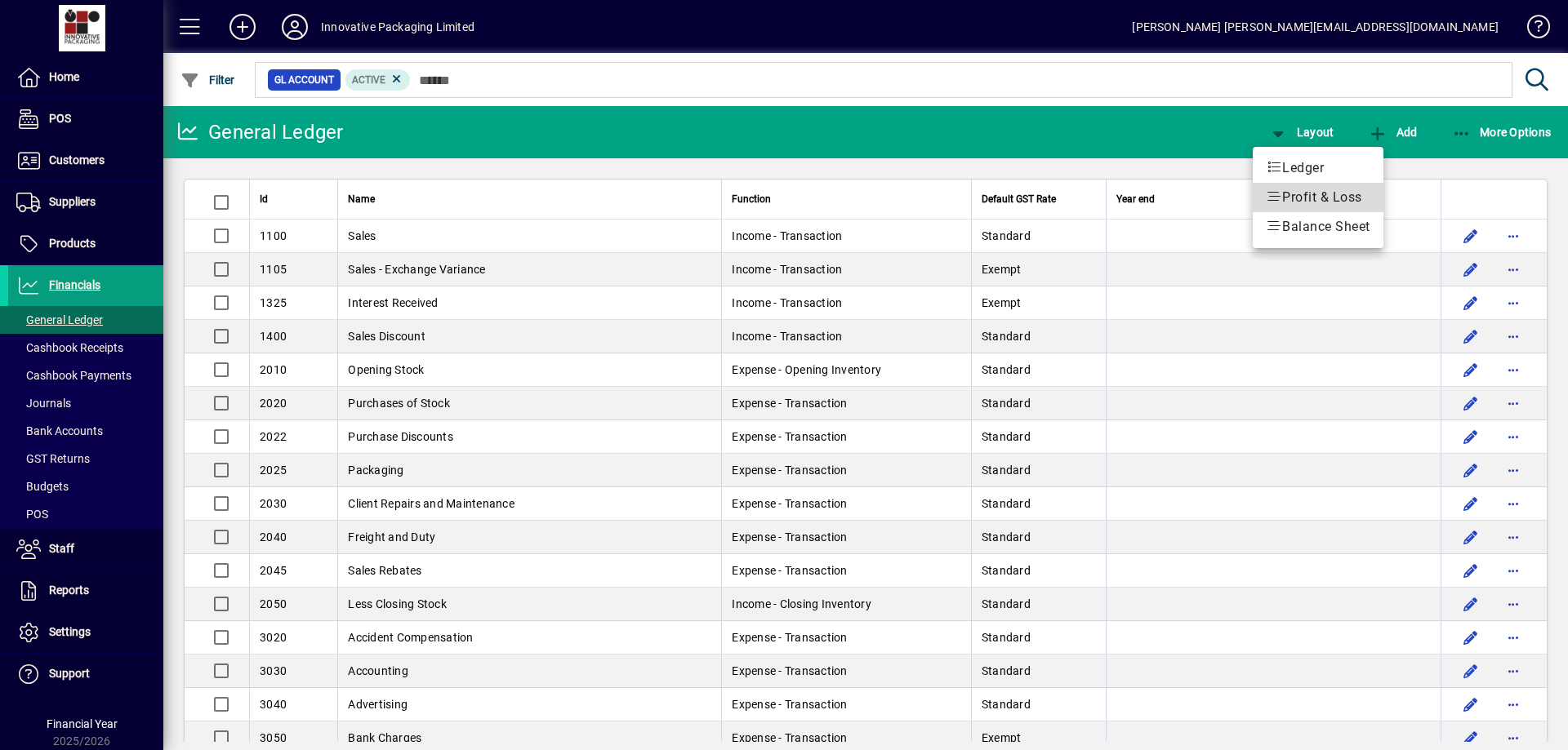
click at [1306, 195] on span "Profit & Loss" at bounding box center [1318, 197] width 105 height 19
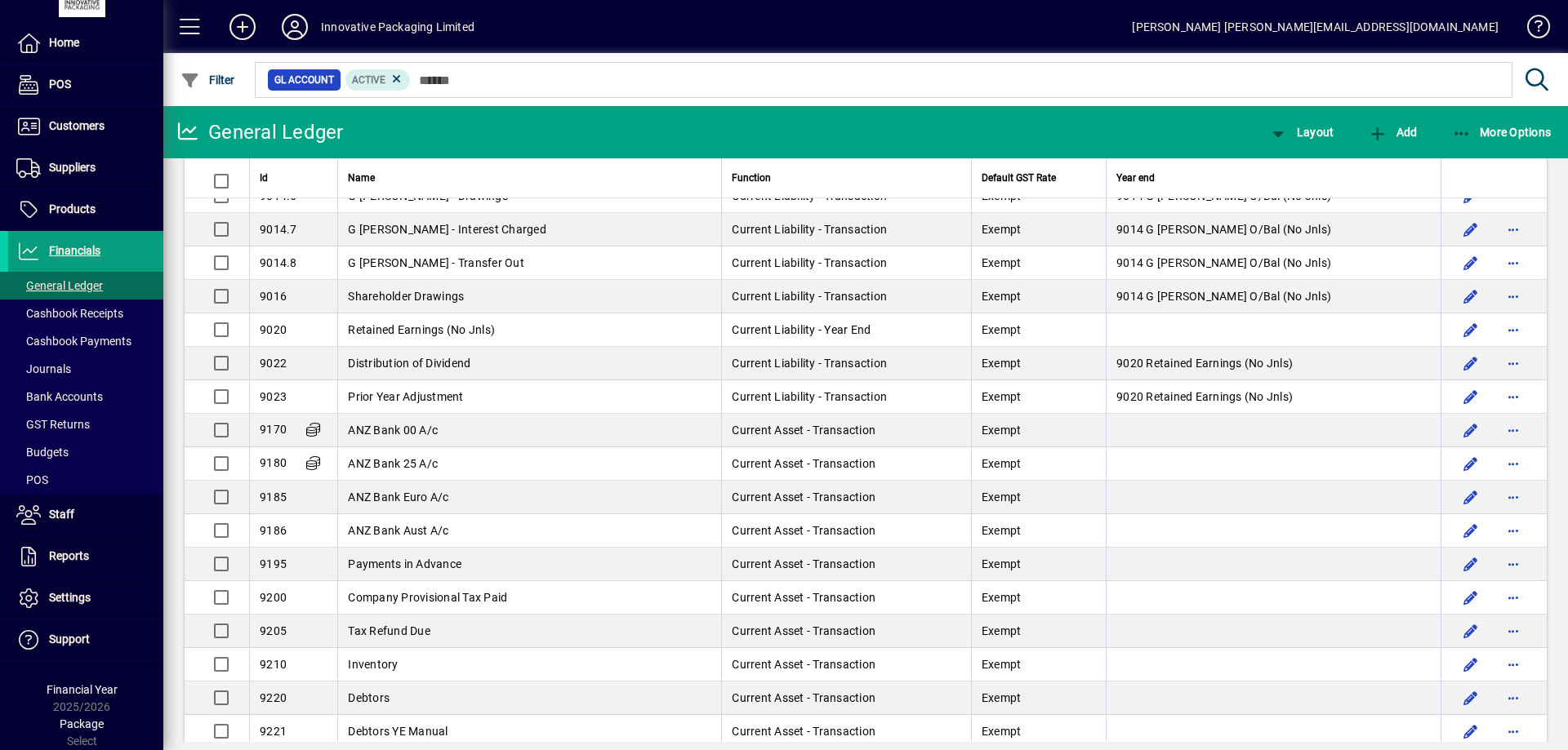
scroll to position [2233, 0]
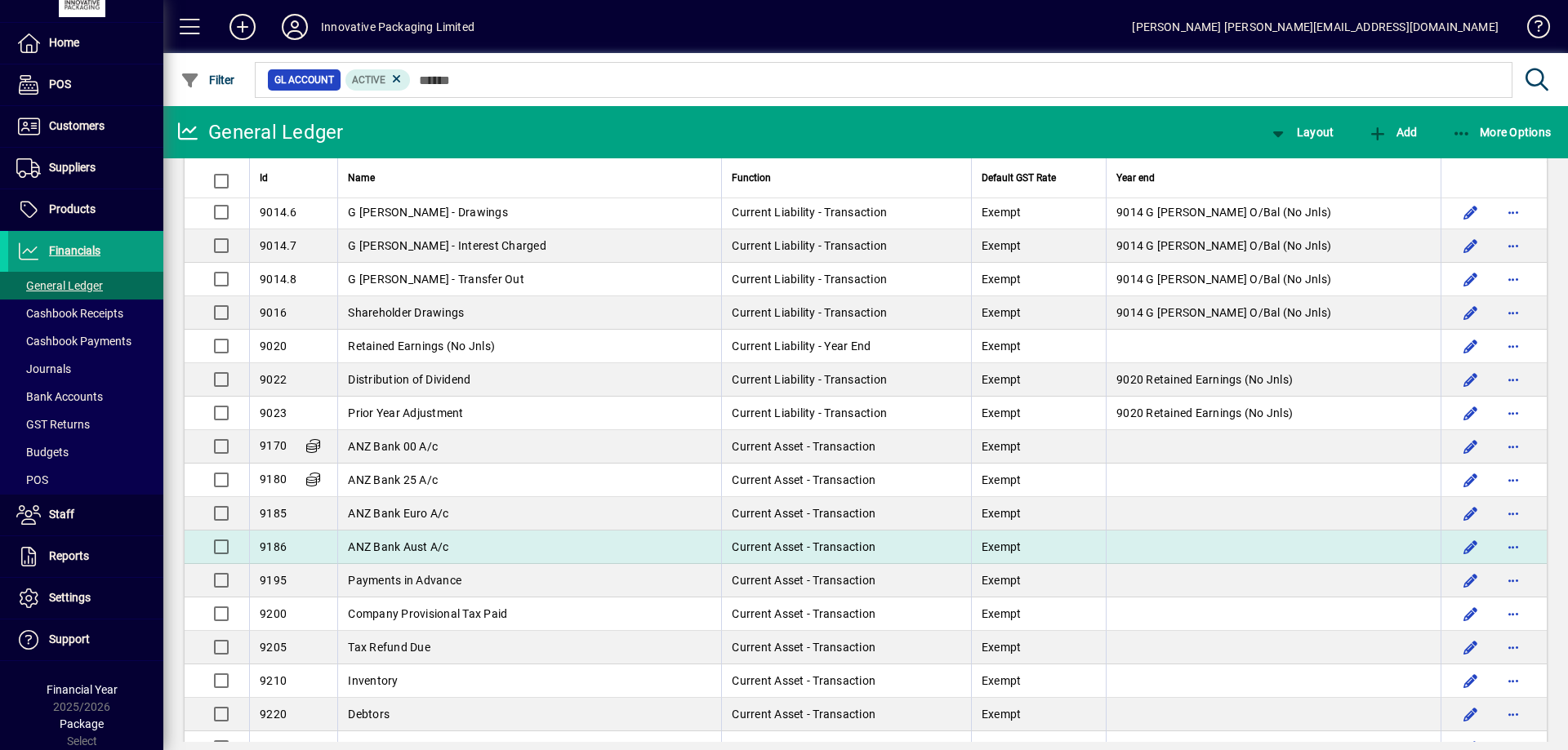
click at [386, 544] on span "ANZ Bank Aust A/c" at bounding box center [397, 547] width 100 height 13
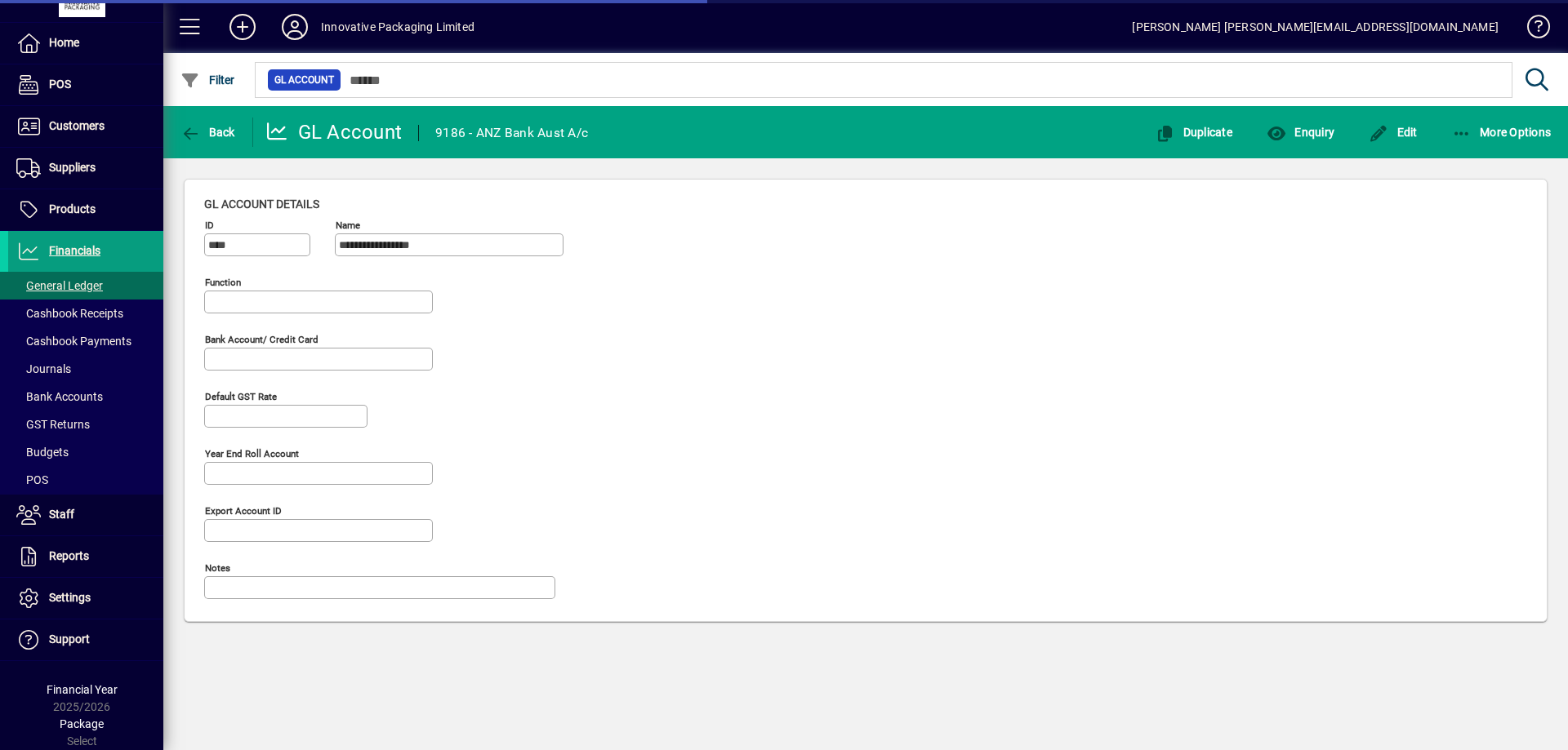
type input "**********"
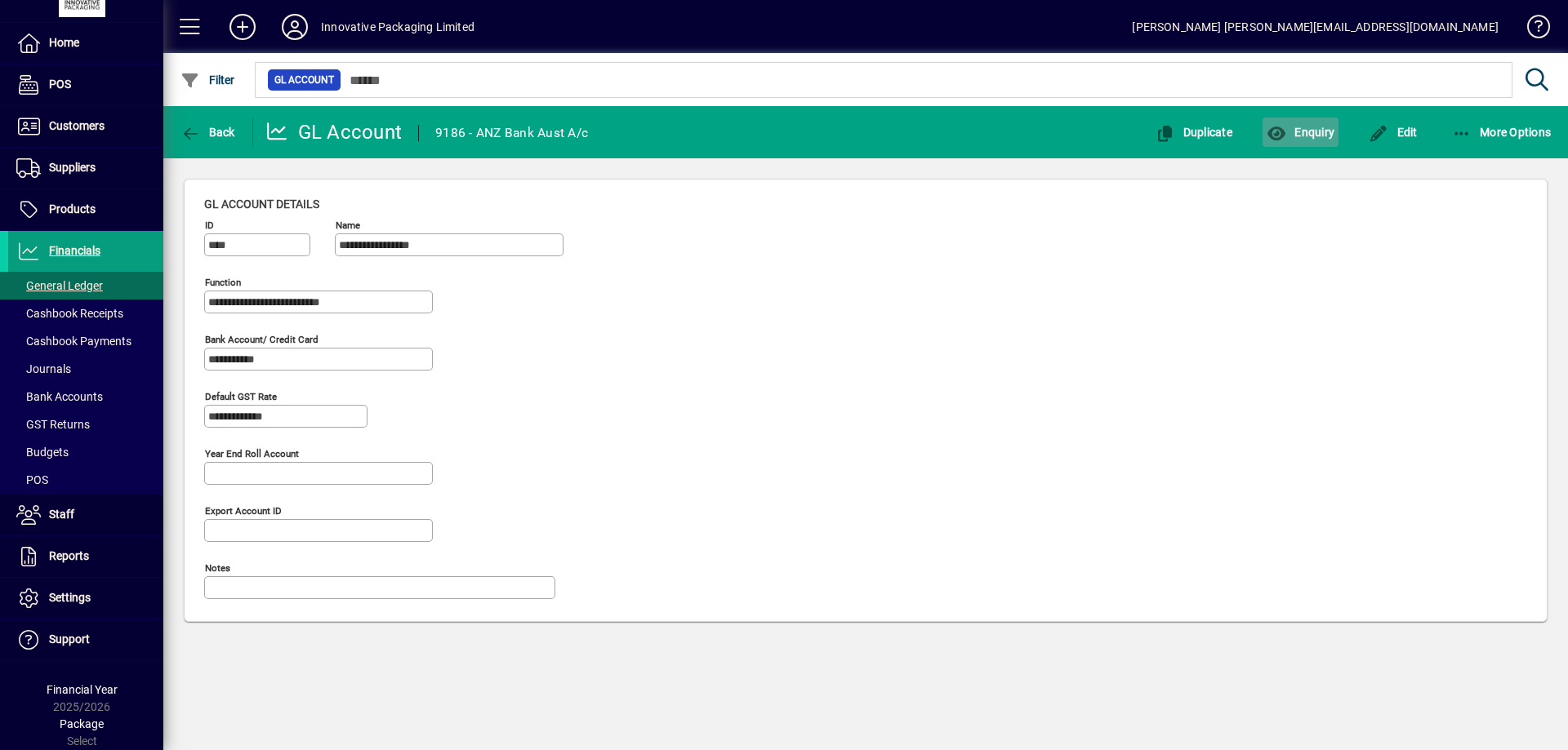
click at [1313, 131] on span "Enquiry" at bounding box center [1301, 132] width 68 height 13
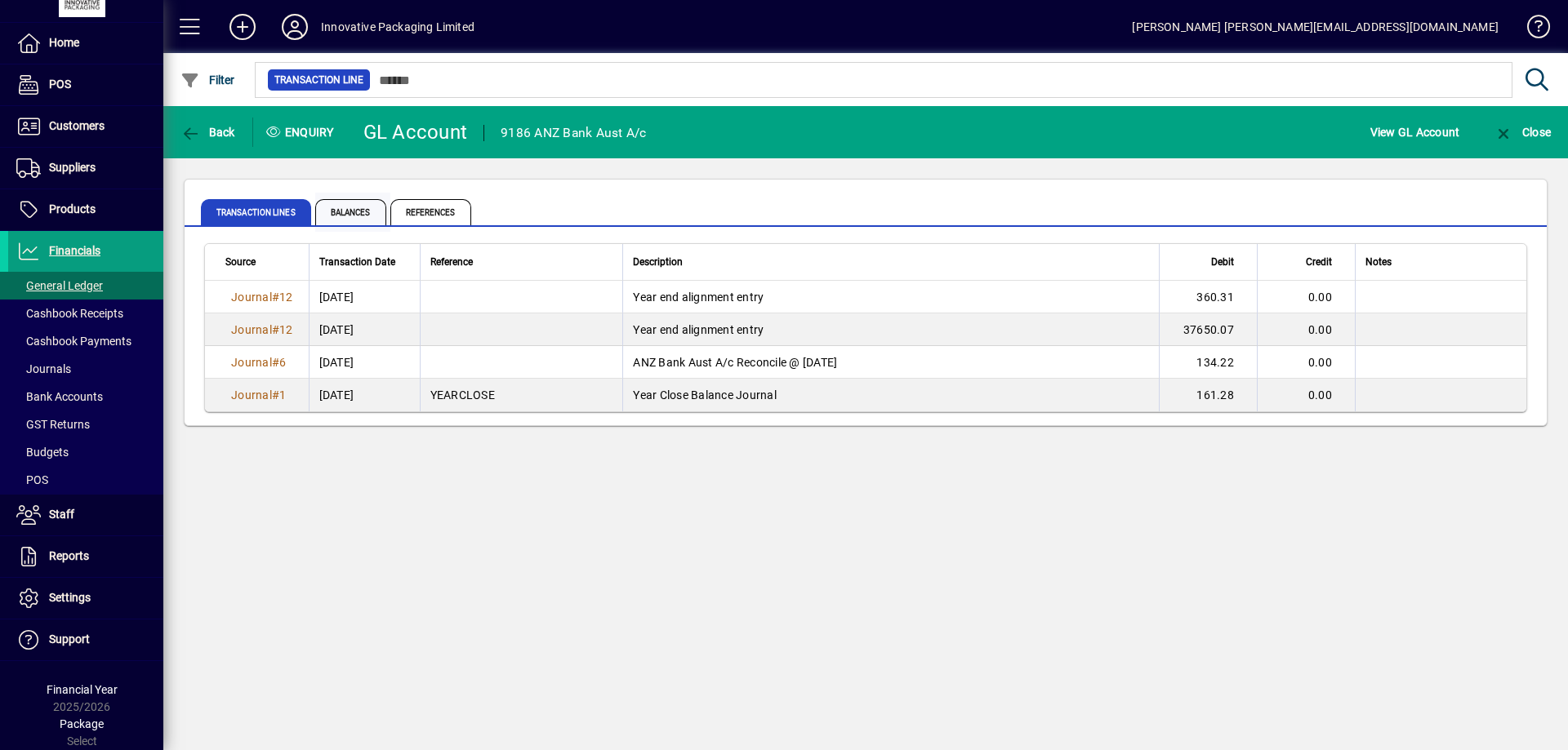
click at [351, 210] on span "Balances" at bounding box center [350, 212] width 71 height 26
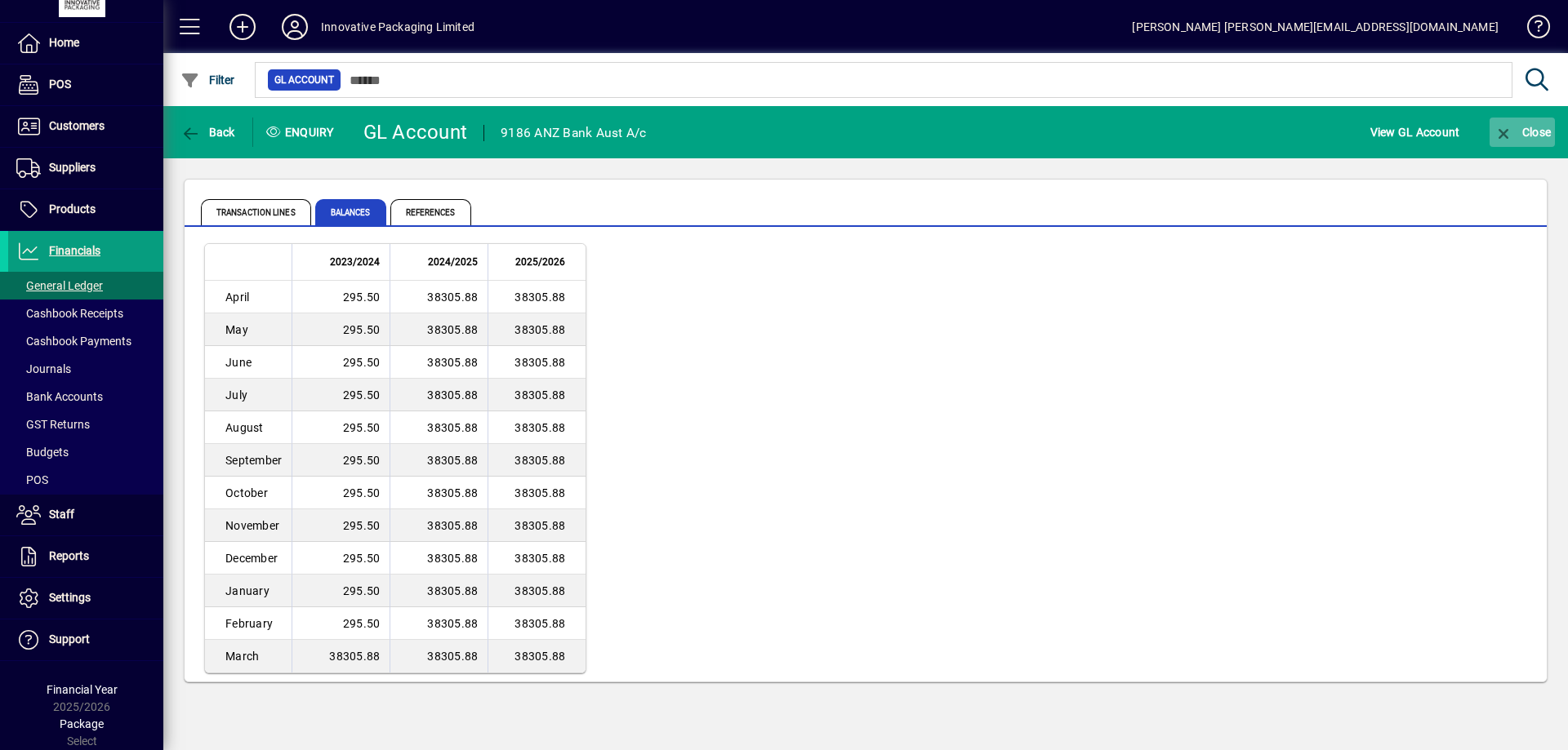
click at [1528, 134] on span "Close" at bounding box center [1522, 132] width 57 height 13
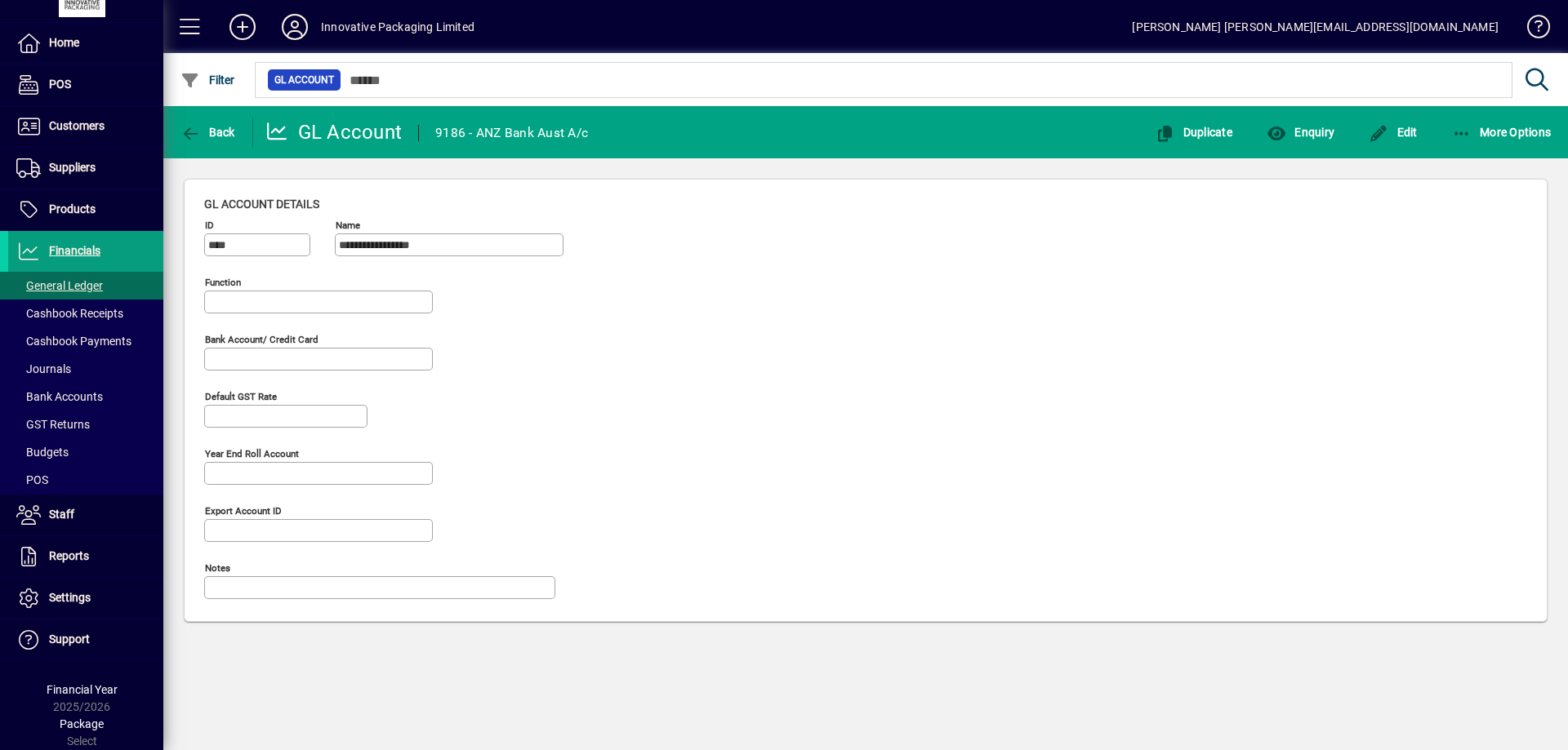
type input "**********"
click at [210, 129] on span "Back" at bounding box center [208, 132] width 55 height 13
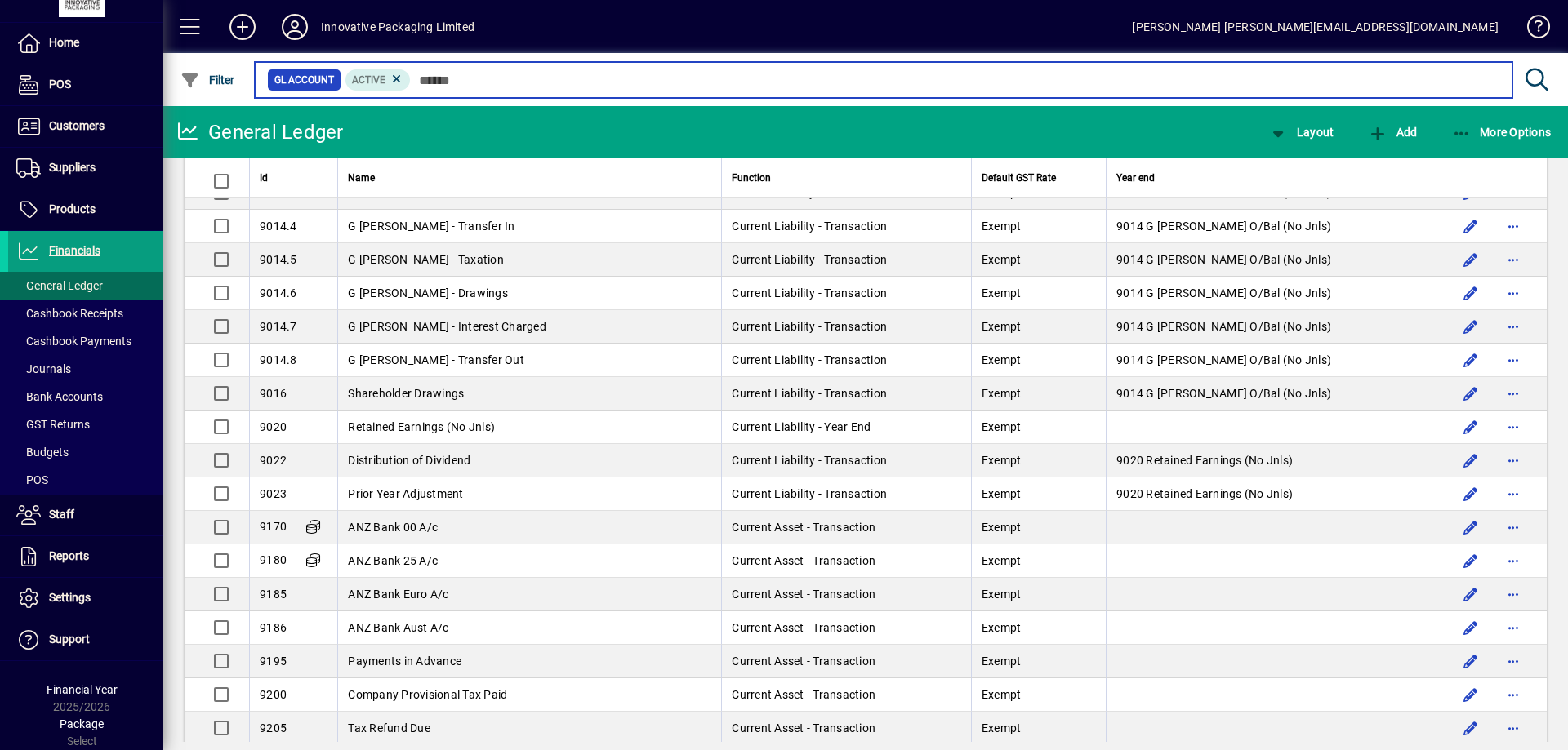
scroll to position [2163, 0]
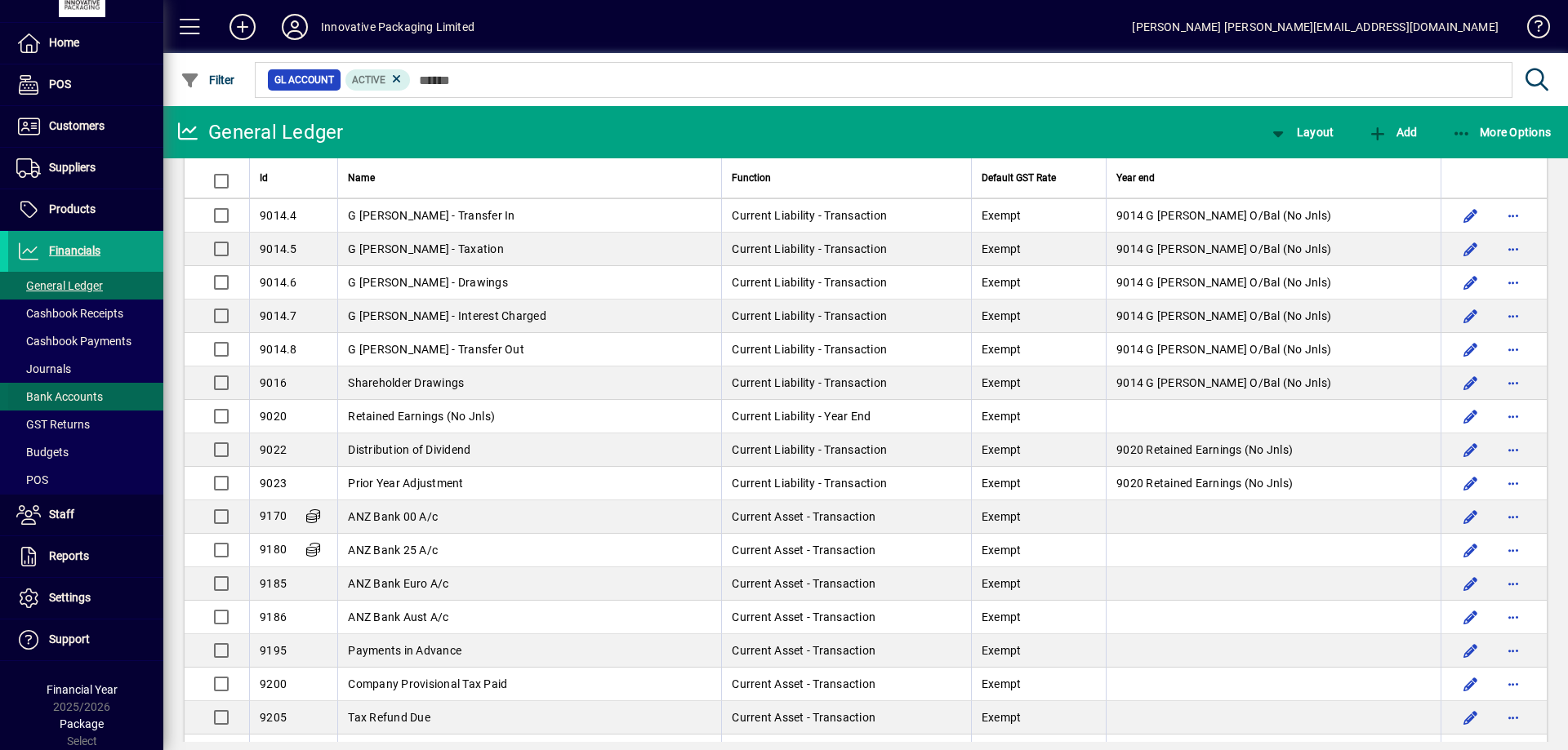
click at [84, 394] on span "Bank Accounts" at bounding box center [60, 397] width 86 height 13
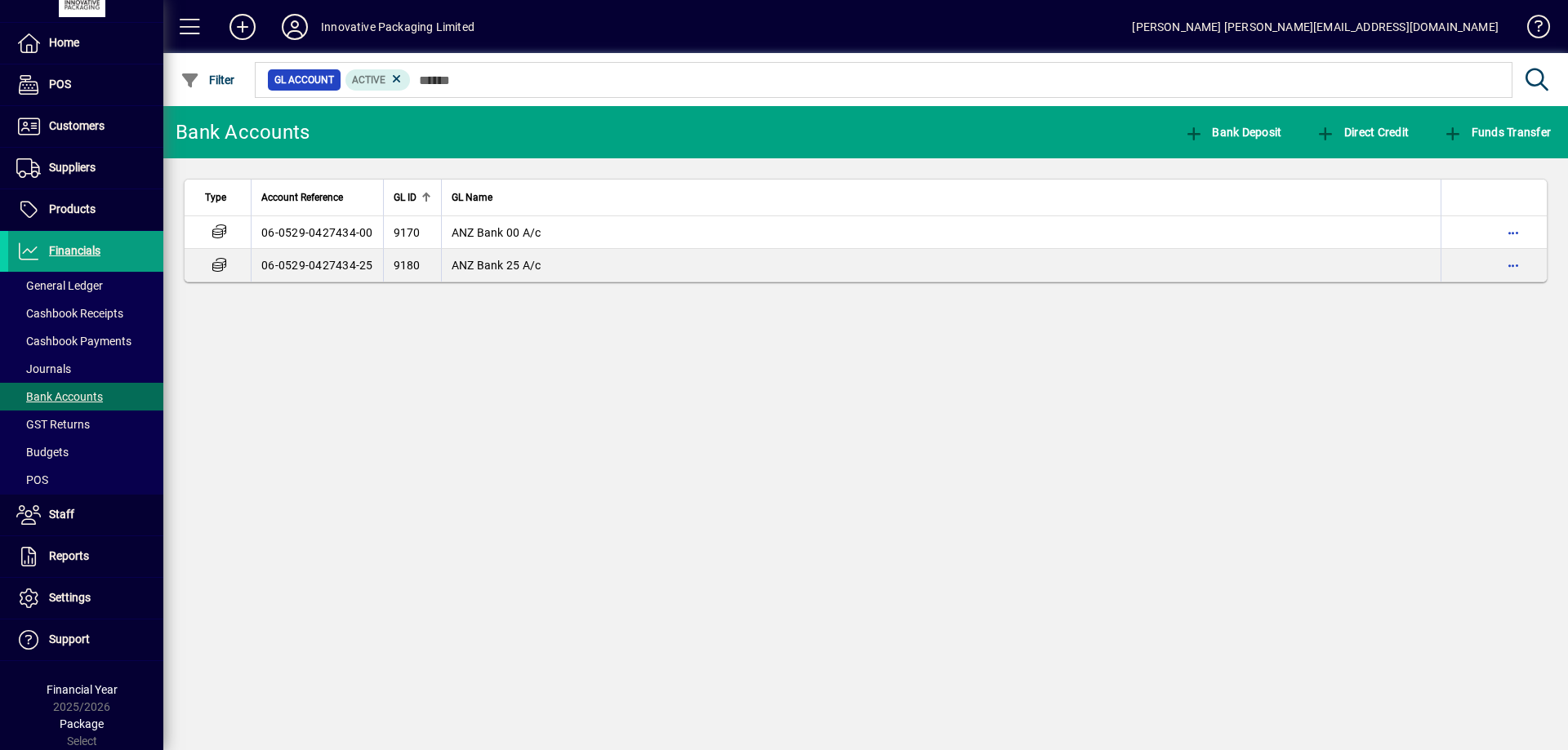
click at [409, 339] on div "Bank Accounts Bank Deposit Direct Credit Funds Transfer Type Account Reference …" at bounding box center [866, 427] width 1404 height 644
click at [77, 171] on span "Suppliers" at bounding box center [72, 167] width 47 height 13
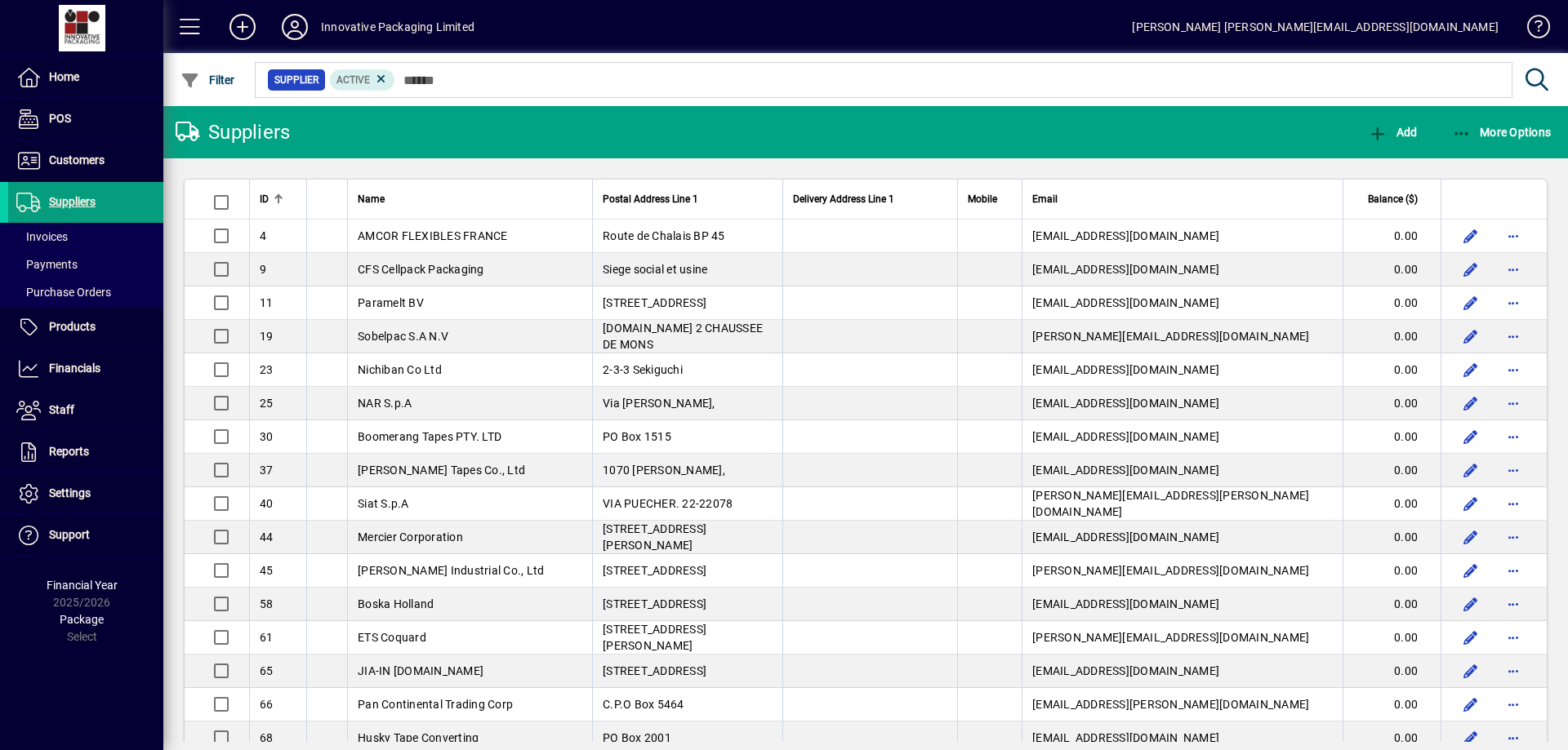
click at [1532, 18] on span at bounding box center [1530, 30] width 40 height 40
click at [1343, 28] on div "GUY DE LAMBERT guy@innovativepackaging.co.nz" at bounding box center [1314, 27] width 367 height 26
click at [1473, 34] on div "GUY DE LAMBERT guy@innovativepackaging.co.nz" at bounding box center [1314, 27] width 367 height 26
click at [55, 78] on span "Home" at bounding box center [63, 76] width 30 height 13
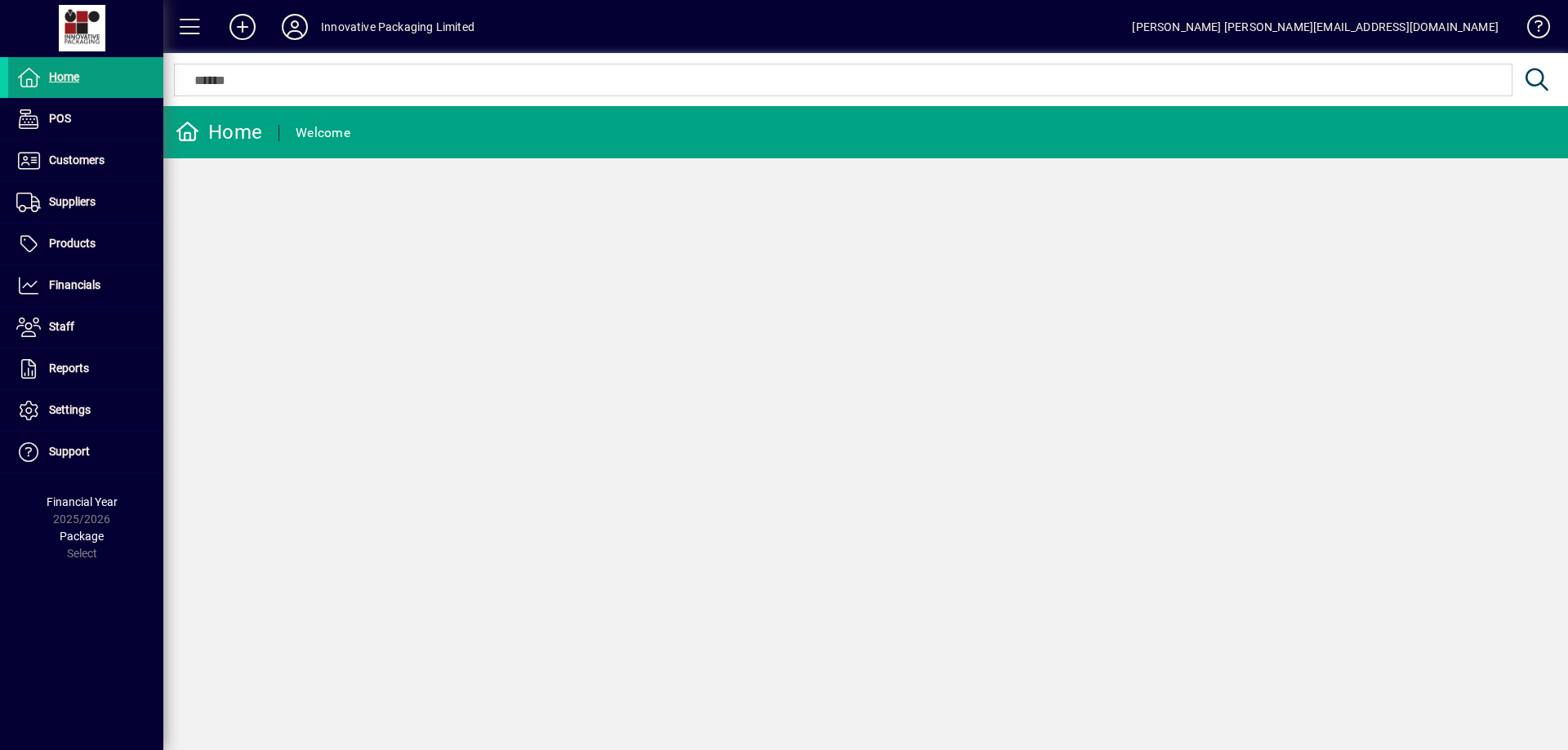
click at [74, 23] on div at bounding box center [81, 28] width 153 height 47
click at [183, 25] on span at bounding box center [190, 27] width 40 height 40
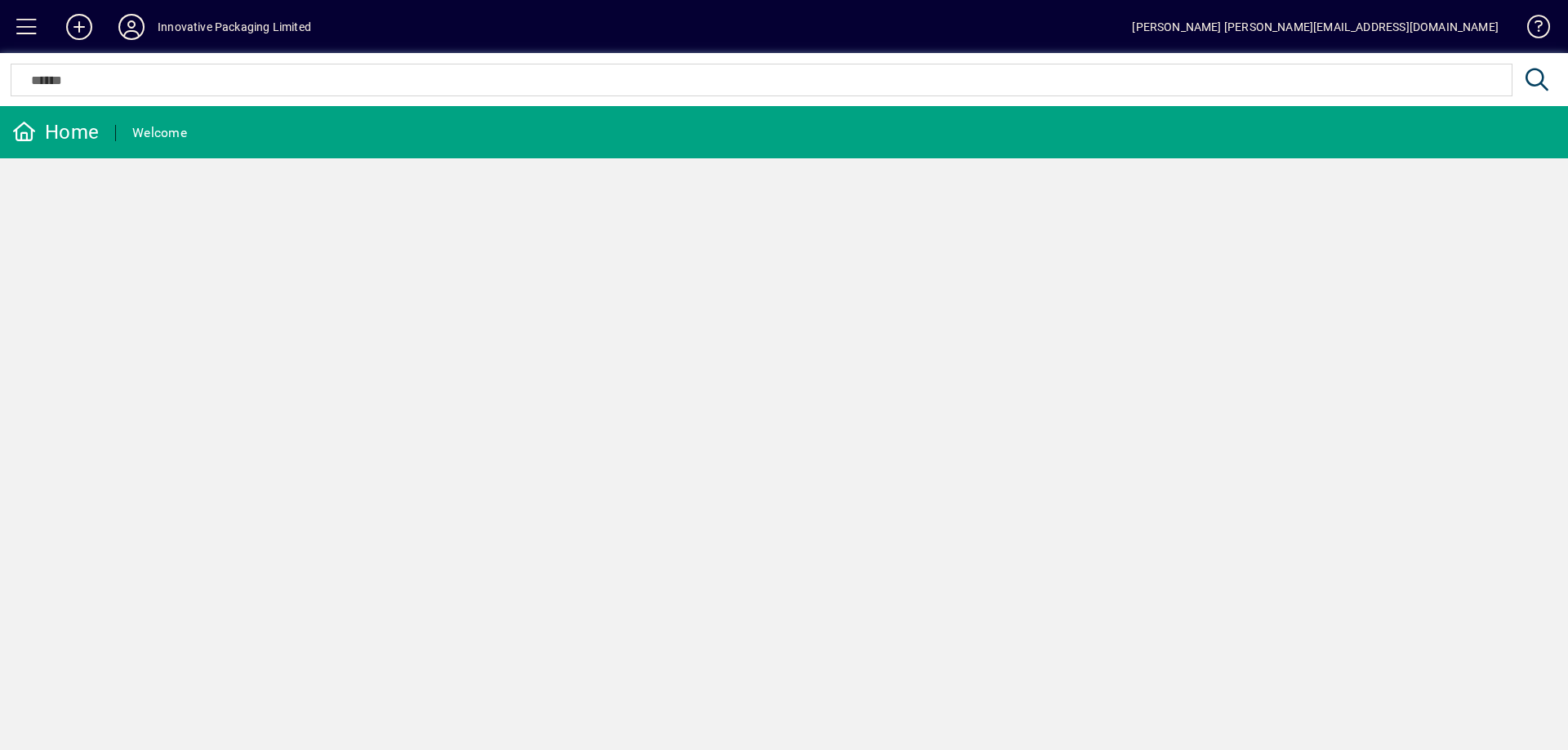
drag, startPoint x: 50, startPoint y: 13, endPoint x: 34, endPoint y: 17, distance: 16.5
click at [42, 15] on button at bounding box center [27, 27] width 53 height 53
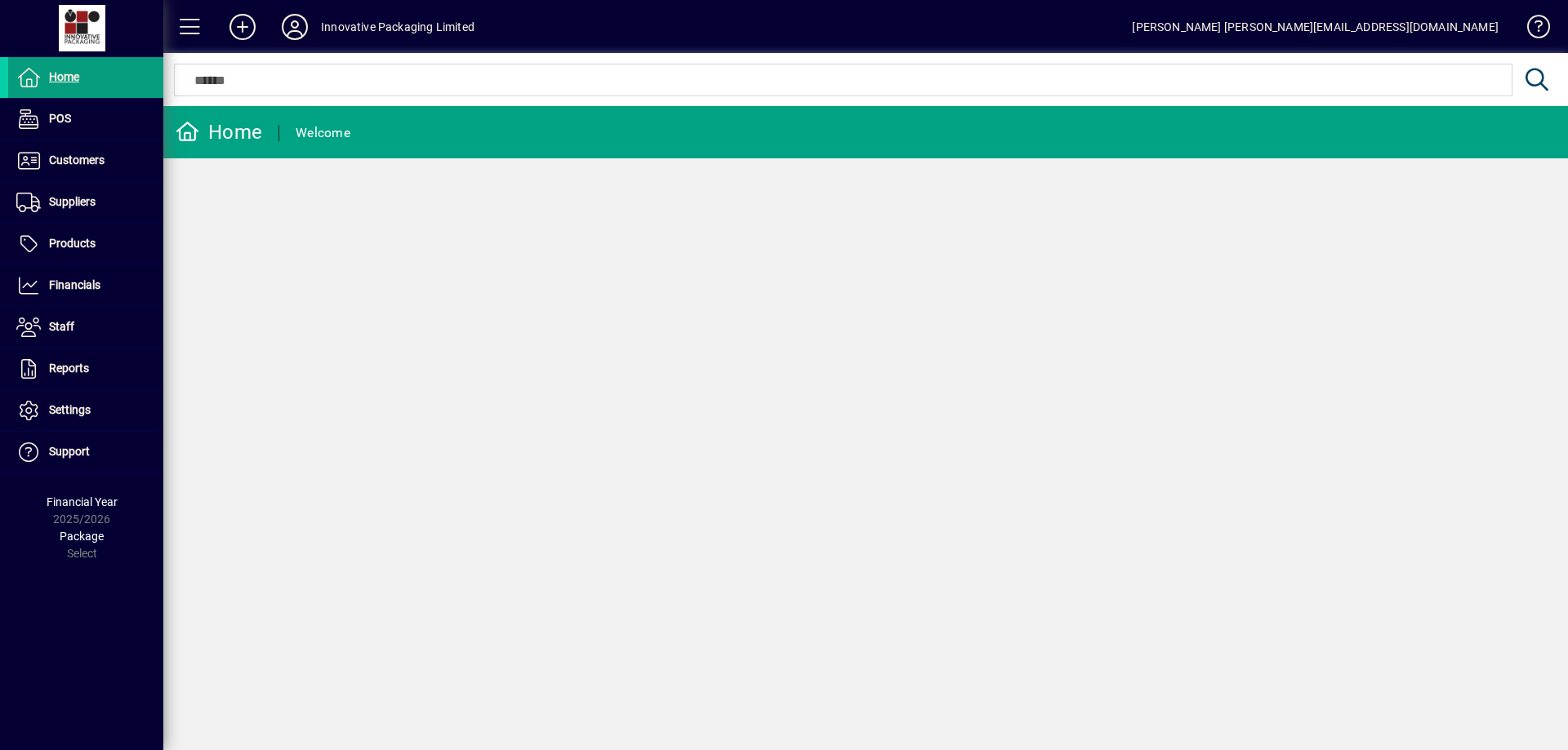
click at [302, 29] on icon at bounding box center [295, 27] width 33 height 26
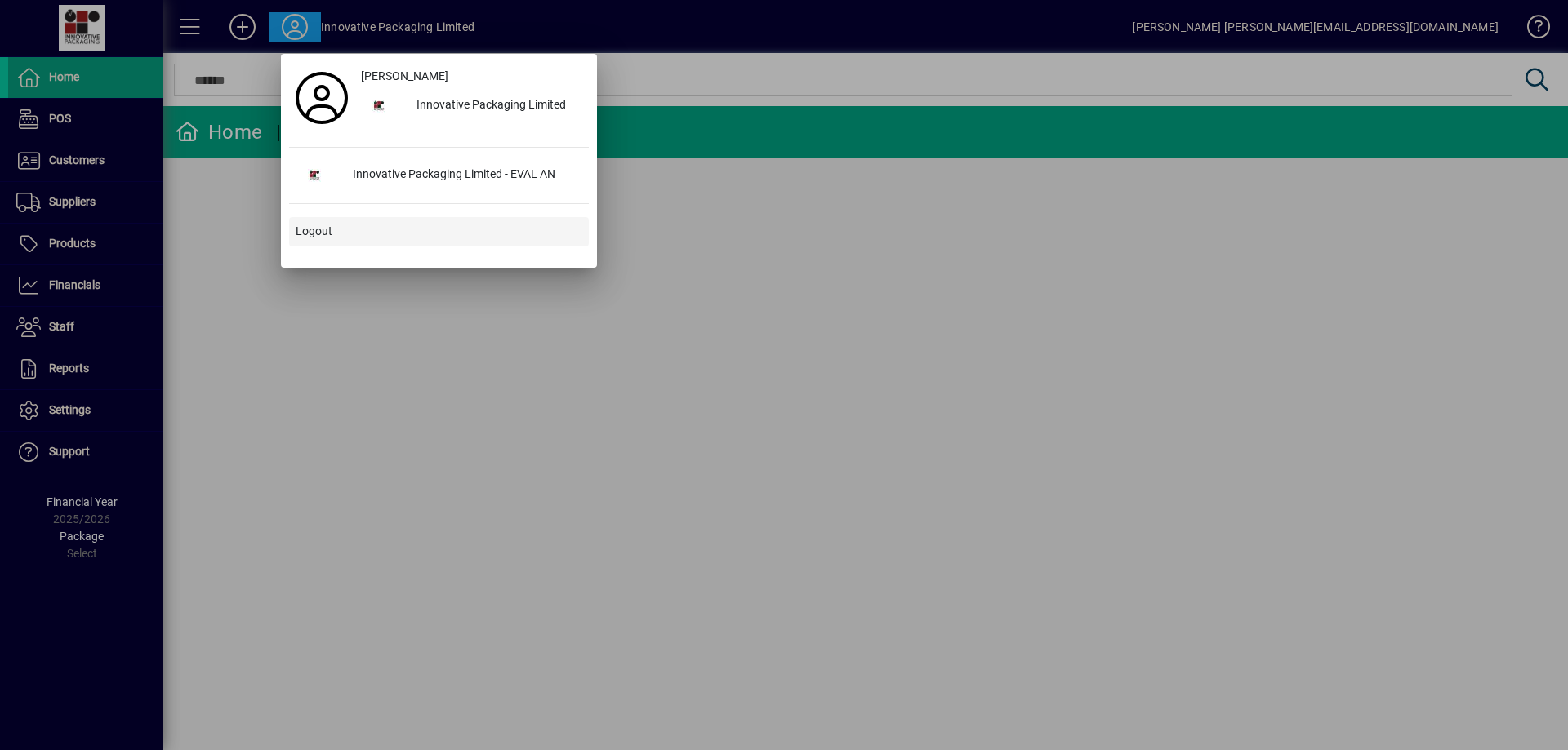
click at [311, 233] on span "Logout" at bounding box center [314, 232] width 37 height 17
